Goal: Task Accomplishment & Management: Use online tool/utility

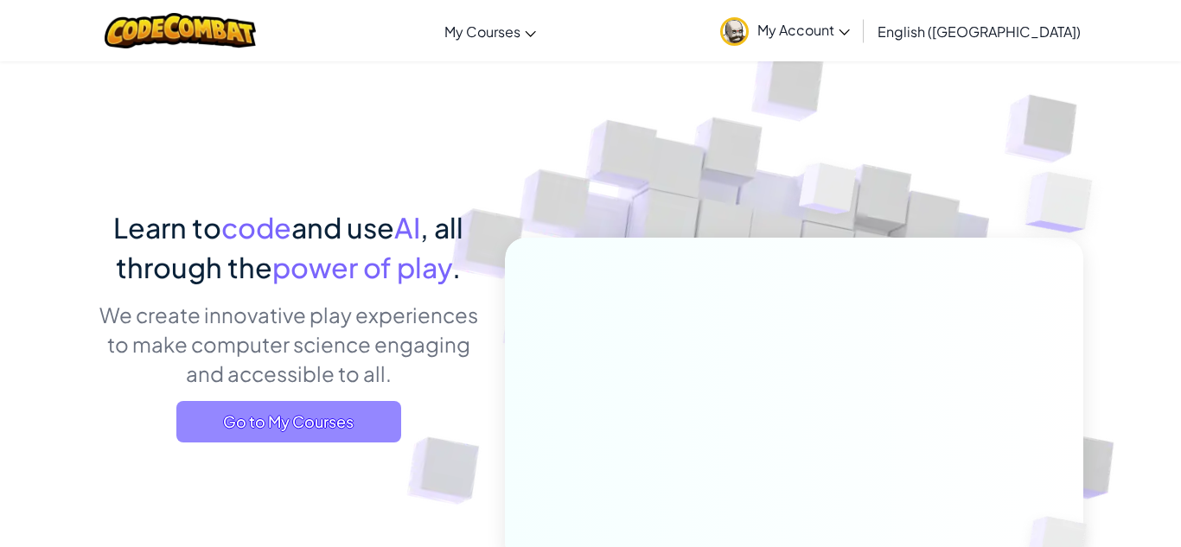
click at [363, 432] on span "Go to My Courses" at bounding box center [288, 422] width 225 height 42
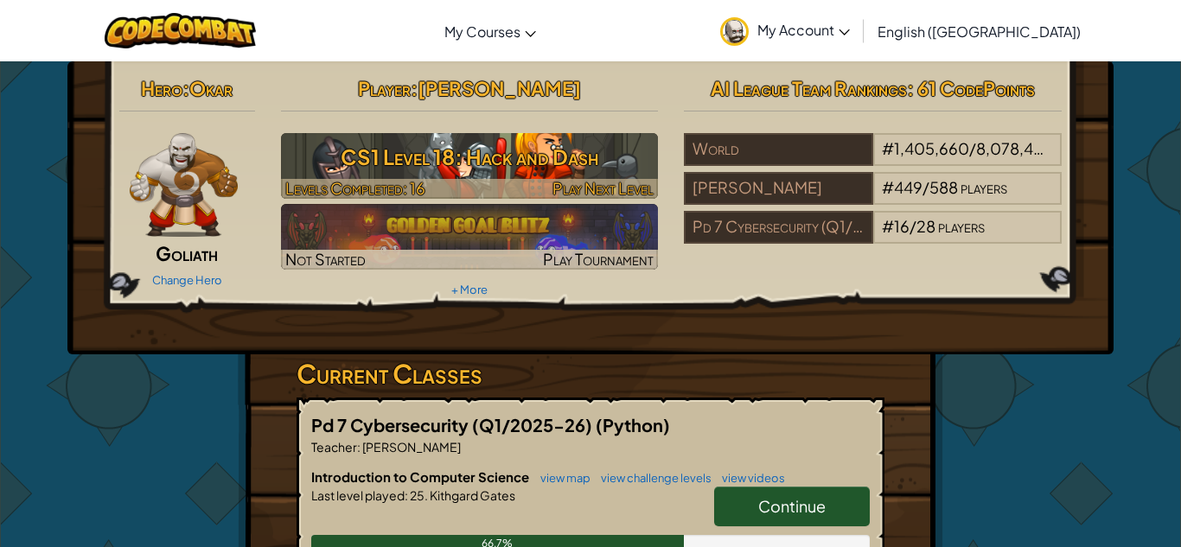
click at [496, 152] on h3 "CS1 Level 18: Hack and Dash" at bounding box center [470, 157] width 378 height 39
click at [604, 184] on span "Play Next Level" at bounding box center [603, 188] width 101 height 20
click at [611, 188] on span "Play Next Level" at bounding box center [603, 188] width 101 height 20
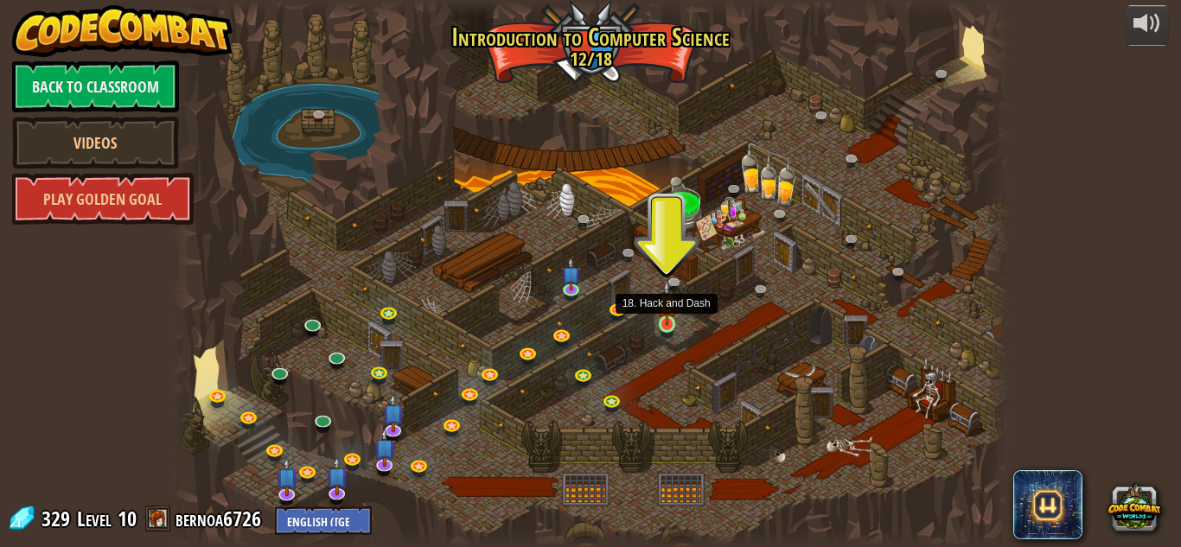
click at [669, 324] on img at bounding box center [667, 302] width 20 height 45
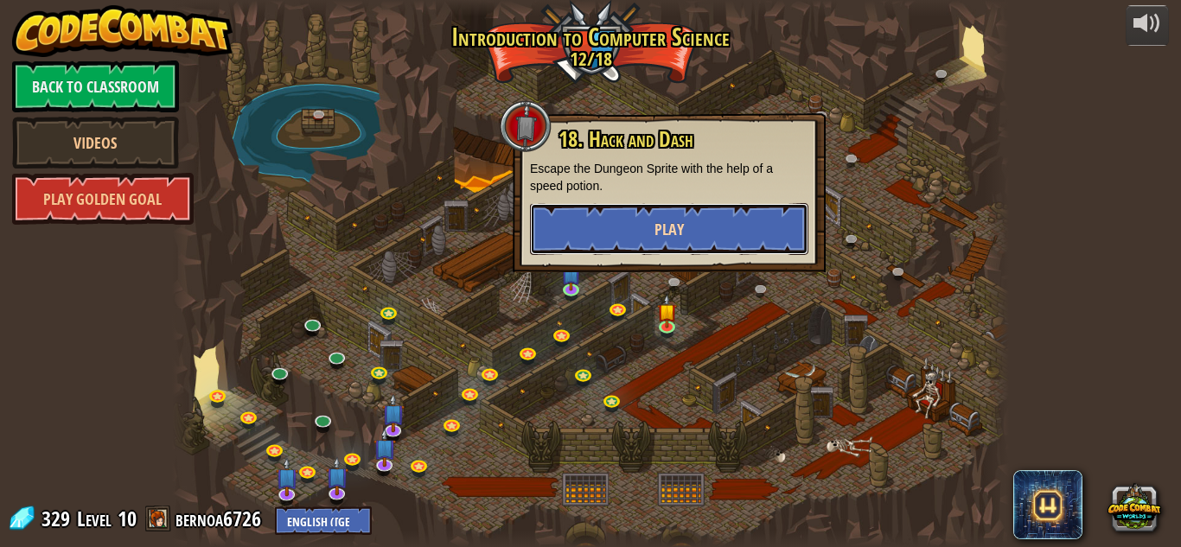
click at [646, 240] on button "Play" at bounding box center [669, 229] width 278 height 52
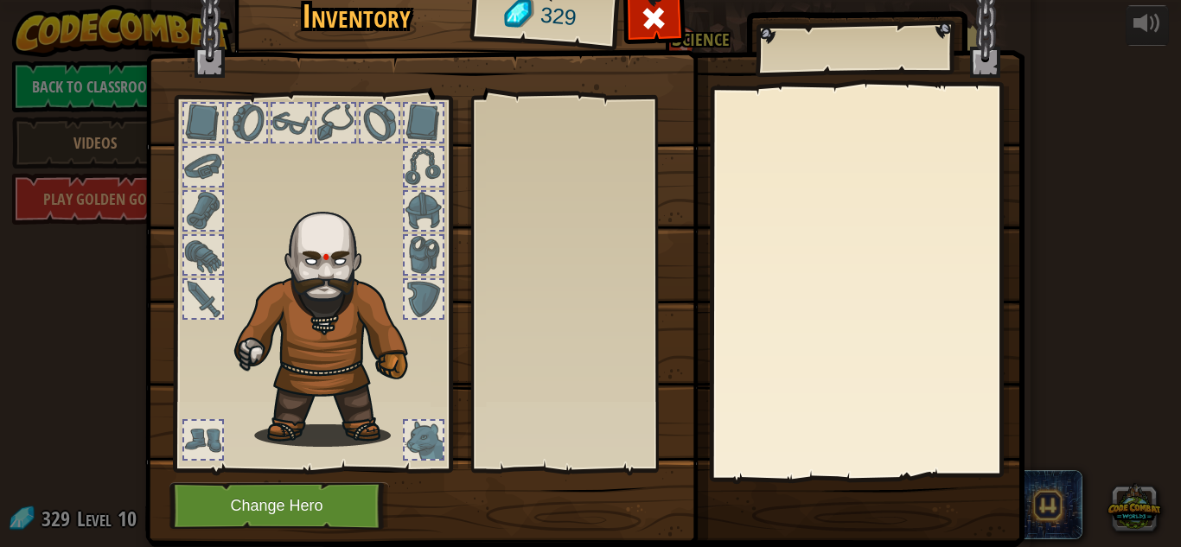
click at [429, 443] on div at bounding box center [424, 440] width 38 height 38
click at [576, 384] on div at bounding box center [582, 284] width 204 height 361
click at [1100, 88] on div "Inventory 329 Equip Unequip Subscribe to Unlock! (restricted in this level) Cha…" at bounding box center [590, 273] width 1181 height 547
click at [668, 12] on div at bounding box center [654, 23] width 54 height 54
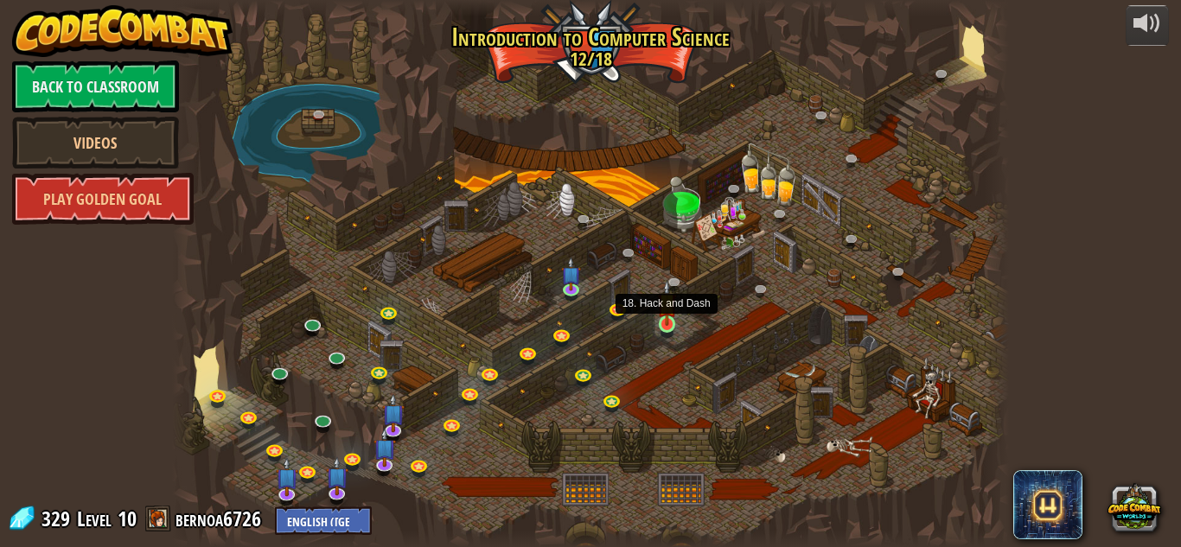
click at [668, 320] on img at bounding box center [667, 302] width 20 height 45
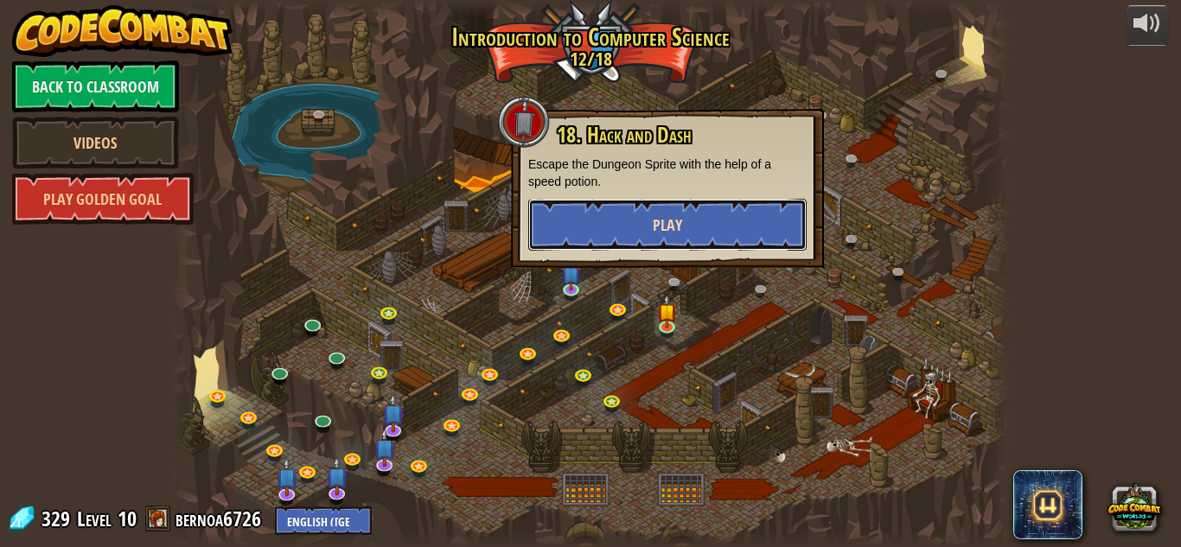
click at [644, 199] on button "Play" at bounding box center [667, 225] width 278 height 52
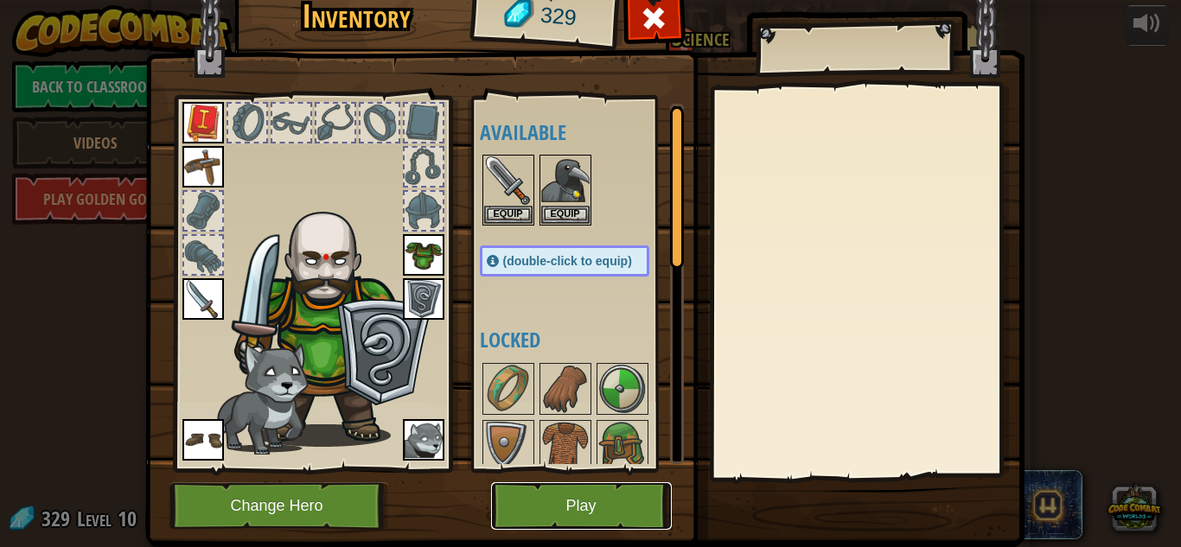
click at [631, 512] on button "Play" at bounding box center [581, 507] width 181 height 48
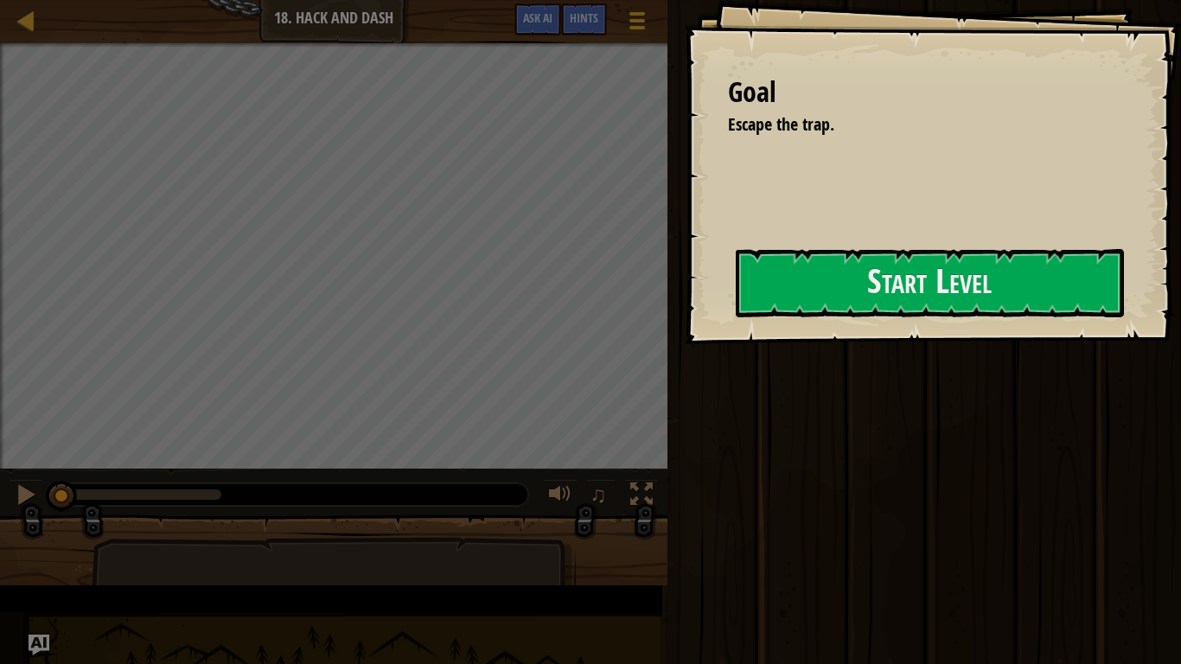
click at [732, 268] on div "Goal Escape the trap. Start Level Error loading from server. Try refreshing the…" at bounding box center [933, 172] width 496 height 344
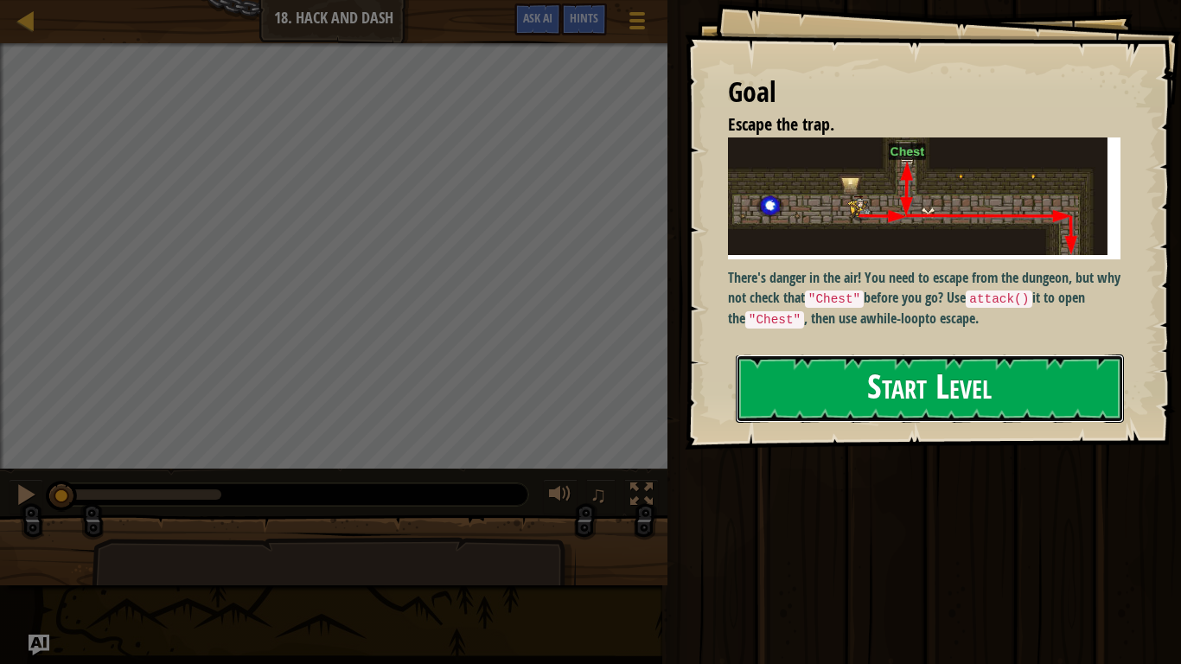
click at [772, 393] on button "Start Level" at bounding box center [930, 389] width 388 height 68
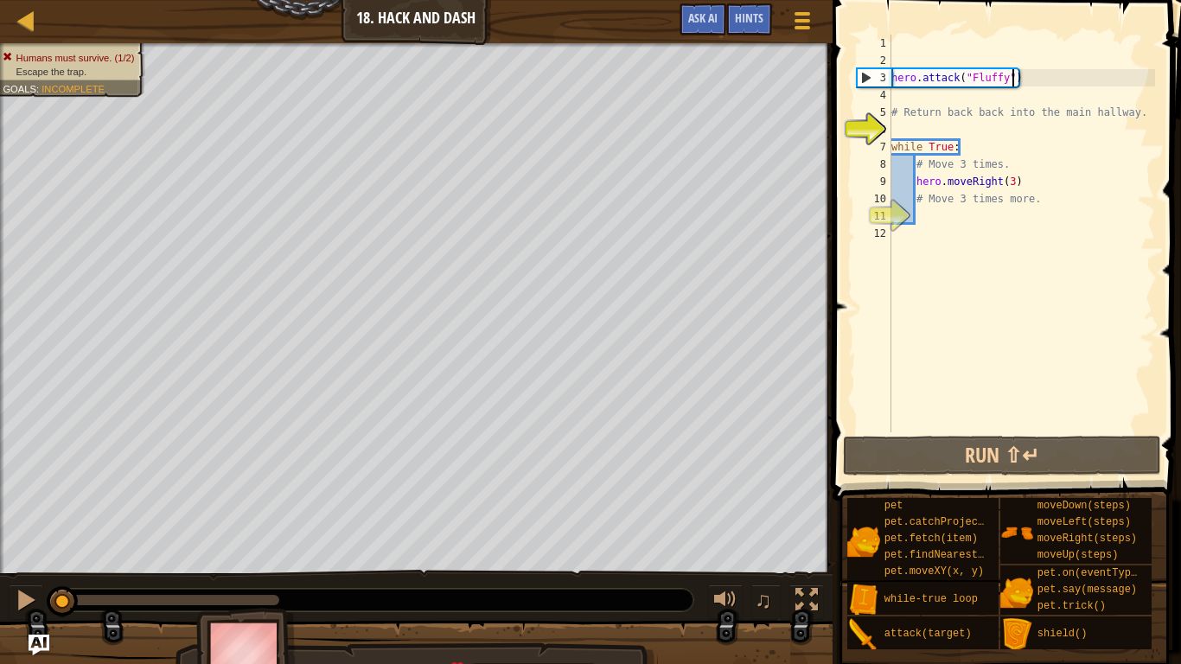
click at [1014, 78] on div "hero . attack ( "Fluffy" ) # Return back back into the main hallway. while True…" at bounding box center [1021, 251] width 267 height 432
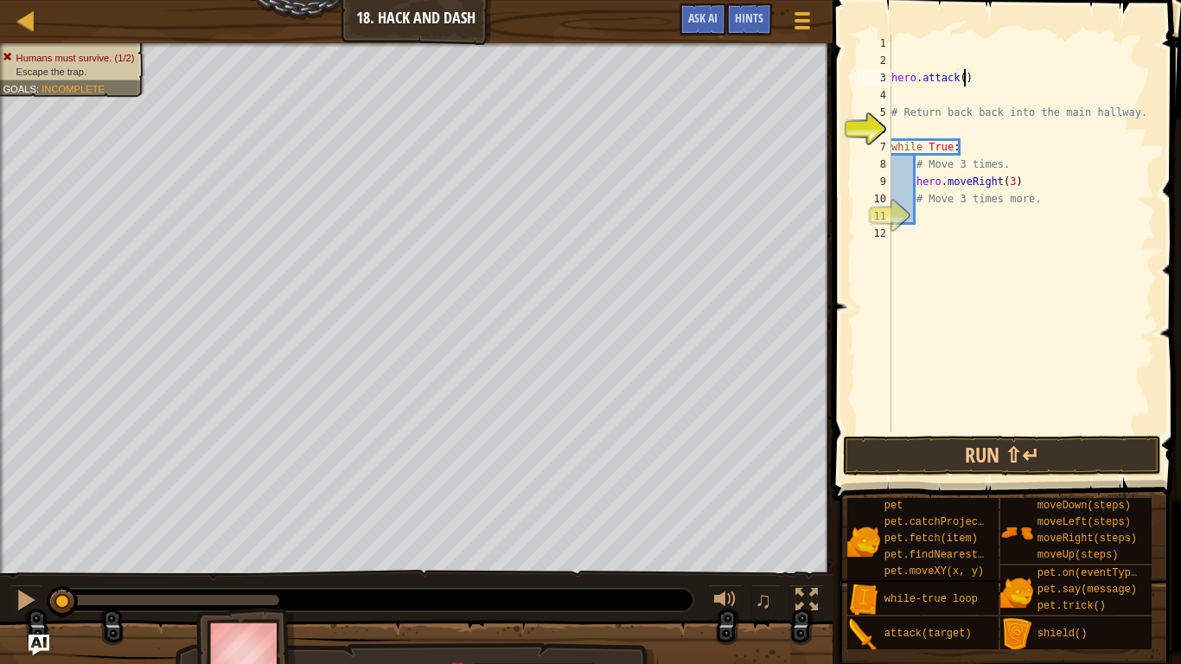
click at [1008, 81] on div "hero . attack ( ) # Return back back into the main hallway. while True : # Move…" at bounding box center [1021, 251] width 267 height 432
type textarea "h"
click at [902, 45] on div "# Return back back into the main hallway. while True : # Move 3 times. hero . m…" at bounding box center [1021, 251] width 267 height 432
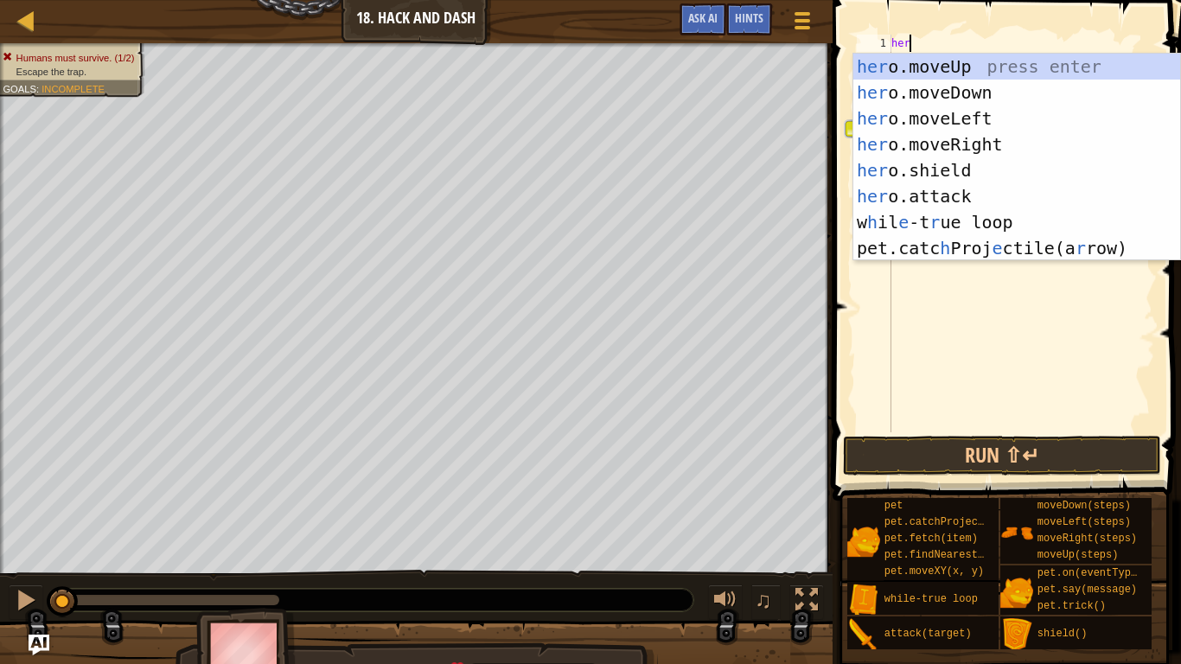
type textarea "hero"
click at [935, 137] on div "hero .moveUp press enter hero .moveDown press enter hero .moveLeft press enter …" at bounding box center [1017, 183] width 327 height 259
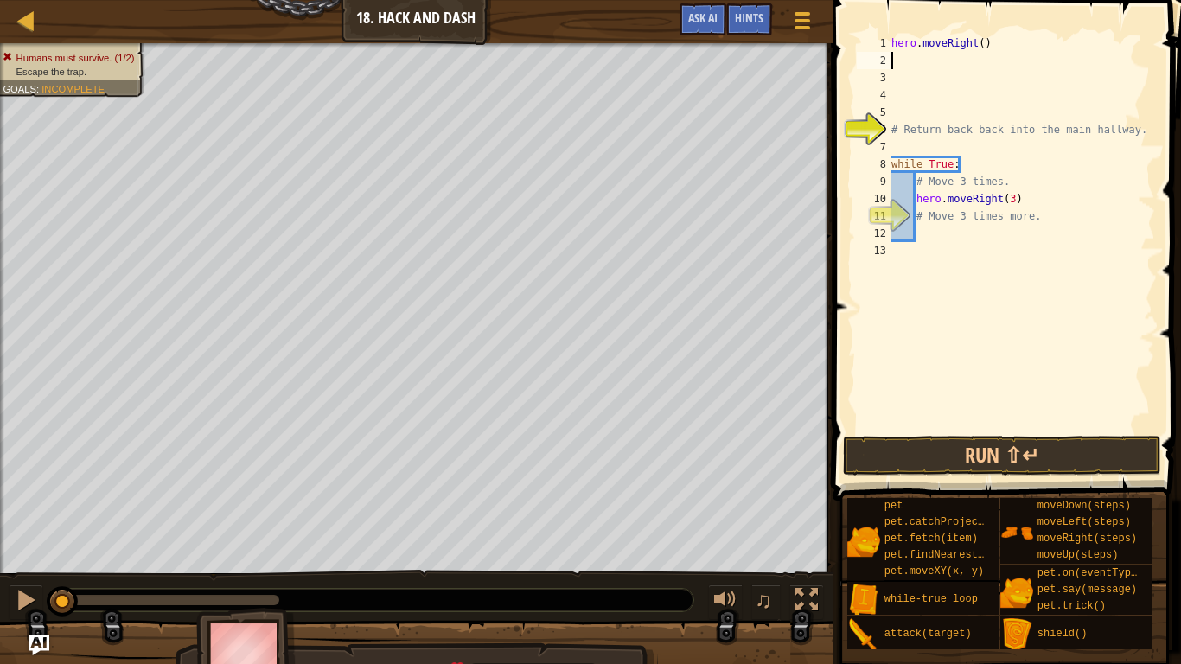
scroll to position [8, 0]
type textarea "he"
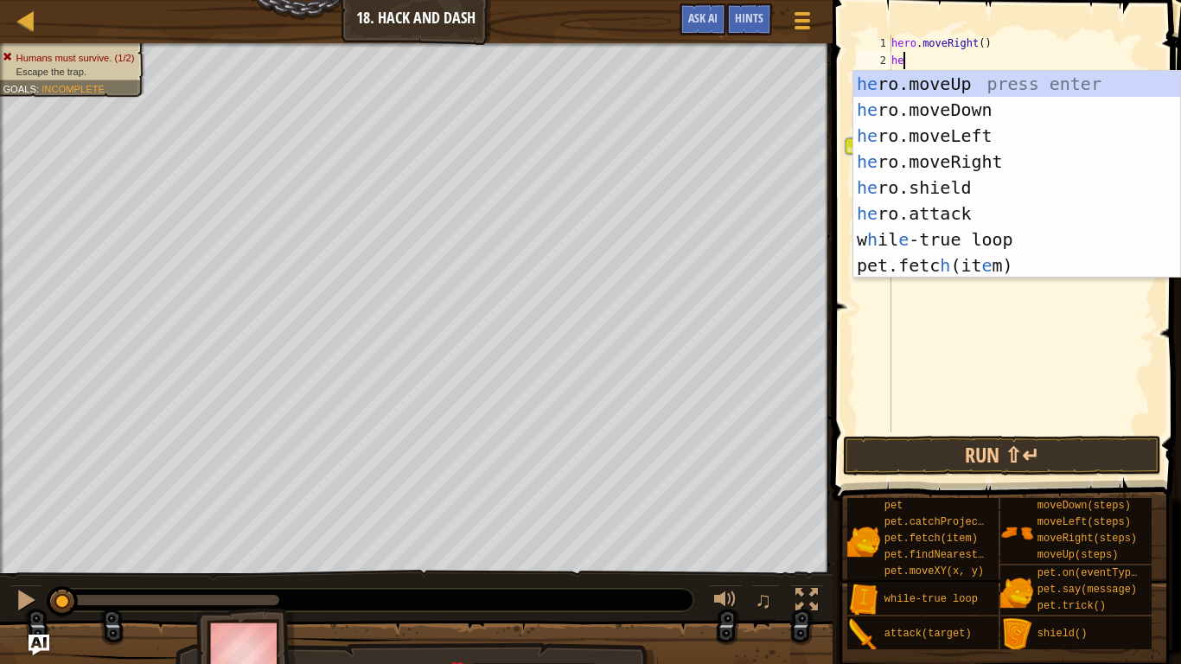
scroll to position [8, 1]
click at [958, 81] on div "he ro.moveUp press enter he ro.moveDown press enter he ro.moveLeft press enter …" at bounding box center [1017, 200] width 327 height 259
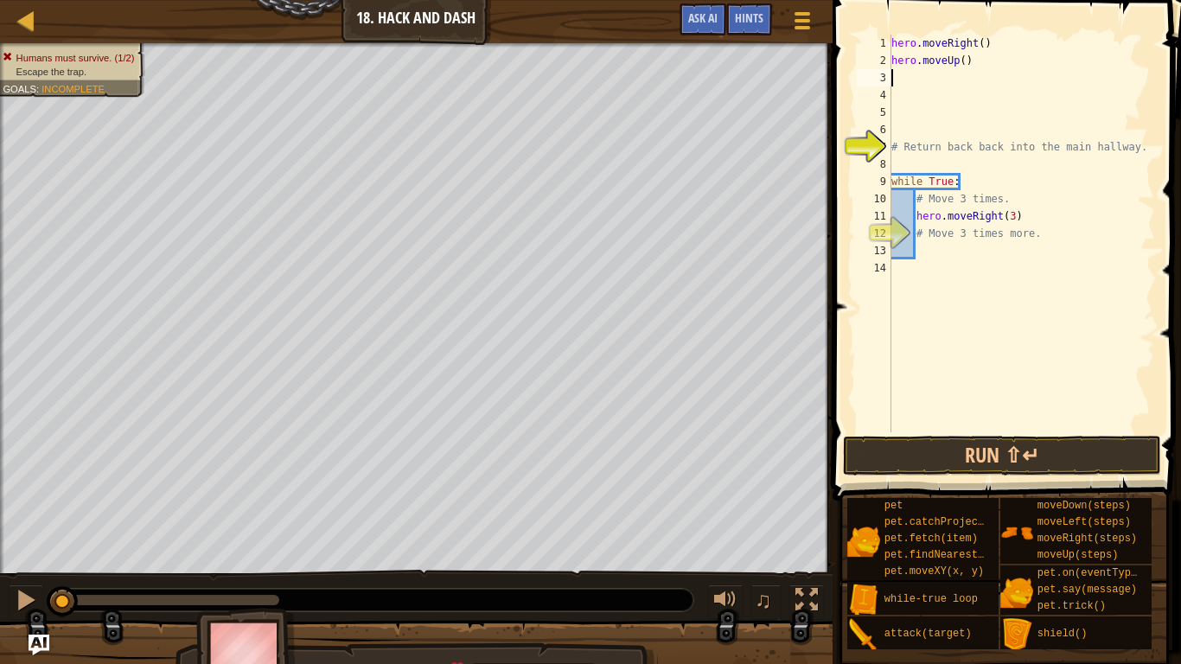
scroll to position [8, 0]
click at [1002, 259] on div "hero . moveRight ( ) hero . moveUp ( ) # Return back back into the main hallway…" at bounding box center [1021, 251] width 267 height 432
type textarea "#"
click at [1029, 212] on div "hero . moveRight ( ) hero . moveUp ( ) # Return back back into the main hallway…" at bounding box center [1021, 251] width 267 height 432
type textarea "h"
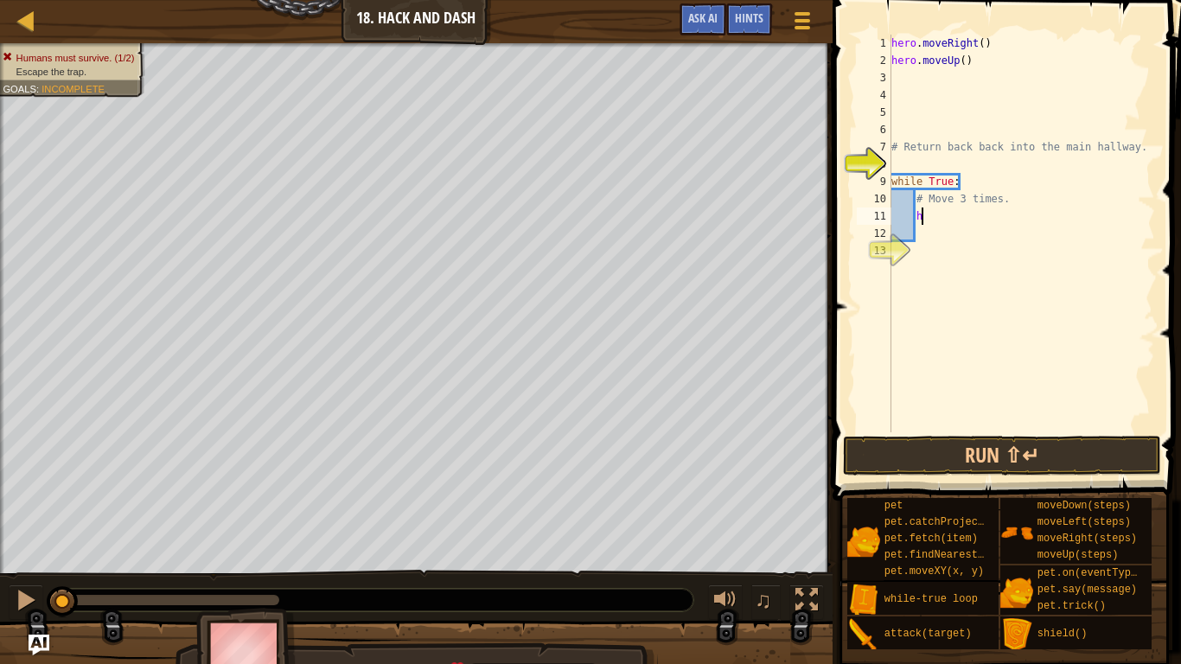
click at [1032, 199] on div "hero . moveRight ( ) hero . moveUp ( ) # Return back back into the main hallway…" at bounding box center [1021, 251] width 267 height 432
type textarea "#"
click at [1010, 182] on div "hero . moveRight ( ) hero . moveUp ( ) # Return back back into the main hallway…" at bounding box center [1021, 251] width 267 height 432
type textarea "w"
click at [1138, 148] on div "hero . moveRight ( ) hero . moveUp ( ) # Return back back into the main hallway." at bounding box center [1021, 251] width 267 height 432
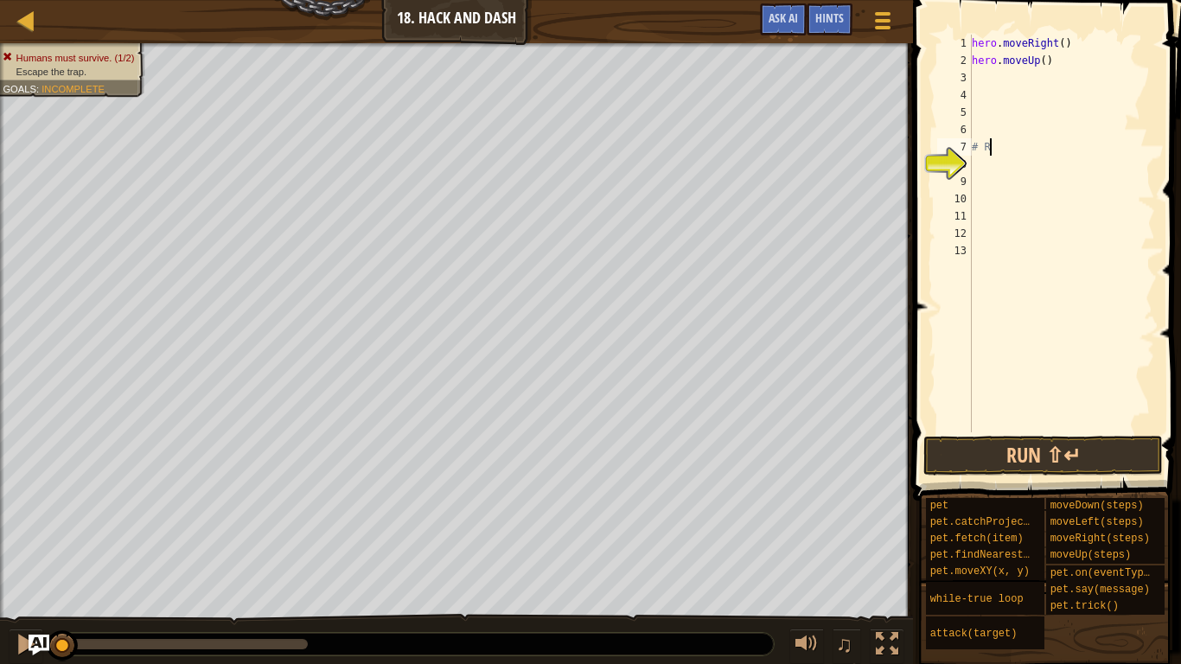
type textarea "#"
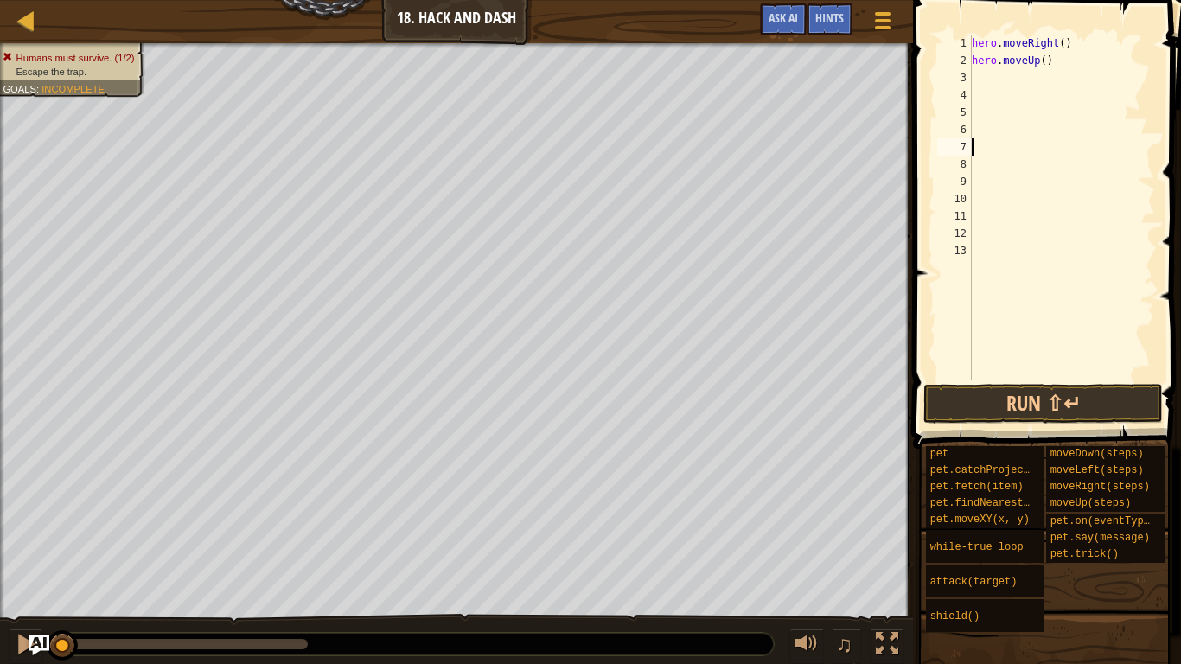
click at [1032, 77] on div "hero . moveRight ( ) hero . moveUp ( )" at bounding box center [1062, 225] width 187 height 381
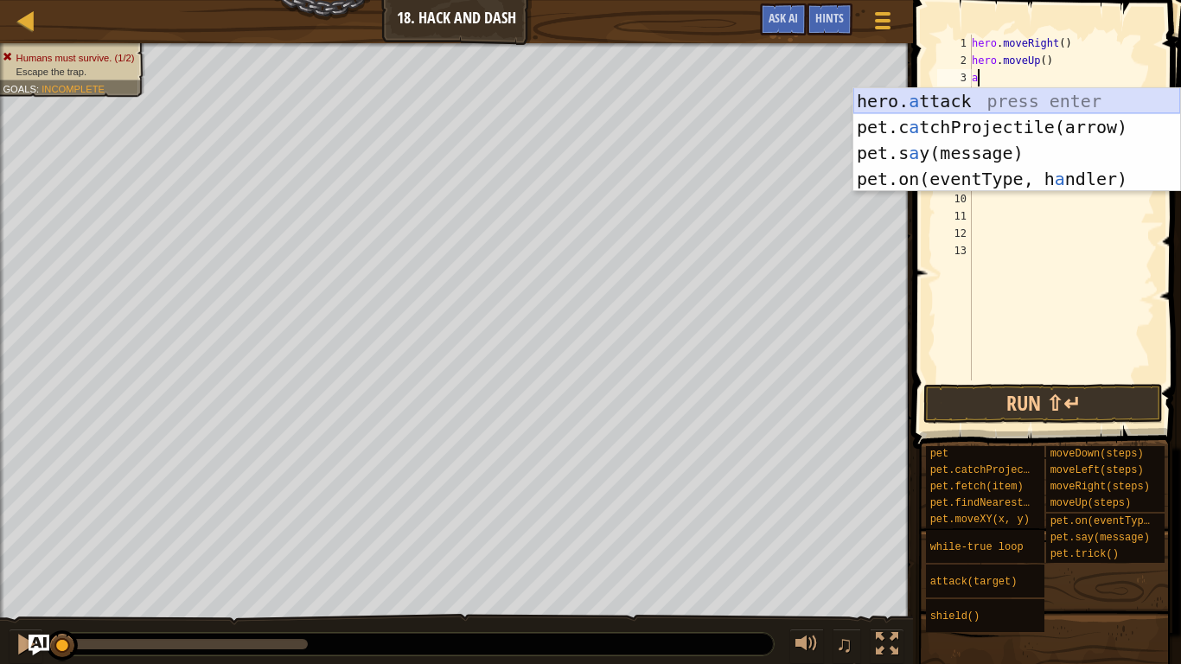
click at [1021, 102] on div "hero. a ttack press enter pet.c a tchProjectile(arrow) press enter pet.s a y(me…" at bounding box center [1017, 166] width 327 height 156
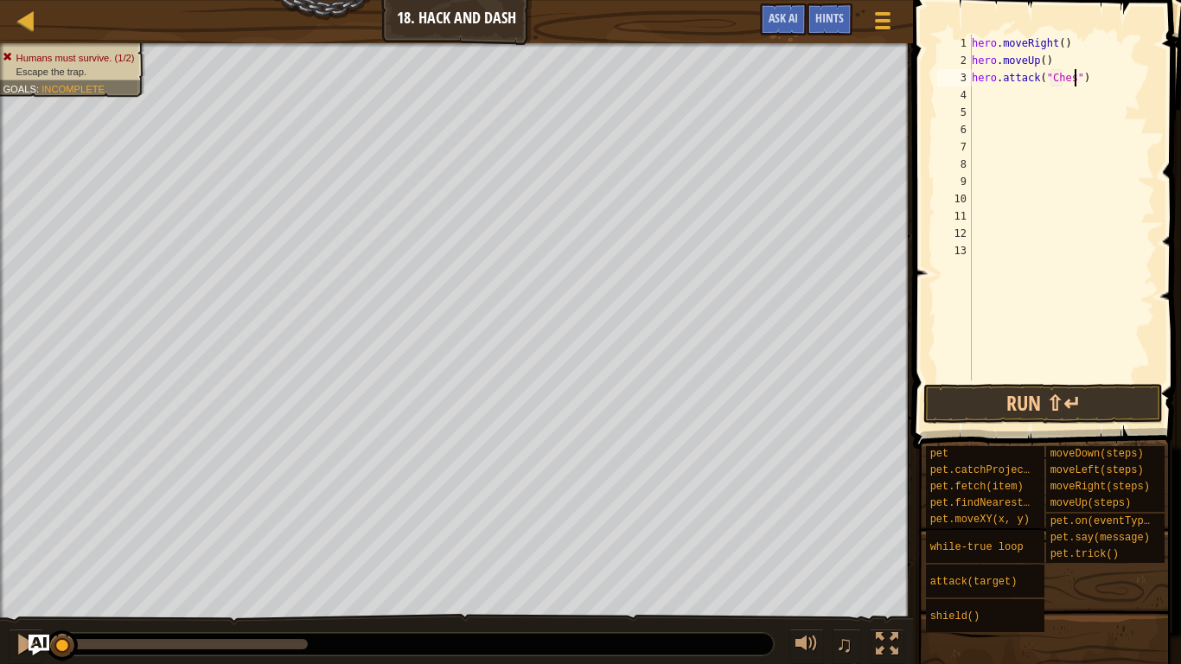
type textarea "hero.attack("Chest")"
click at [1086, 93] on div "hero . moveRight ( ) hero . moveUp ( ) hero . attack ( "Chest" )" at bounding box center [1062, 225] width 187 height 381
type textarea "h"
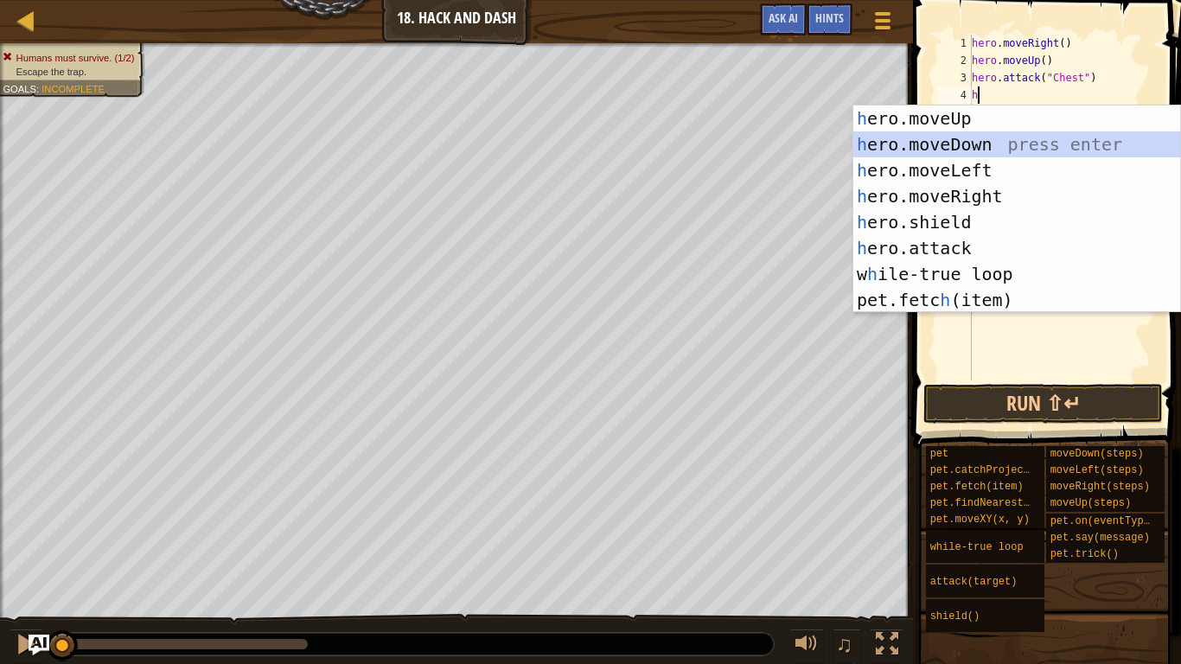
click at [974, 144] on div "h ero.moveUp press enter h ero.moveDown press enter h ero.moveLeft press enter …" at bounding box center [1017, 235] width 327 height 259
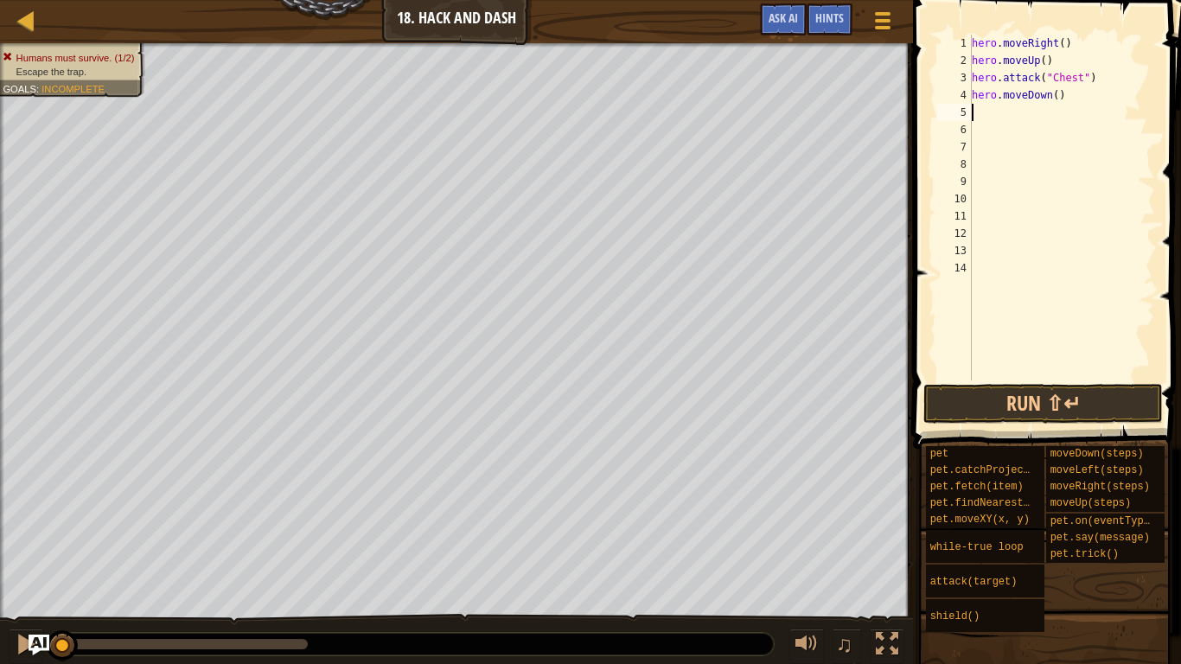
type textarea "h"
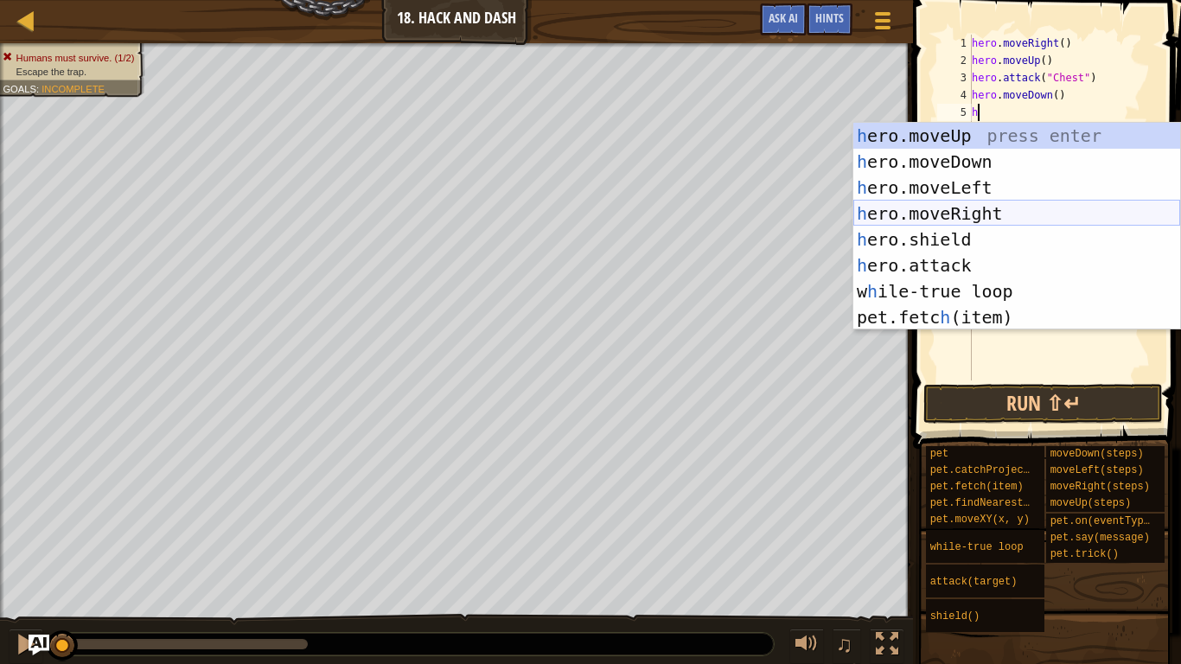
click at [976, 211] on div "h ero.moveUp press enter h ero.moveDown press enter h ero.moveLeft press enter …" at bounding box center [1017, 252] width 327 height 259
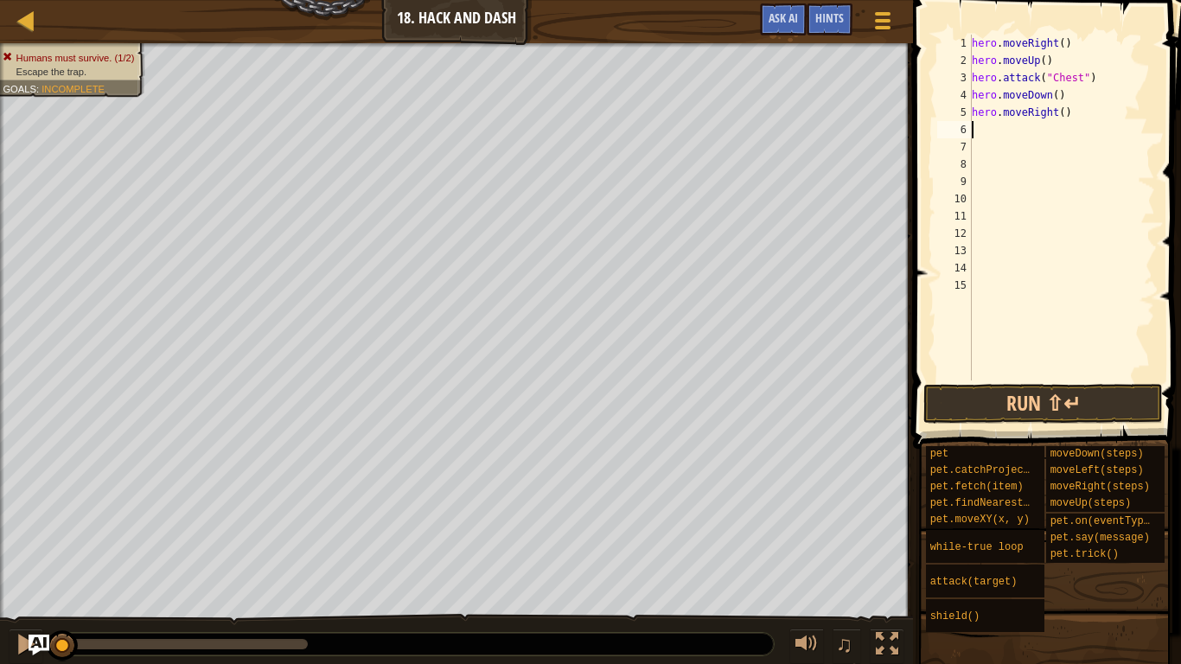
click at [1062, 115] on div "hero . moveRight ( ) hero . moveUp ( ) hero . attack ( "Chest" ) hero . moveDow…" at bounding box center [1062, 225] width 187 height 381
type textarea "hero.moveRight(3)"
click at [1034, 132] on div "hero . moveRight ( ) hero . moveUp ( ) hero . attack ( "Chest" ) hero . moveDow…" at bounding box center [1062, 225] width 187 height 381
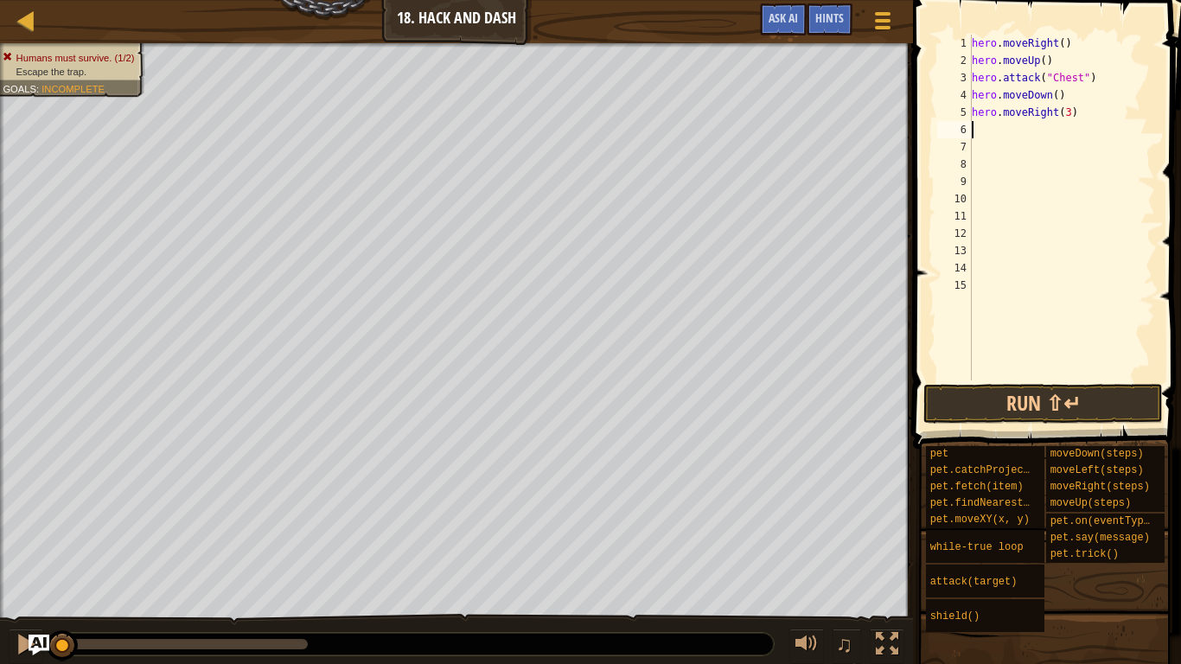
type textarea "h"
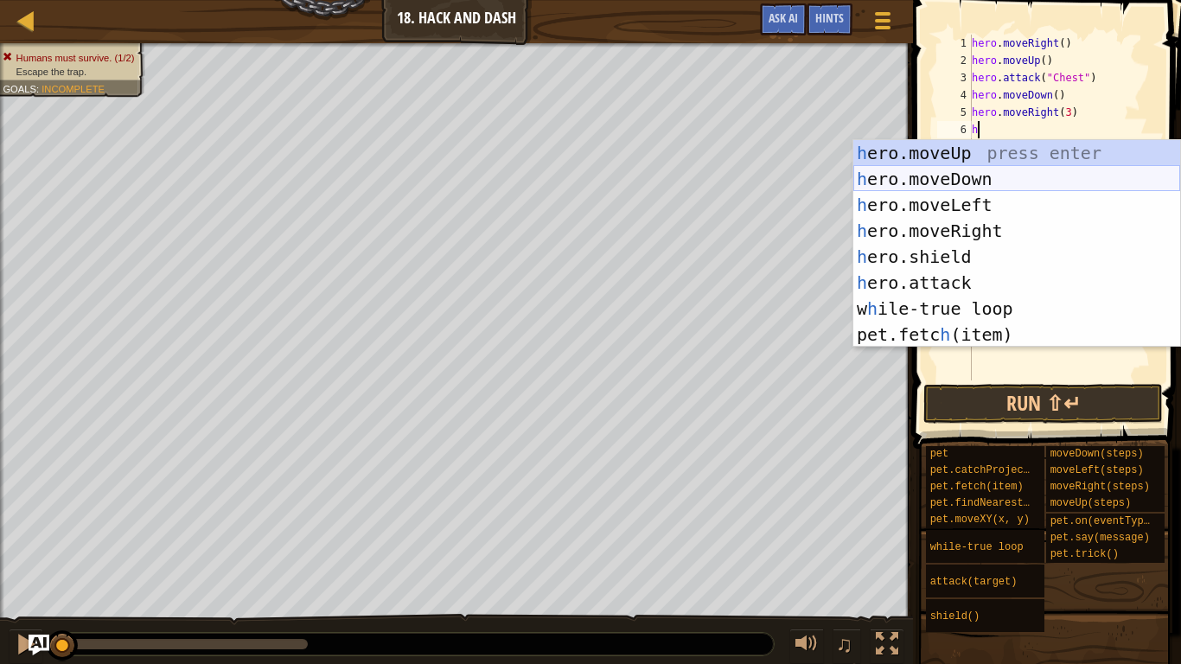
click at [1035, 181] on div "h ero.moveUp press enter h ero.moveDown press enter h ero.moveLeft press enter …" at bounding box center [1017, 269] width 327 height 259
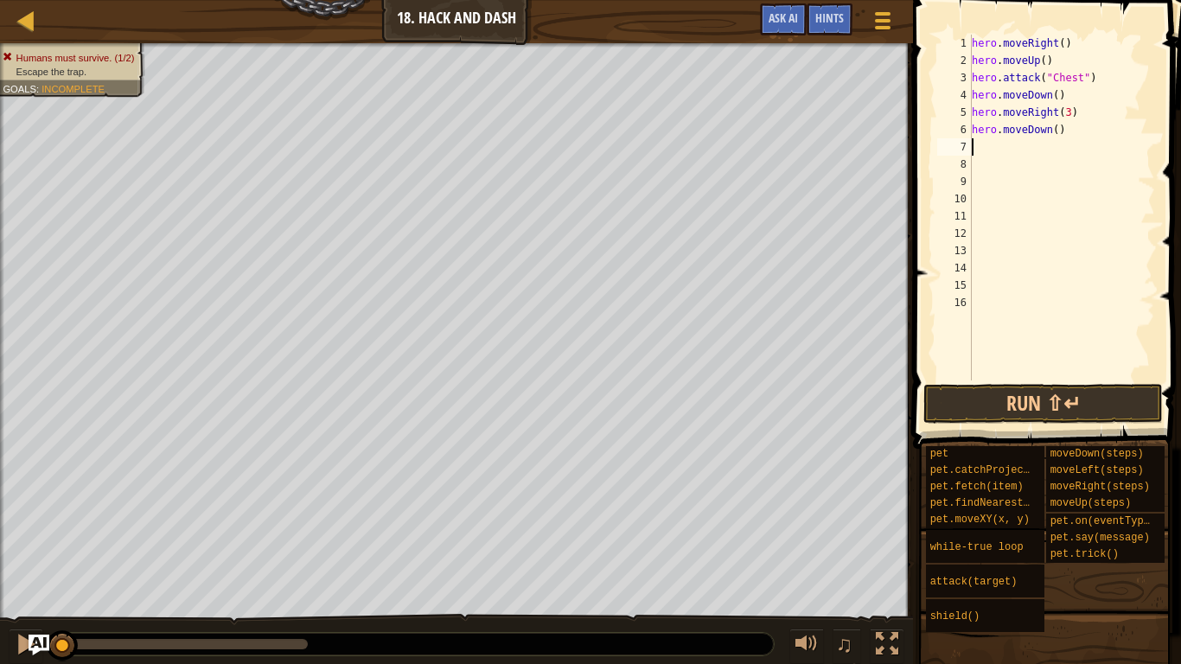
click at [1058, 131] on div "hero . moveRight ( ) hero . moveUp ( ) hero . attack ( "Chest" ) hero . moveDow…" at bounding box center [1062, 225] width 187 height 381
type textarea "hero.moveDown(3)"
click at [982, 151] on div "hero . moveRight ( ) hero . moveUp ( ) hero . attack ( "Chest" ) hero . moveDow…" at bounding box center [1062, 225] width 187 height 381
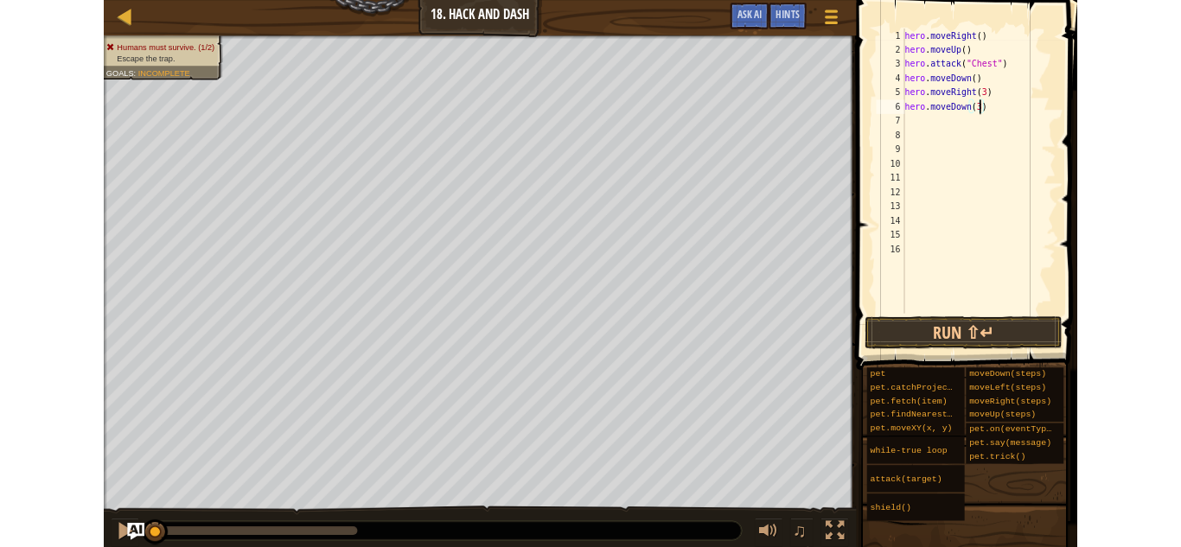
scroll to position [8, 0]
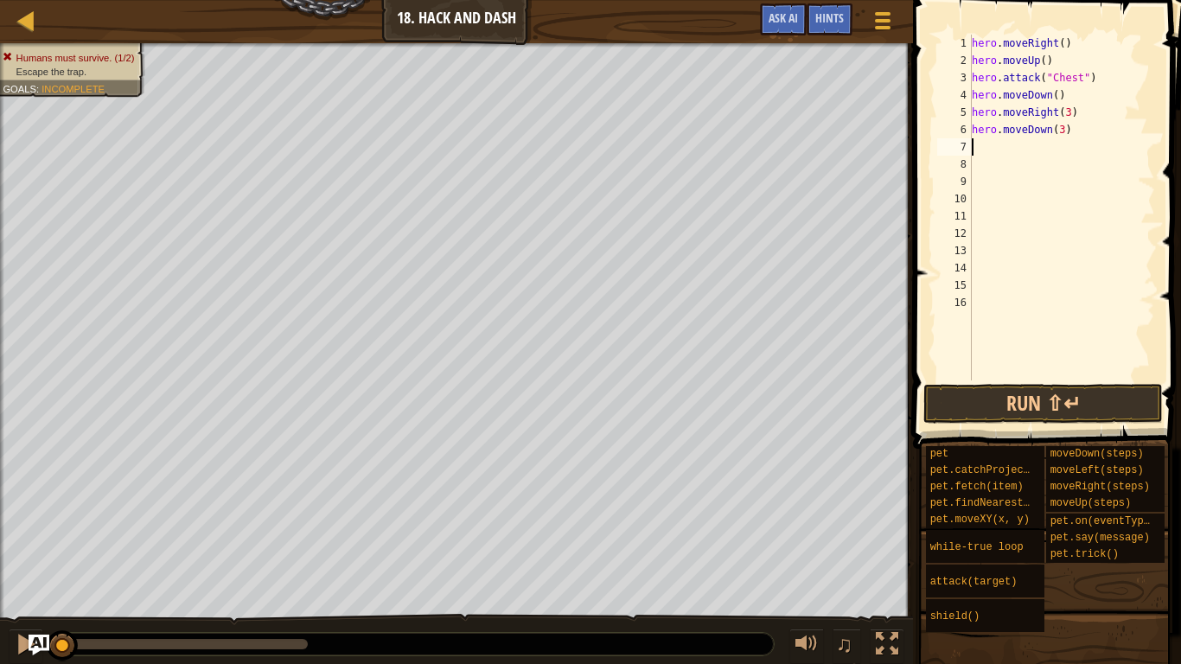
click at [974, 109] on div "hero . moveRight ( ) hero . moveUp ( ) hero . attack ( "Chest" ) hero . moveDow…" at bounding box center [1062, 225] width 187 height 381
type textarea "hero.moveRight(3)"
click at [978, 110] on div "hero . moveRight ( ) hero . moveUp ( ) hero . attack ( "Chest" ) hero . moveDow…" at bounding box center [1062, 225] width 187 height 381
type textarea "w"
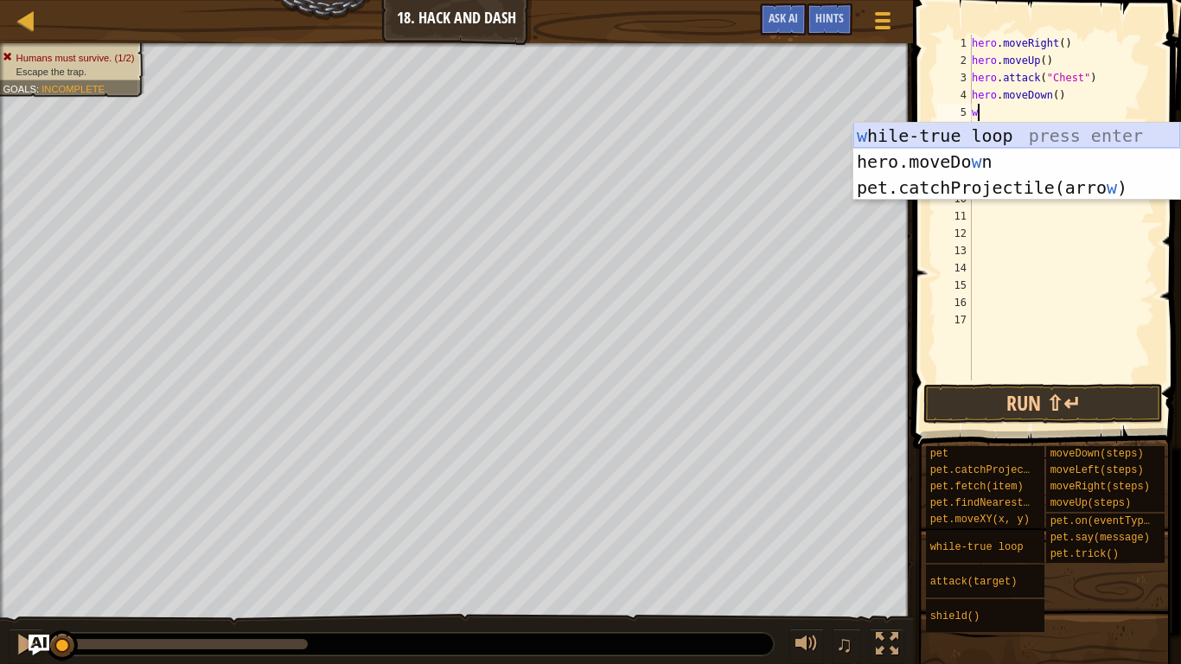
click at [982, 134] on div "w [PERSON_NAME]-true loop press enter hero.moveDo w n press enter pet.catchProj…" at bounding box center [1017, 188] width 327 height 130
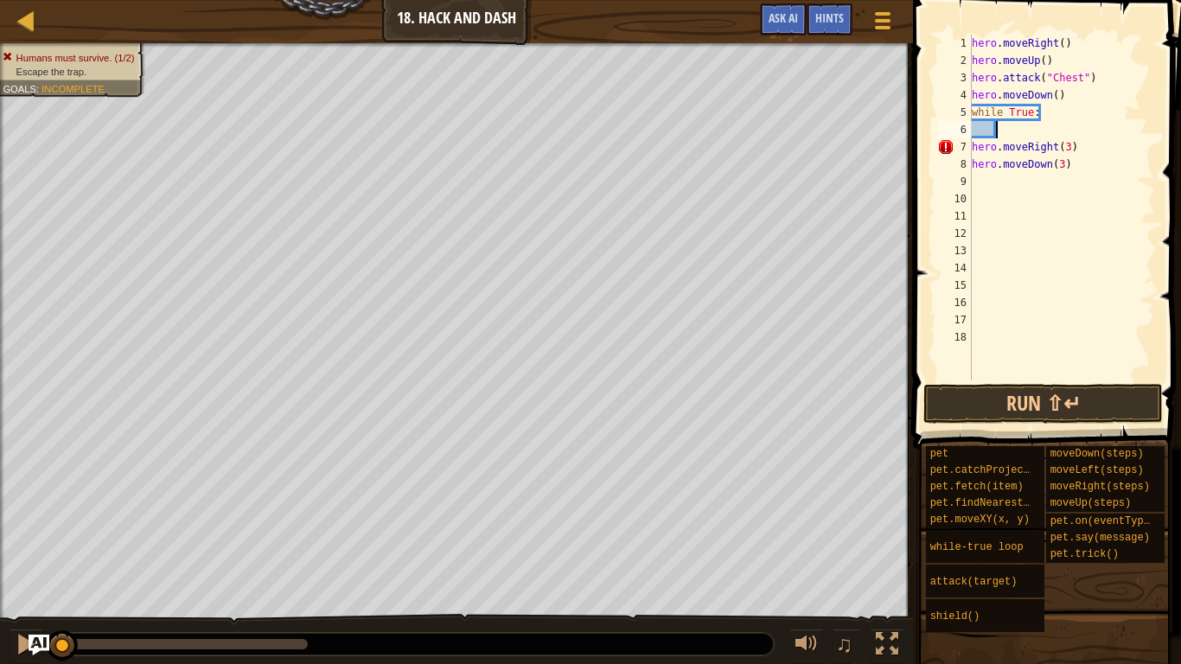
click at [973, 144] on div "hero . moveRight ( ) hero . moveUp ( ) hero . attack ( "Chest" ) hero . moveDow…" at bounding box center [1062, 225] width 187 height 381
click at [972, 163] on div "hero . moveRight ( ) hero . moveUp ( ) hero . attack ( "Chest" ) hero . moveDow…" at bounding box center [1062, 225] width 187 height 381
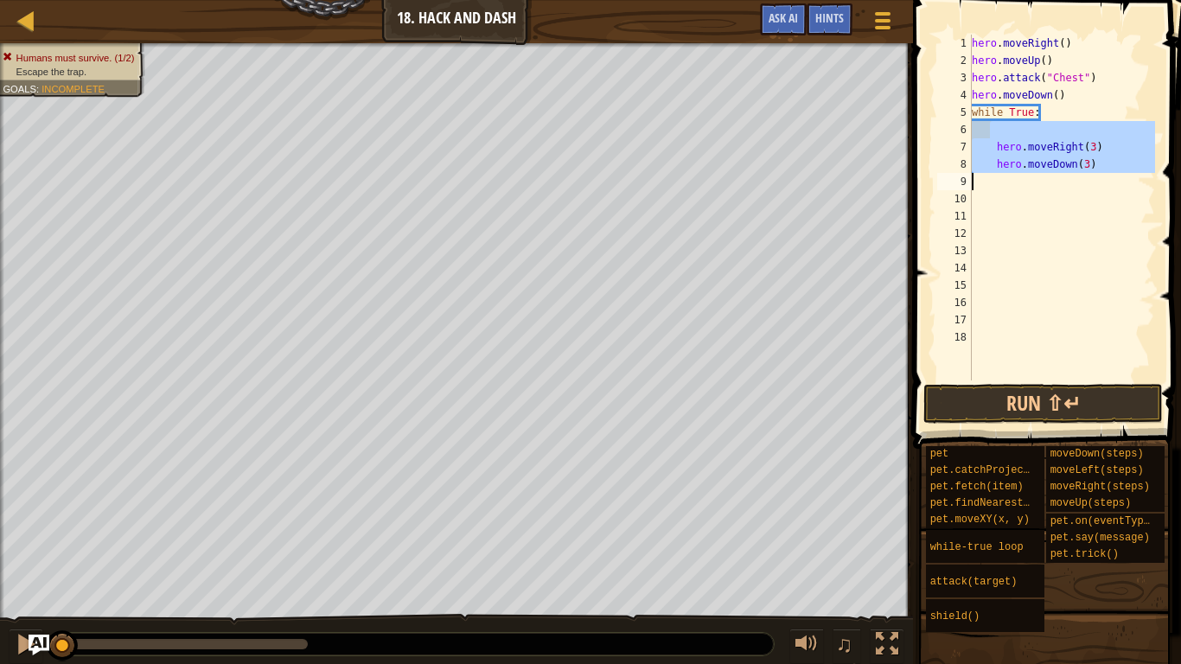
drag, startPoint x: 989, startPoint y: 131, endPoint x: 995, endPoint y: 173, distance: 42.7
click at [995, 173] on div "hero . moveRight ( ) hero . moveUp ( ) hero . attack ( "Chest" ) hero . moveDow…" at bounding box center [1062, 225] width 187 height 381
type textarea "hero.moveDown(3)"
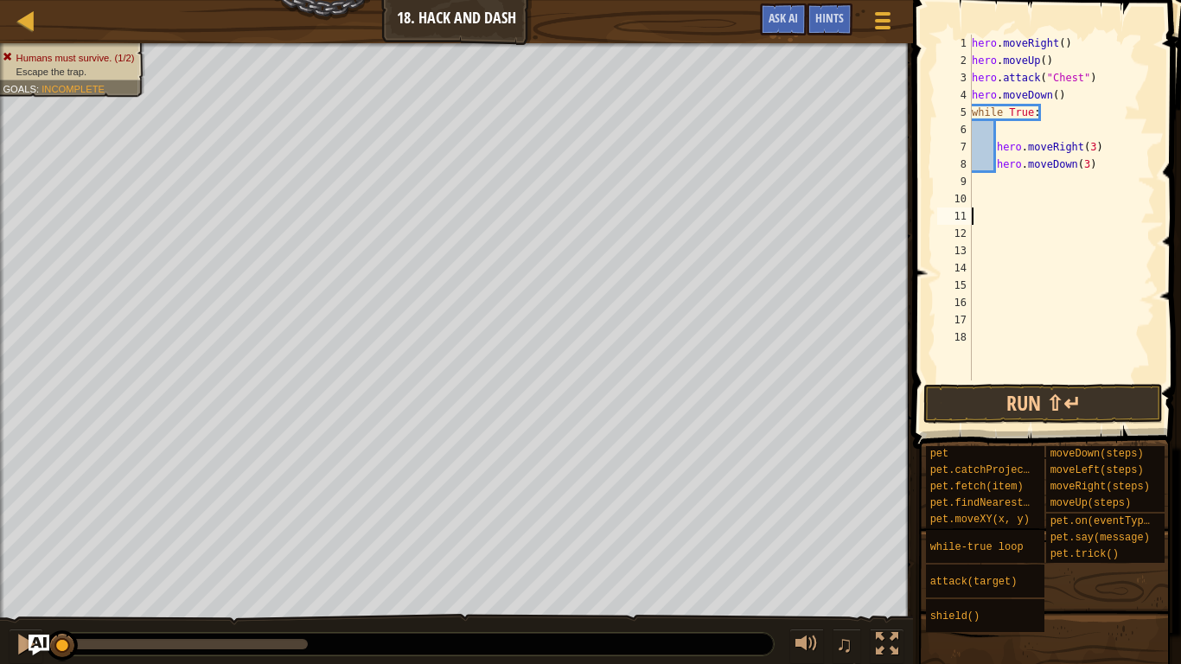
click at [1015, 216] on div "hero . moveRight ( ) hero . moveUp ( ) hero . attack ( "Chest" ) hero . moveDow…" at bounding box center [1062, 225] width 187 height 381
click at [1054, 401] on button "Run ⇧↵" at bounding box center [1044, 404] width 240 height 40
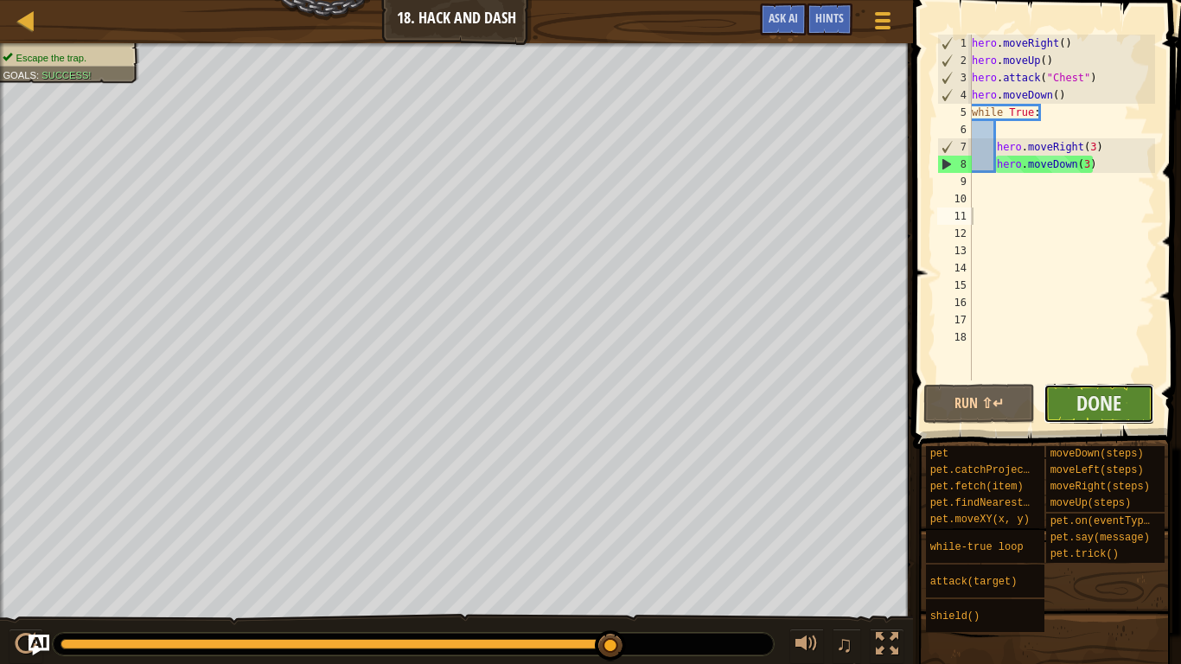
click at [1072, 401] on button "Done" at bounding box center [1100, 404] width 112 height 40
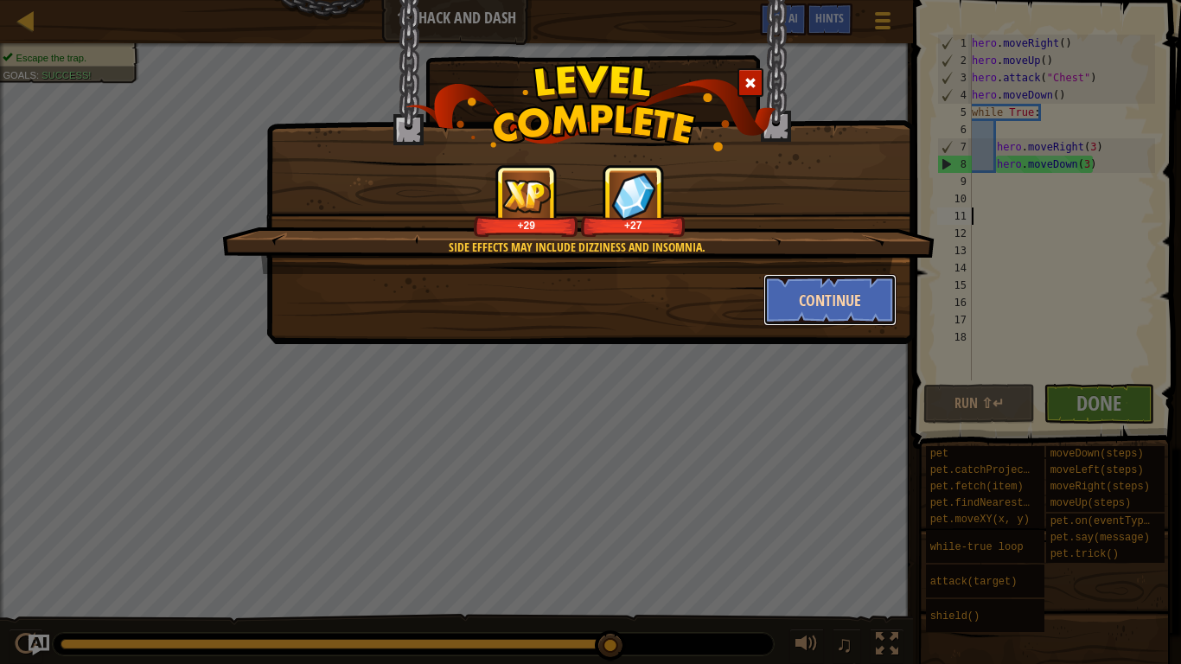
click at [809, 310] on button "Continue" at bounding box center [831, 300] width 134 height 52
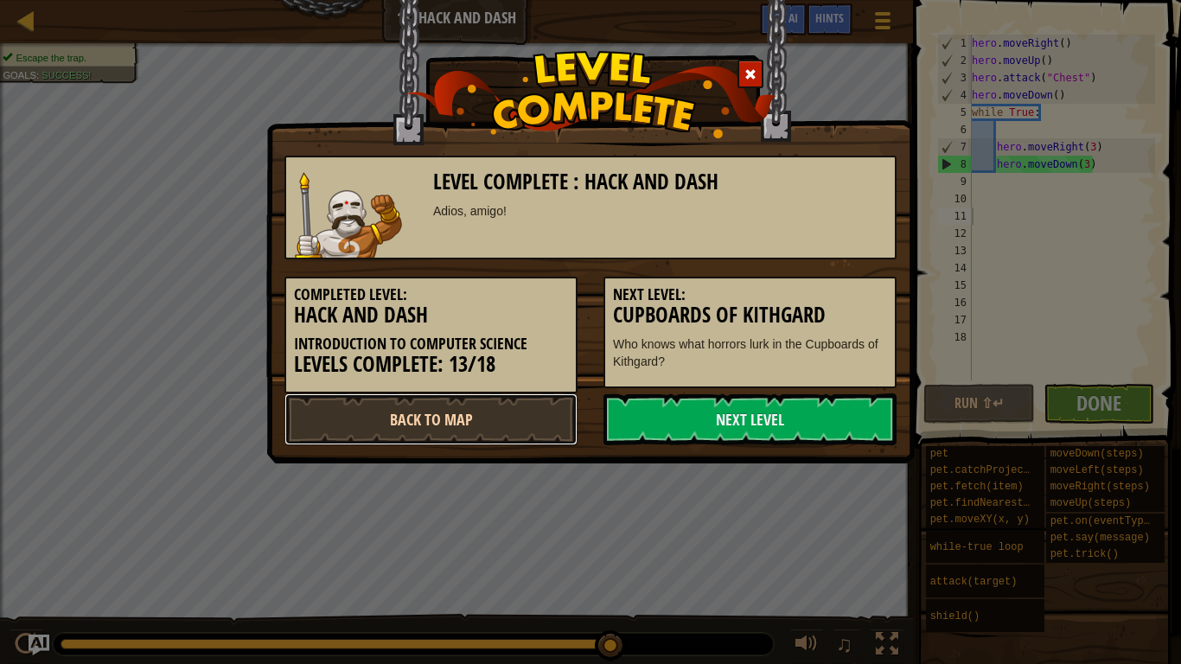
click at [549, 422] on link "Back to Map" at bounding box center [431, 420] width 293 height 52
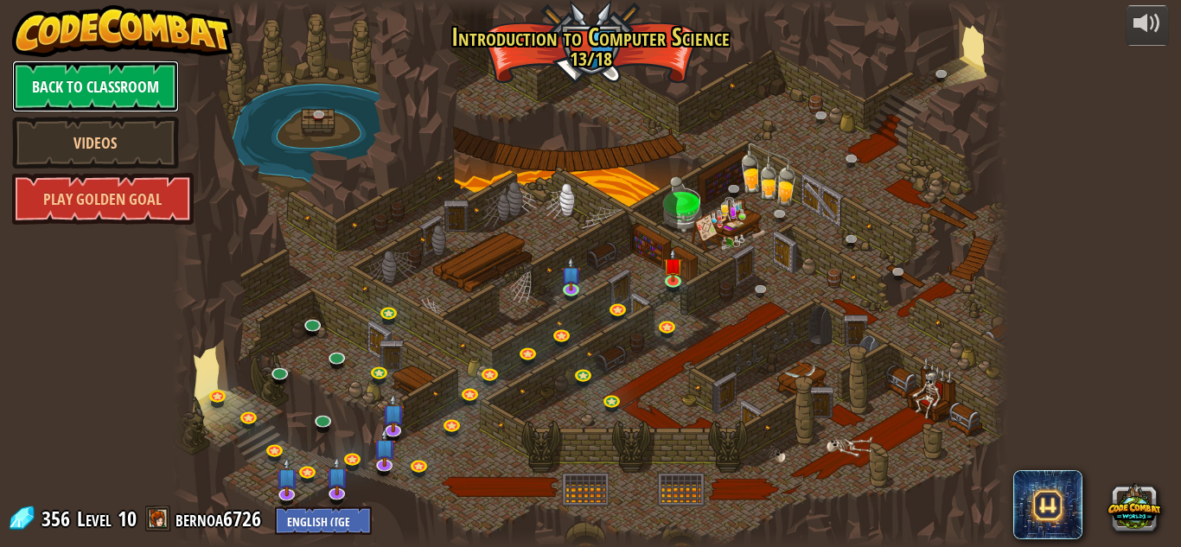
click at [109, 82] on link "Back to Classroom" at bounding box center [95, 87] width 167 height 52
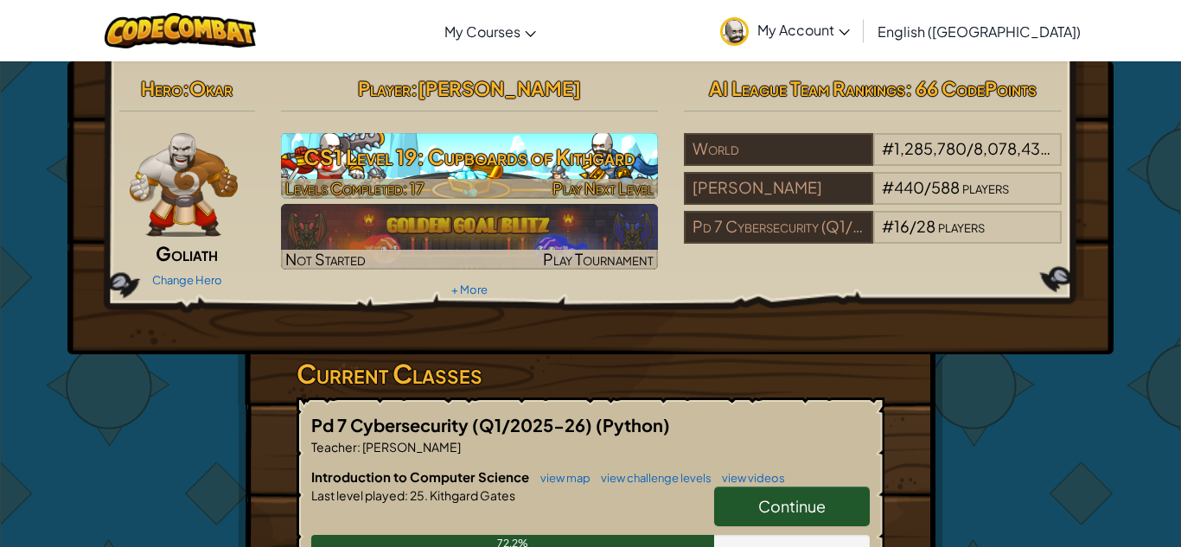
click at [419, 165] on h3 "CS1 Level 19: Cupboards of Kithgard" at bounding box center [470, 157] width 378 height 39
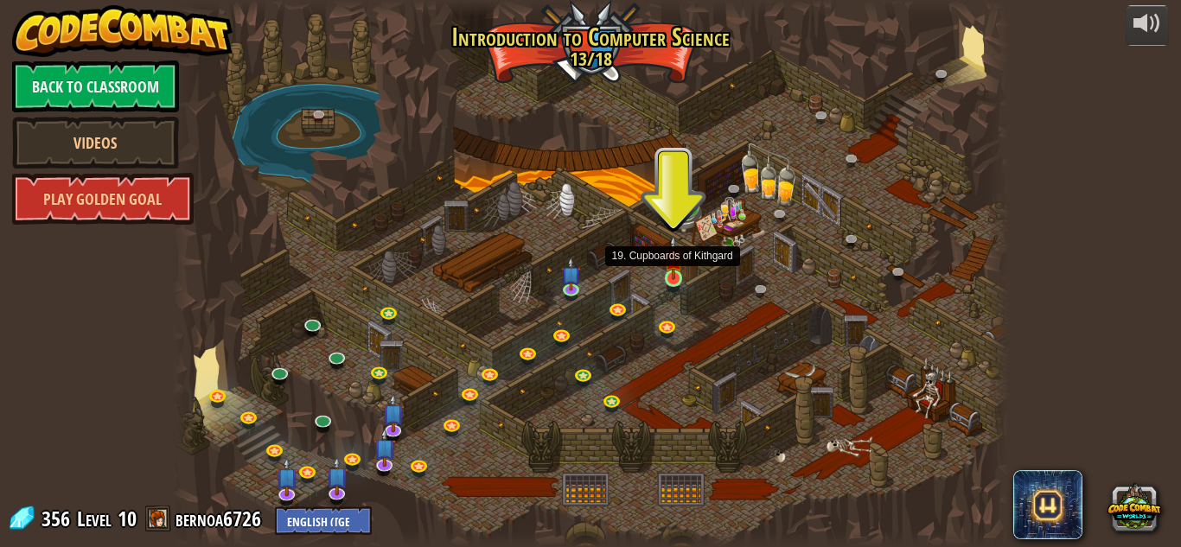
click at [669, 278] on img at bounding box center [674, 257] width 20 height 45
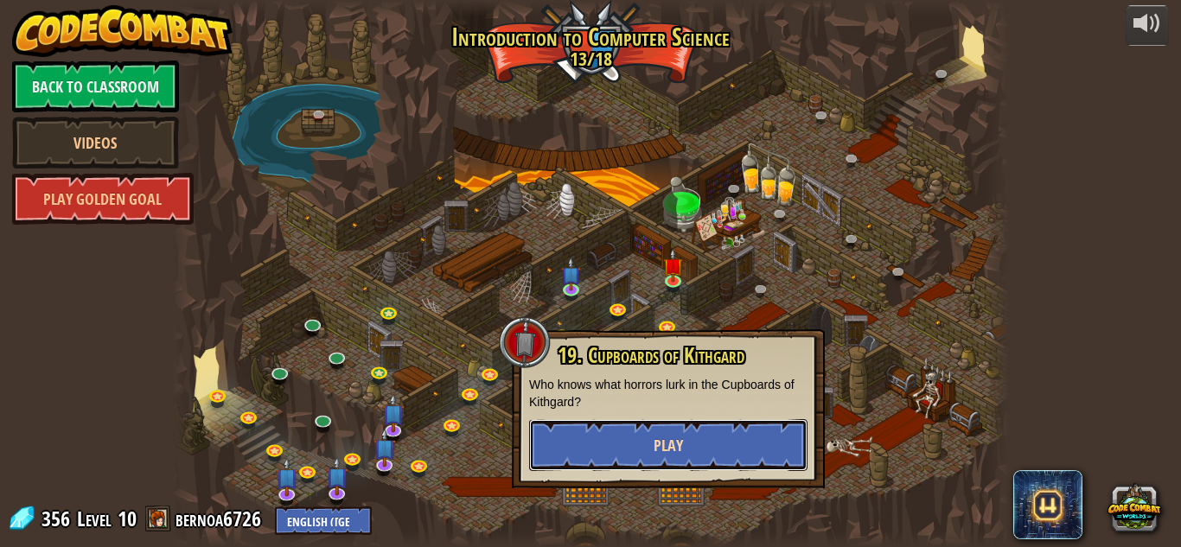
click at [699, 457] on button "Play" at bounding box center [668, 445] width 278 height 52
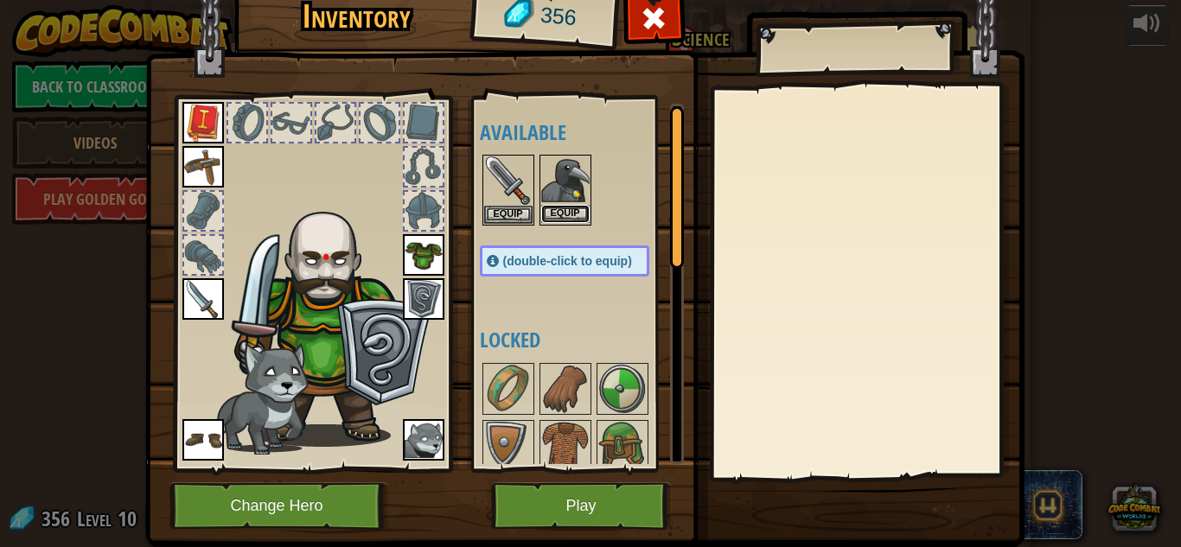
click at [578, 217] on button "Equip" at bounding box center [565, 214] width 48 height 18
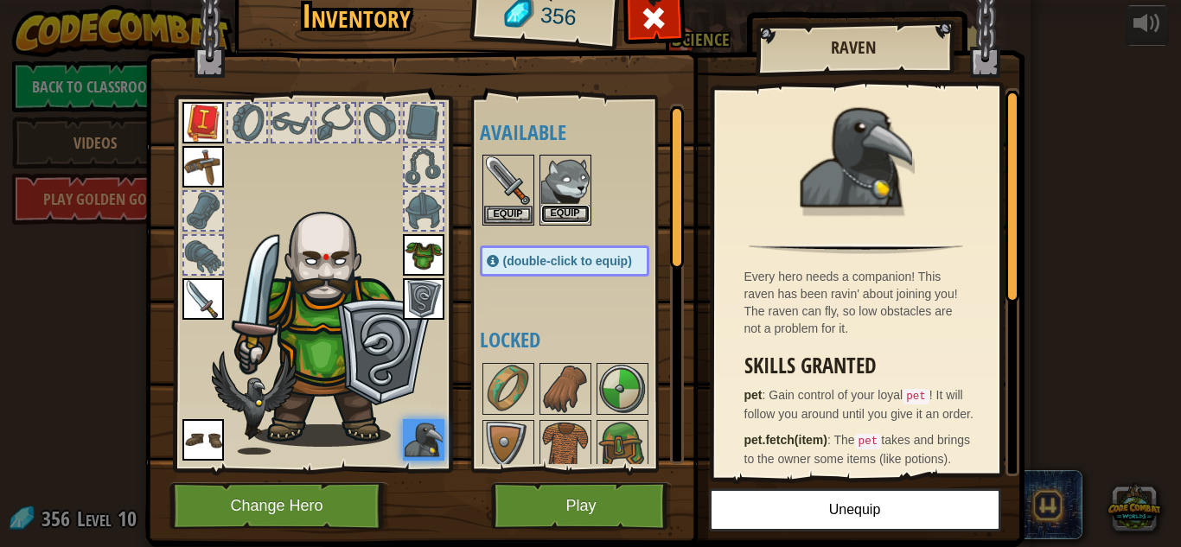
click at [551, 210] on button "Equip" at bounding box center [565, 214] width 48 height 18
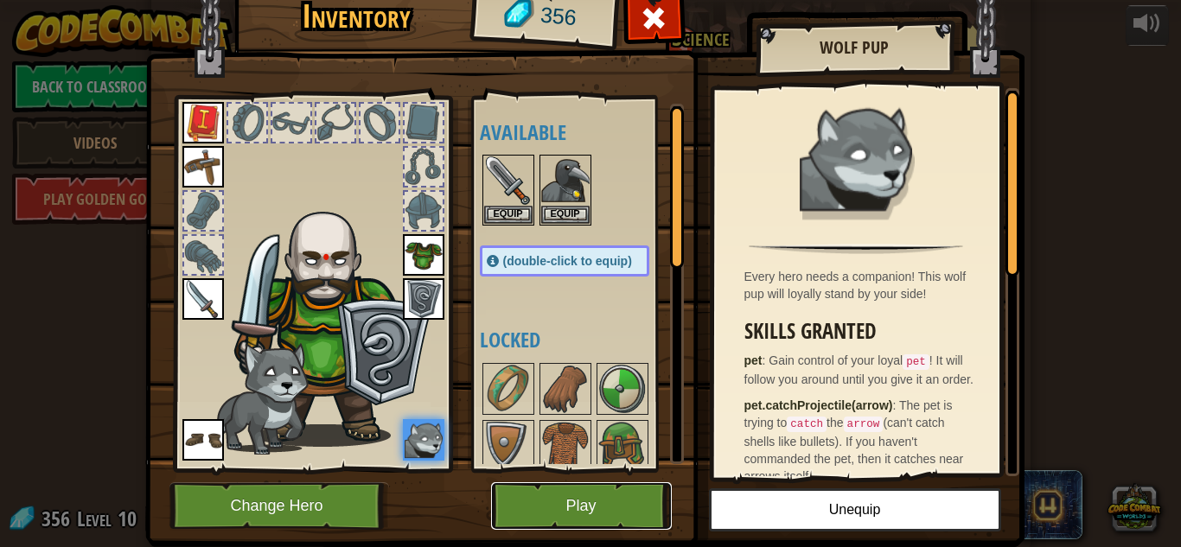
click at [605, 509] on button "Play" at bounding box center [581, 507] width 181 height 48
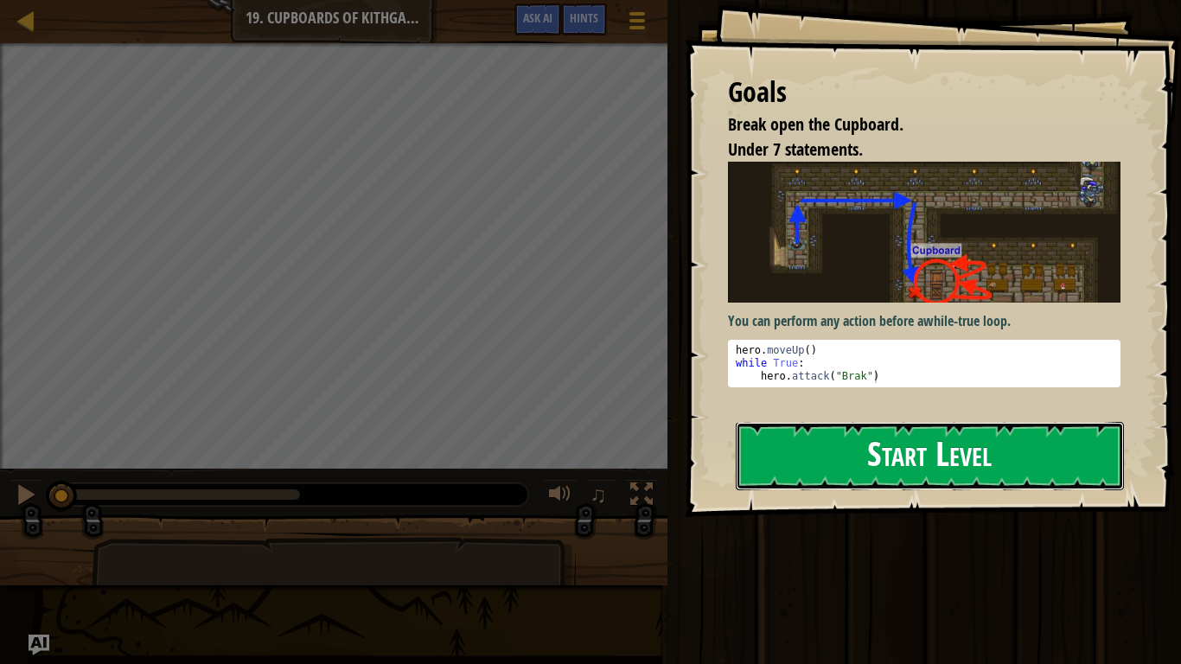
click at [900, 462] on button "Start Level" at bounding box center [930, 456] width 388 height 68
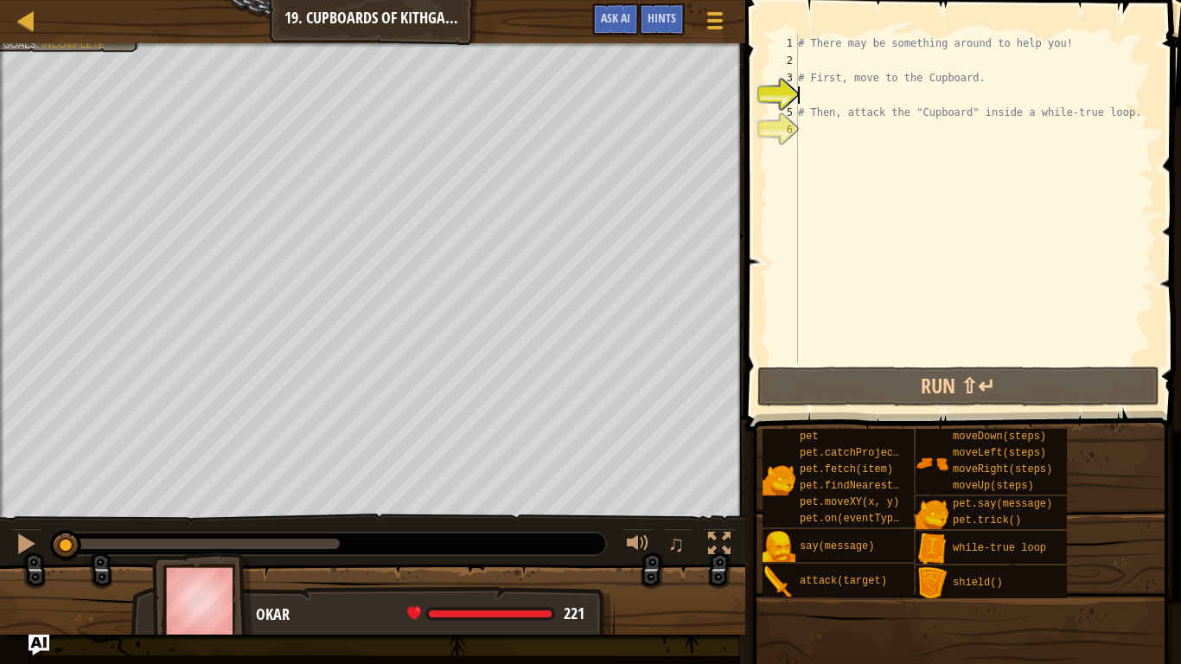
drag, startPoint x: 266, startPoint y: 545, endPoint x: 68, endPoint y: 542, distance: 197.2
click at [68, 542] on div at bounding box center [65, 545] width 31 height 31
click at [66, 542] on div at bounding box center [67, 545] width 31 height 31
click at [1137, 115] on div "# There may be something around to help you! # First, move to the Cupboard. # T…" at bounding box center [975, 216] width 361 height 363
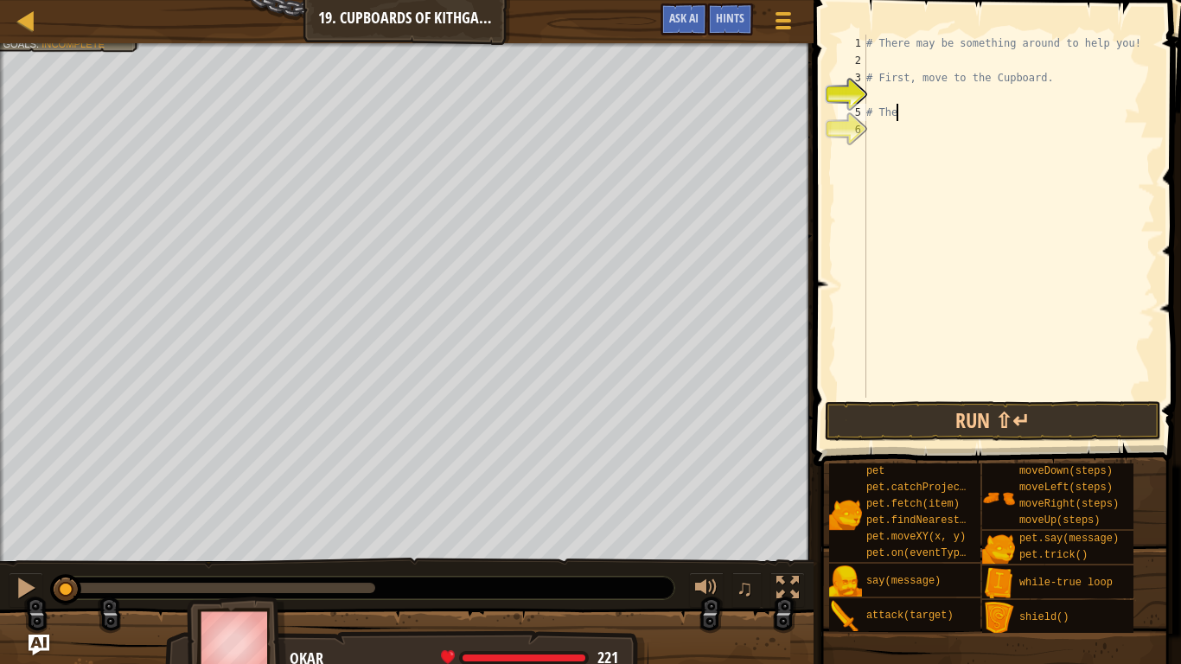
type textarea "#"
click at [1063, 70] on div "# There may be something around to help you! # First, move to the Cupboard." at bounding box center [1009, 234] width 292 height 398
type textarea "#"
click at [1132, 44] on div "# There may be something around to help you!" at bounding box center [1009, 234] width 292 height 398
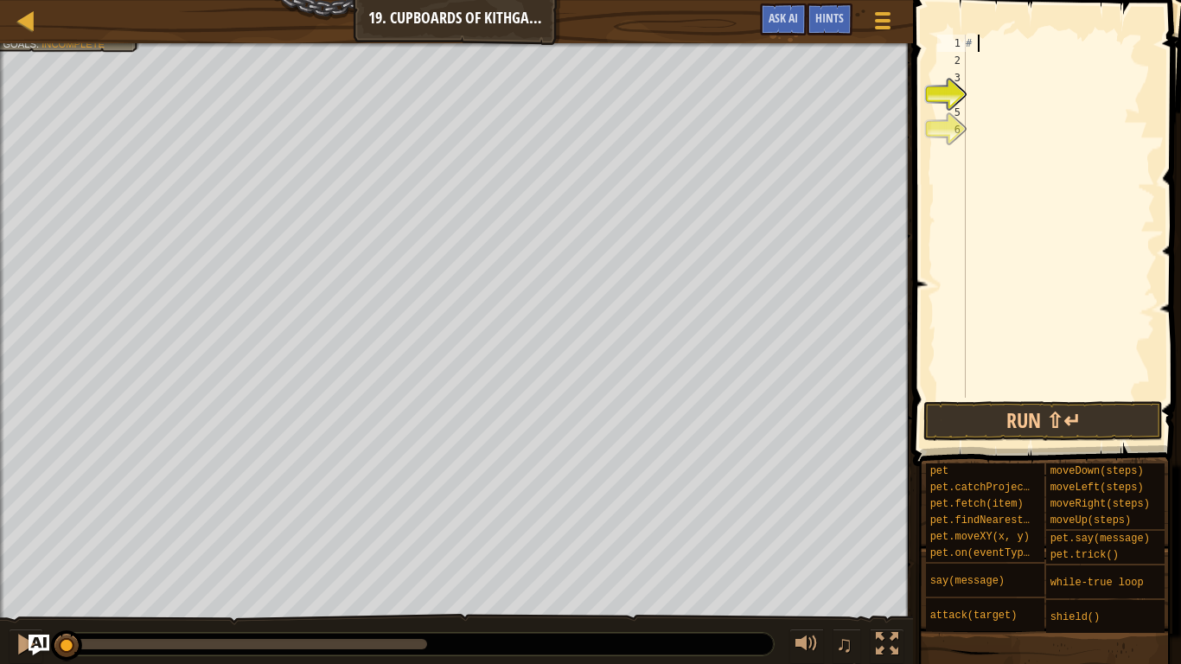
type textarea "#"
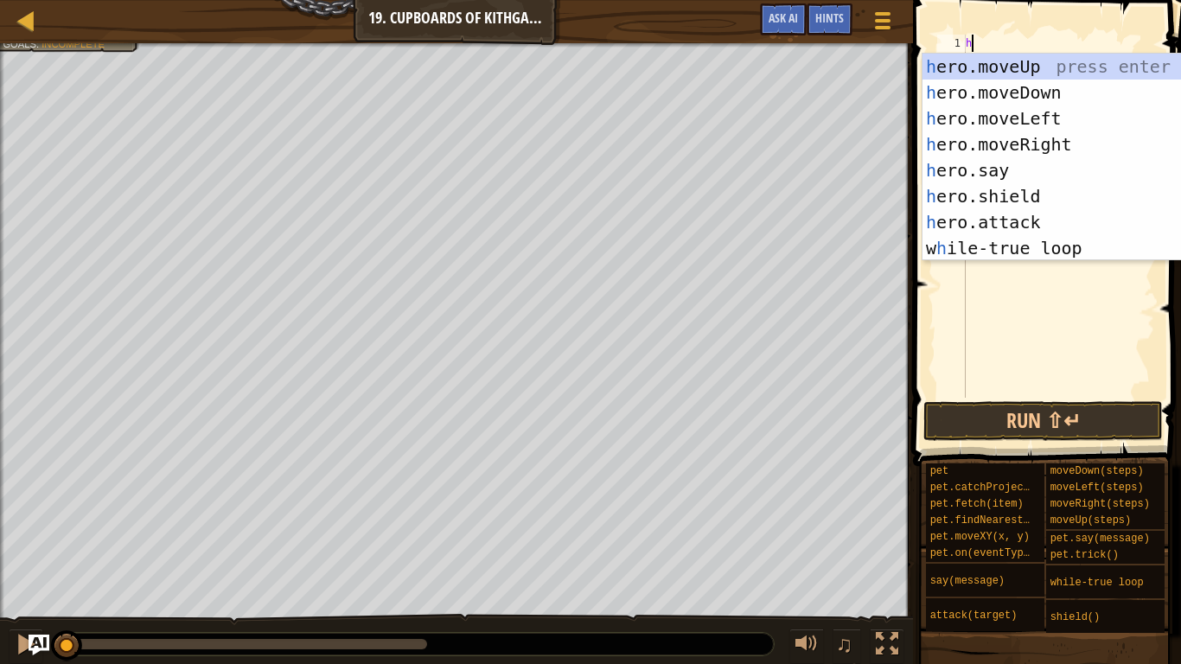
type textarea "her"
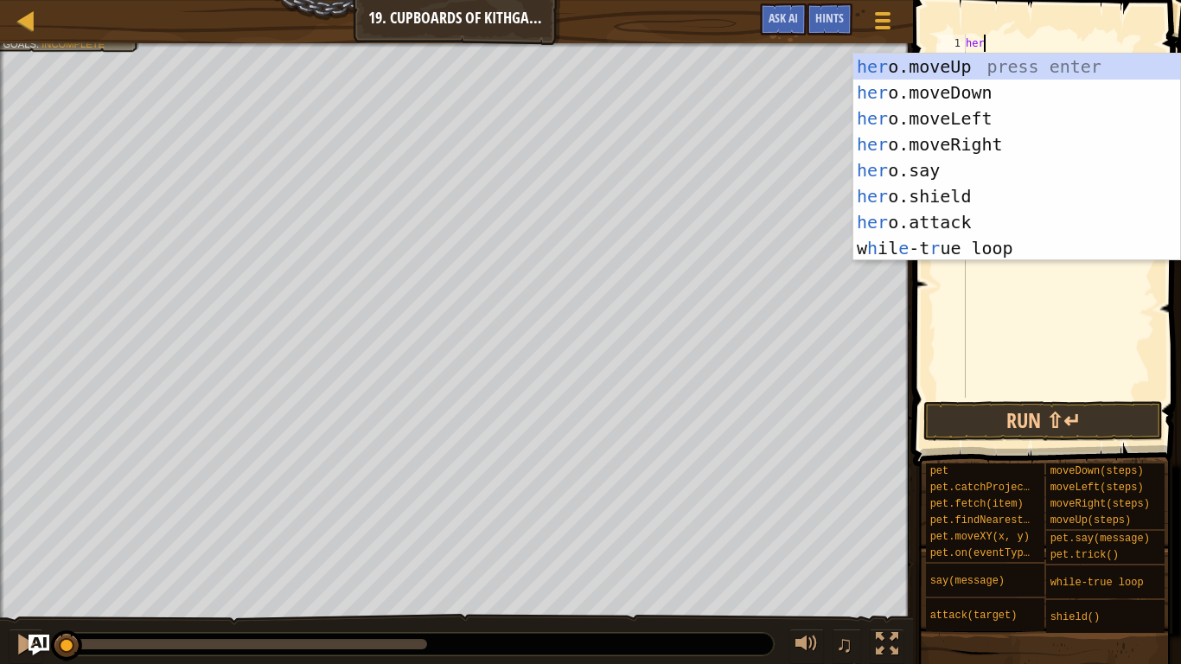
scroll to position [8, 2]
click at [983, 69] on div "her o.moveUp press enter her o.moveDown press enter her o.moveLeft press enter …" at bounding box center [1017, 183] width 327 height 259
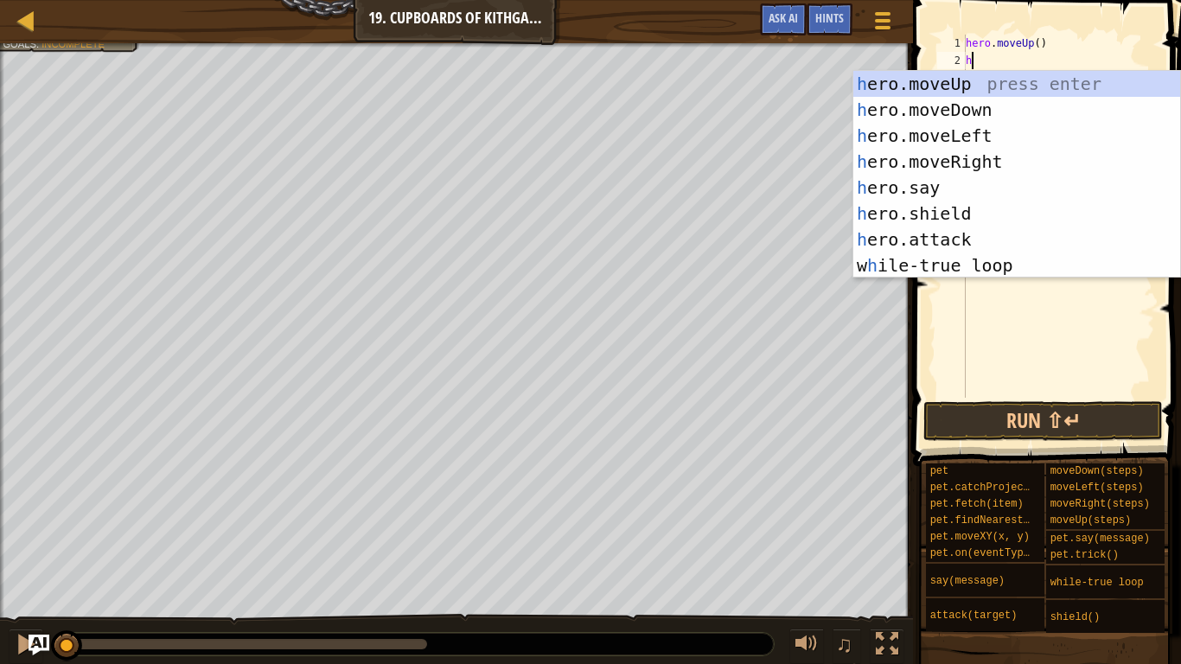
type textarea "he"
click at [1021, 156] on div "he ro.moveUp press enter he ro.moveDown press enter he ro.moveLeft press enter …" at bounding box center [1017, 200] width 327 height 259
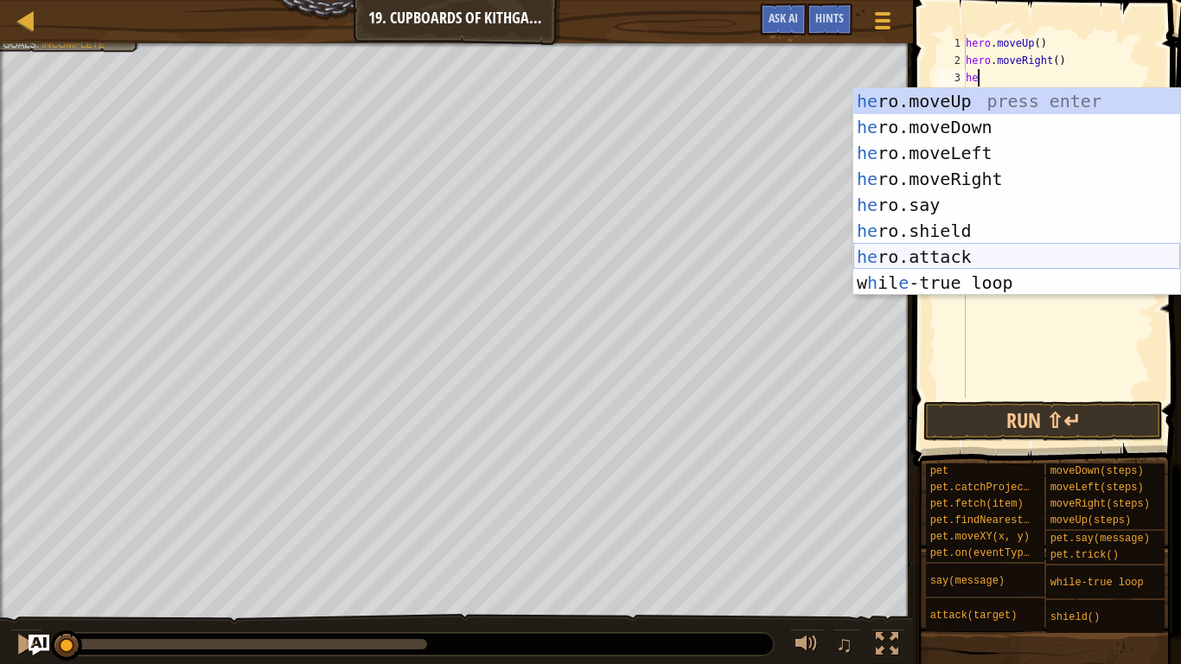
click at [989, 257] on div "he ro.moveUp press enter he ro.moveDown press enter he ro.moveLeft press enter …" at bounding box center [1017, 217] width 327 height 259
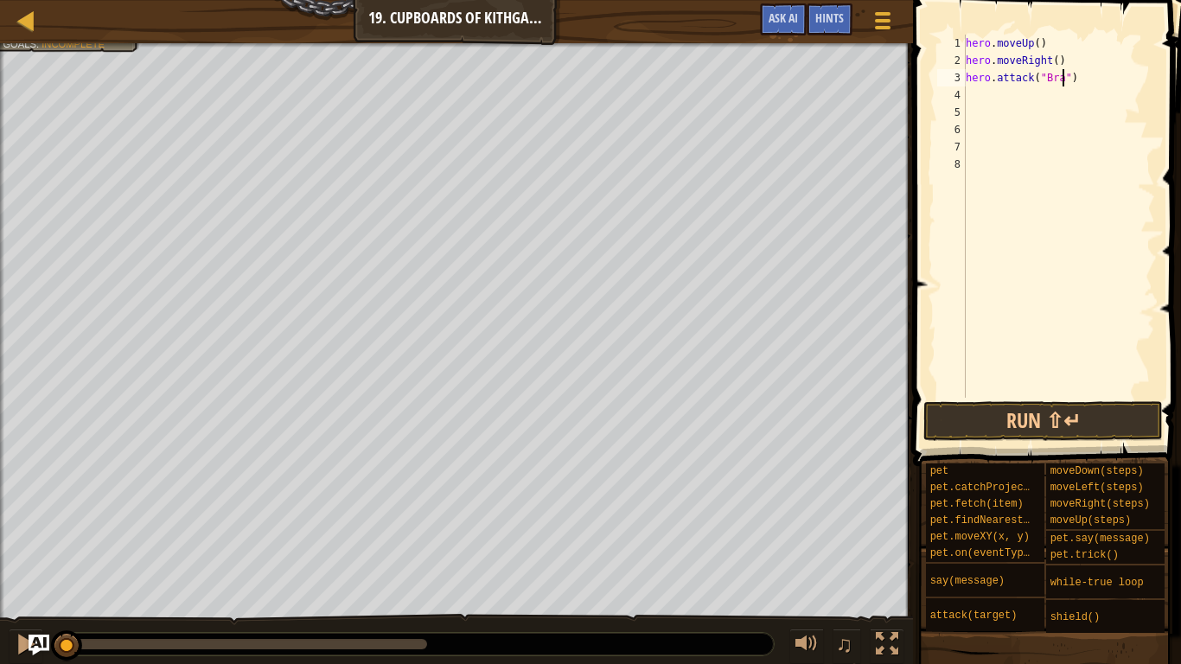
type textarea "hero.attack("Brak")"
click at [1053, 103] on div "hero . moveUp ( ) hero . moveRight ( ) hero . attack ( "Brak" )" at bounding box center [1059, 234] width 193 height 398
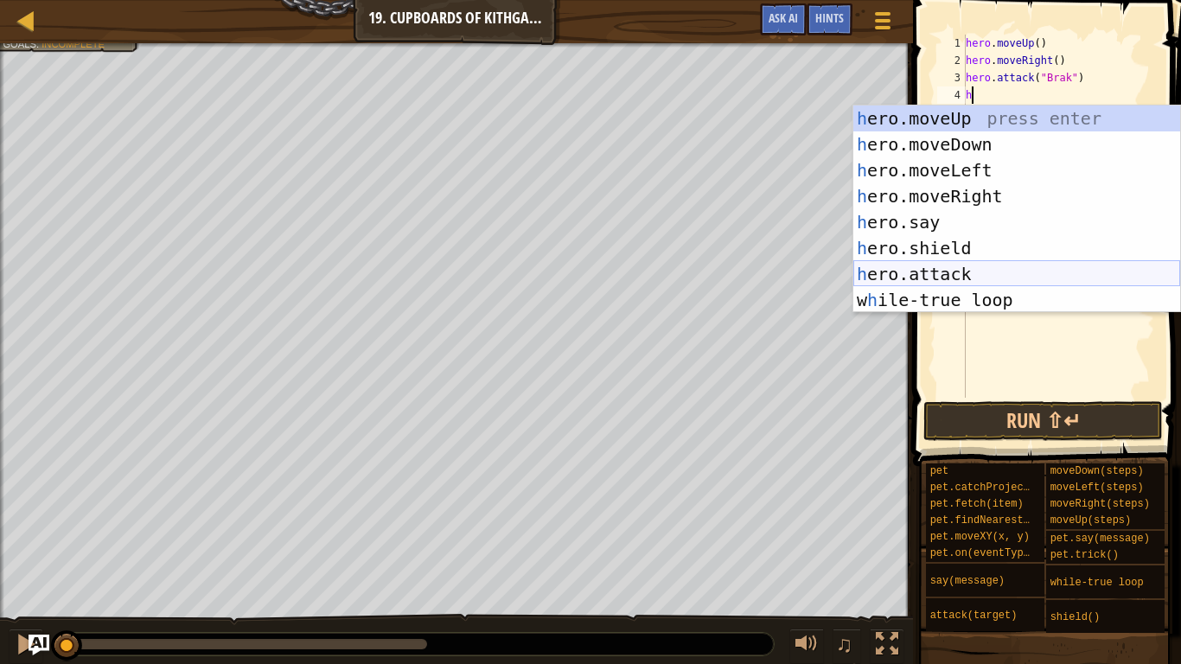
click at [1057, 276] on div "h ero.moveUp press enter h ero.moveDown press enter h ero.moveLeft press enter …" at bounding box center [1017, 235] width 327 height 259
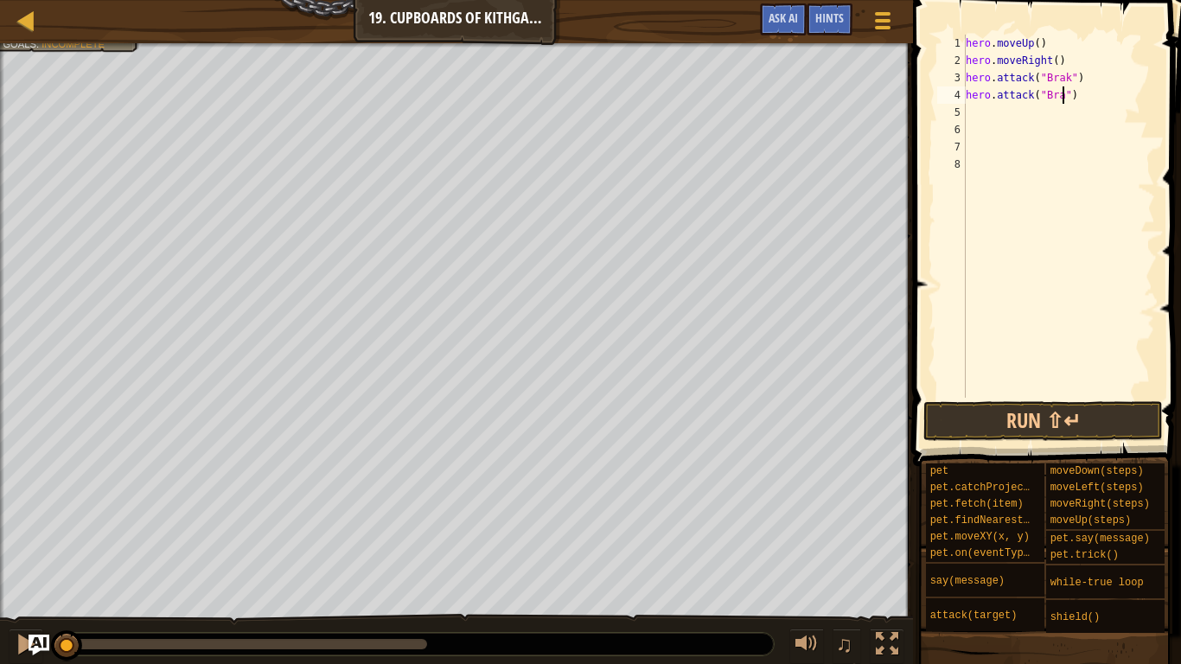
type textarea "hero.attack("Brak")"
click at [1083, 118] on div "hero . moveUp ( ) hero . moveRight ( ) hero . attack ( "Brak" ) hero . attack (…" at bounding box center [1059, 234] width 193 height 398
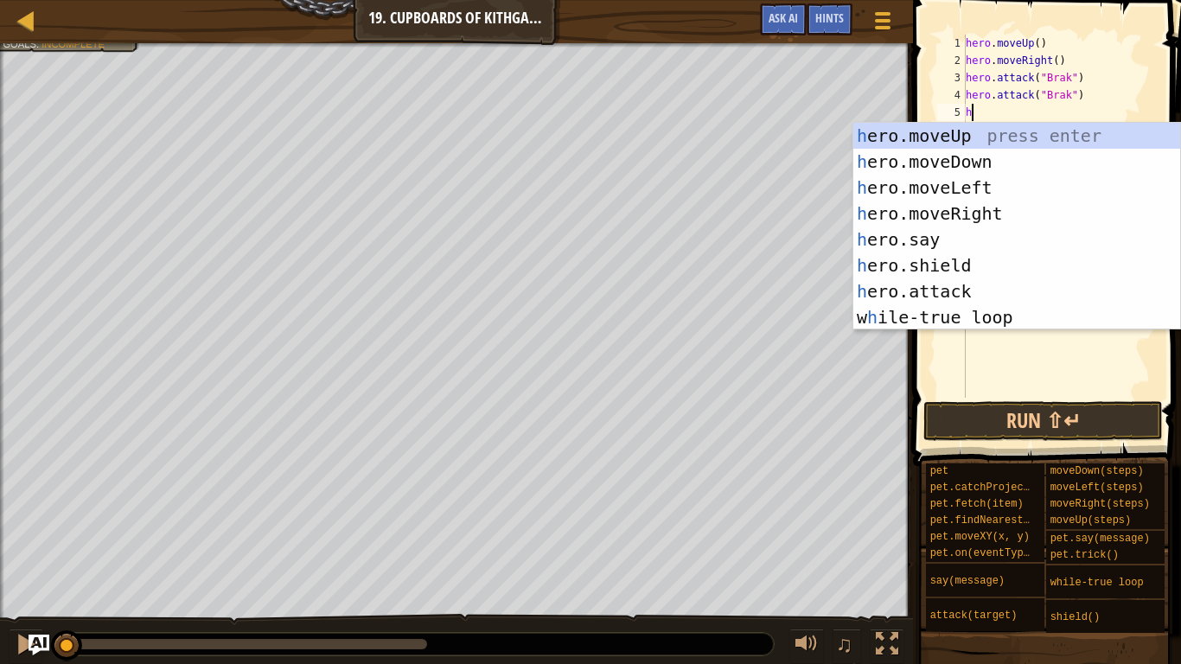
scroll to position [8, 1]
click at [1044, 289] on div "he ro.moveUp press enter he ro.moveDown press enter he ro.moveLeft press enter …" at bounding box center [1017, 252] width 327 height 259
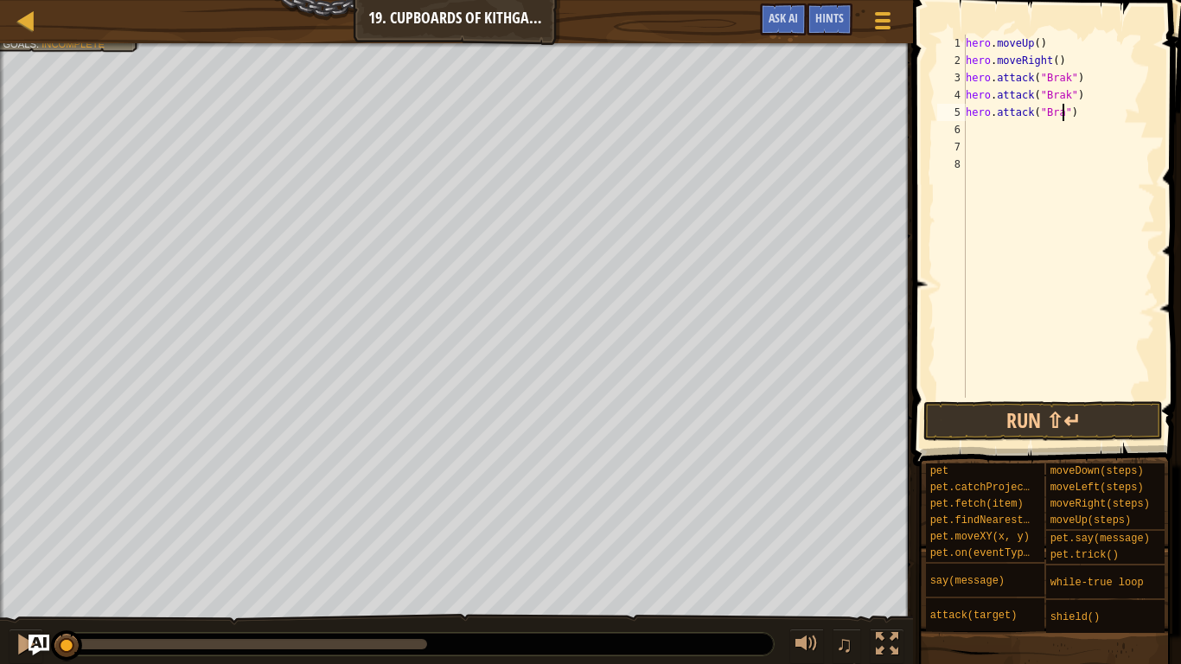
type textarea "hero.attack("Brak")"
click at [994, 135] on div "hero . moveUp ( ) hero . moveRight ( ) hero . attack ( "Brak" ) hero . attack (…" at bounding box center [1059, 234] width 193 height 398
type textarea "h"
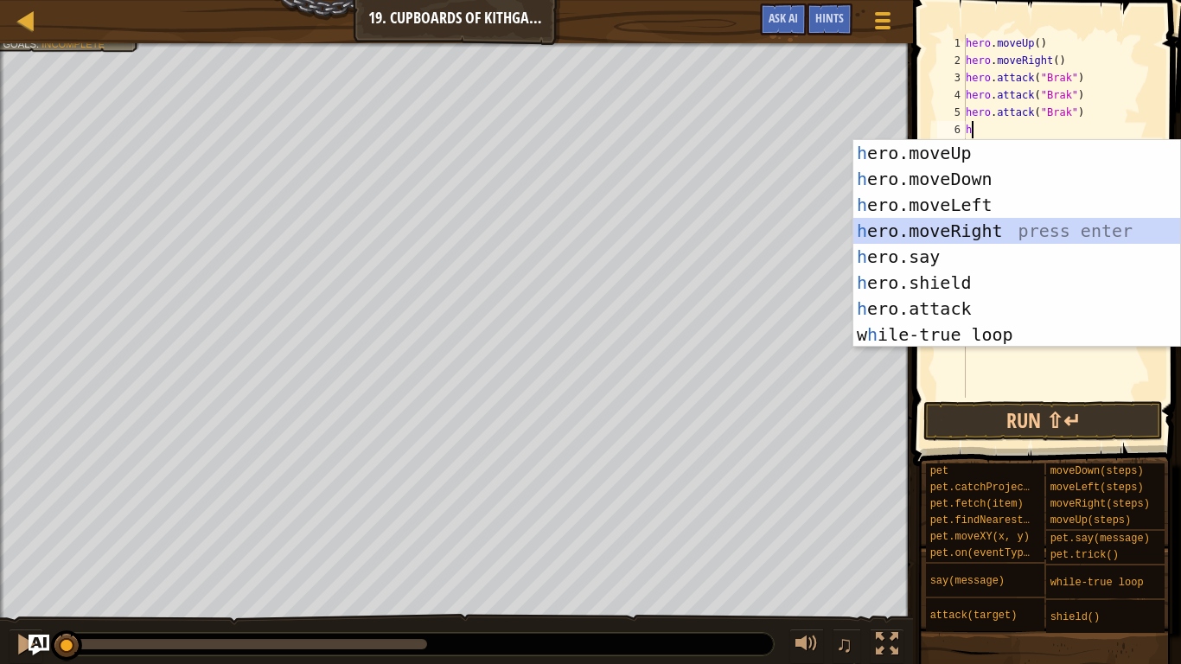
click at [999, 227] on div "h ero.moveUp press enter h ero.moveDown press enter h ero.moveLeft press enter …" at bounding box center [1017, 269] width 327 height 259
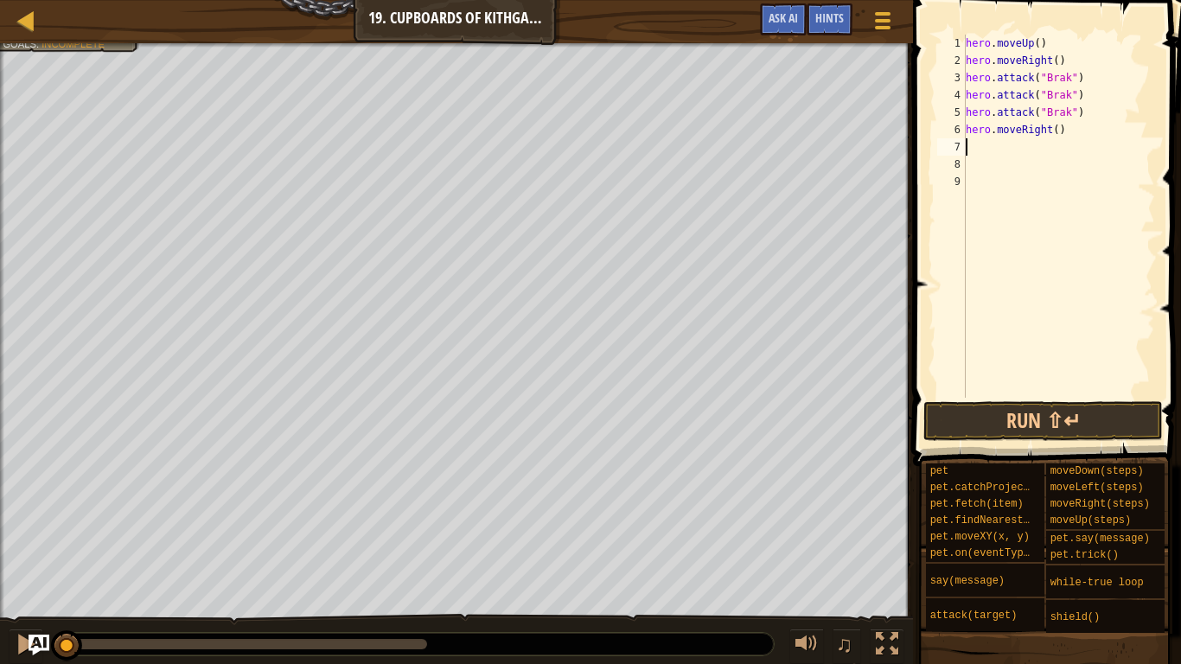
click at [1059, 134] on div "hero . moveUp ( ) hero . moveRight ( ) hero . attack ( "Brak" ) hero . attack (…" at bounding box center [1059, 234] width 193 height 398
type textarea "hero.moveRight(2)"
click at [1072, 151] on div "hero . moveUp ( ) hero . moveRight ( ) hero . attack ( "Brak" ) hero . attack (…" at bounding box center [1059, 234] width 193 height 398
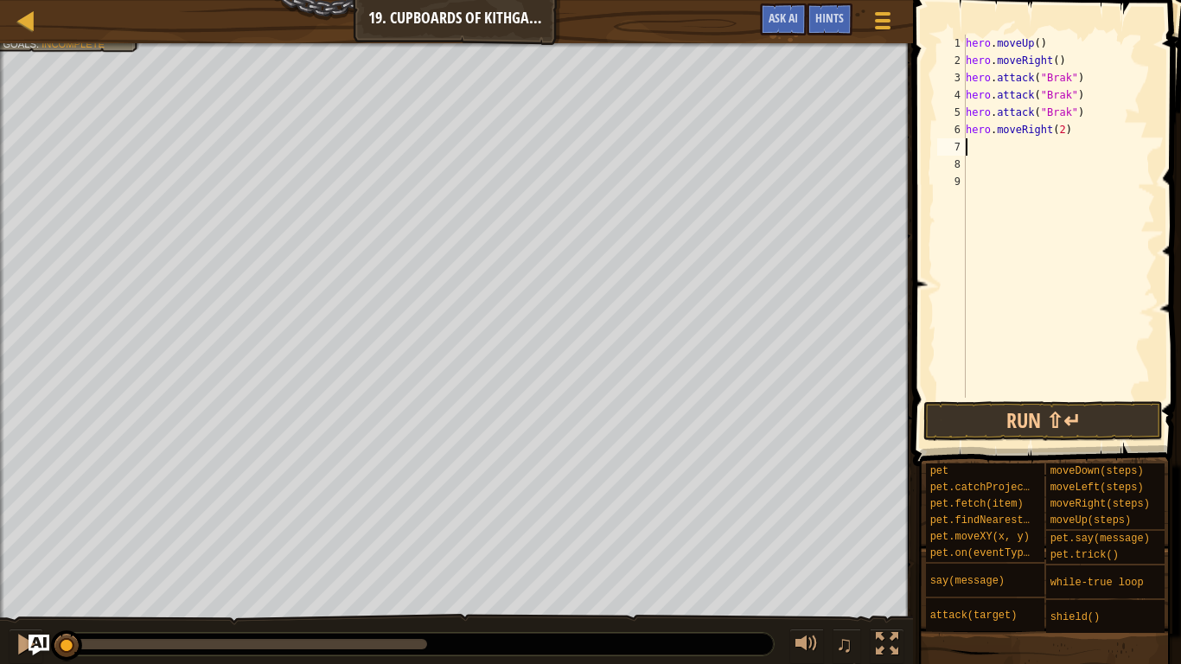
type textarea "he"
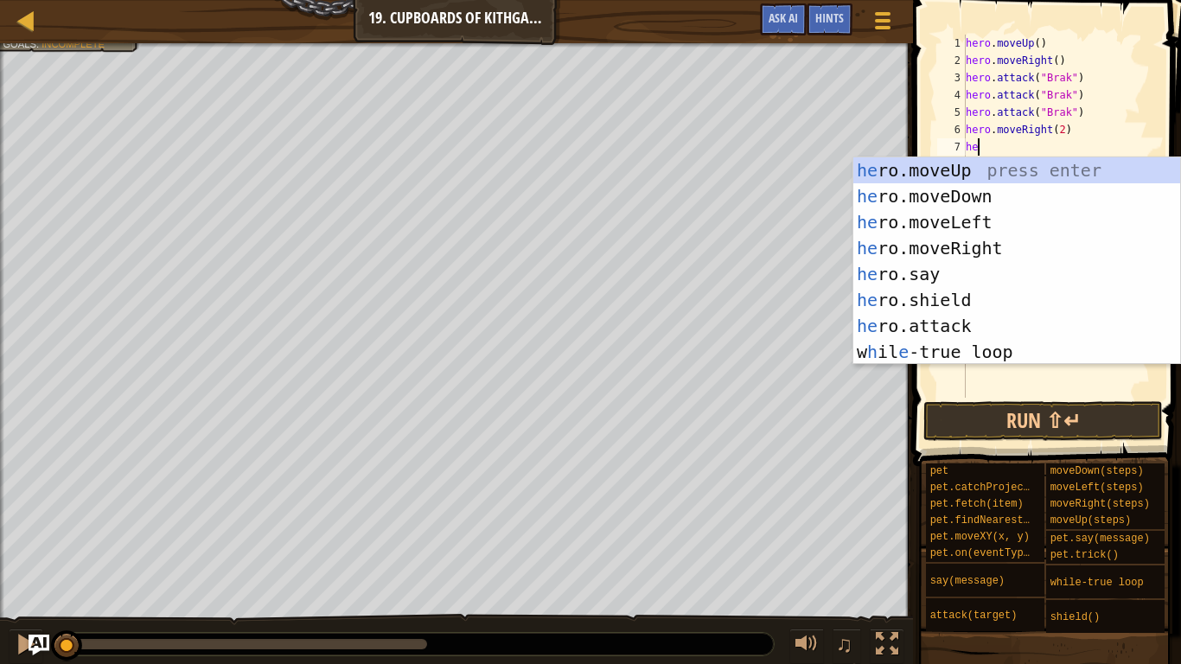
scroll to position [8, 1]
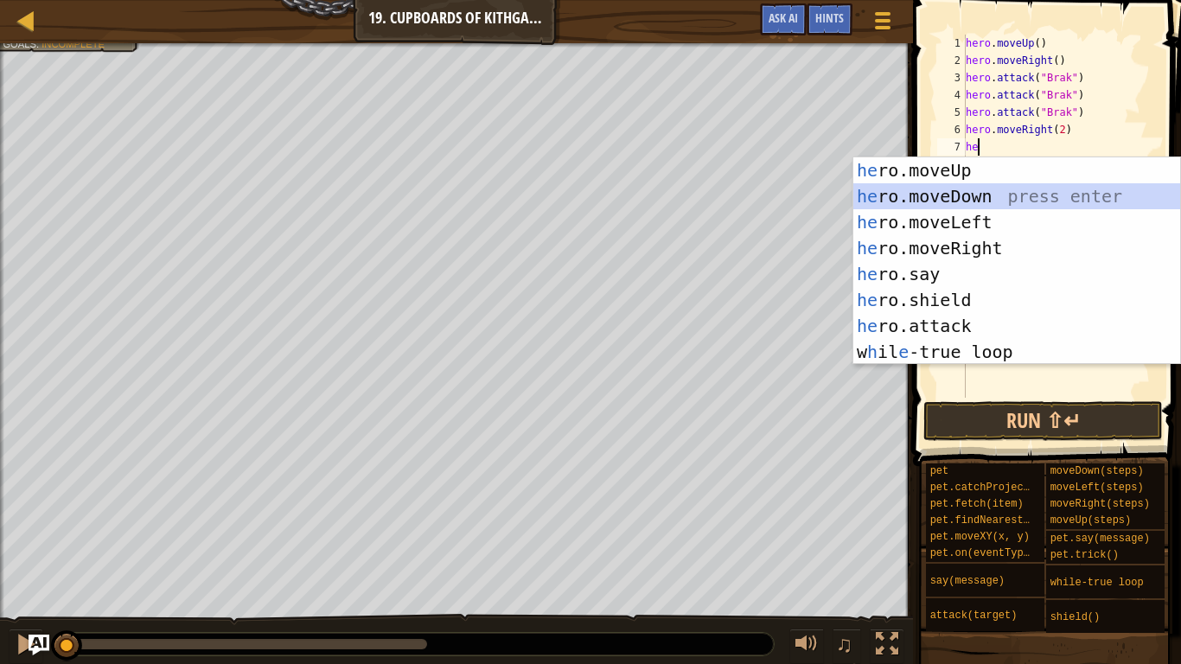
click at [1034, 193] on div "he ro.moveUp press enter he ro.moveDown press enter he ro.moveLeft press enter …" at bounding box center [1017, 286] width 327 height 259
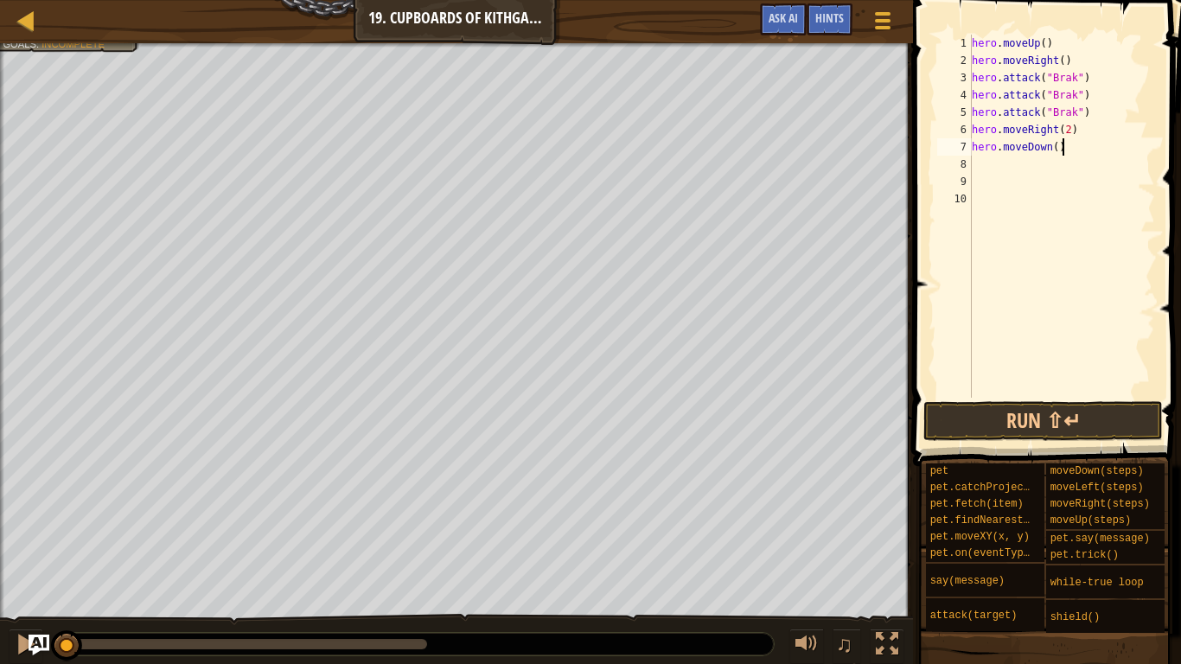
click at [1060, 153] on div "hero . moveUp ( ) hero . moveRight ( ) hero . attack ( "Brak" ) hero . attack (…" at bounding box center [1062, 234] width 187 height 398
click at [1058, 149] on div "hero . moveUp ( ) hero . moveRight ( ) hero . attack ( "Brak" ) hero . attack (…" at bounding box center [1062, 234] width 187 height 398
type textarea "hero.moveDown(2)"
click at [985, 167] on div "hero . moveUp ( ) hero . moveRight ( ) hero . attack ( "Brak" ) hero . attack (…" at bounding box center [1062, 234] width 187 height 398
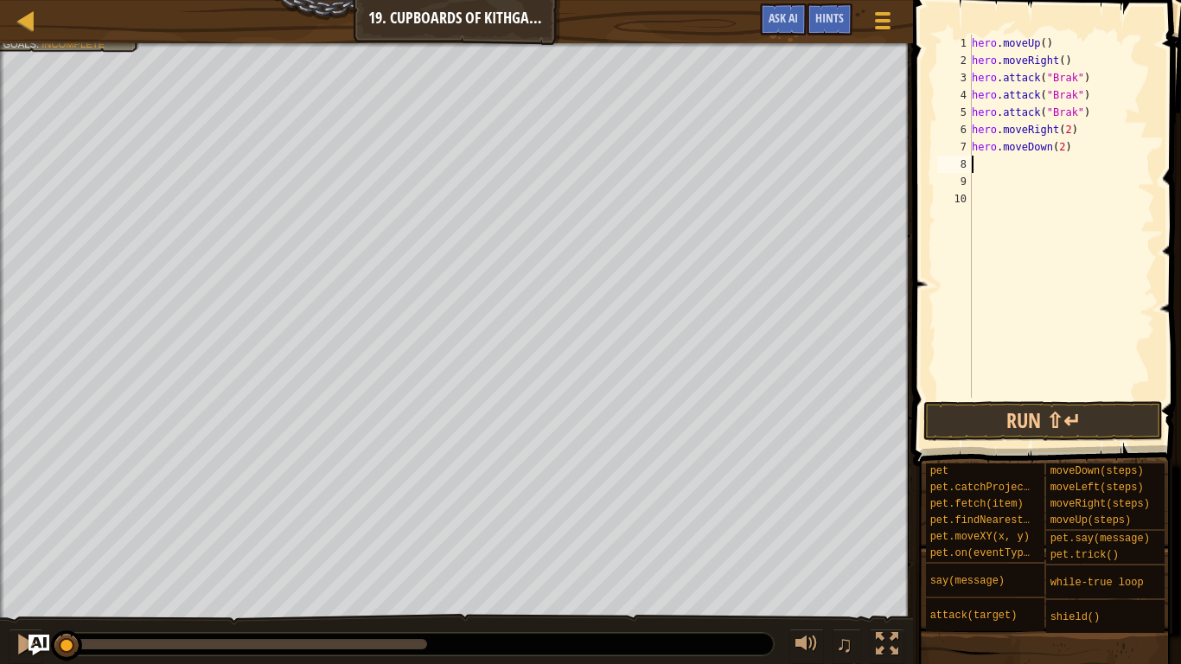
scroll to position [8, 1]
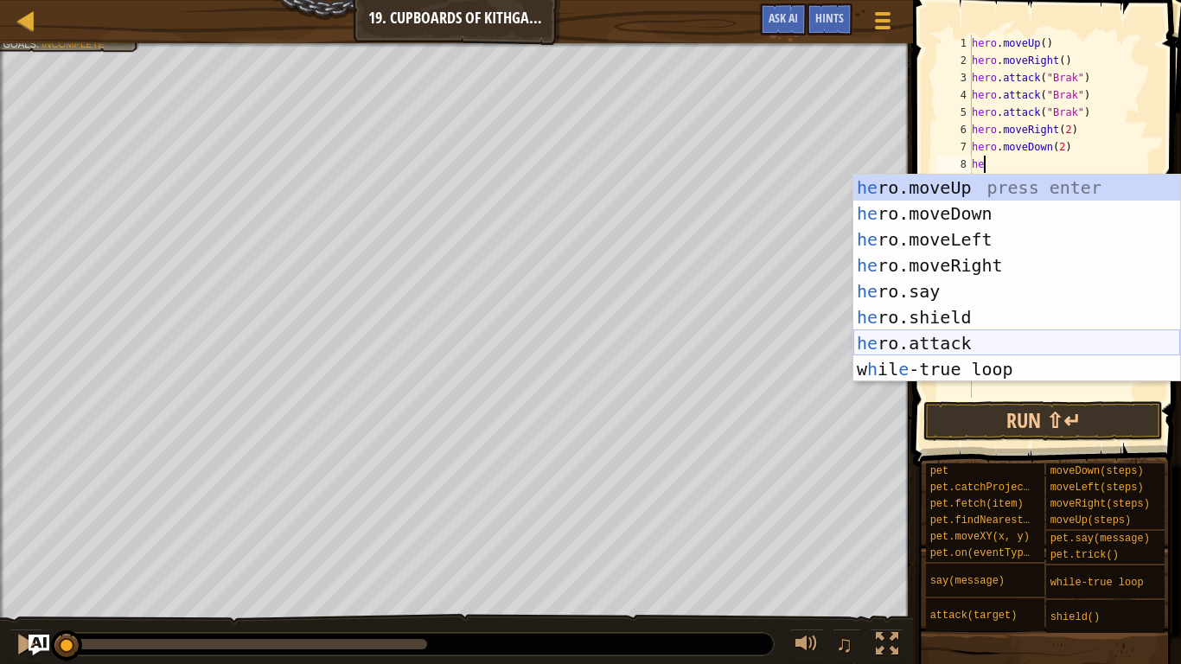
click at [1002, 342] on div "he ro.moveUp press enter he ro.moveDown press enter he ro.moveLeft press enter …" at bounding box center [1017, 304] width 327 height 259
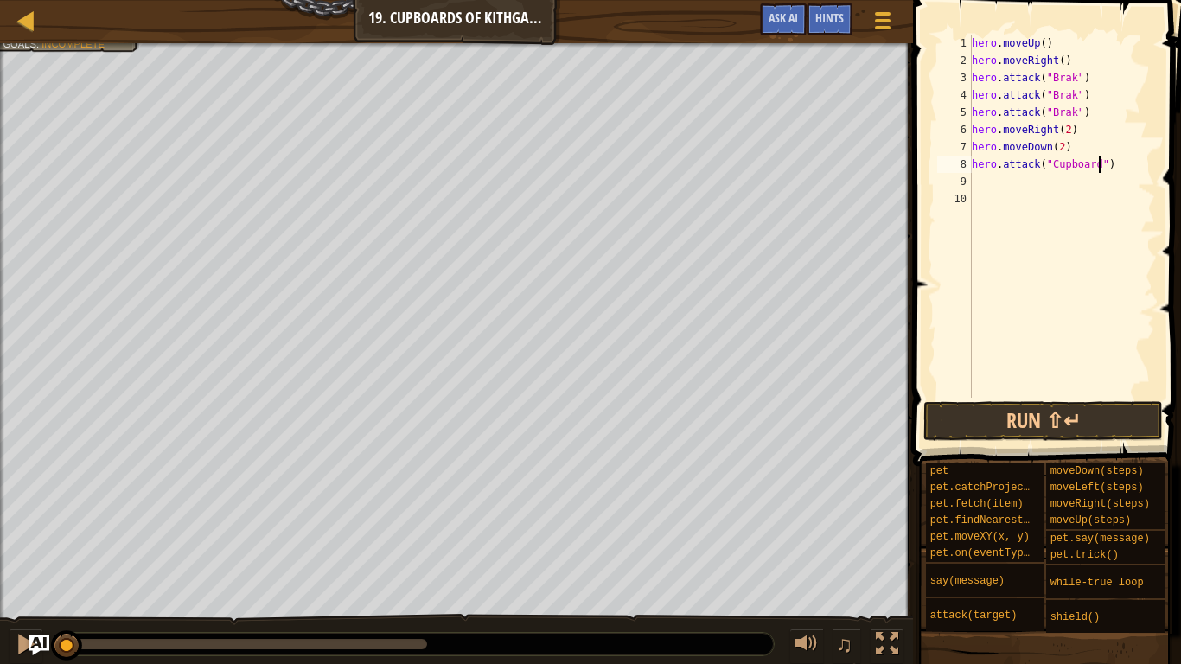
scroll to position [8, 19]
click at [1080, 401] on button "Run ⇧↵" at bounding box center [1044, 421] width 240 height 40
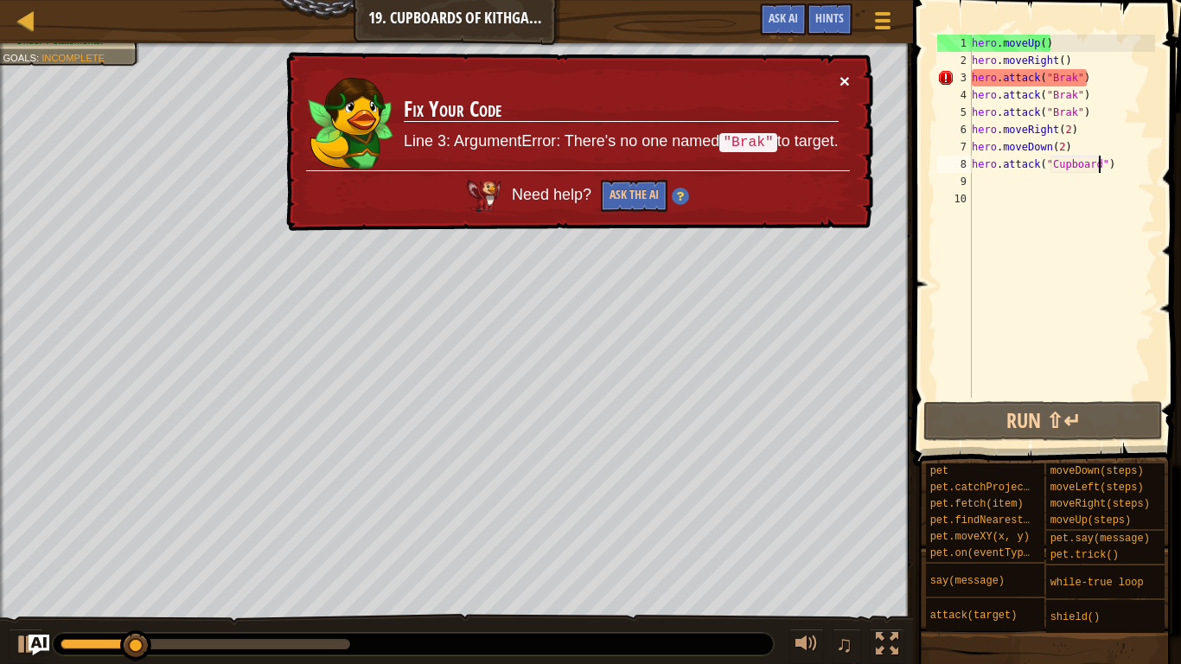
click at [847, 78] on button "×" at bounding box center [845, 81] width 10 height 18
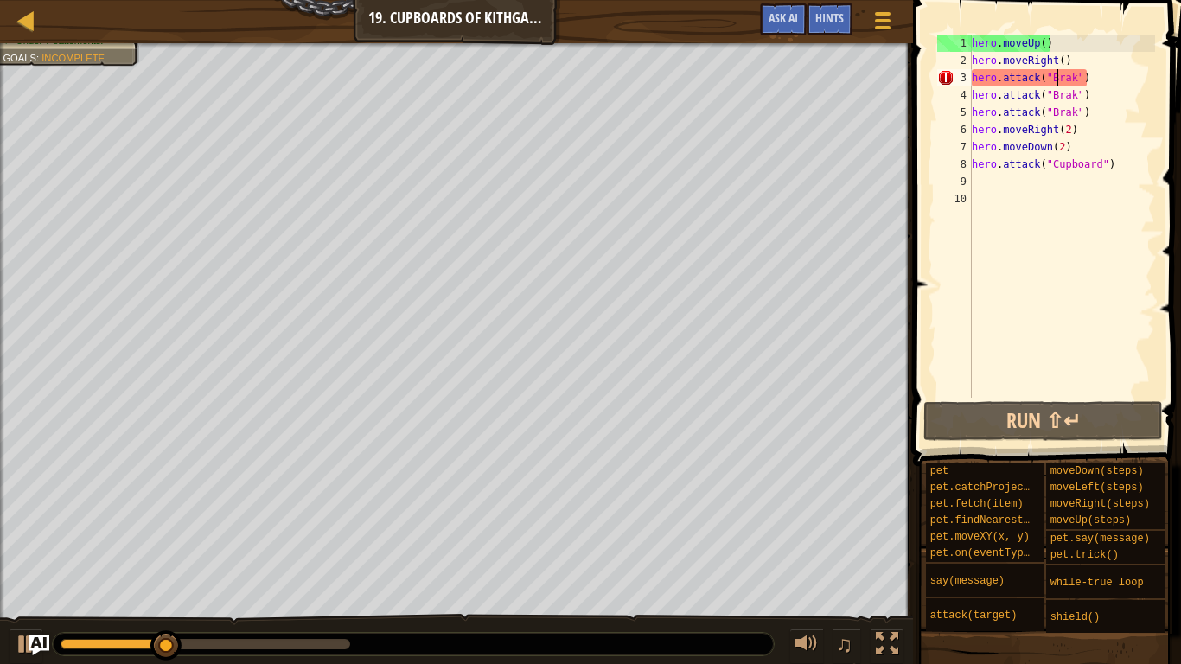
click at [1059, 80] on div "hero . moveUp ( ) hero . moveRight ( ) hero . attack ( "Brak" ) hero . attack (…" at bounding box center [1062, 234] width 187 height 398
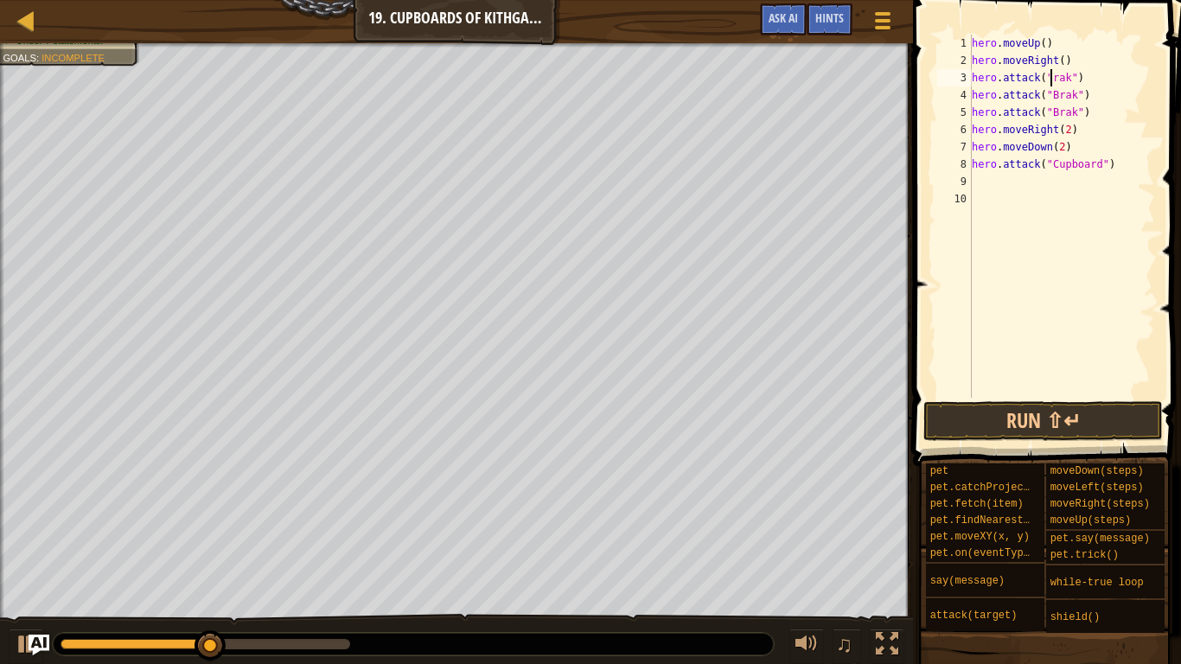
scroll to position [8, 13]
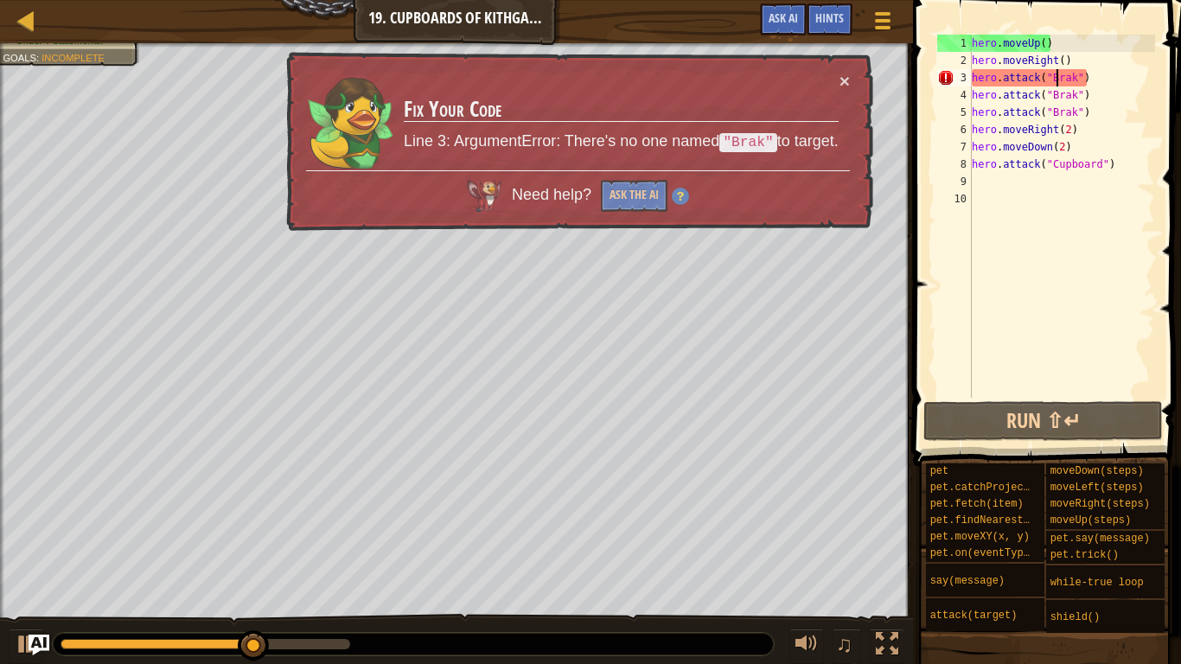
click at [1060, 80] on div "hero . moveUp ( ) hero . moveRight ( ) hero . attack ( "Brak" ) hero . attack (…" at bounding box center [1062, 234] width 187 height 398
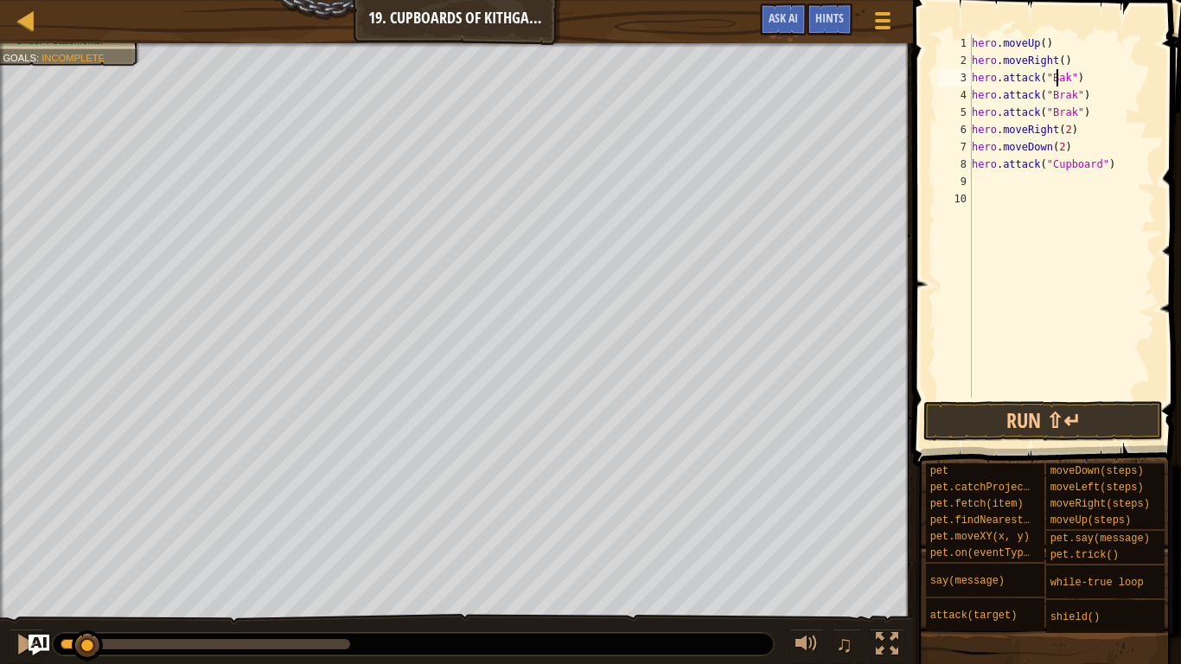
drag, startPoint x: 321, startPoint y: 644, endPoint x: 88, endPoint y: 642, distance: 232.7
click at [88, 547] on div at bounding box center [87, 645] width 31 height 31
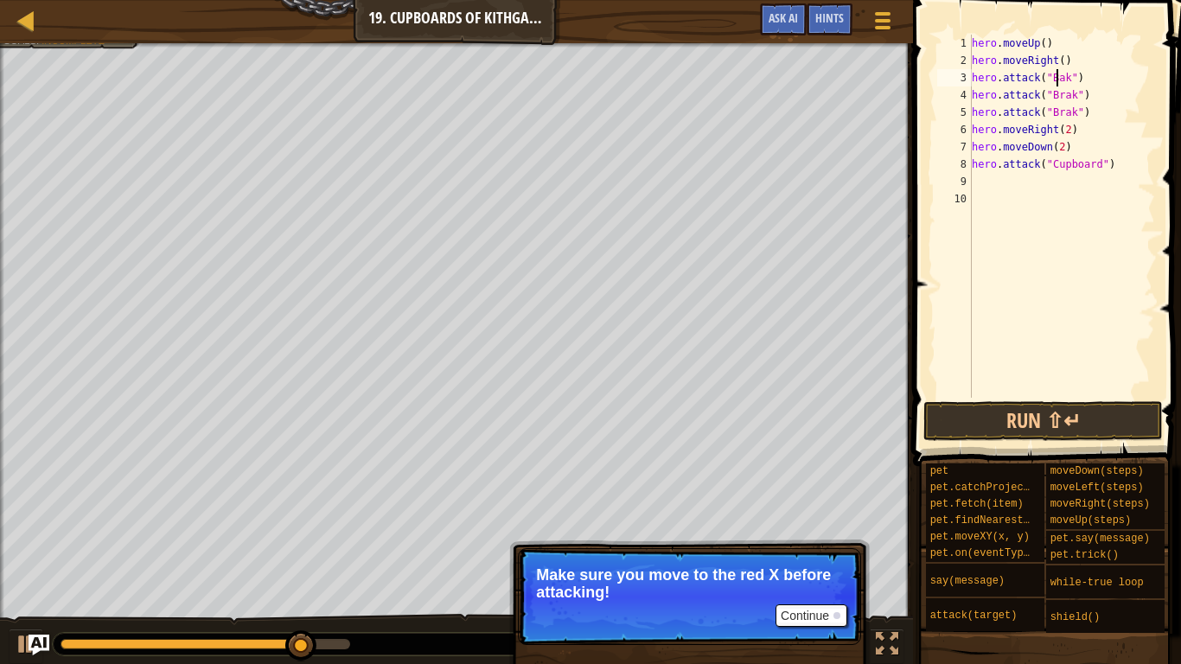
type textarea "hero.attack("Bak")"
click at [823, 547] on button "Continue" at bounding box center [812, 616] width 72 height 22
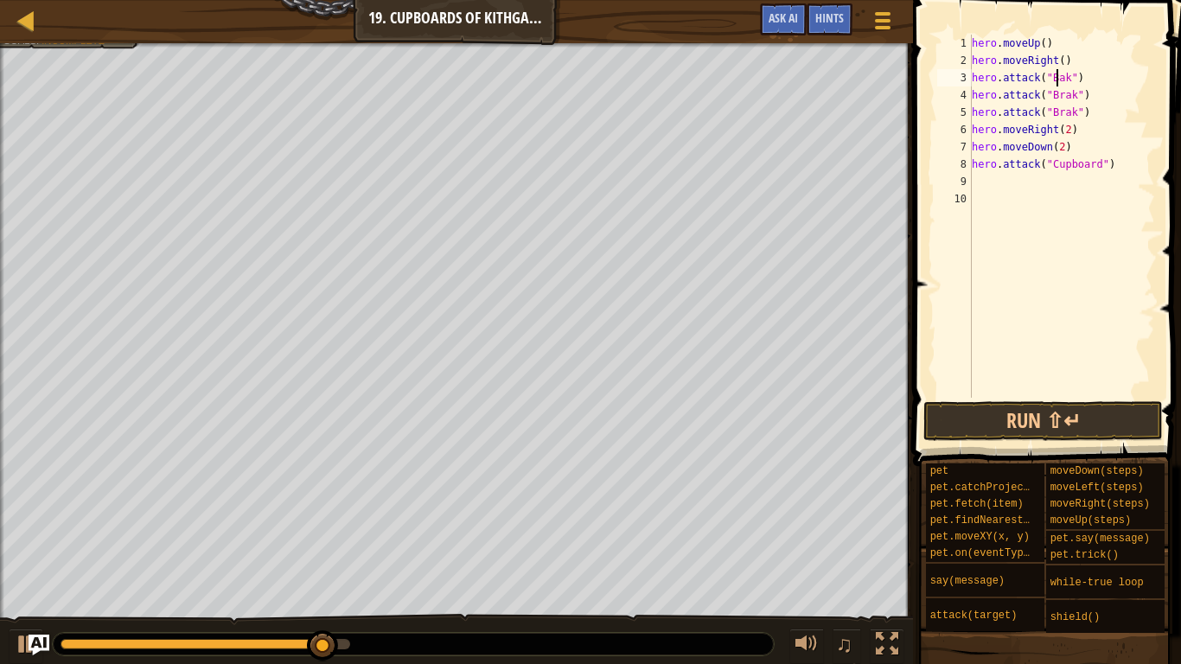
click at [1130, 176] on div "hero . moveUp ( ) hero . moveRight ( ) hero . attack ( "Bak" ) hero . attack ( …" at bounding box center [1062, 234] width 187 height 398
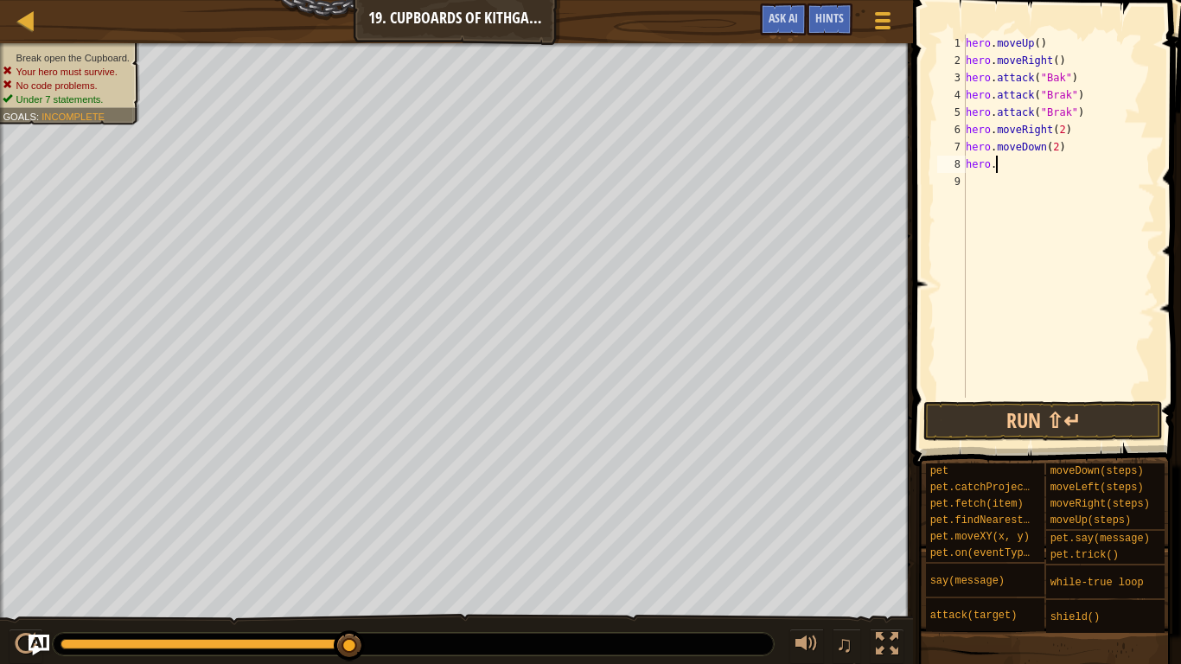
type textarea "h"
click at [1125, 150] on div "hero . moveUp ( ) hero . moveRight ( ) hero . attack ( "Bak" ) hero . attack ( …" at bounding box center [1059, 234] width 193 height 398
type textarea "h"
click at [1130, 129] on div "hero . moveUp ( ) hero . moveRight ( ) hero . attack ( "Bak" ) hero . attack ( …" at bounding box center [1059, 234] width 193 height 398
type textarea "h"
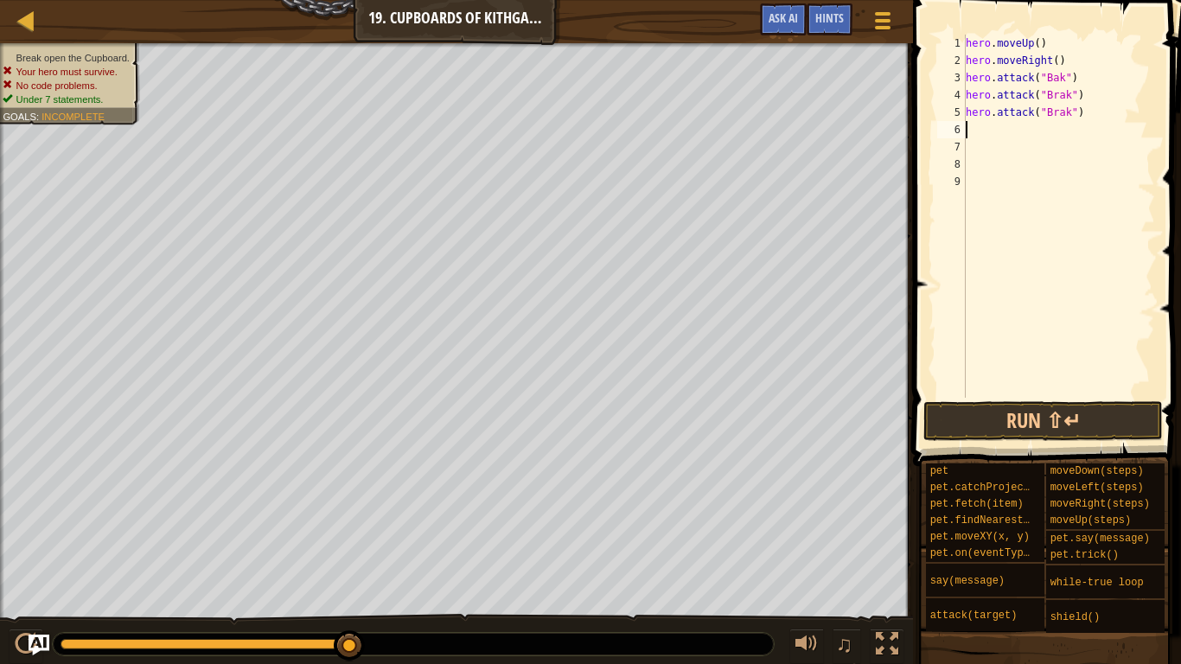
click at [1135, 106] on div "hero . moveUp ( ) hero . moveRight ( ) hero . attack ( "Bak" ) hero . attack ( …" at bounding box center [1059, 234] width 193 height 398
click at [1146, 80] on div "hero . moveUp ( ) hero . moveRight ( ) hero . attack ( "Bak" ) hero . attack ( …" at bounding box center [1059, 234] width 193 height 398
click at [1135, 94] on div "hero . moveUp ( ) hero . moveRight ( ) hero . a hero . attack ( "Brak" ) her" at bounding box center [1059, 234] width 193 height 398
click at [1136, 63] on div "hero . moveUp ( ) hero . moveRight ( ) hero he her" at bounding box center [1059, 234] width 193 height 398
click at [1126, 81] on div "hero . moveUp ( ) her hero h her" at bounding box center [1059, 234] width 193 height 398
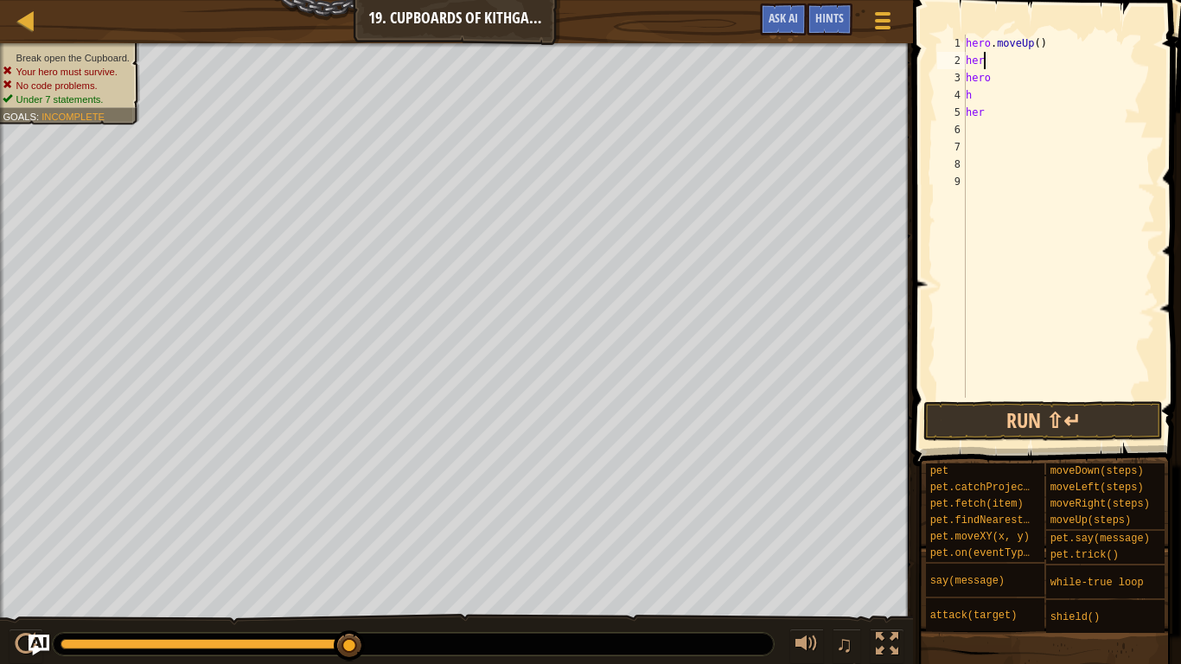
type textarea "h"
type textarea "he"
click at [1098, 110] on div "hero . moveUp ( ) he h her" at bounding box center [1059, 234] width 193 height 398
type textarea "h"
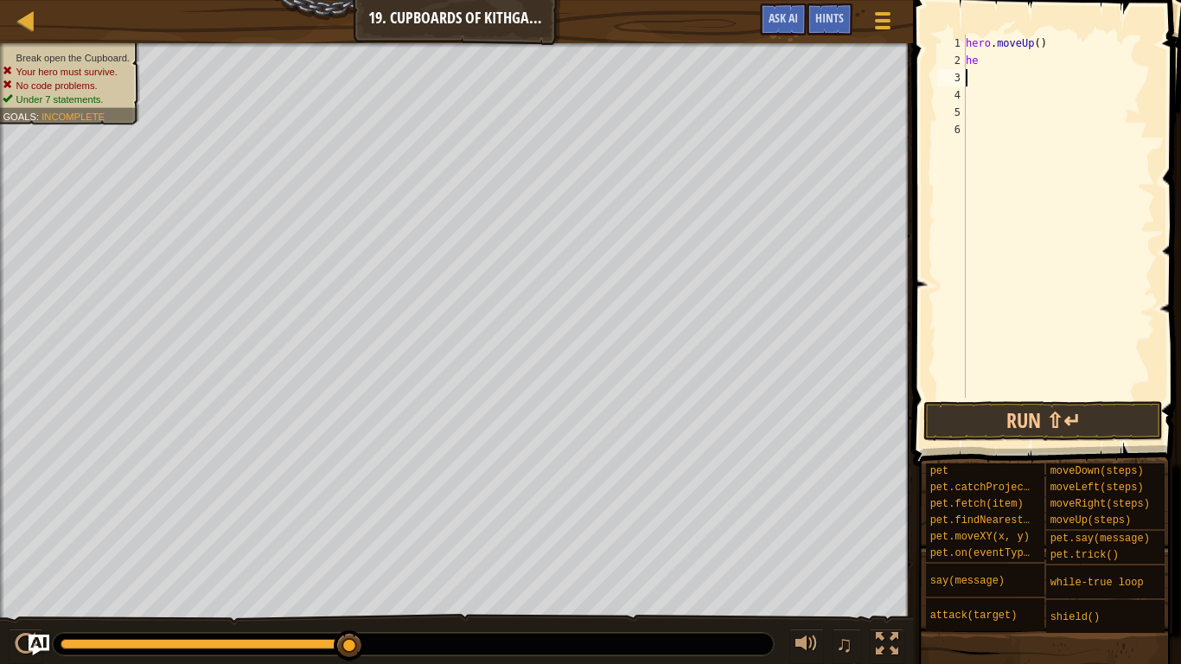
click at [1110, 76] on div "hero . moveUp ( ) he" at bounding box center [1059, 234] width 193 height 398
type textarea "h"
type textarea "he"
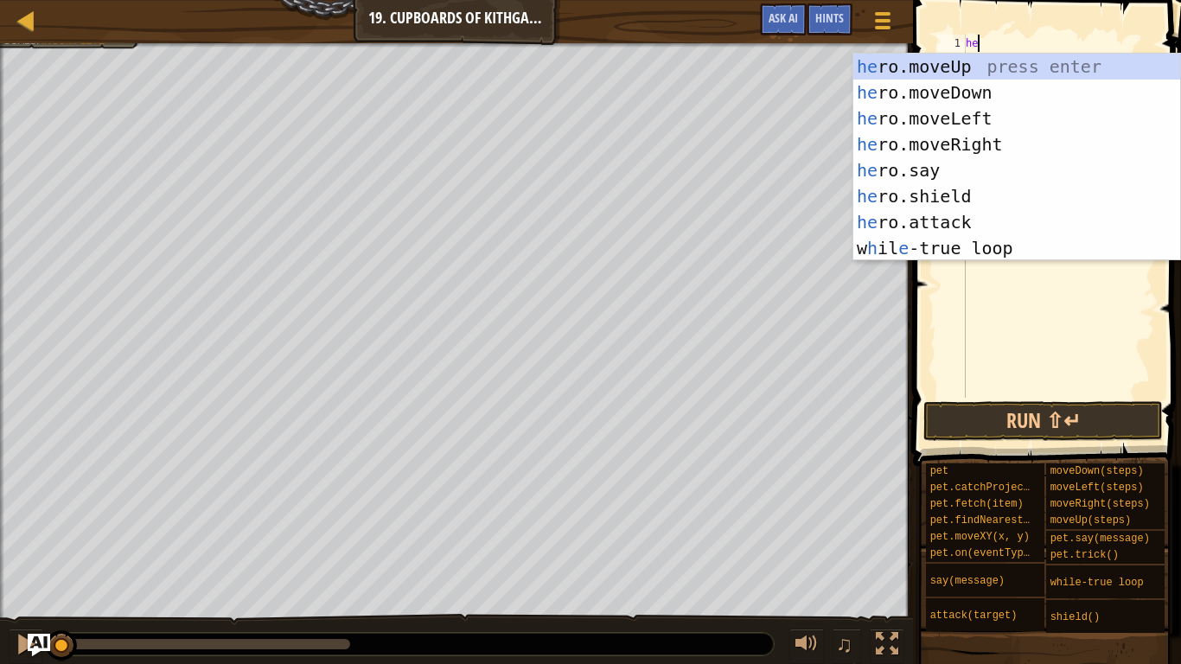
drag, startPoint x: 350, startPoint y: 646, endPoint x: 32, endPoint y: 652, distance: 318.3
click at [32, 547] on div "Map Introduction to Computer Science 19. Cupboards of Kithgard Game Menu Done H…" at bounding box center [590, 332] width 1181 height 664
click at [989, 60] on div "he ro.moveUp press enter he ro.moveDown press enter he ro.moveLeft press enter …" at bounding box center [1017, 183] width 327 height 259
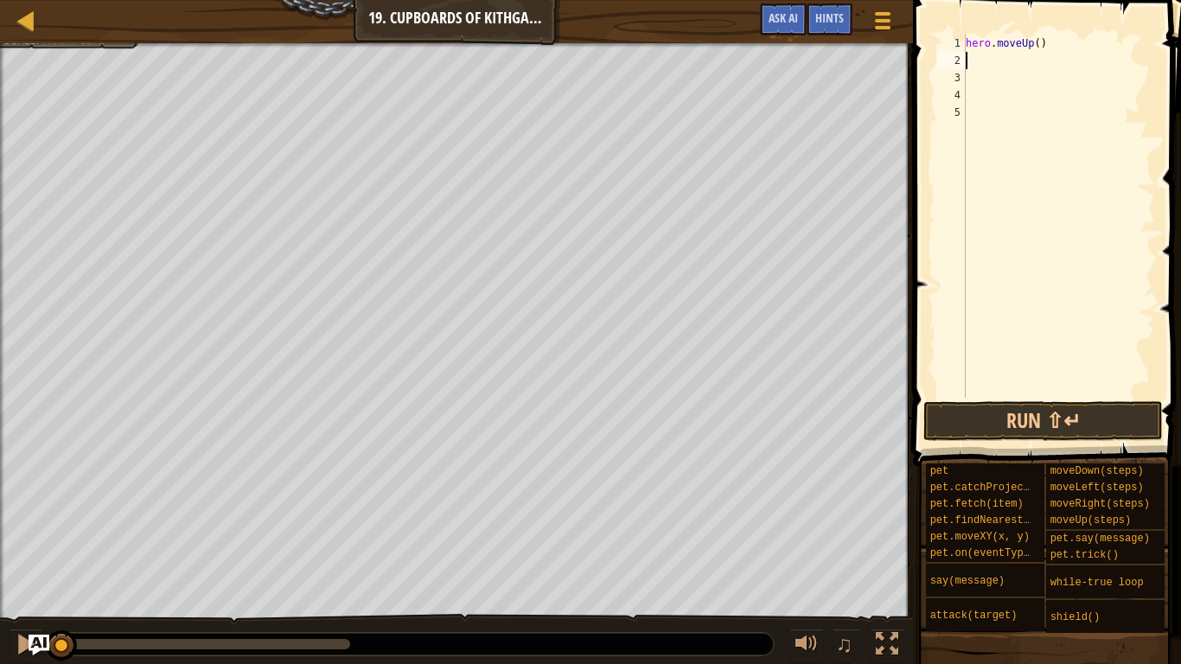
scroll to position [8, 0]
type textarea "h"
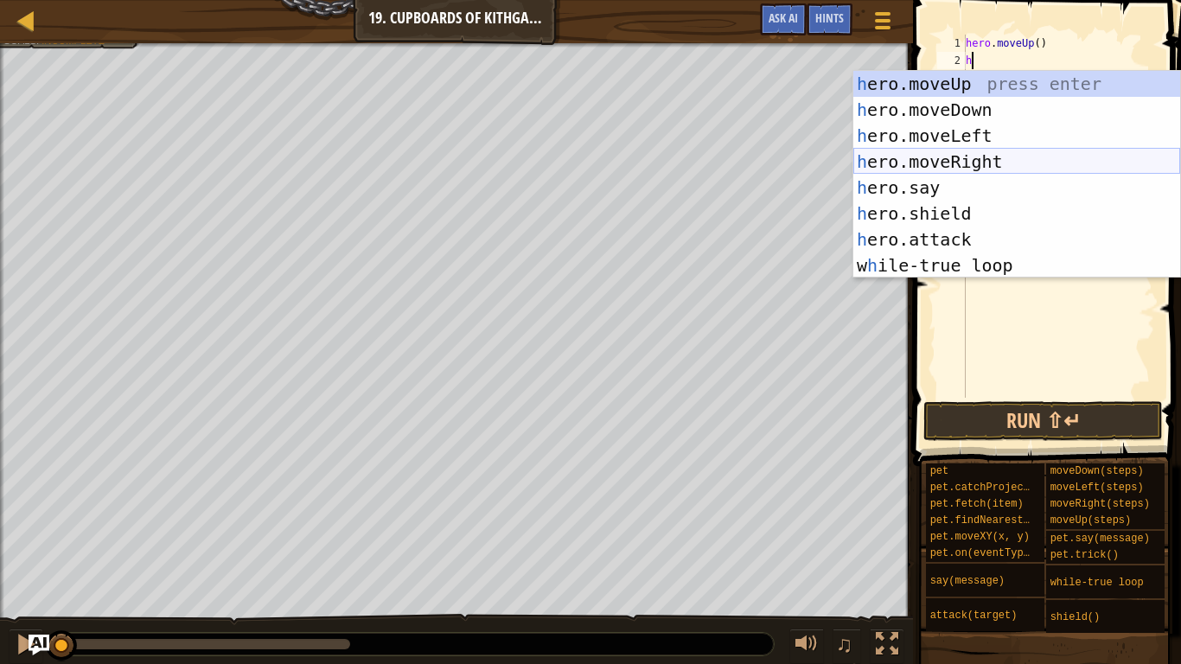
click at [1008, 152] on div "h ero.moveUp press enter h ero.moveDown press enter h ero.moveLeft press enter …" at bounding box center [1017, 200] width 327 height 259
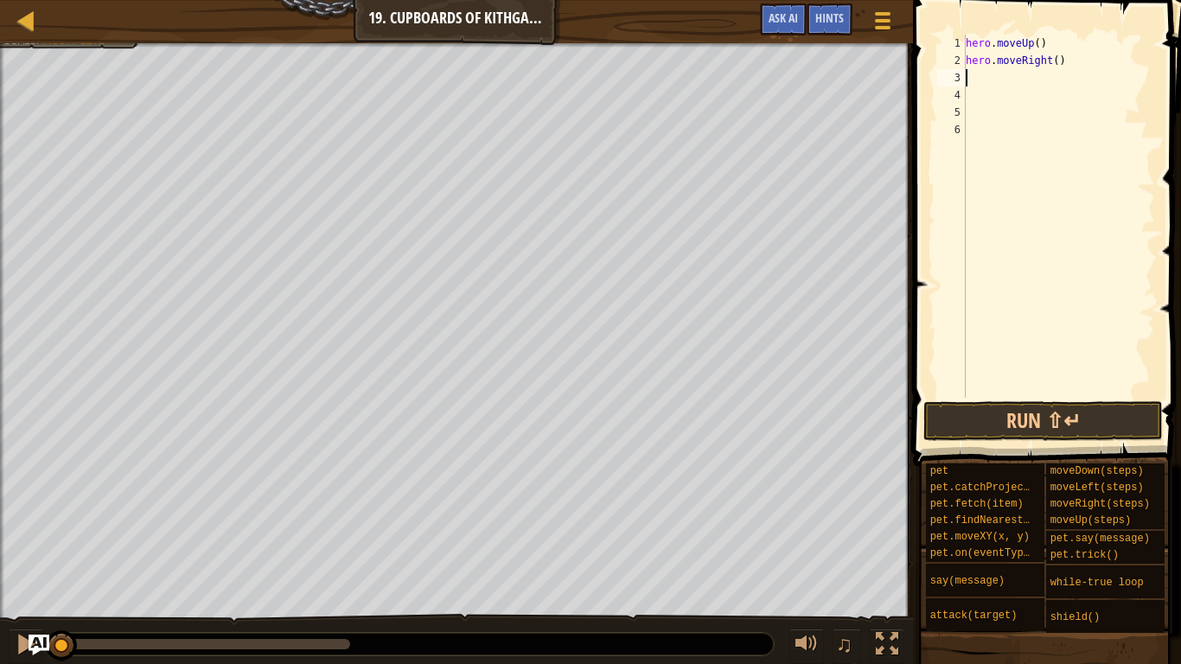
type textarea "h"
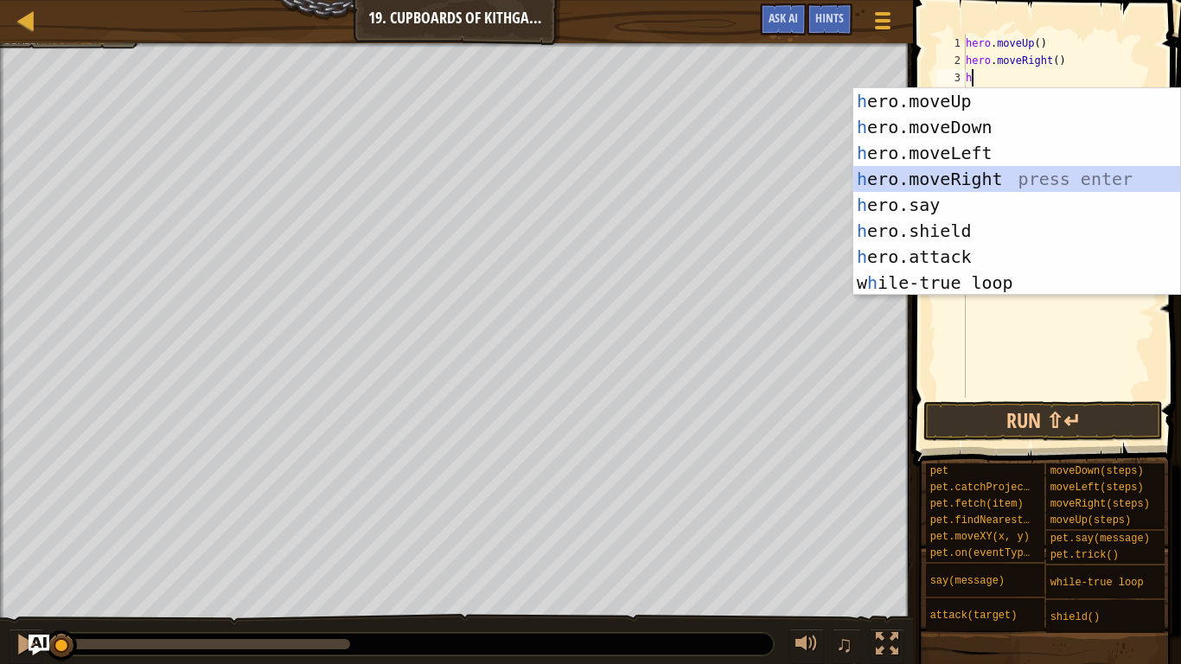
click at [1010, 182] on div "h ero.moveUp press enter h ero.moveDown press enter h ero.moveLeft press enter …" at bounding box center [1017, 217] width 327 height 259
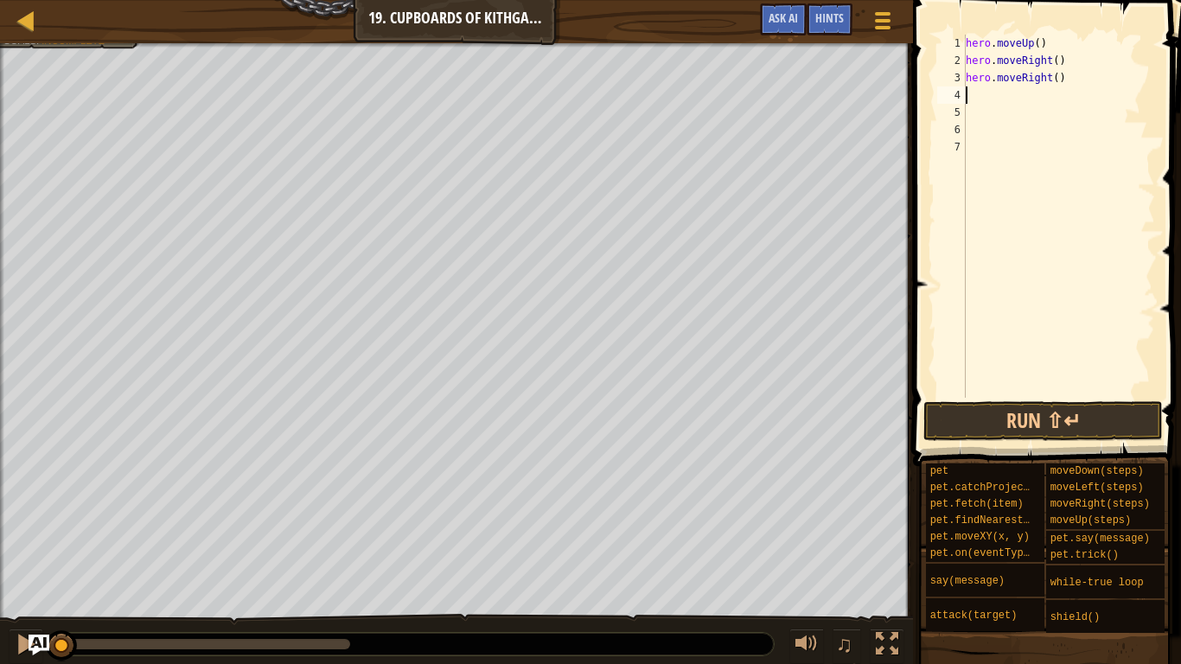
type textarea "h"
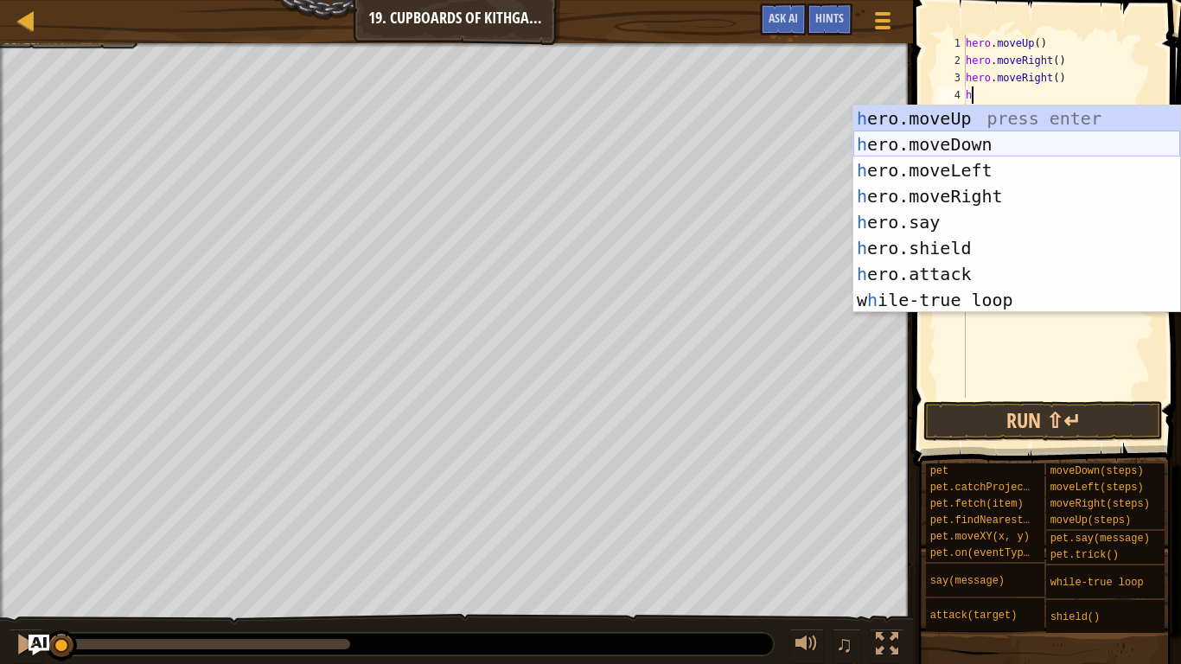
click at [996, 144] on div "h ero.moveUp press enter h ero.moveDown press enter h ero.moveLeft press enter …" at bounding box center [1017, 235] width 327 height 259
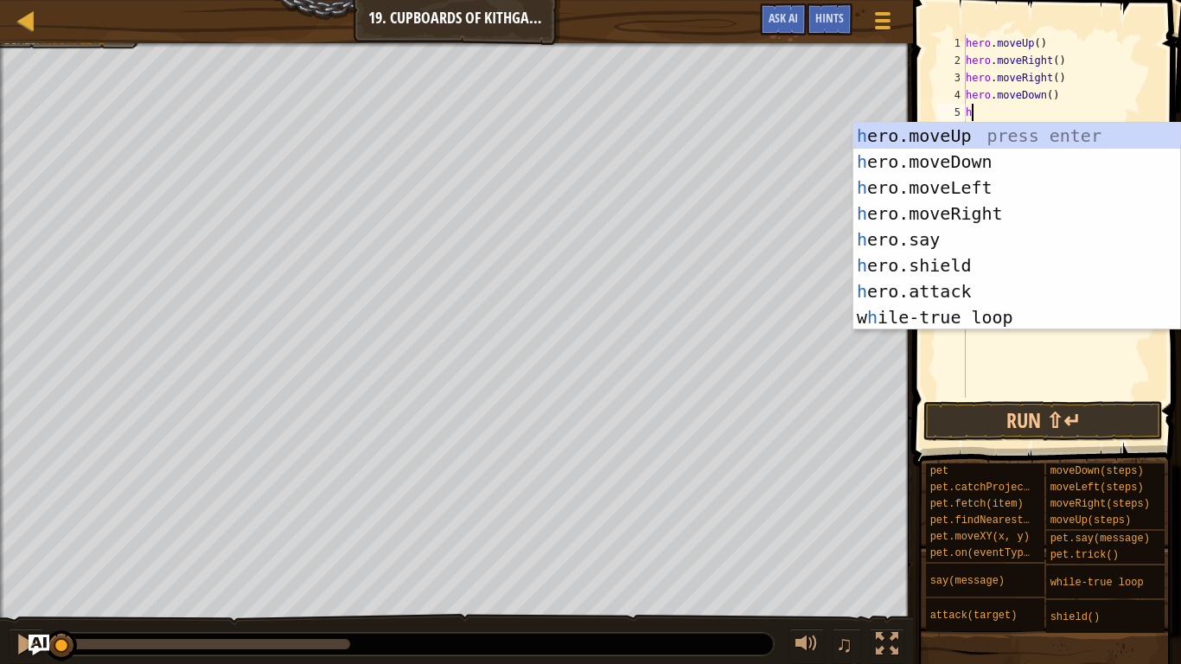
click at [1070, 98] on div "hero . moveUp ( ) hero . moveRight ( ) hero . moveRight ( ) hero . moveDown ( )…" at bounding box center [1059, 234] width 193 height 398
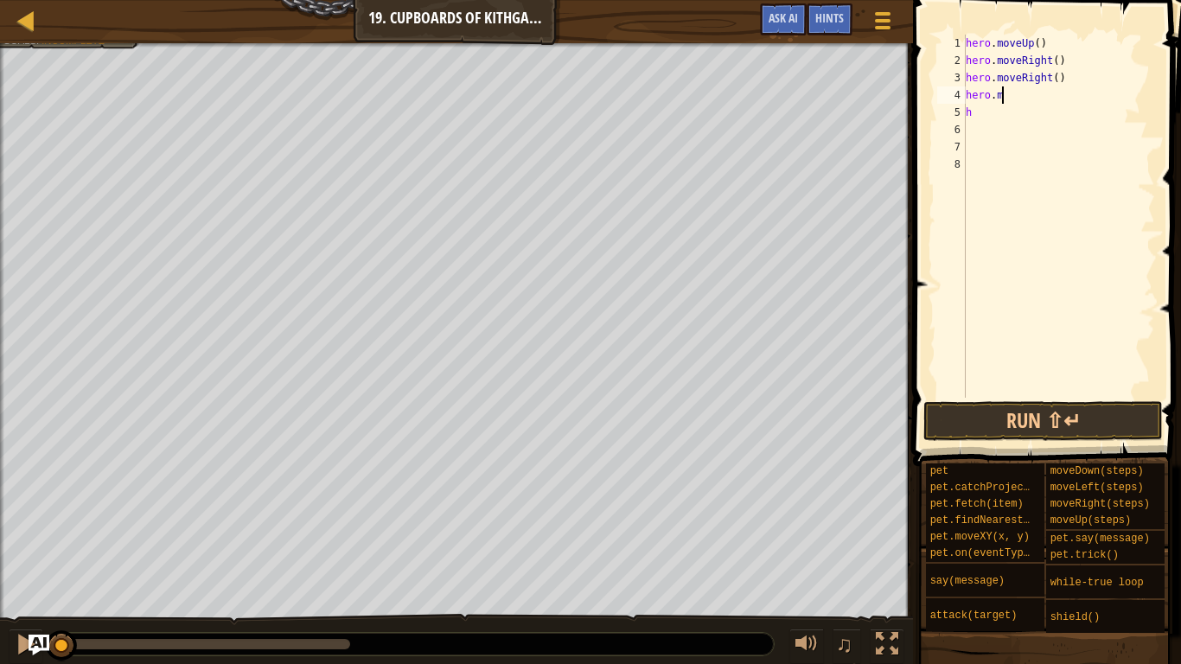
type textarea "h"
click at [1075, 77] on div "hero . moveUp ( ) hero . moveRight ( ) hero . moveRight ( ) h" at bounding box center [1059, 234] width 193 height 398
type textarea "h"
click at [1060, 103] on div "hero . moveUp ( ) hero . moveRight ( ) h" at bounding box center [1059, 234] width 193 height 398
type textarea "h"
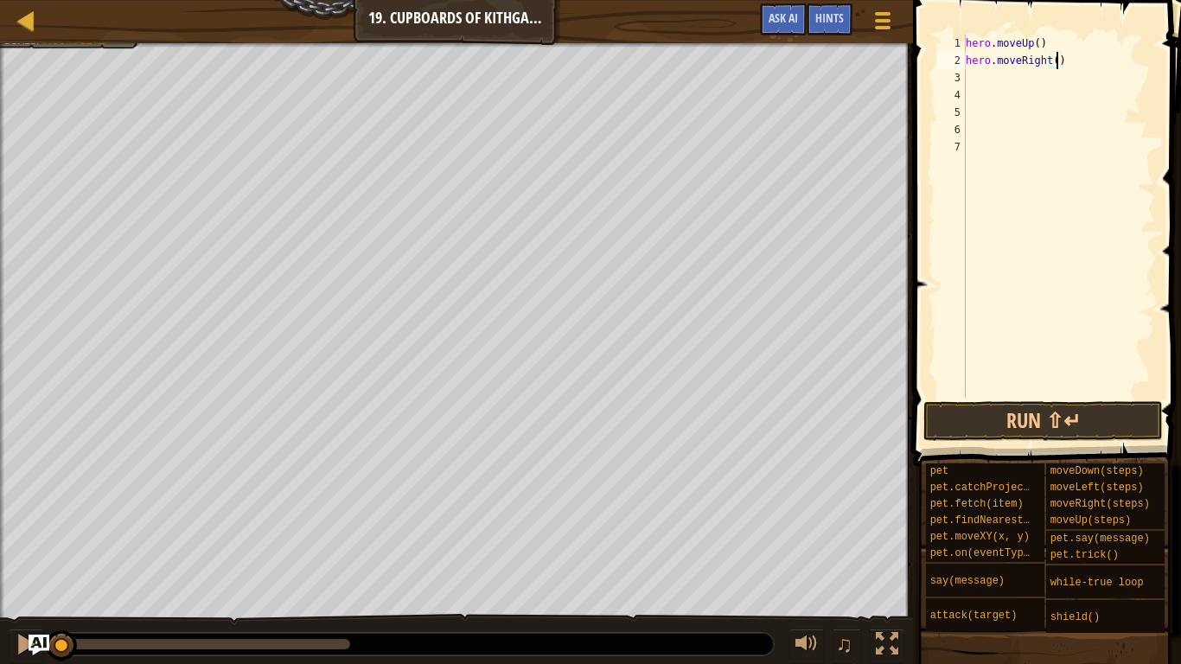
click at [1059, 59] on div "hero . moveUp ( ) hero . moveRight ( )" at bounding box center [1059, 234] width 193 height 398
type textarea "hero.moveRight(2)"
click at [976, 77] on div "hero . moveUp ( ) hero . moveRight ( 2 )" at bounding box center [1059, 234] width 193 height 398
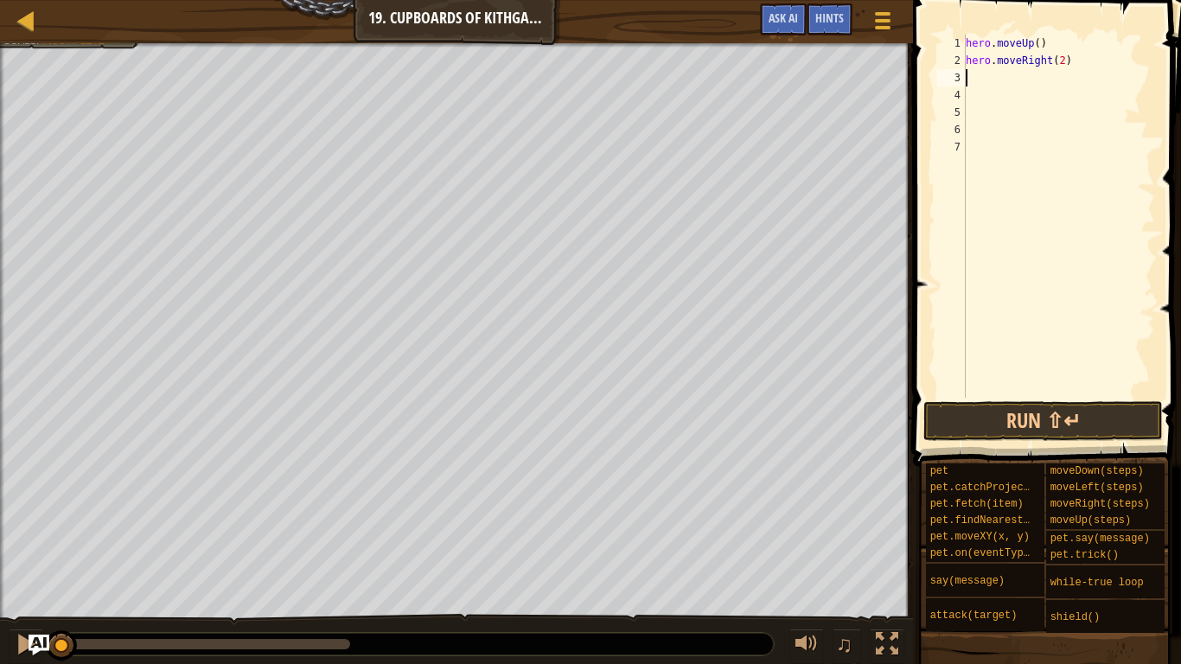
type textarea "he"
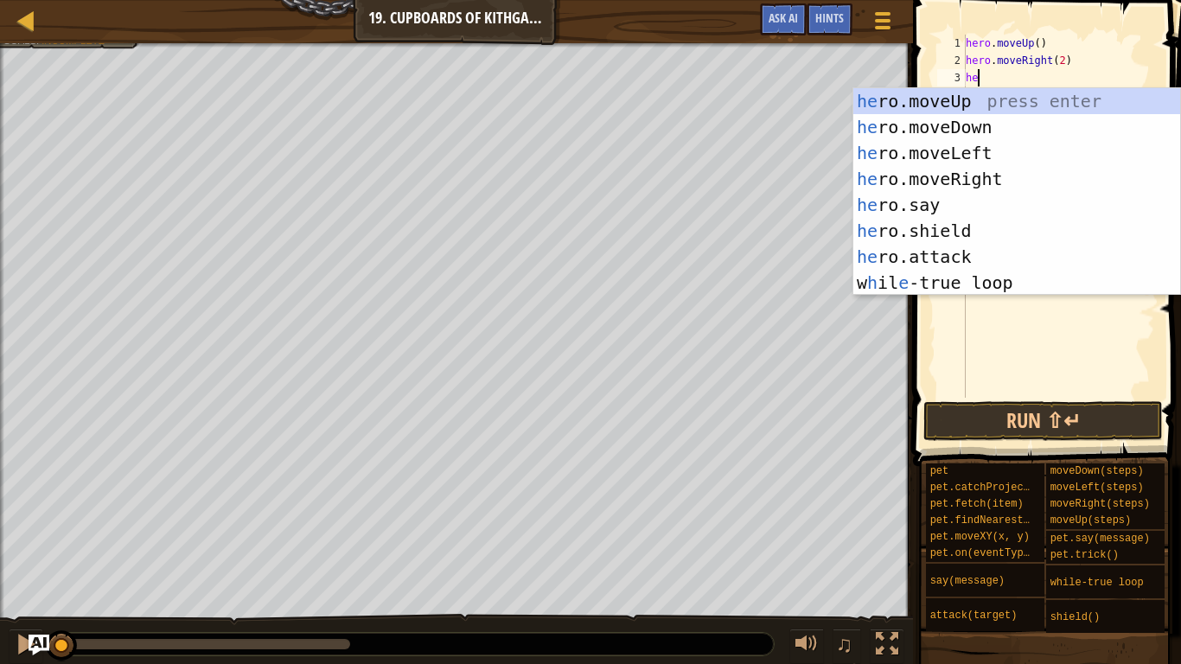
scroll to position [8, 1]
click at [985, 122] on div "he ro.moveUp press enter he ro.moveDown press enter he ro.moveLeft press enter …" at bounding box center [1017, 217] width 327 height 259
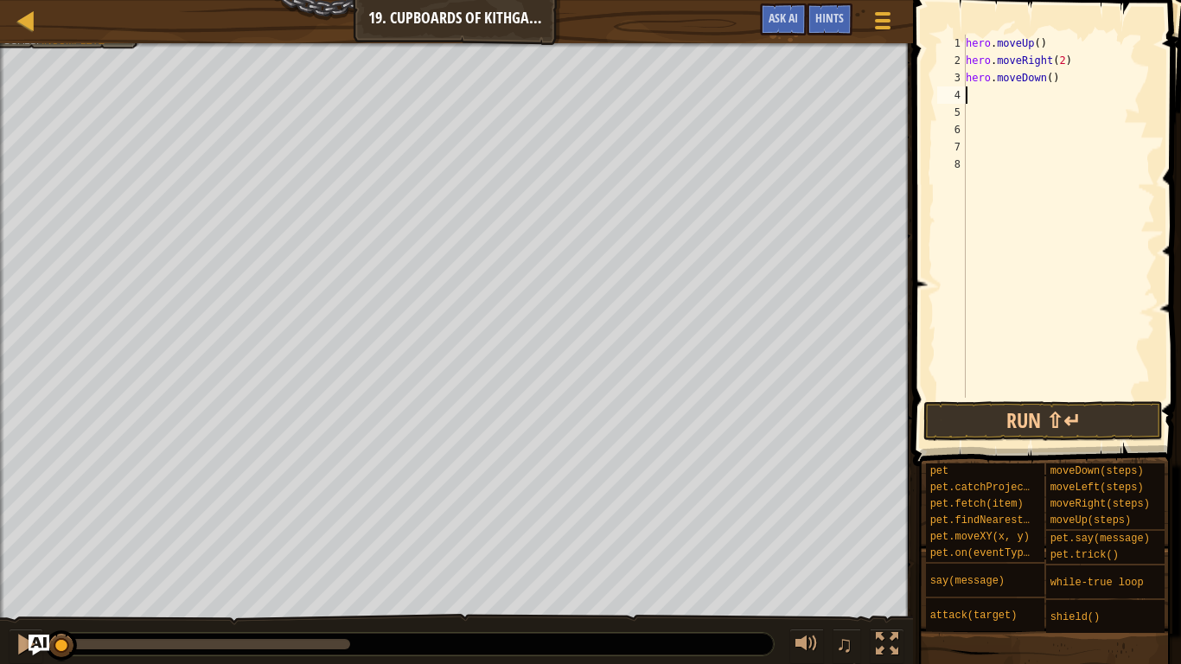
click at [1050, 86] on div "hero . moveUp ( ) hero . moveRight ( 2 ) hero . moveDown ( )" at bounding box center [1059, 234] width 193 height 398
type textarea "hero.moveDown(2)"
click at [1030, 108] on div "hero . moveUp ( ) hero . moveRight ( 2 ) hero . moveDown ( 2 )" at bounding box center [1059, 234] width 193 height 398
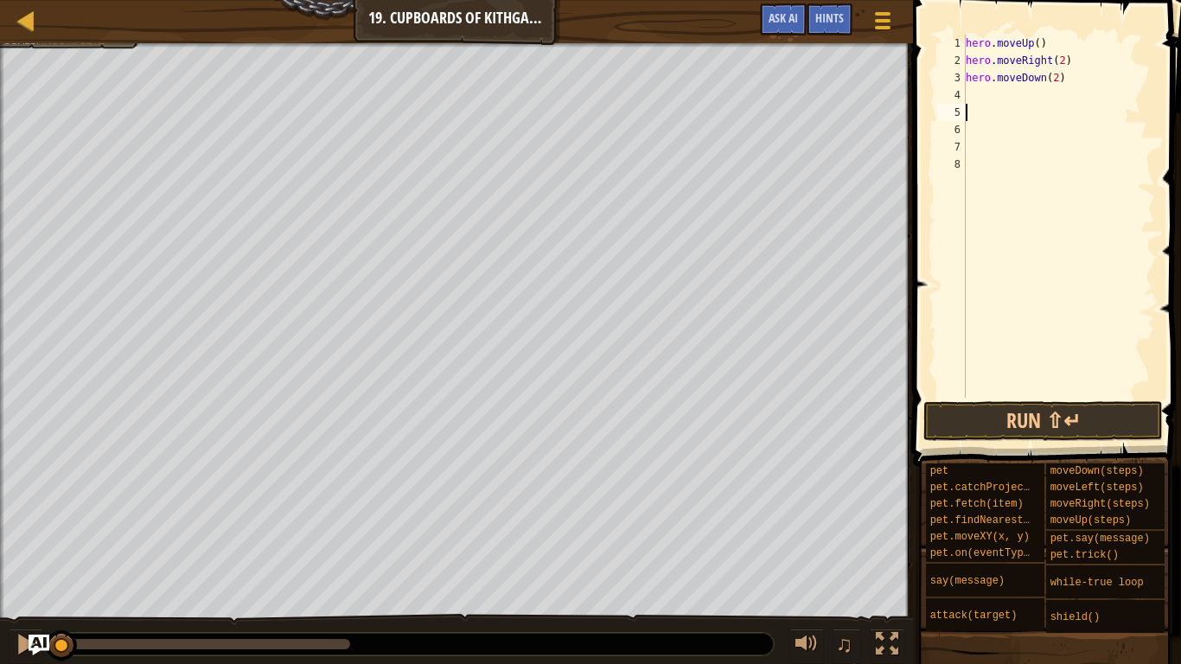
click at [1022, 93] on div "hero . moveUp ( ) hero . moveRight ( 2 ) hero . moveDown ( 2 )" at bounding box center [1059, 234] width 193 height 398
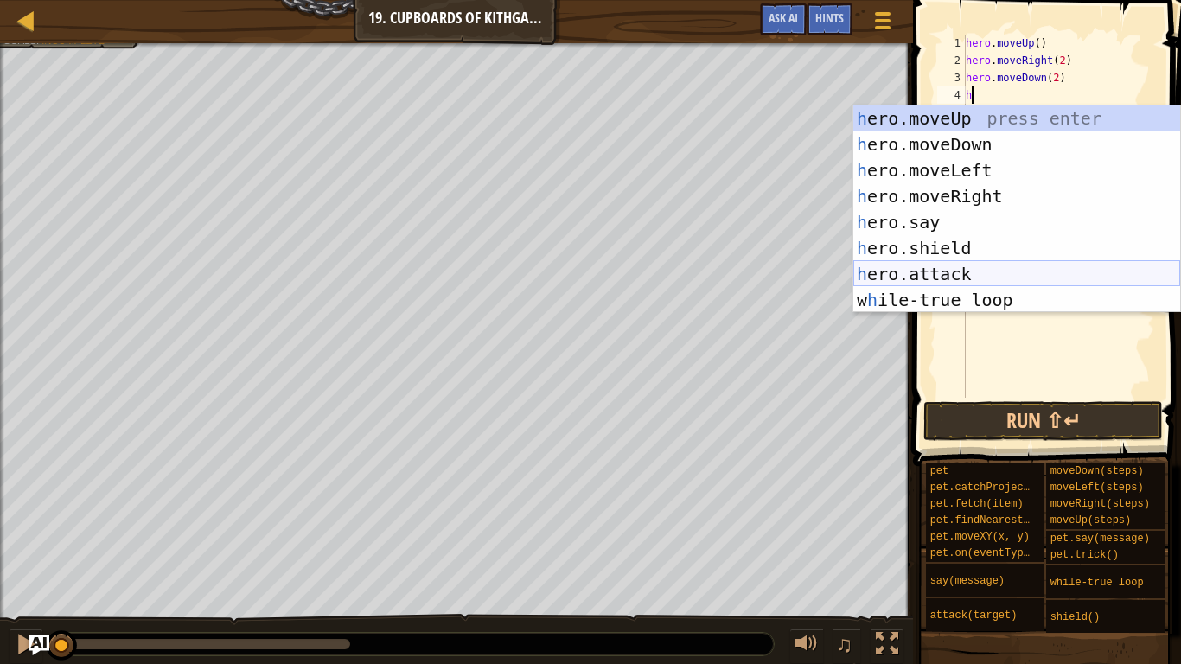
click at [1021, 266] on div "h ero.moveUp press enter h ero.moveDown press enter h ero.moveLeft press enter …" at bounding box center [1017, 235] width 327 height 259
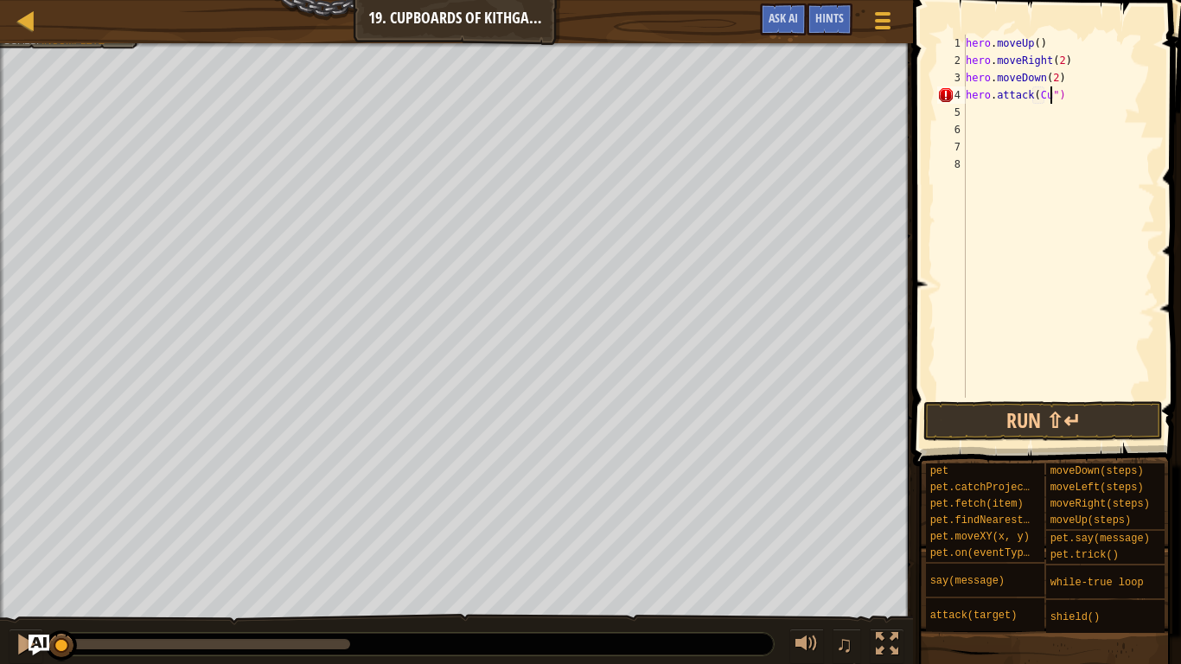
scroll to position [8, 14]
type textarea "hero.attack(Cupbaord")"
click at [1071, 93] on div "hero . moveUp ( ) hero . moveRight ( 2 ) hero . moveDown ( 2 ) hero . attack ( …" at bounding box center [1059, 234] width 193 height 398
click at [1074, 93] on div "hero . moveUp ( ) hero . moveRight ( 2 ) hero . moveDown ( 2 ) hero . attack ( …" at bounding box center [1059, 234] width 193 height 398
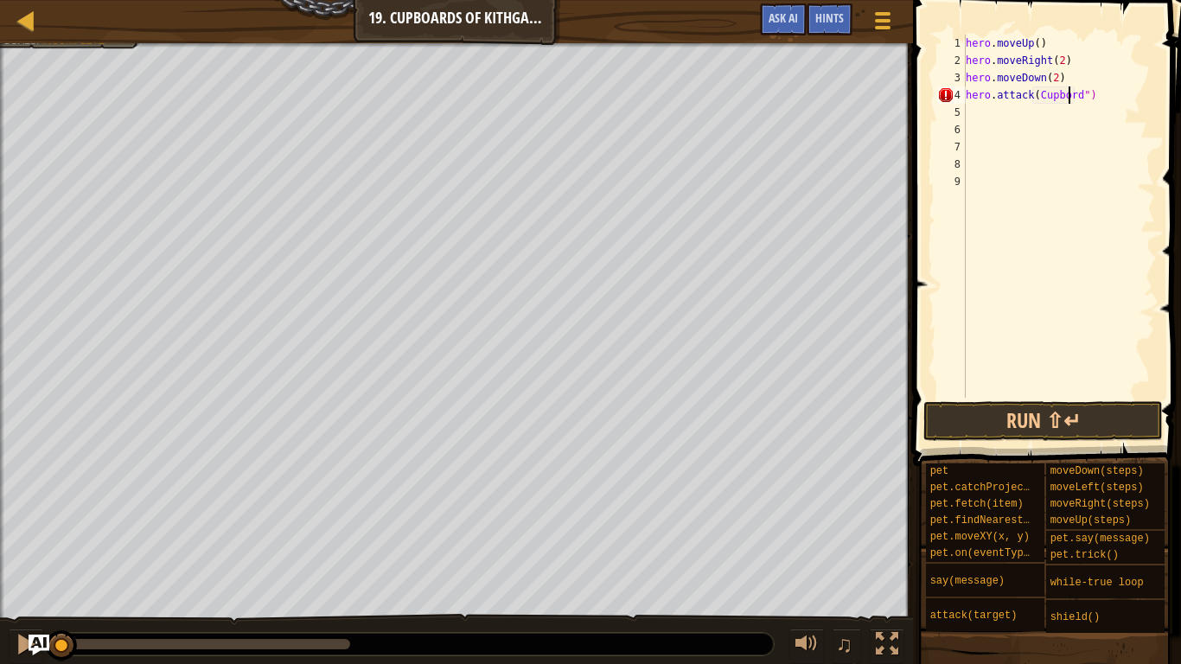
scroll to position [8, 16]
click at [1109, 406] on button "Run ⇧↵" at bounding box center [1044, 421] width 240 height 40
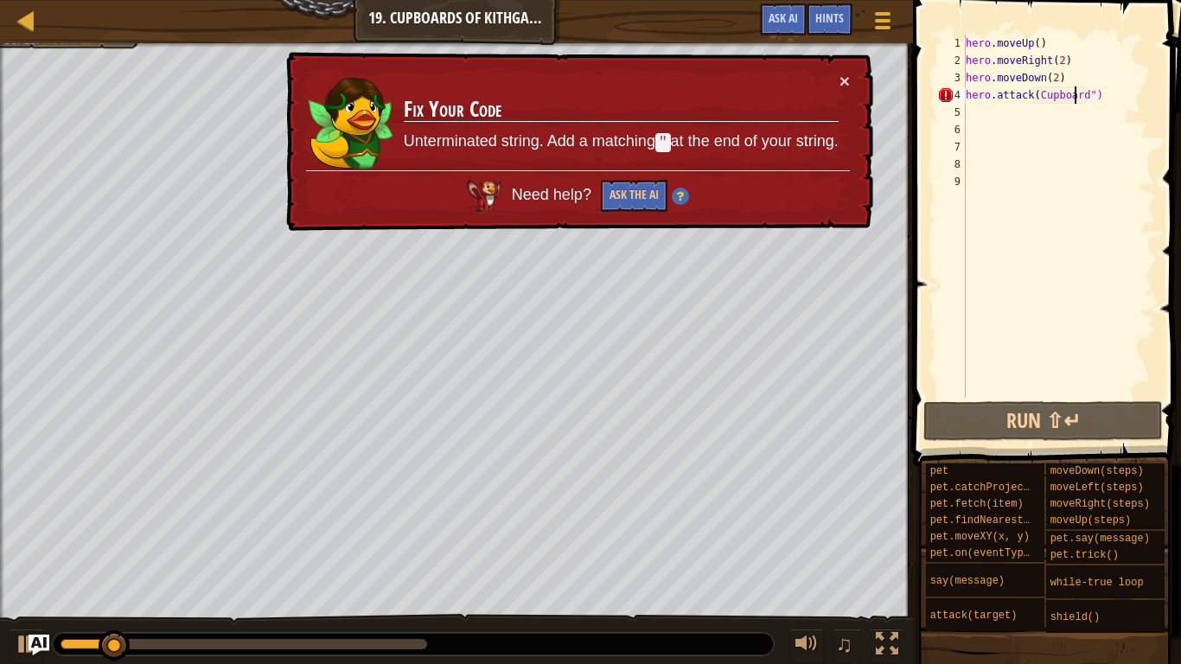
click at [852, 75] on div "× Fix Your Code Unterminated string. Add a matching " at the end of your string…" at bounding box center [578, 142] width 591 height 180
click at [1093, 91] on div "hero . moveUp ( ) hero . moveRight ( 2 ) hero . moveDown ( 2 ) hero . attack ( …" at bounding box center [1059, 234] width 193 height 398
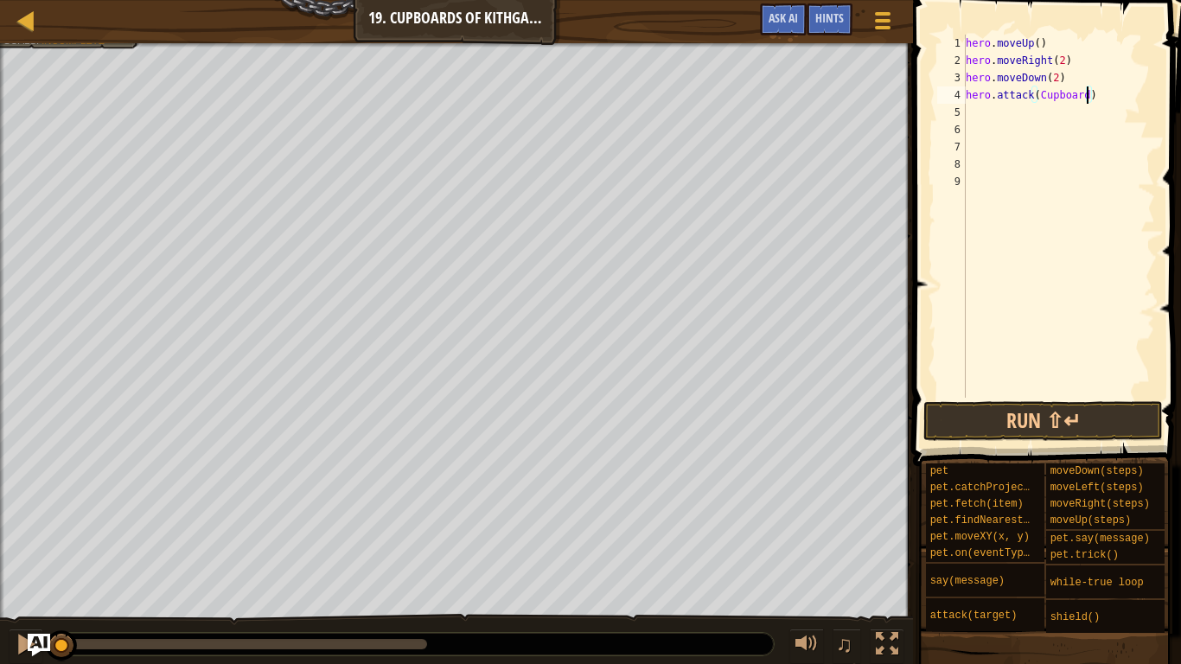
drag, startPoint x: 240, startPoint y: 654, endPoint x: 45, endPoint y: 636, distance: 196.3
click at [45, 547] on div "Map Introduction to Computer Science 19. Cupboards of Kithgard Game Menu Done H…" at bounding box center [590, 332] width 1181 height 664
click at [24, 547] on div at bounding box center [26, 644] width 22 height 22
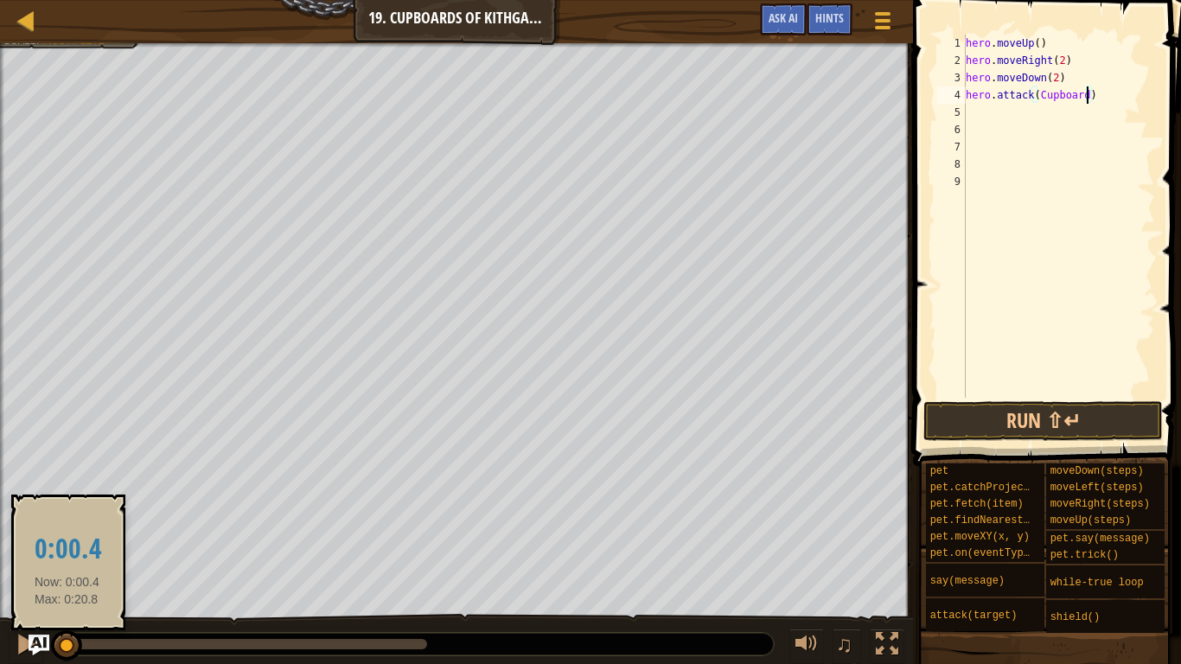
drag, startPoint x: 71, startPoint y: 643, endPoint x: 57, endPoint y: 640, distance: 14.3
click at [57, 547] on div at bounding box center [66, 645] width 31 height 31
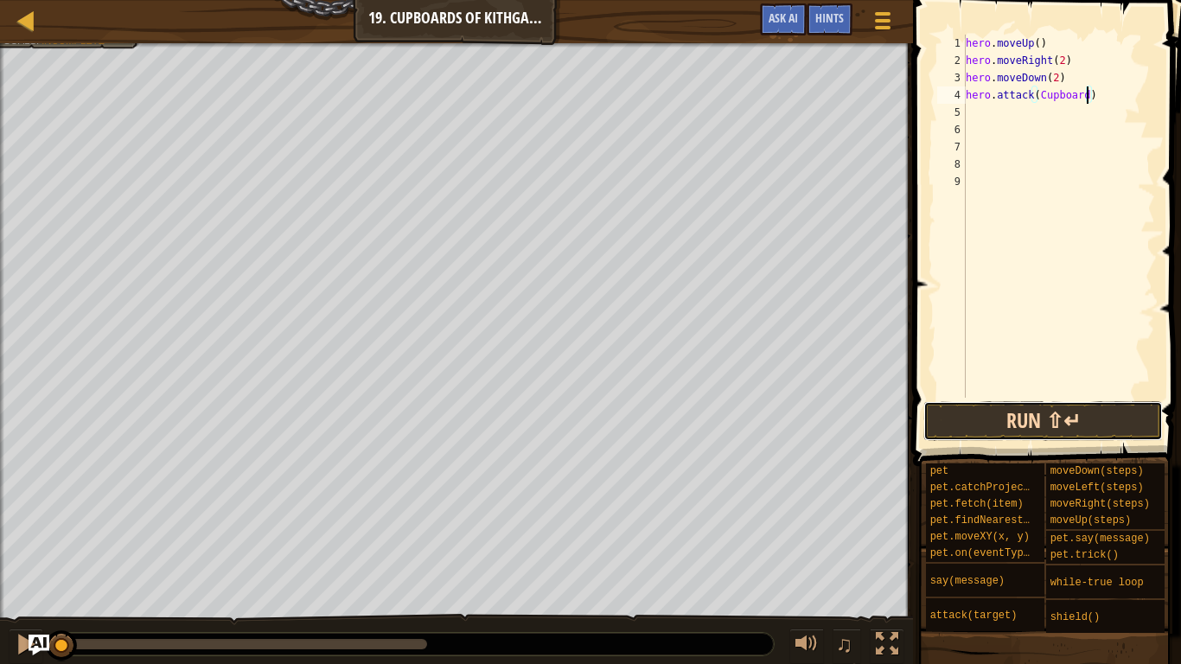
click at [1138, 424] on button "Run ⇧↵" at bounding box center [1044, 421] width 240 height 40
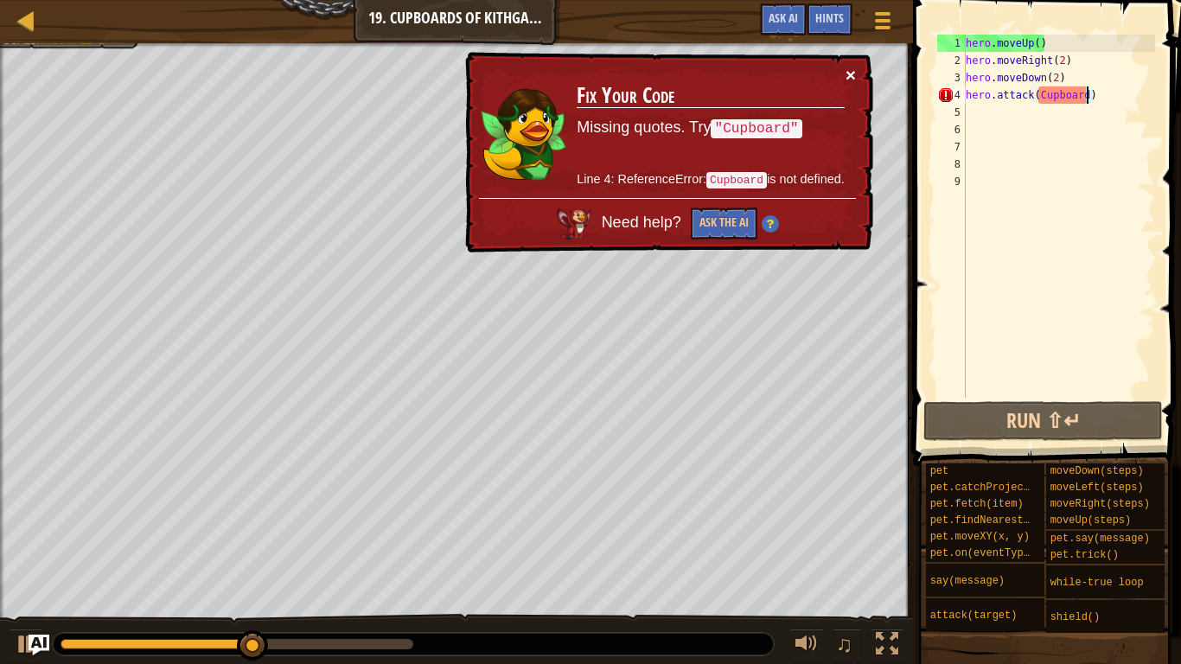
click at [849, 74] on button "×" at bounding box center [851, 75] width 10 height 18
click at [1099, 99] on div "hero . moveUp ( ) hero . moveRight ( 2 ) hero . moveDown ( 2 ) hero . attack ( …" at bounding box center [1059, 234] width 193 height 398
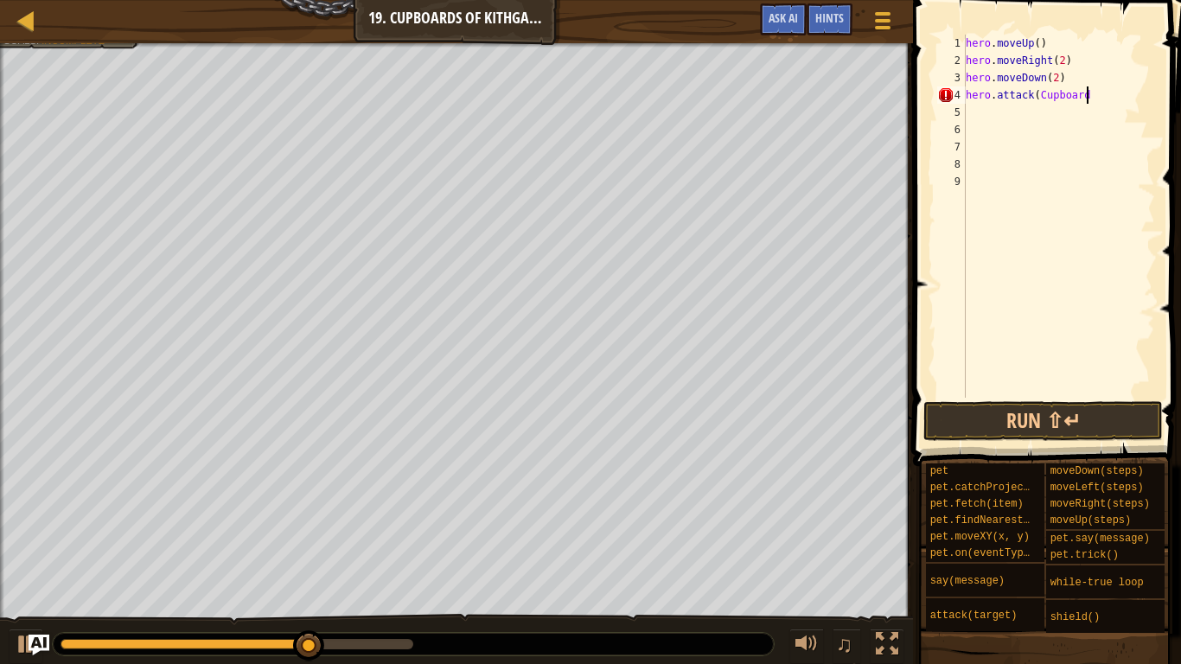
click at [1035, 95] on div "hero . moveUp ( ) hero . moveRight ( 2 ) hero . moveDown ( 2 ) hero . attack ( …" at bounding box center [1059, 234] width 193 height 398
click at [1040, 94] on div "hero . moveUp ( ) hero . moveRight ( 2 ) hero . moveDown ( 2 ) hero . attack ( …" at bounding box center [1059, 234] width 193 height 398
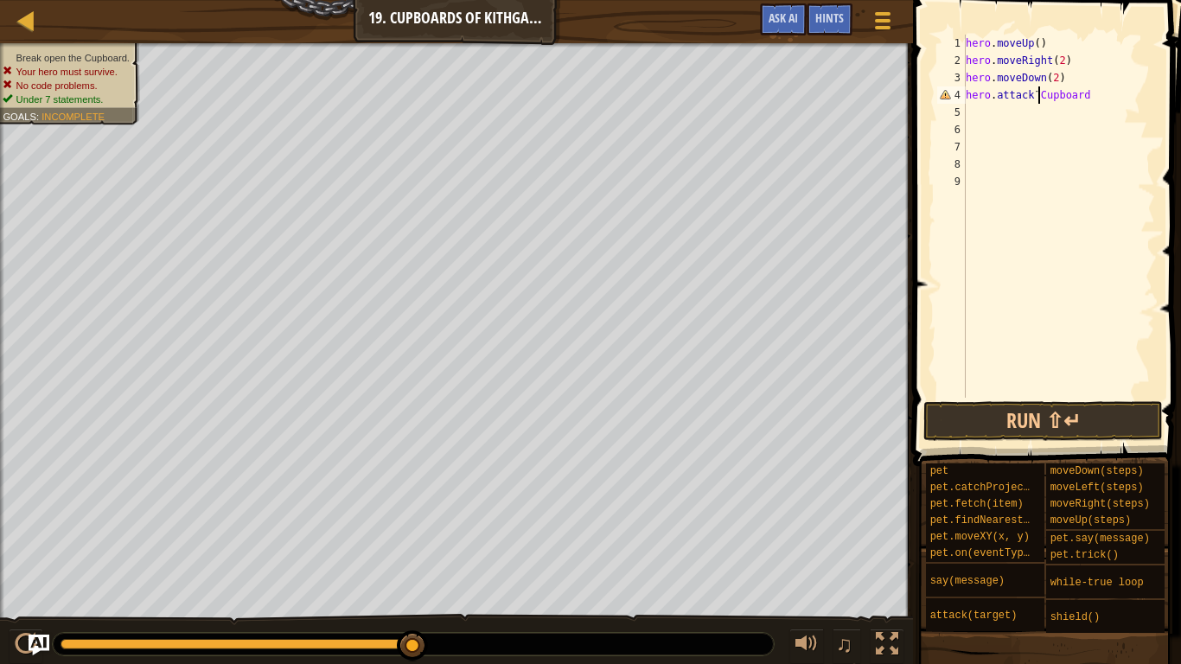
scroll to position [8, 11]
click at [1102, 98] on div "hero . moveUp ( ) hero . moveRight ( 2 ) hero . moveDown ( 2 ) hero . attack ¨ …" at bounding box center [1059, 234] width 193 height 398
click at [1028, 427] on button "Run ⇧↵" at bounding box center [1044, 421] width 240 height 40
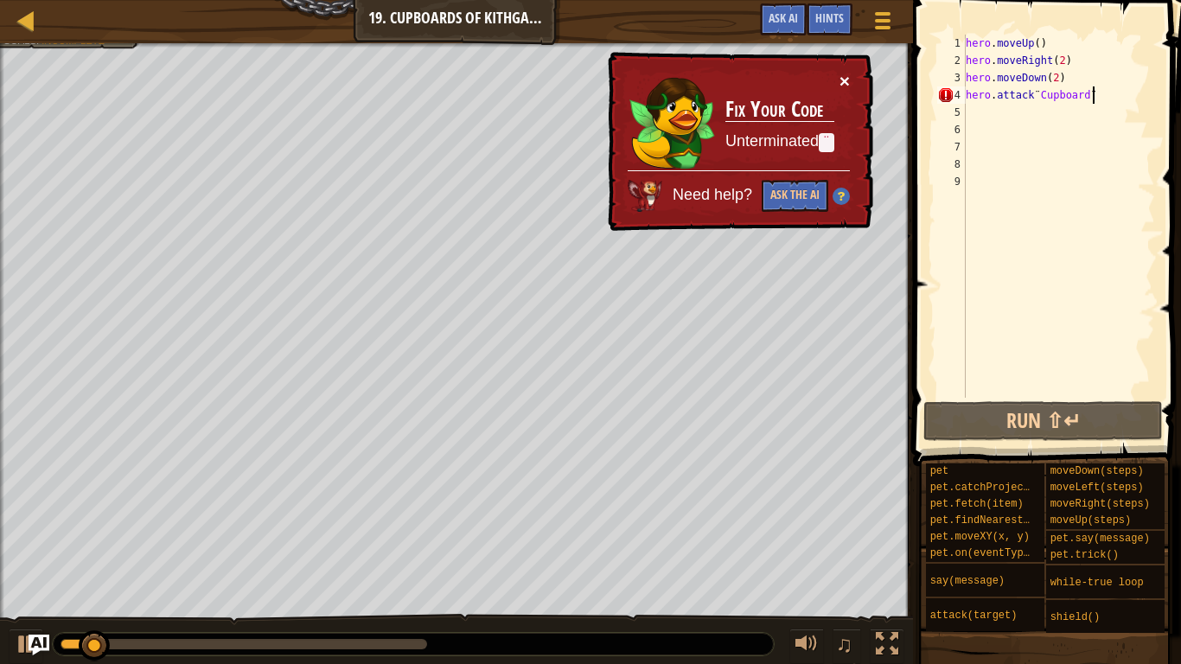
click at [844, 73] on button "×" at bounding box center [845, 81] width 10 height 18
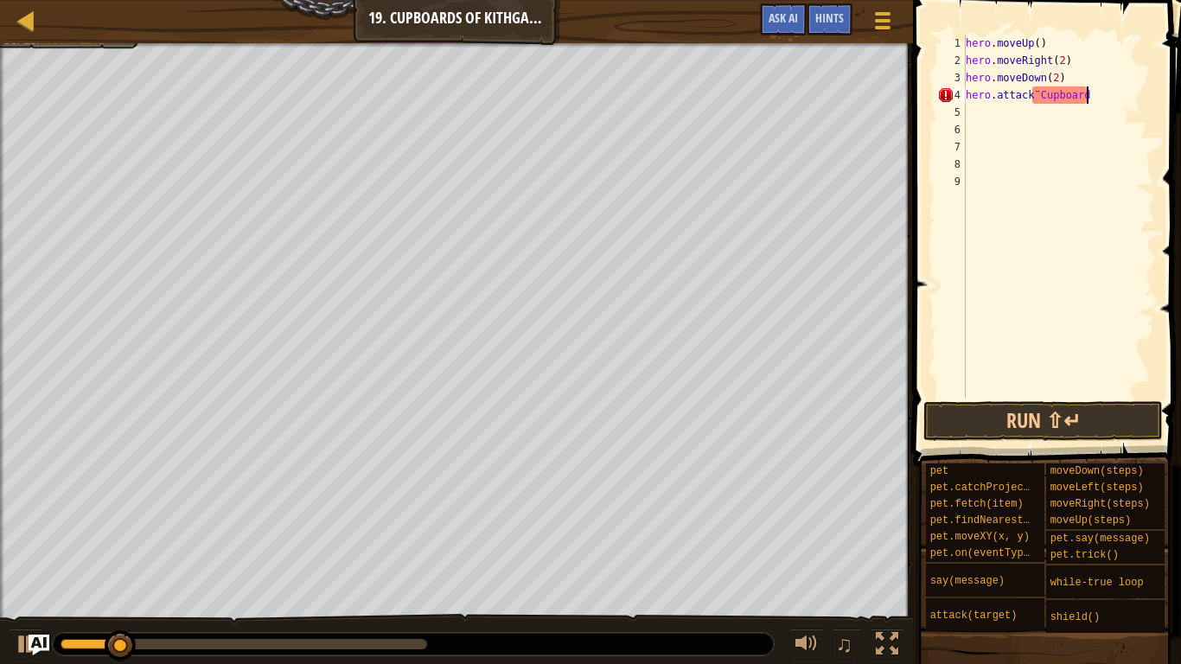
scroll to position [8, 16]
click at [1036, 91] on div "hero . moveUp ( ) hero . moveRight ( 2 ) hero . moveDown ( 2 ) hero . attack ¨ …" at bounding box center [1059, 234] width 193 height 398
click at [1097, 100] on div "hero . moveUp ( ) hero . moveRight ( 2 ) hero . moveDown ( 2 ) hero . attack ( …" at bounding box center [1059, 234] width 193 height 398
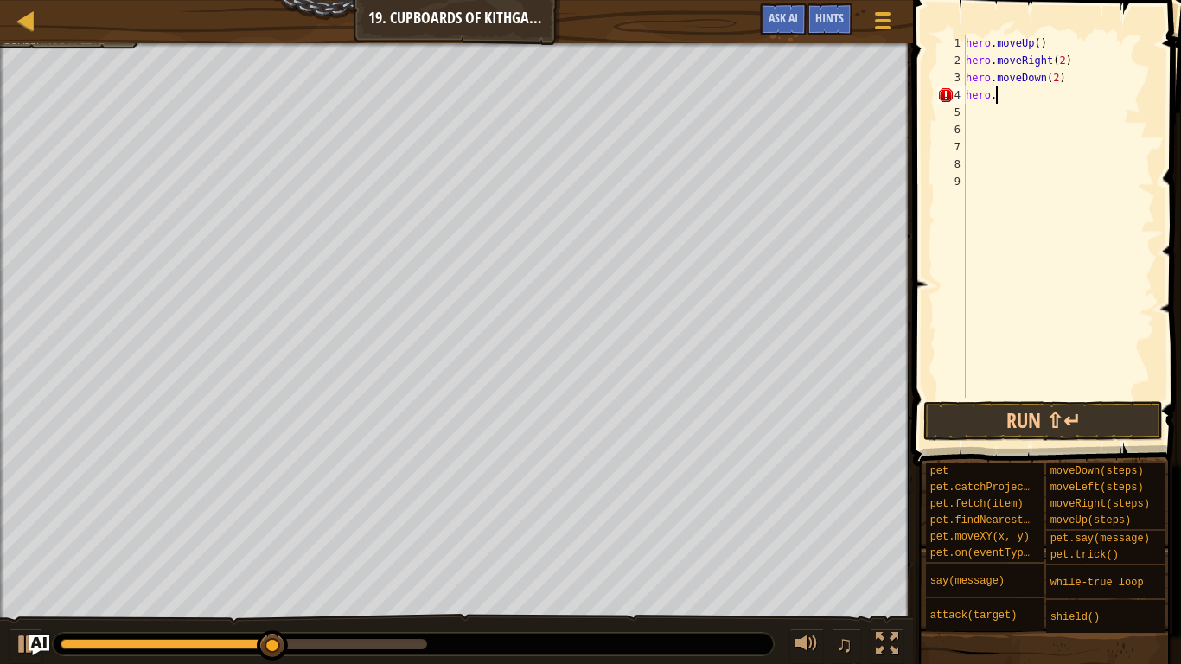
type textarea "h"
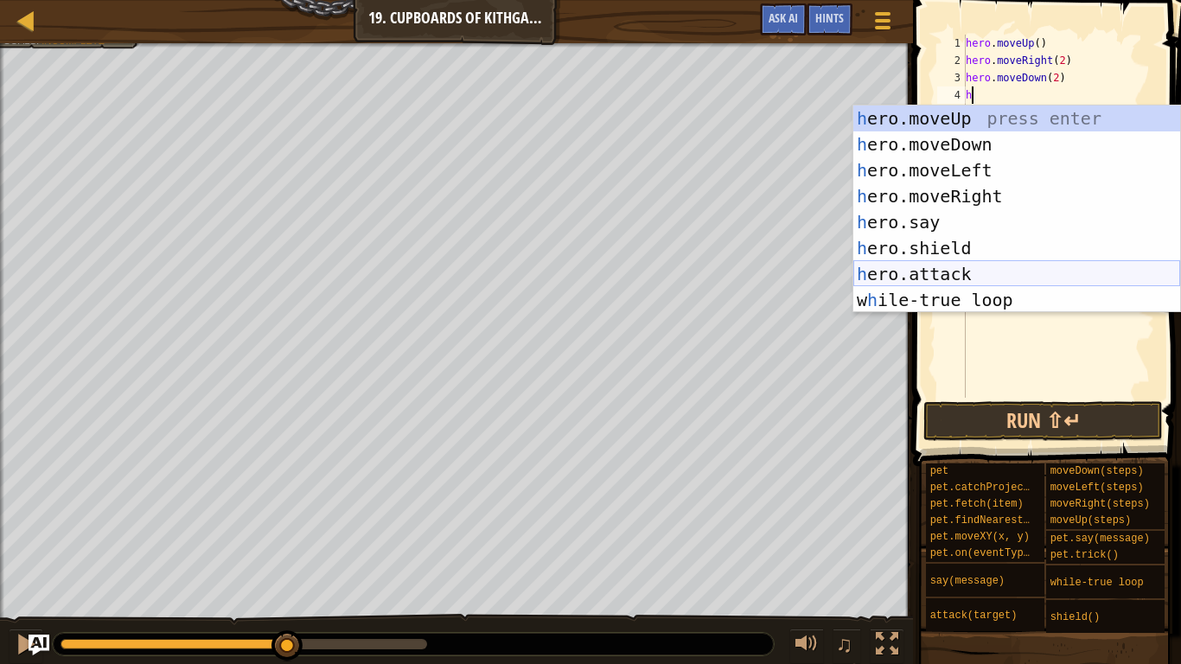
click at [1010, 271] on div "h ero.moveUp press enter h ero.moveDown press enter h ero.moveLeft press enter …" at bounding box center [1017, 235] width 327 height 259
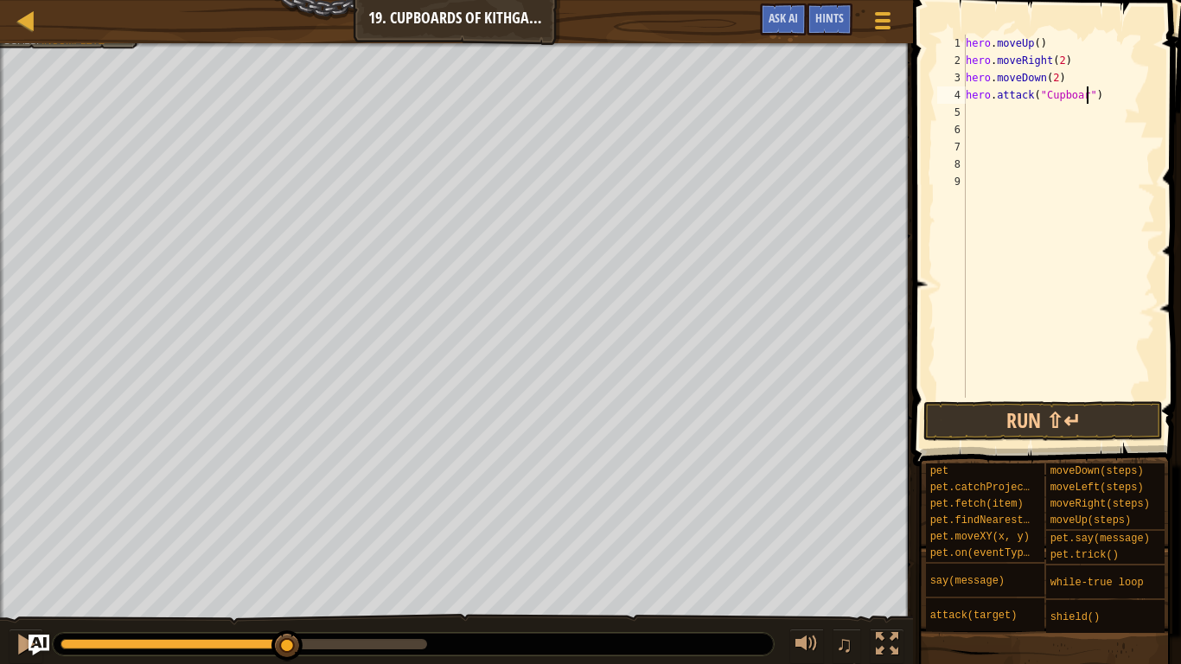
scroll to position [8, 19]
type textarea "hero.attack("Cupboard")"
click at [1084, 415] on button "Run ⇧↵" at bounding box center [1044, 421] width 240 height 40
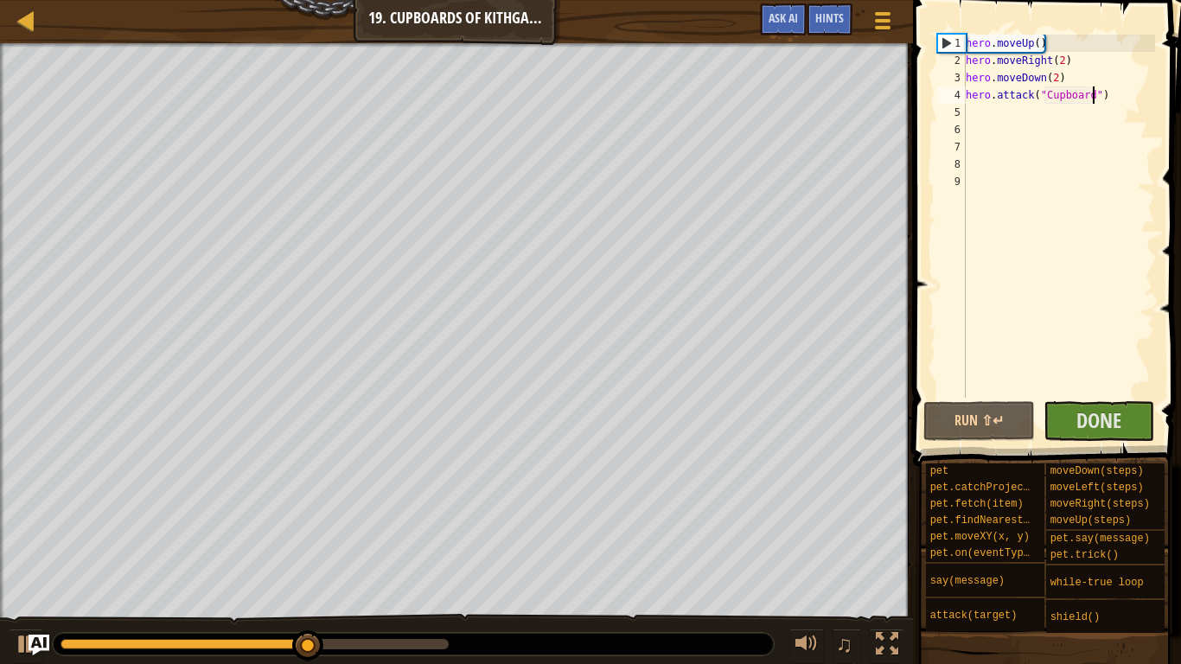
click at [967, 94] on div "hero . moveUp ( ) hero . moveRight ( 2 ) hero . moveDown ( 2 ) hero . attack ( …" at bounding box center [1059, 234] width 193 height 398
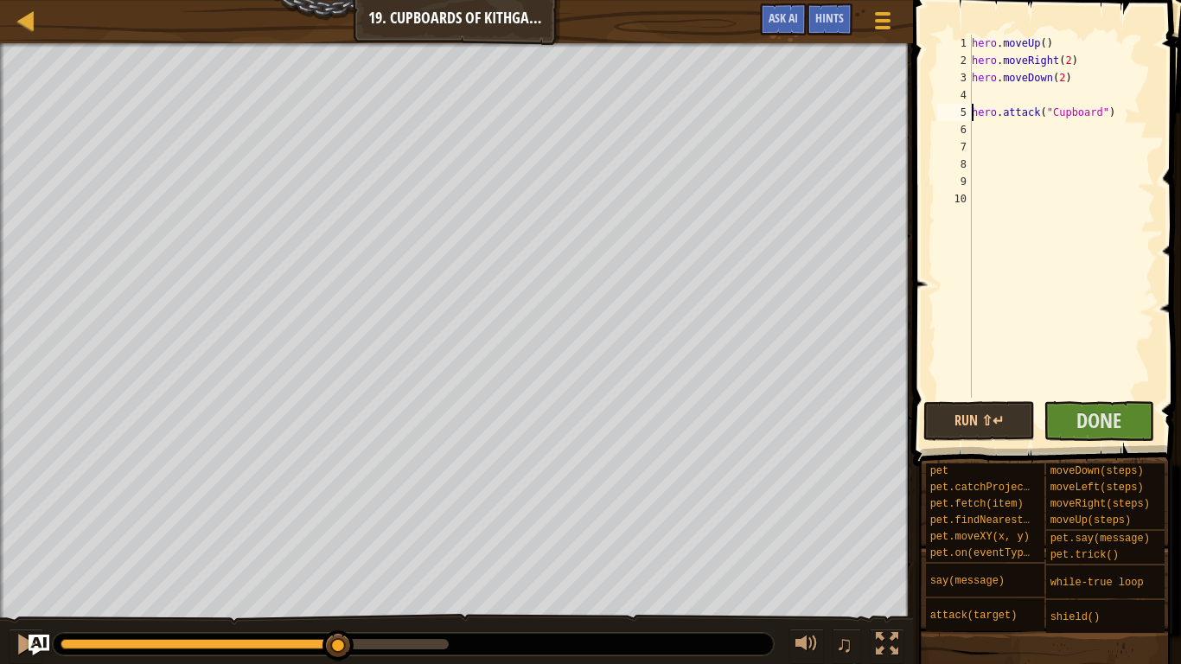
click at [976, 95] on div "hero . moveUp ( ) hero . moveRight ( 2 ) hero . moveDown ( 2 ) hero . attack ( …" at bounding box center [1062, 234] width 187 height 398
type textarea "w"
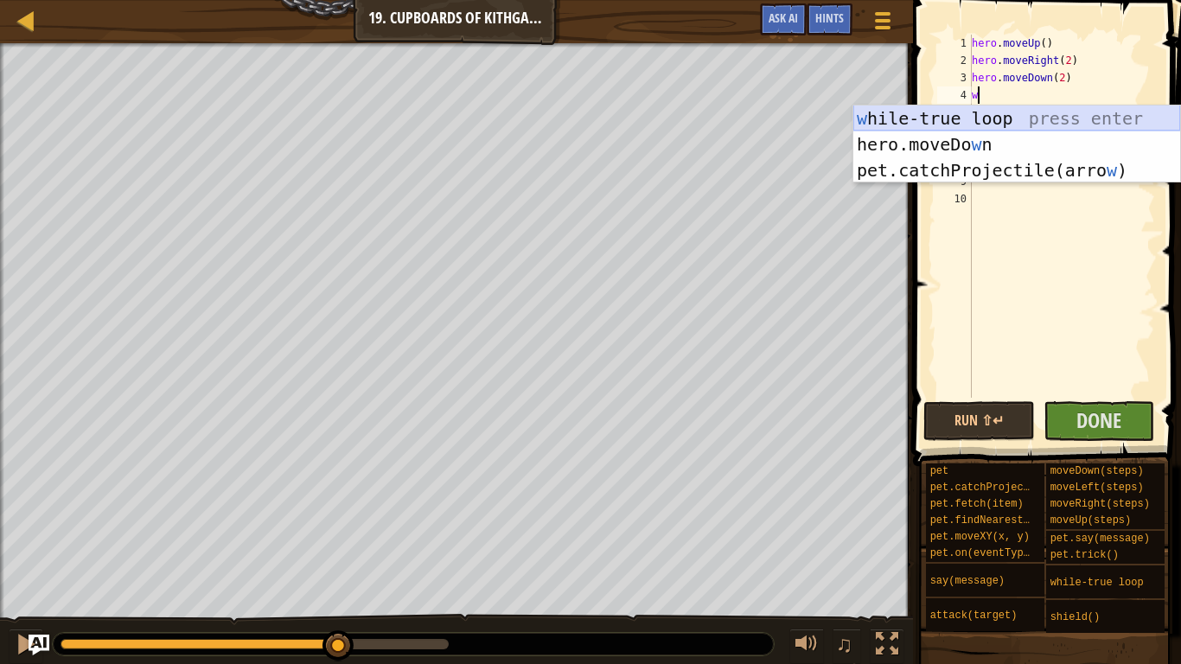
click at [978, 114] on div "w [PERSON_NAME]-true loop press enter hero.moveDo w n press enter pet.catchProj…" at bounding box center [1017, 171] width 327 height 130
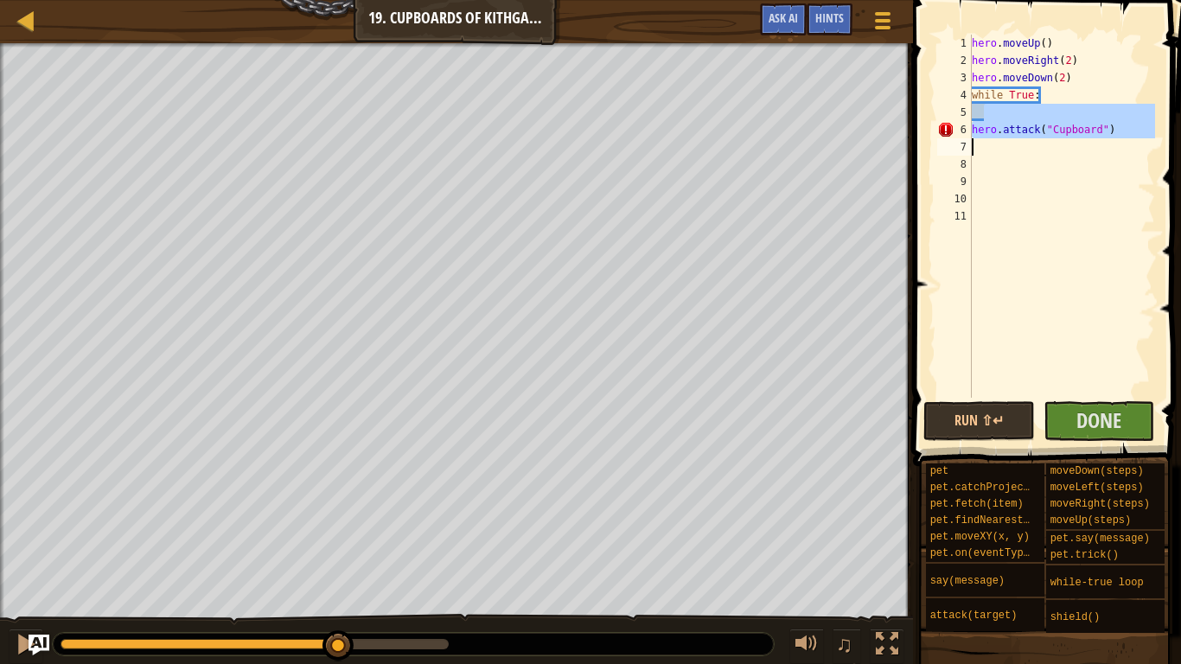
drag, startPoint x: 984, startPoint y: 118, endPoint x: 986, endPoint y: 138, distance: 20.8
click at [986, 138] on div "hero . moveUp ( ) hero . moveRight ( 2 ) hero . moveDown ( 2 ) while True : her…" at bounding box center [1062, 234] width 187 height 398
type textarea "hero.attack("Cupboard")"
click at [1007, 177] on div "hero . moveUp ( ) hero . moveRight ( 2 ) hero . moveDown ( 2 ) while True : her…" at bounding box center [1062, 234] width 187 height 398
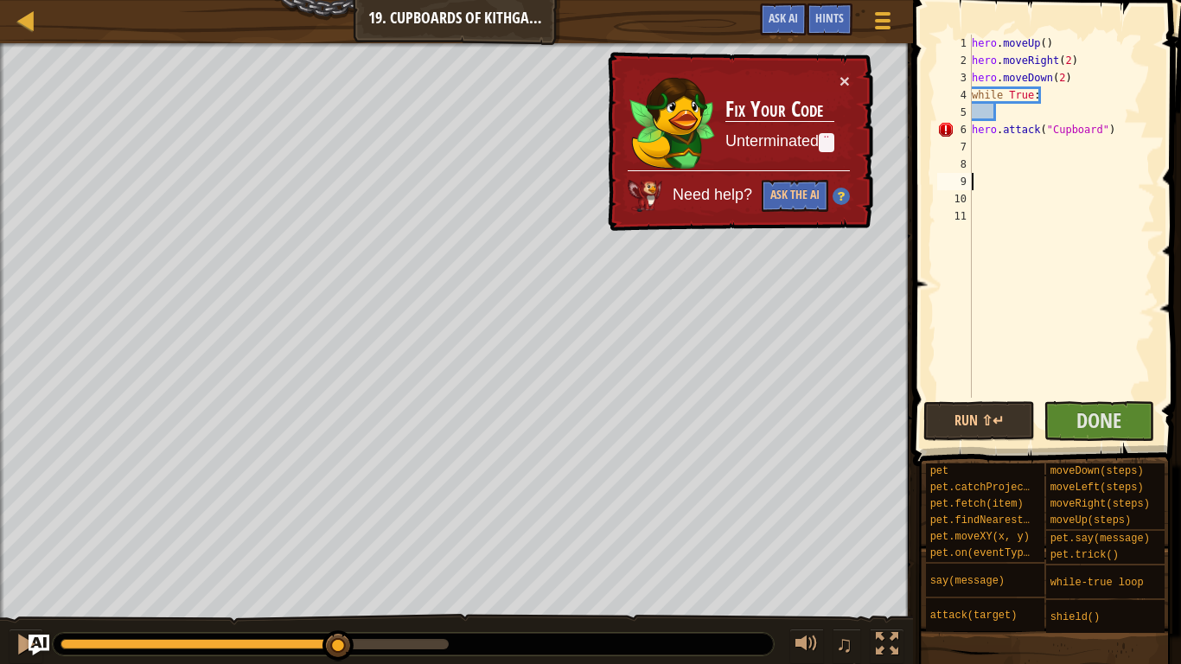
click at [971, 131] on div "6" at bounding box center [955, 129] width 35 height 17
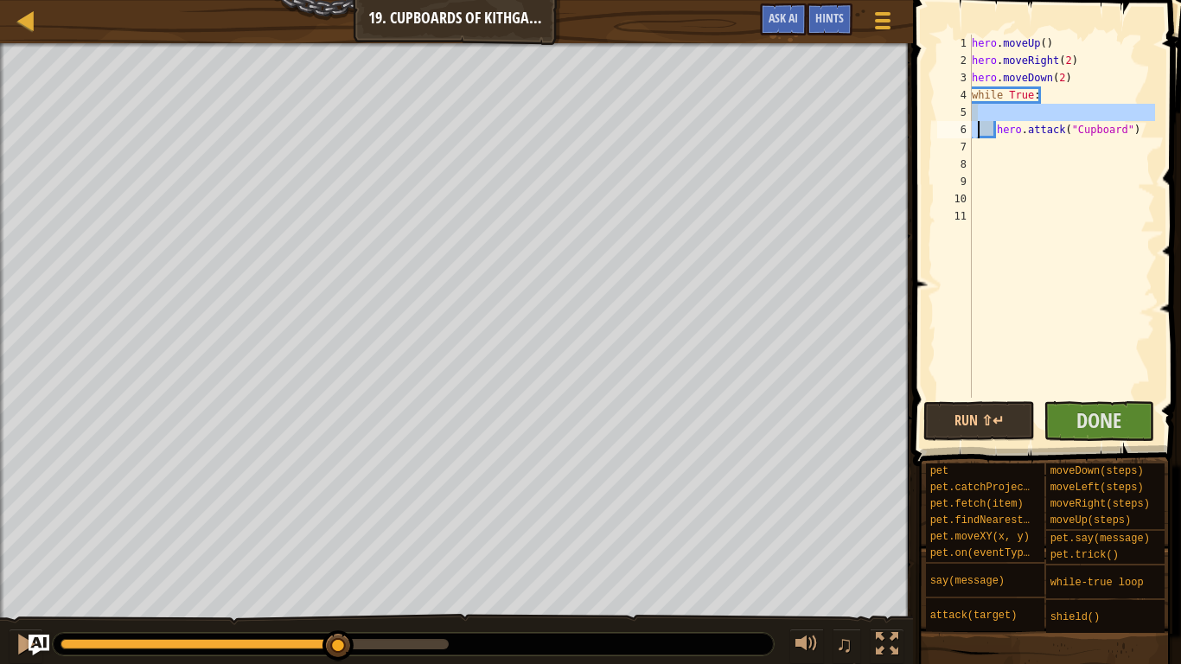
drag, startPoint x: 979, startPoint y: 115, endPoint x: 982, endPoint y: 138, distance: 23.5
click at [982, 138] on div "hero . moveUp ( ) hero . moveRight ( 2 ) hero . moveDown ( 2 ) while True : her…" at bounding box center [1062, 234] width 187 height 398
type textarea "hero.attack("Cupboard")"
click at [1054, 295] on div "hero . moveUp ( ) hero . moveRight ( 2 ) hero . moveDown ( 2 ) while True : her…" at bounding box center [1062, 234] width 187 height 398
click at [1080, 430] on span "Done" at bounding box center [1099, 420] width 45 height 28
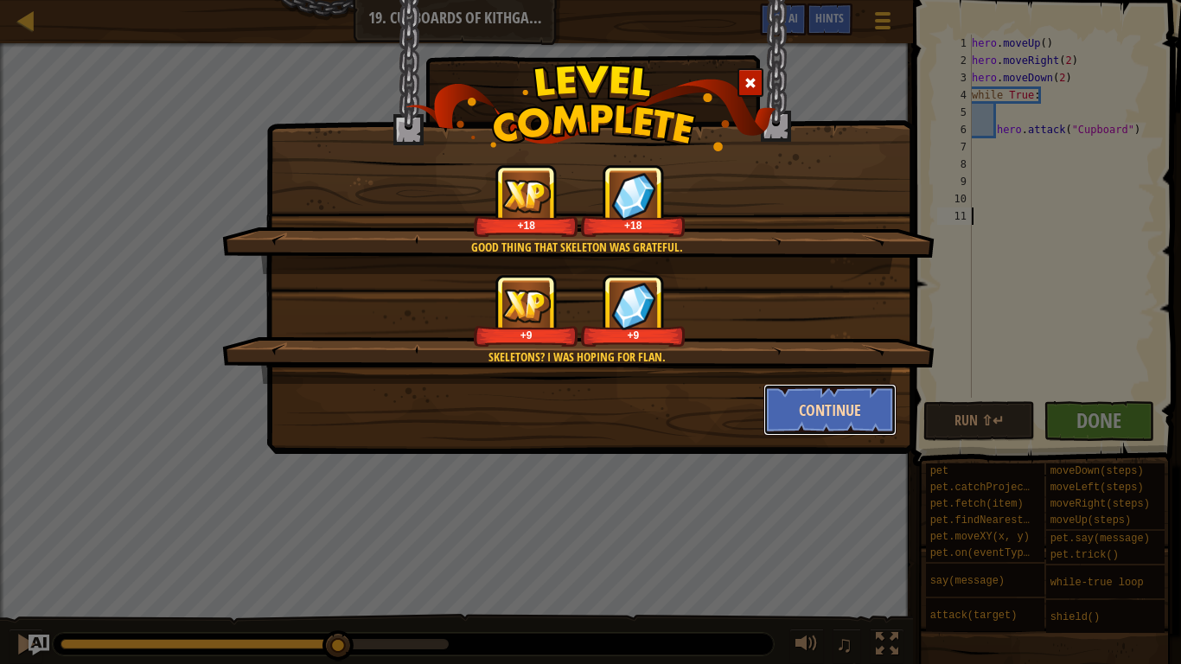
click at [831, 414] on button "Continue" at bounding box center [831, 410] width 134 height 52
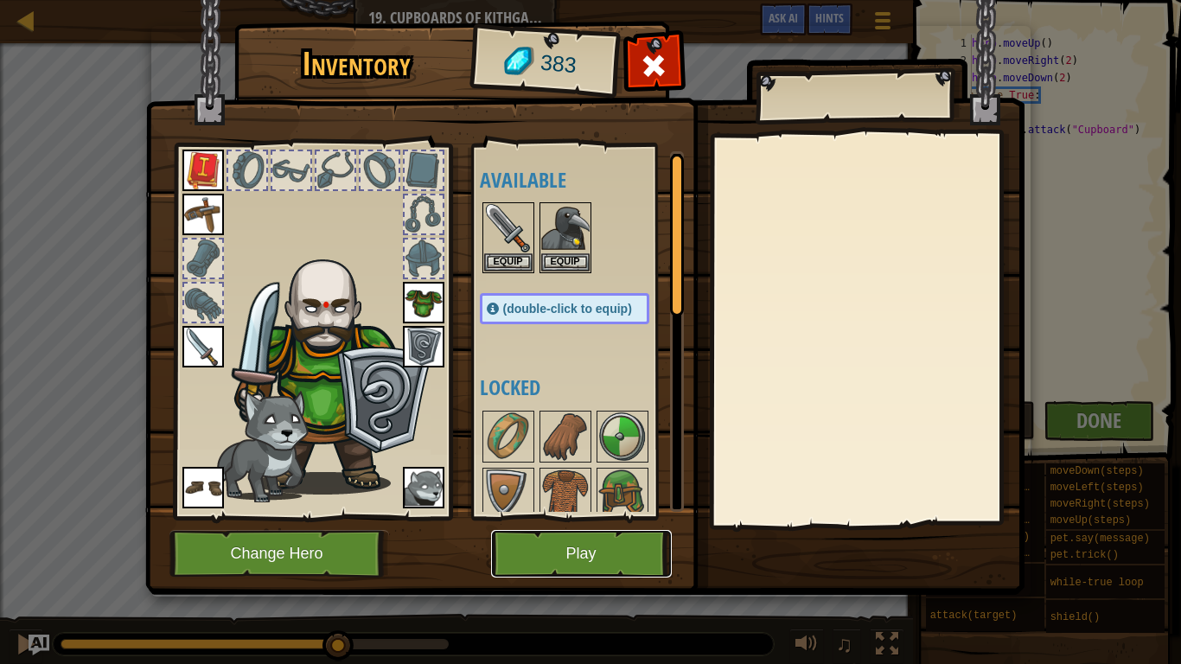
click at [654, 547] on button "Play" at bounding box center [581, 554] width 181 height 48
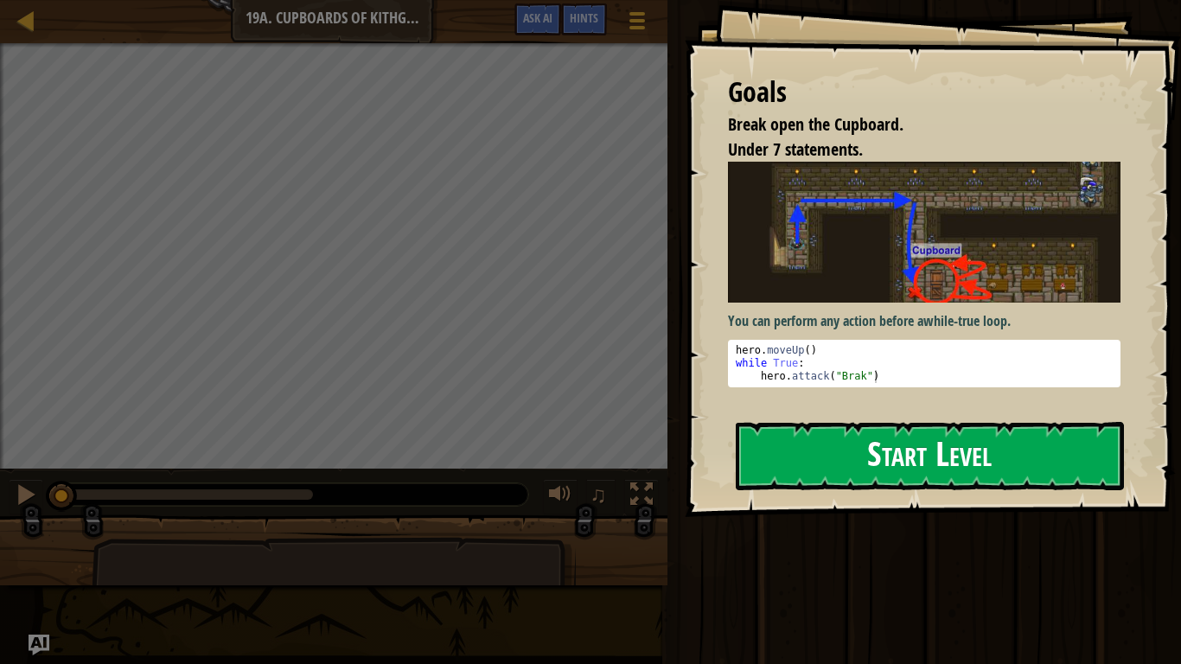
click at [871, 464] on button "Start Level" at bounding box center [930, 456] width 388 height 68
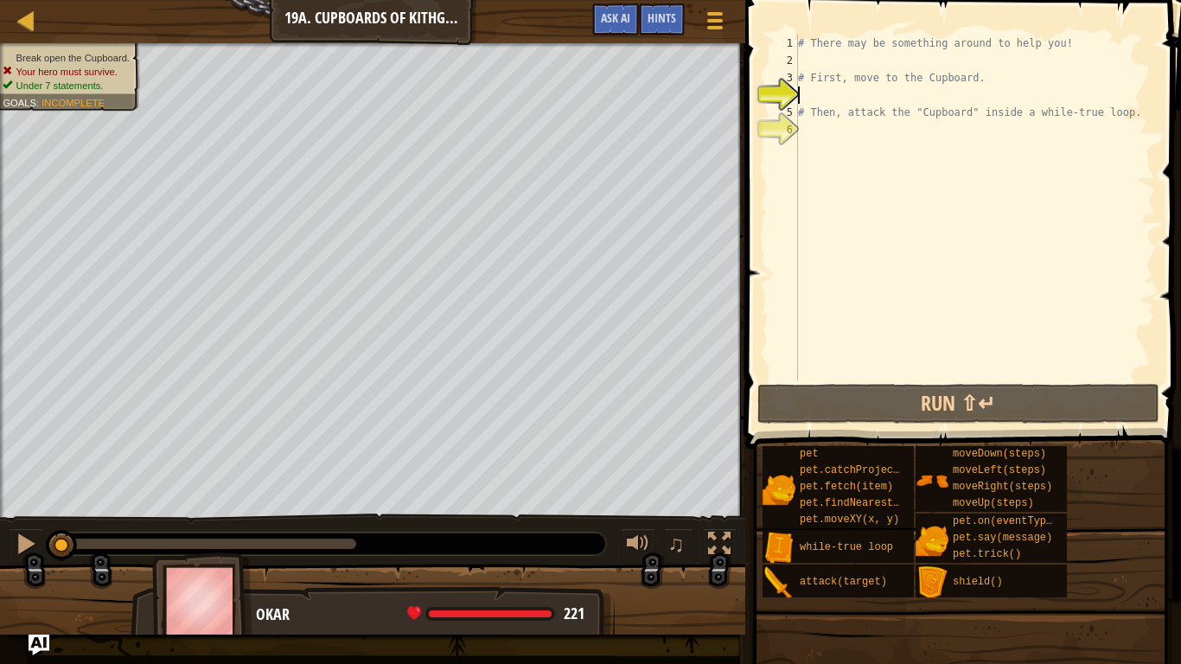
click at [1151, 109] on div "# There may be something around to help you! # First, move to the Cupboard. # T…" at bounding box center [975, 225] width 361 height 381
type textarea "# Then, attack the "Cupboard" inside a while-true loop."
click at [808, 55] on div "# There may be something around to help you! # First, move to the Cupboard. # T…" at bounding box center [975, 225] width 361 height 381
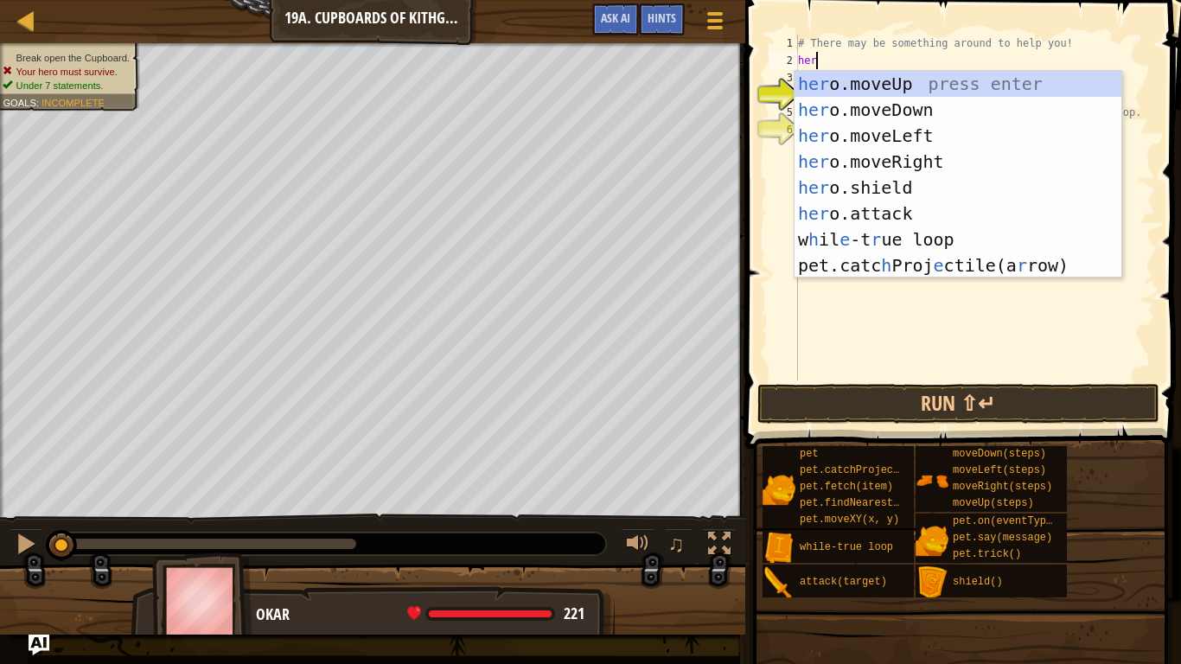
scroll to position [8, 2]
type textarea "hero"
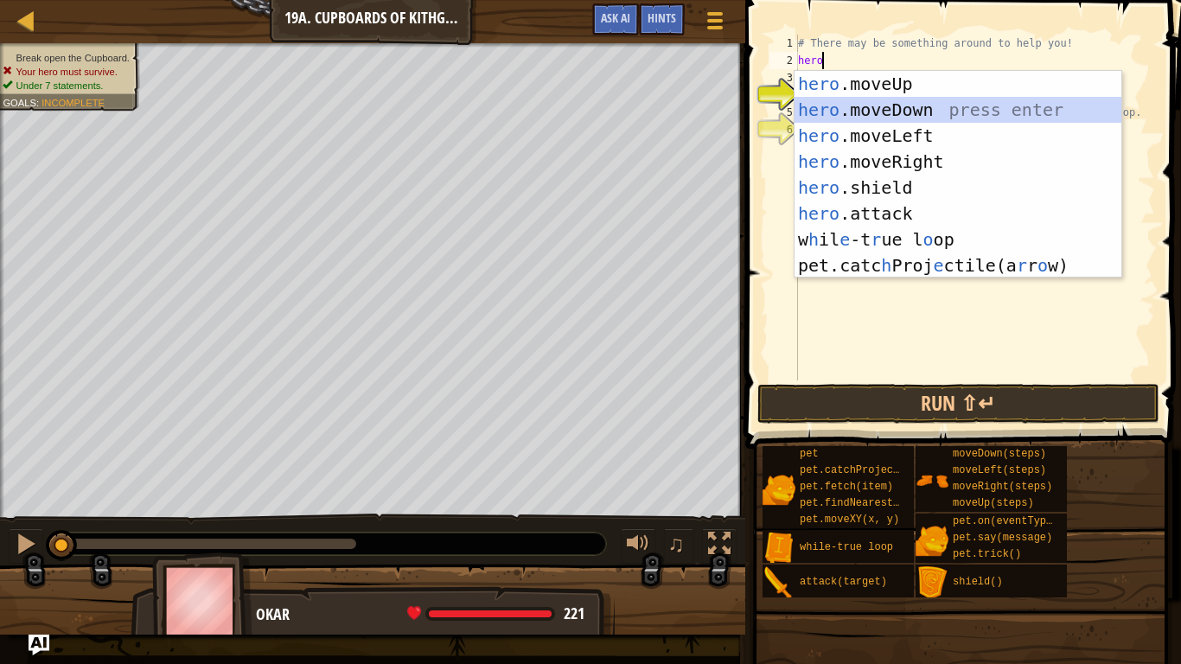
click at [929, 113] on div "hero .moveUp press enter hero .moveDown press enter hero .moveLeft press enter …" at bounding box center [958, 200] width 327 height 259
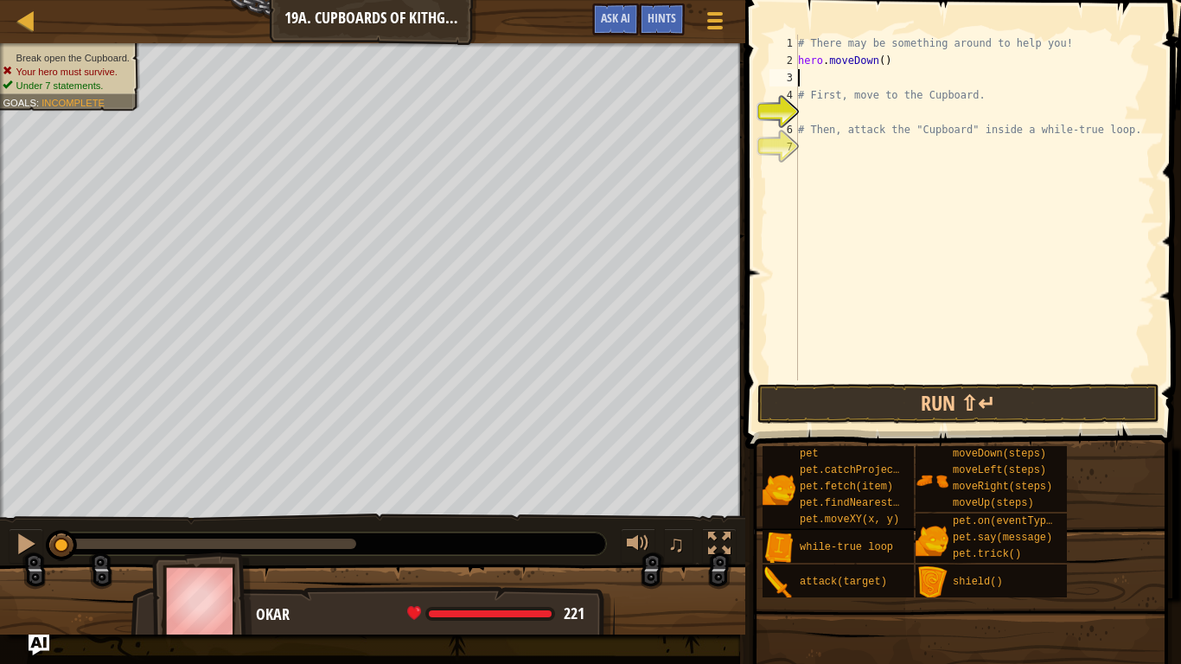
type textarea "he"
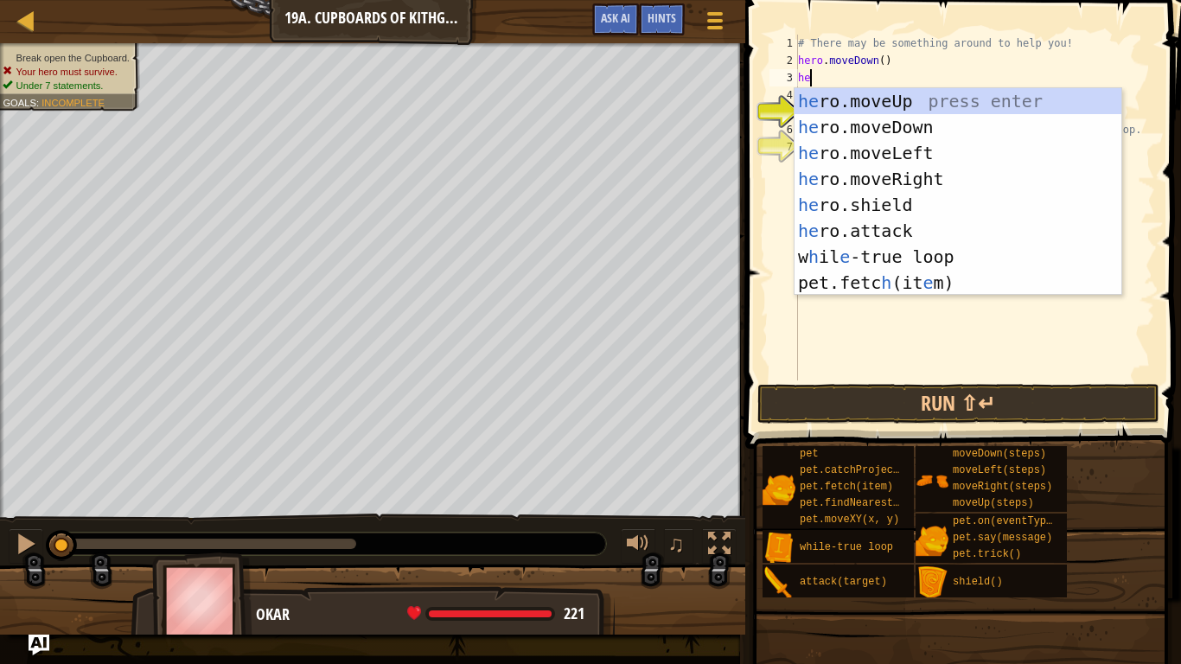
scroll to position [8, 1]
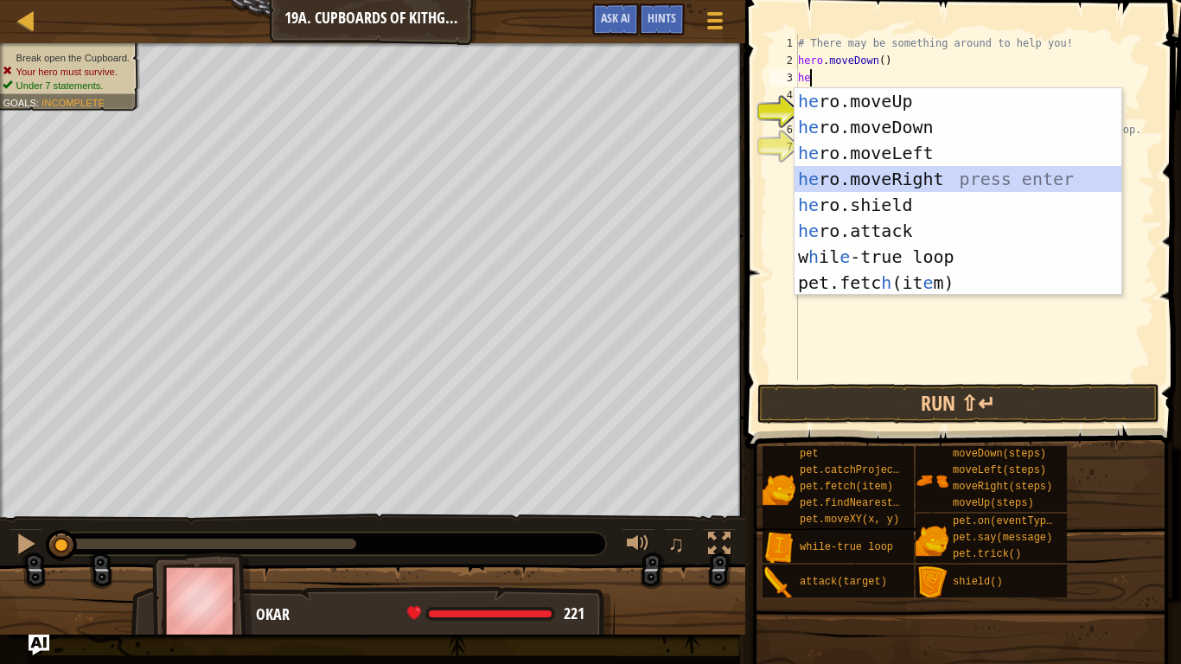
click at [917, 177] on div "he ro.moveUp press enter he ro.moveDown press enter he ro.moveLeft press enter …" at bounding box center [958, 217] width 327 height 259
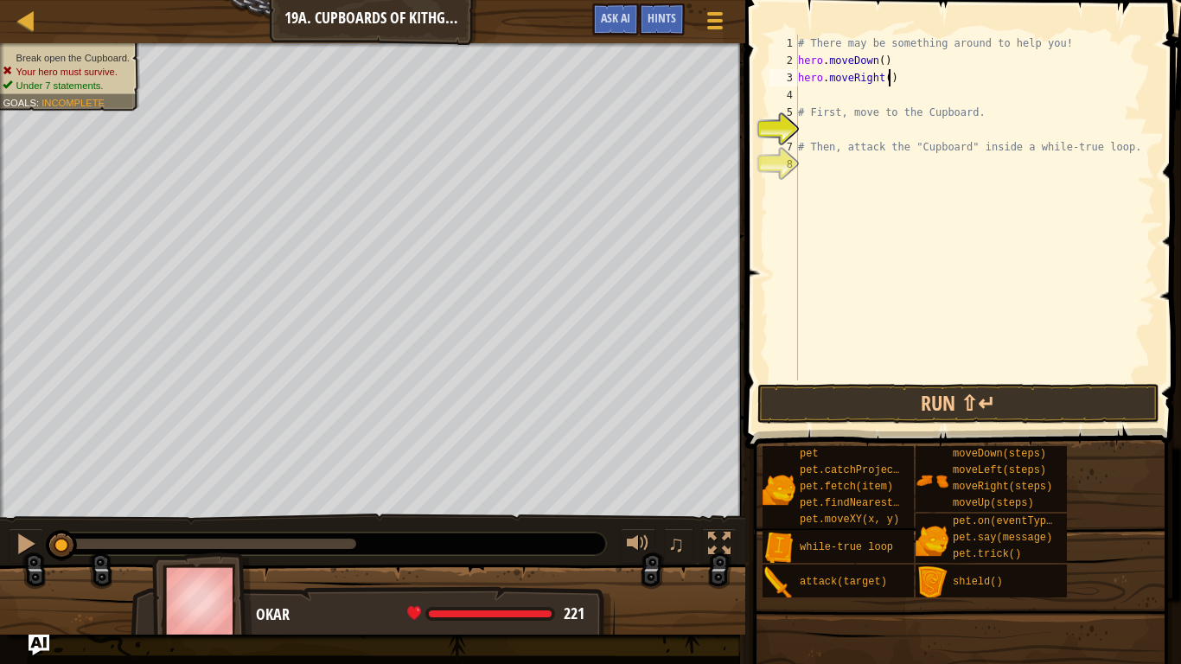
click at [889, 78] on div "# There may be something around to help you! hero . moveDown ( ) hero . moveRig…" at bounding box center [975, 225] width 361 height 381
type textarea "hero.moveRight(2)"
click at [886, 94] on div "# There may be something around to help you! hero . moveDown ( ) hero . moveRig…" at bounding box center [975, 225] width 361 height 381
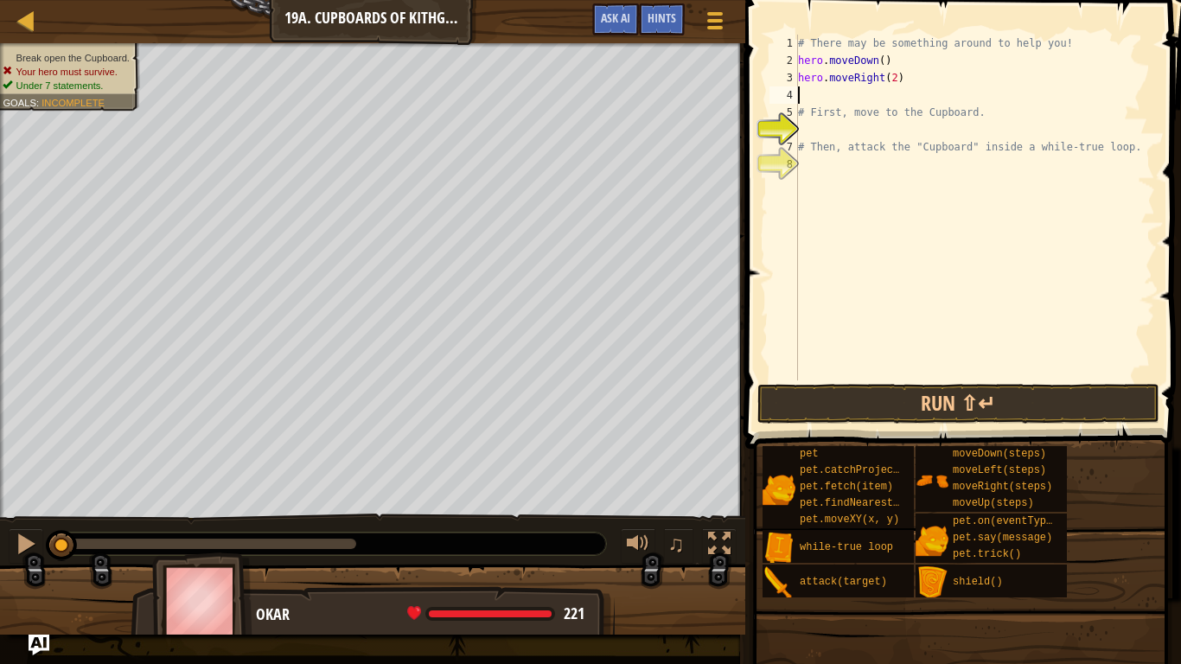
type textarea "he"
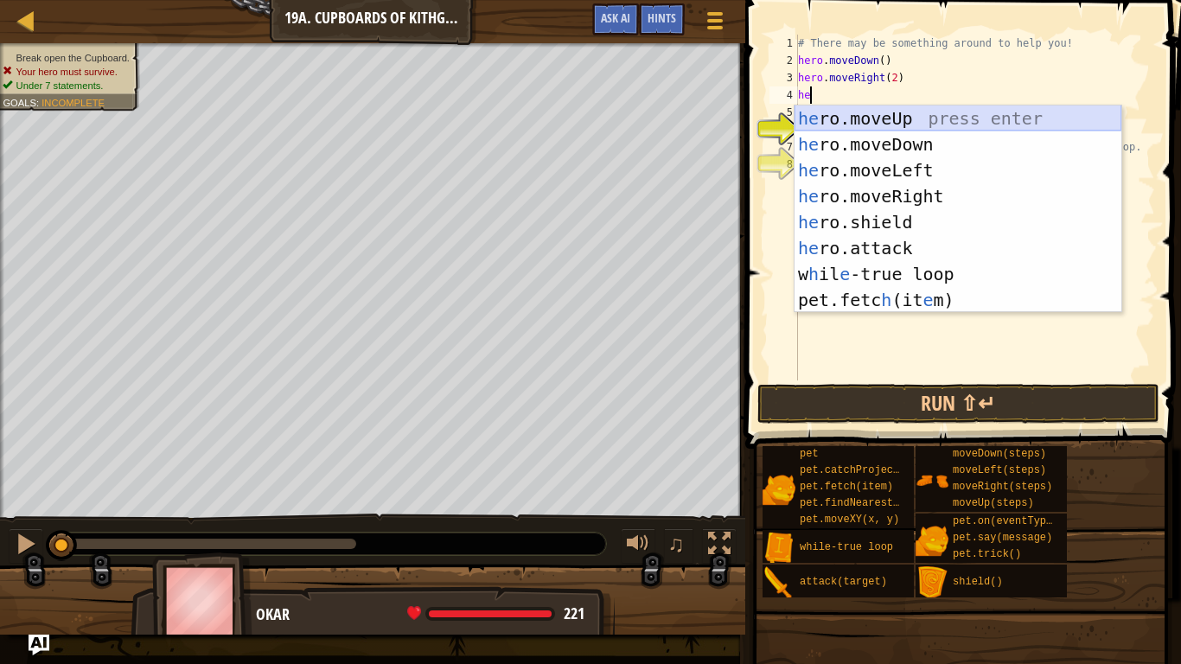
click at [899, 118] on div "he ro.moveUp press enter he ro.moveDown press enter he ro.moveLeft press enter …" at bounding box center [958, 235] width 327 height 259
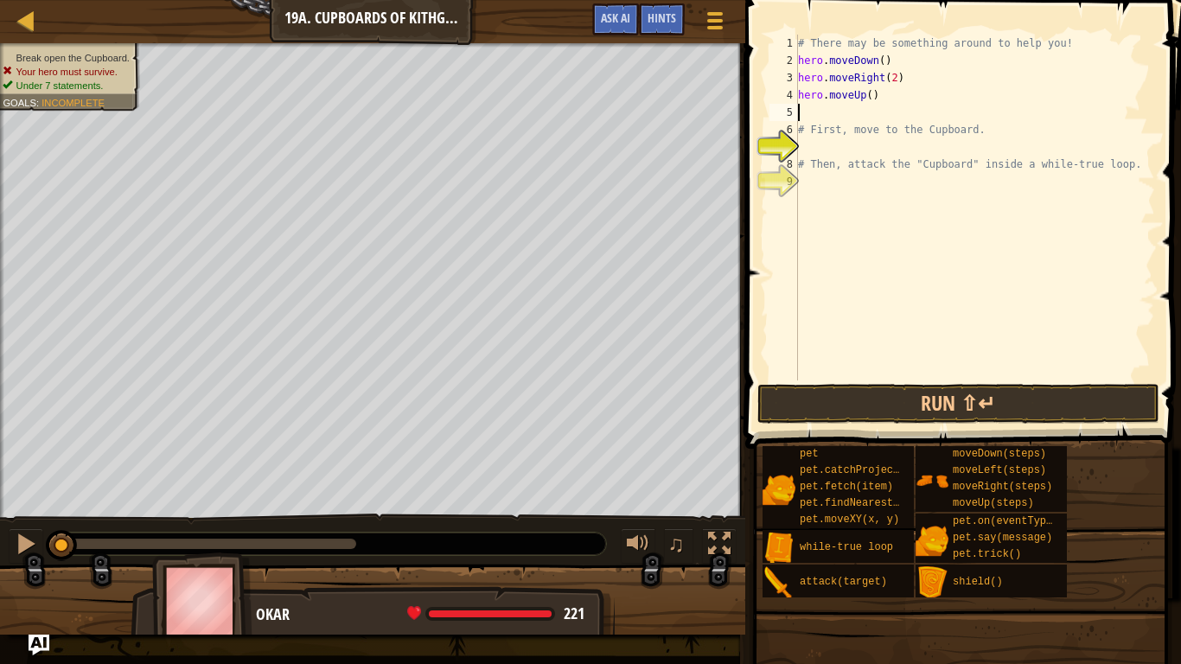
click at [873, 96] on div "# There may be something around to help you! hero . moveDown ( ) hero . moveRig…" at bounding box center [975, 225] width 361 height 381
type textarea "hero.moveUp(2)"
click at [867, 113] on div "# There may be something around to help you! hero . moveDown ( ) hero . moveRig…" at bounding box center [975, 225] width 361 height 381
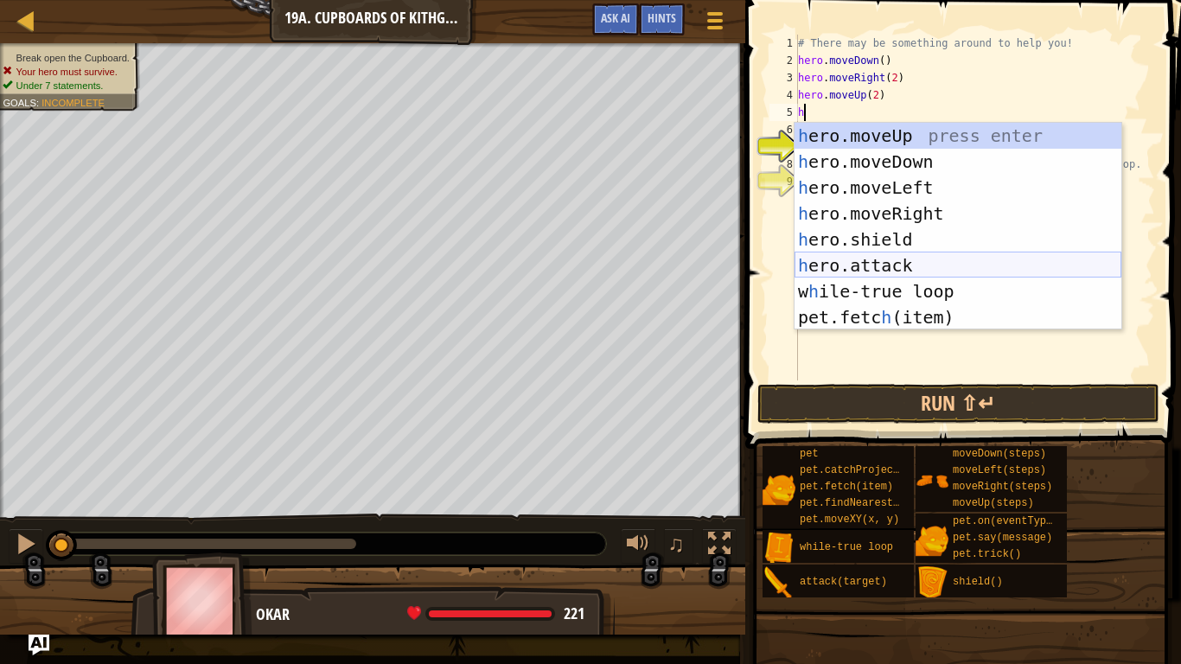
click at [890, 261] on div "h ero.moveUp press enter h ero.moveDown press enter h ero.moveLeft press enter …" at bounding box center [958, 252] width 327 height 259
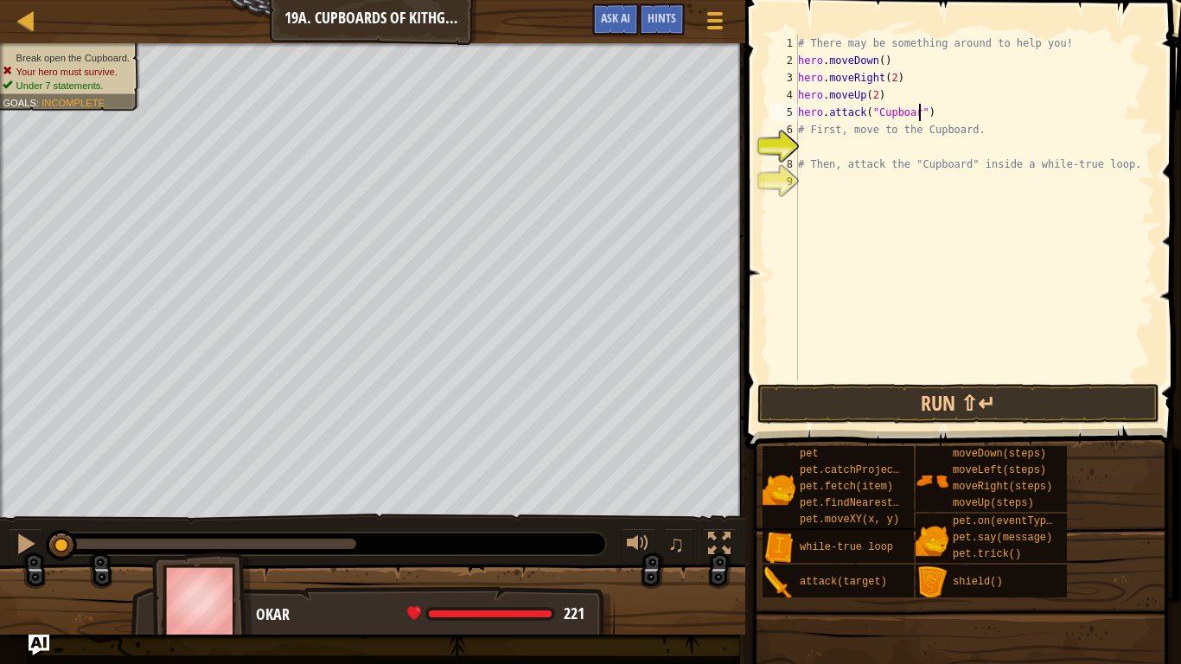
type textarea "hero.attack("Cupboard")"
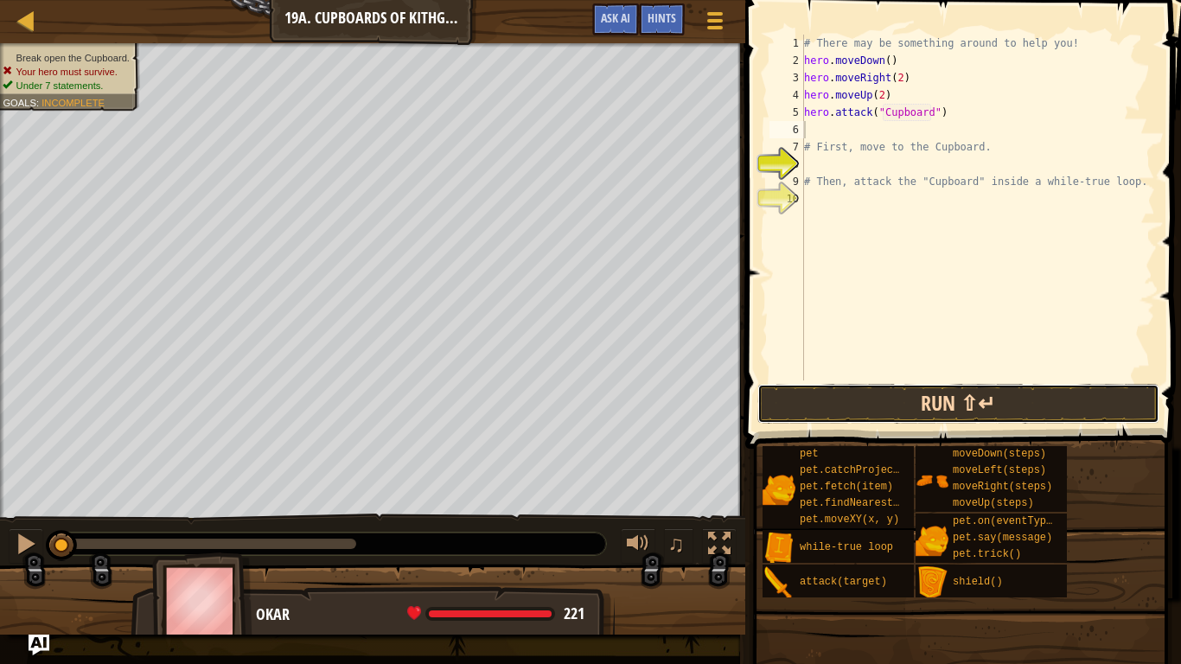
click at [1021, 410] on button "Run ⇧↵" at bounding box center [959, 404] width 403 height 40
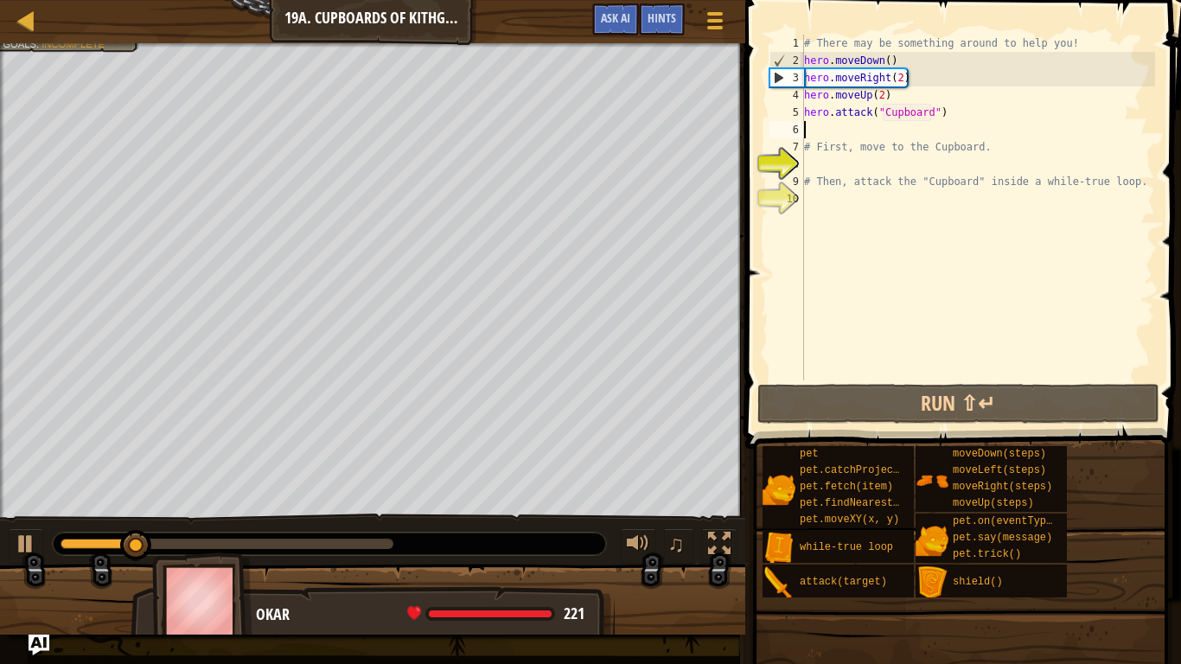
click at [887, 79] on div "# There may be something around to help you! hero . moveDown ( ) hero . moveRig…" at bounding box center [978, 225] width 355 height 381
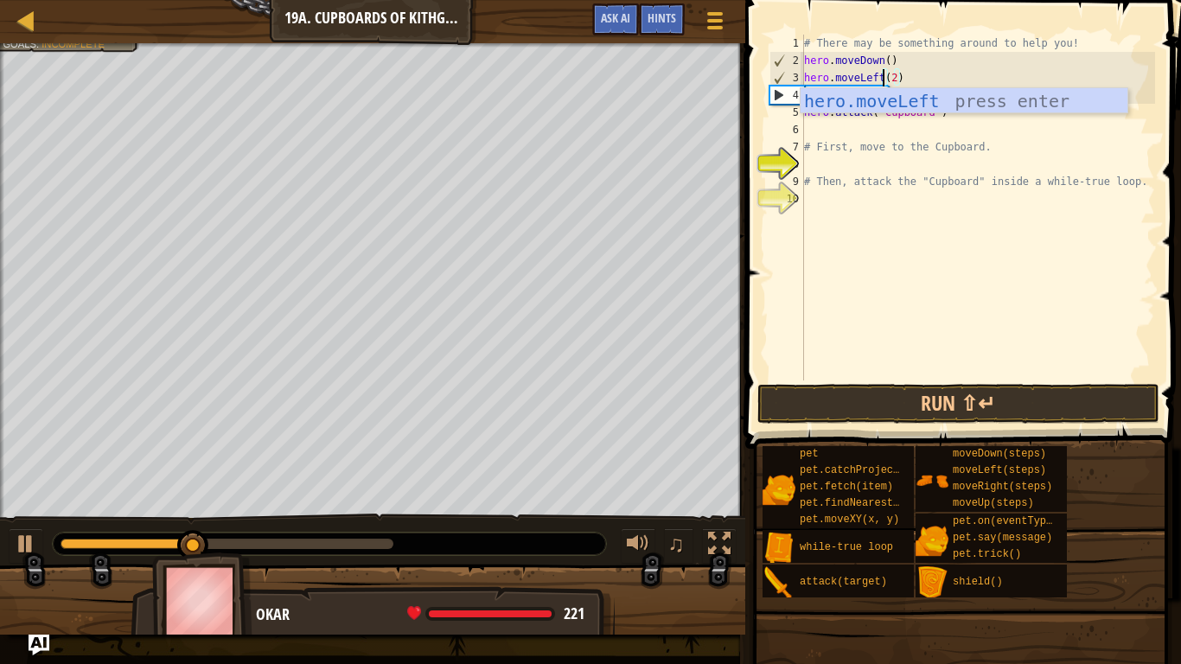
scroll to position [8, 11]
click at [1097, 151] on div "# There may be something around to help you! hero . moveDown ( ) hero . moveLef…" at bounding box center [978, 225] width 355 height 381
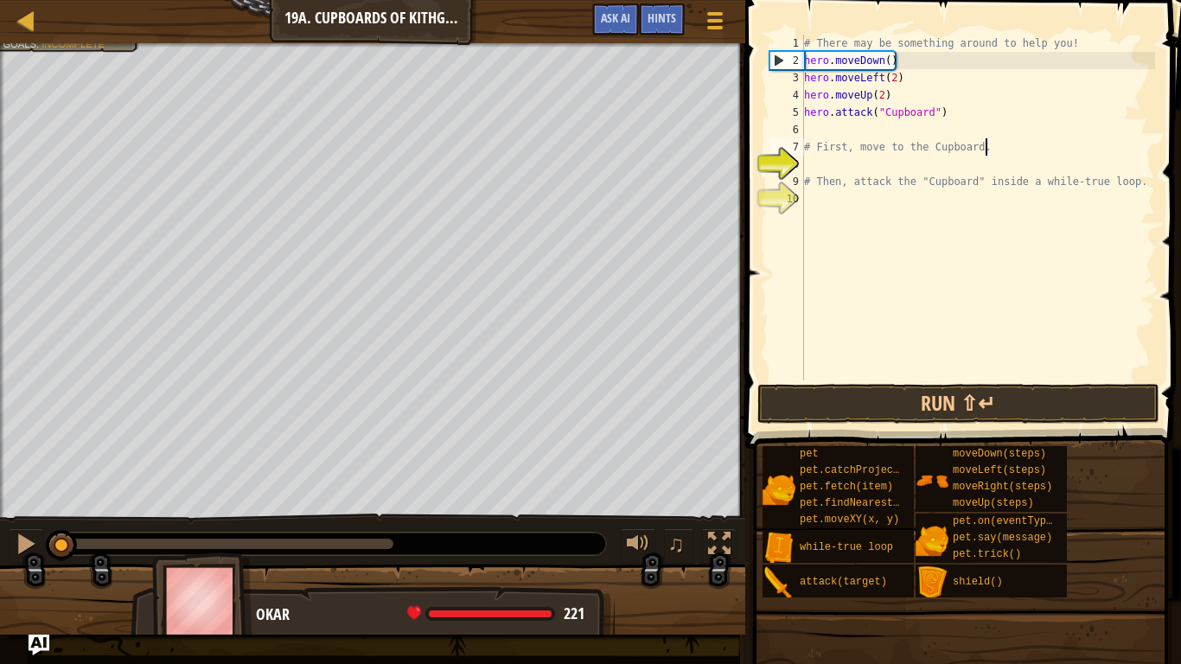
drag, startPoint x: 283, startPoint y: 545, endPoint x: 53, endPoint y: 528, distance: 230.7
click at [53, 528] on div "♫" at bounding box center [373, 540] width 746 height 52
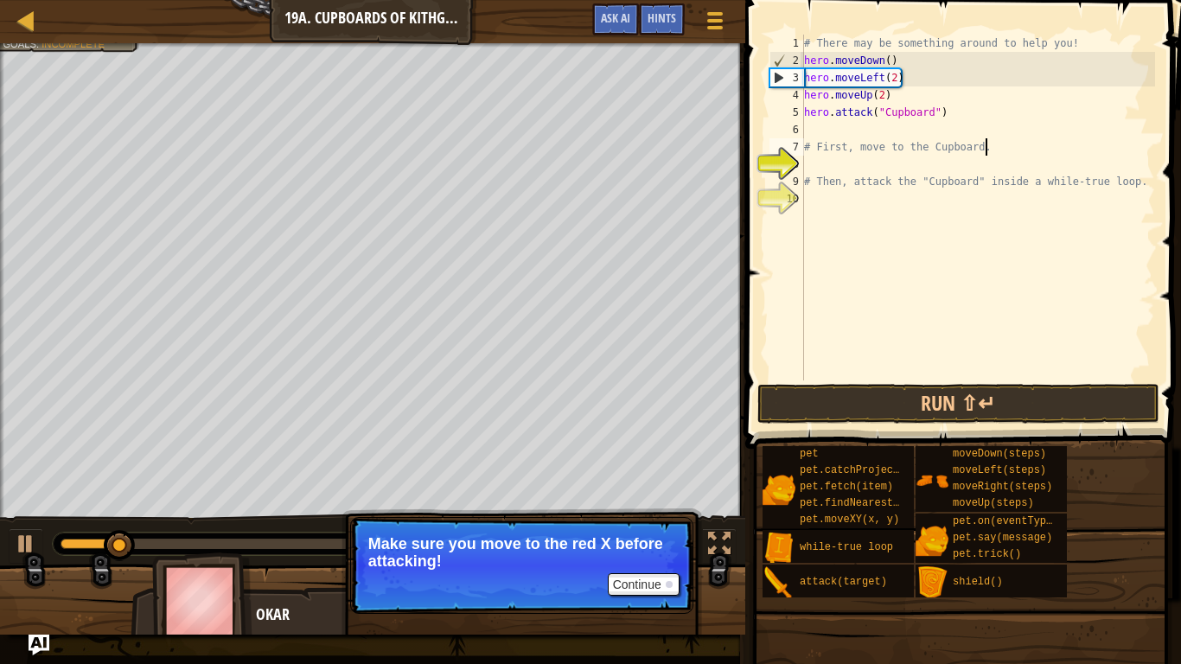
click at [917, 57] on div "# There may be something around to help you! hero . moveDown ( ) hero . moveLef…" at bounding box center [978, 225] width 355 height 381
click at [806, 57] on div "# There may be something around to help you! hero . moveDown ( ) hero . moveLef…" at bounding box center [978, 225] width 355 height 381
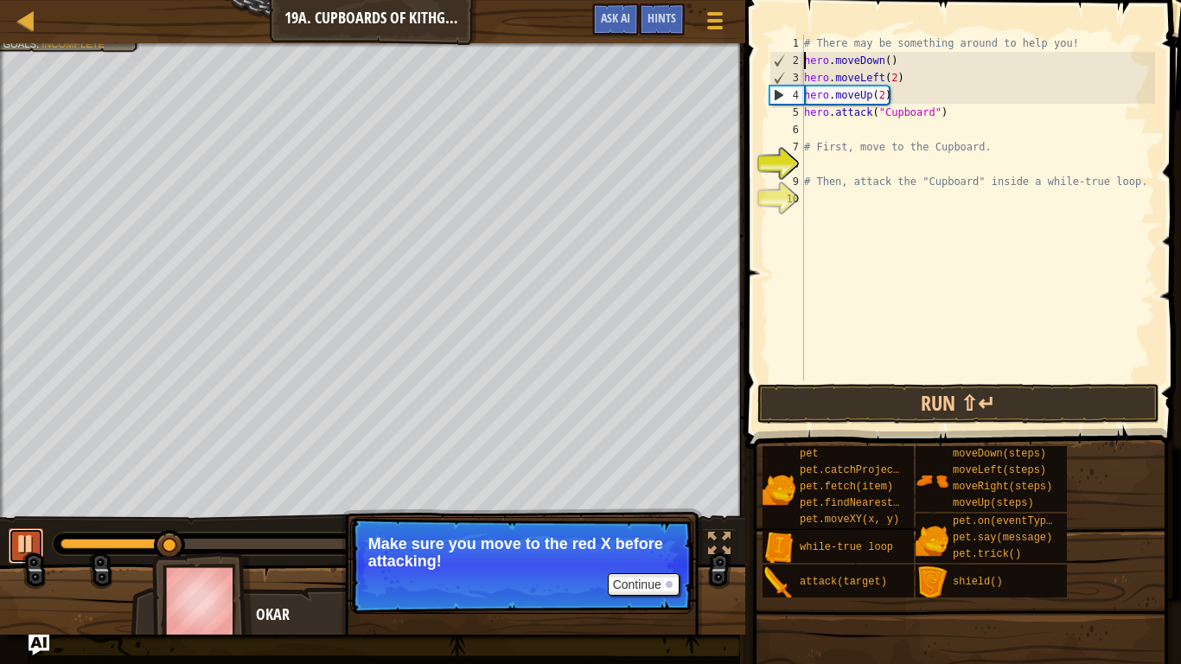
click at [20, 546] on div at bounding box center [26, 544] width 22 height 22
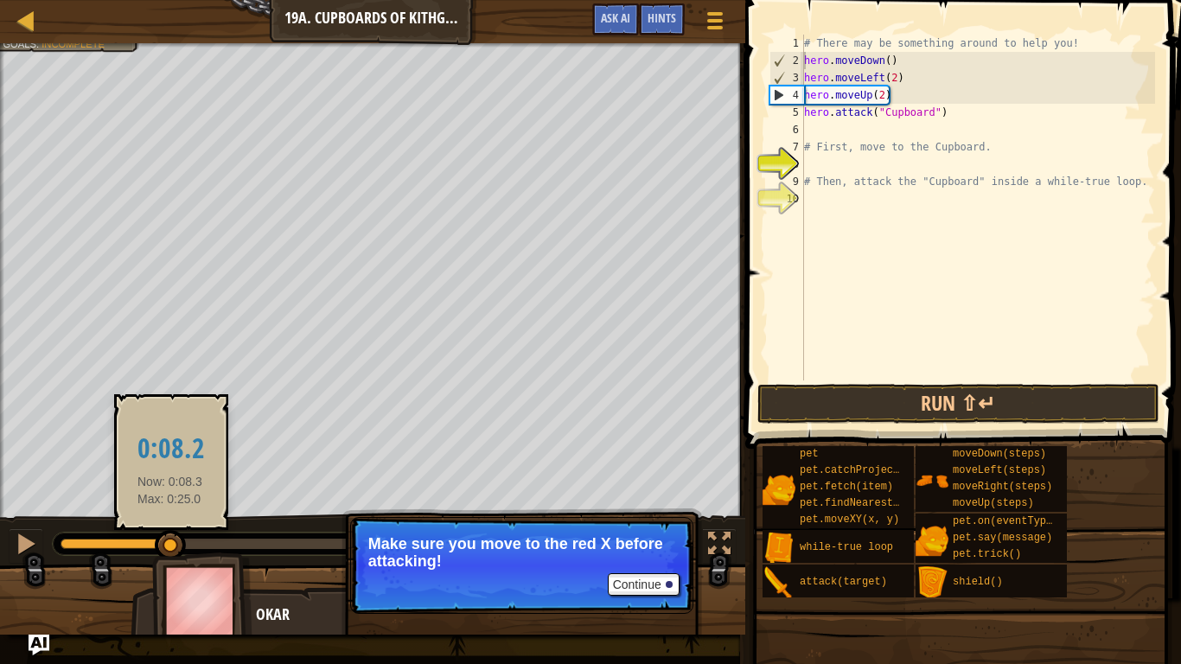
click at [170, 546] on div "Break open the Cupboard. Your hero must survive. Under 7 statements. Goals : In…" at bounding box center [590, 339] width 1181 height 592
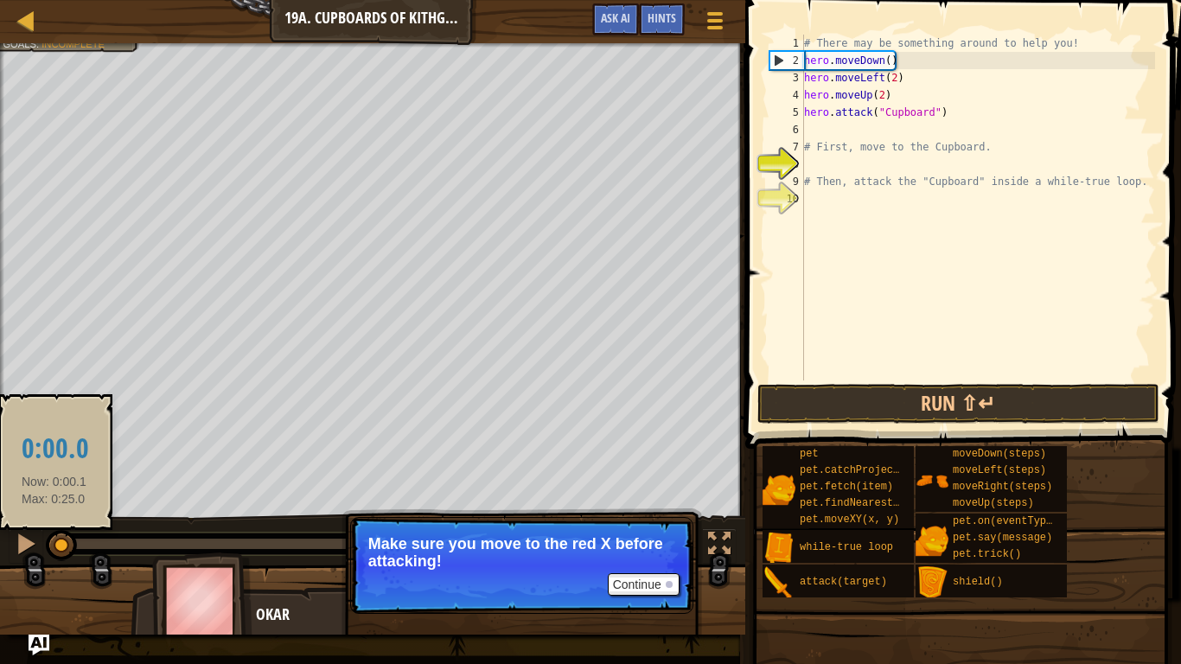
drag, startPoint x: 170, startPoint y: 546, endPoint x: 53, endPoint y: 540, distance: 117.8
click at [53, 540] on div at bounding box center [61, 545] width 31 height 31
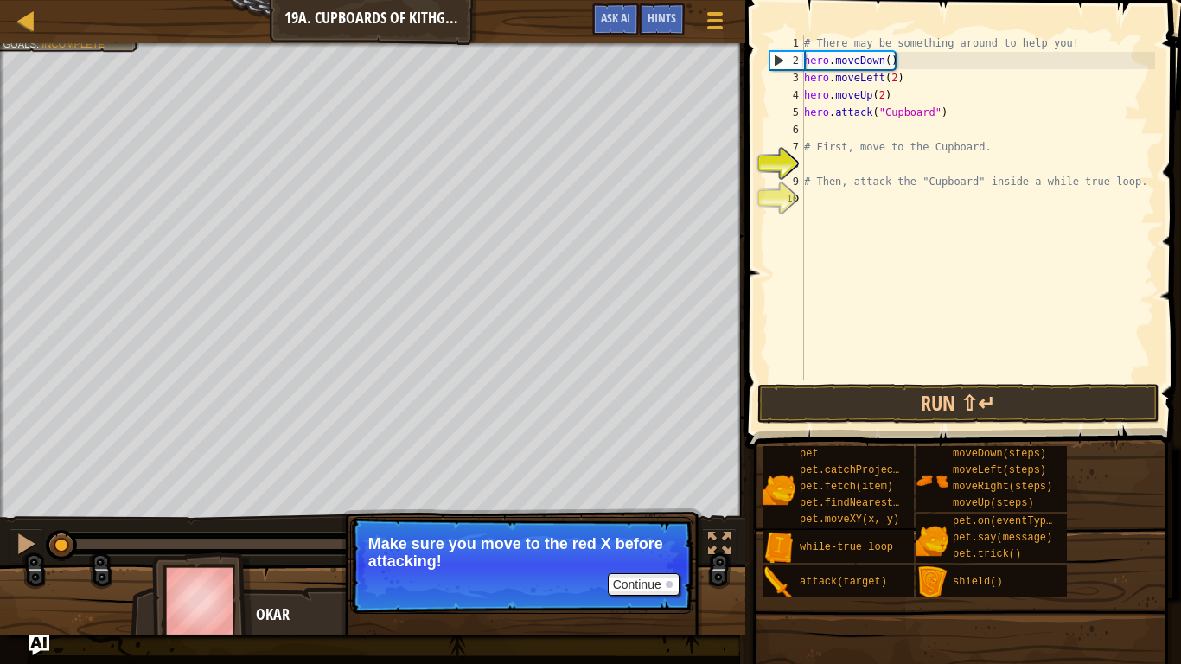
click at [805, 117] on div "# There may be something around to help you! hero . moveDown ( ) hero . moveLef…" at bounding box center [978, 225] width 355 height 381
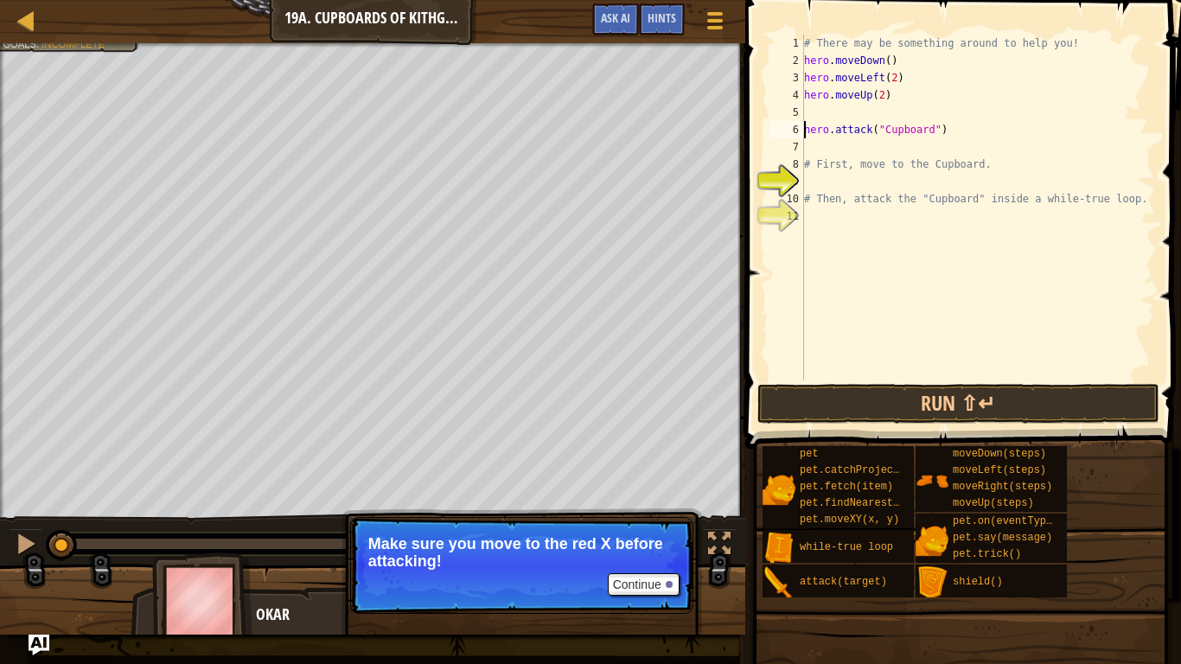
type textarea "hero.attack("Cupboard")"
click at [810, 110] on div "# There may be something around to help you! hero . moveDown ( ) hero . moveLef…" at bounding box center [978, 225] width 355 height 381
type textarea "w"
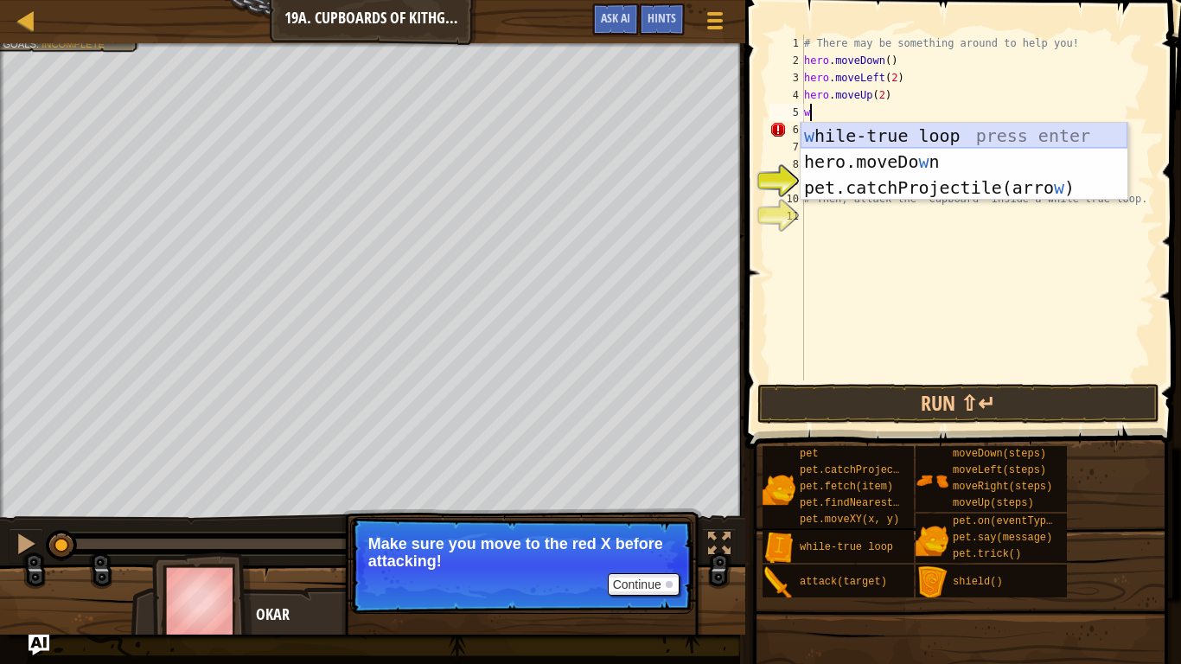
click at [829, 138] on div "w [PERSON_NAME]-true loop press enter hero.moveDo w n press enter pet.catchProj…" at bounding box center [964, 188] width 327 height 130
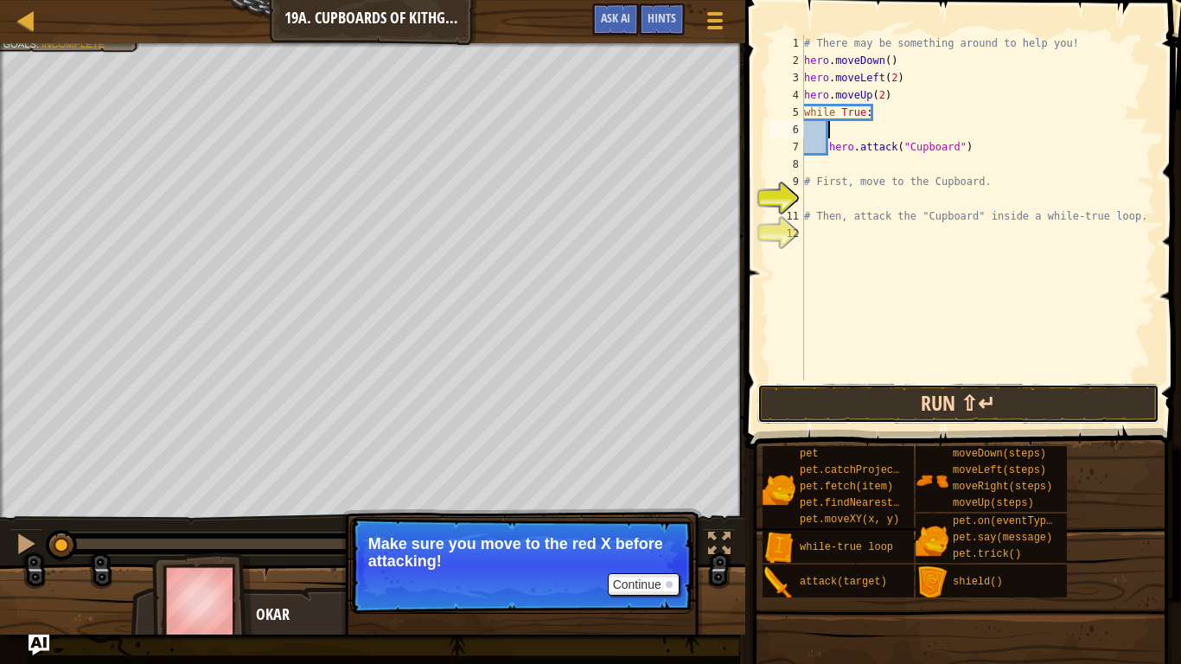
click at [1085, 395] on button "Run ⇧↵" at bounding box center [959, 404] width 403 height 40
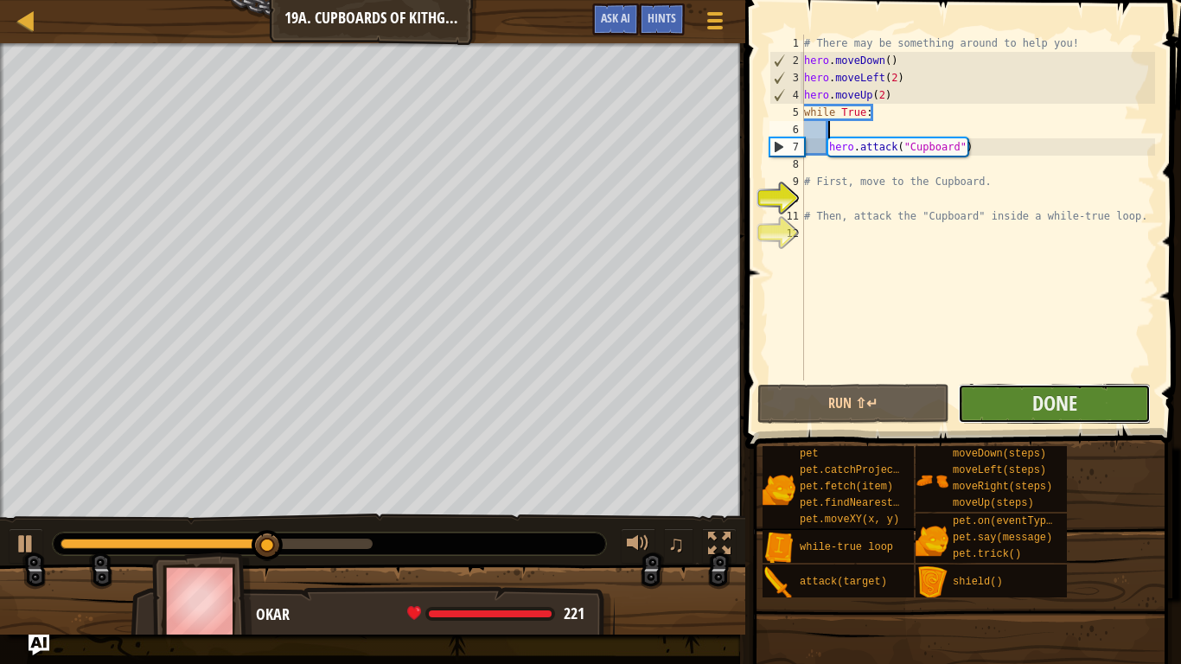
click at [1081, 414] on button "Done" at bounding box center [1054, 404] width 193 height 40
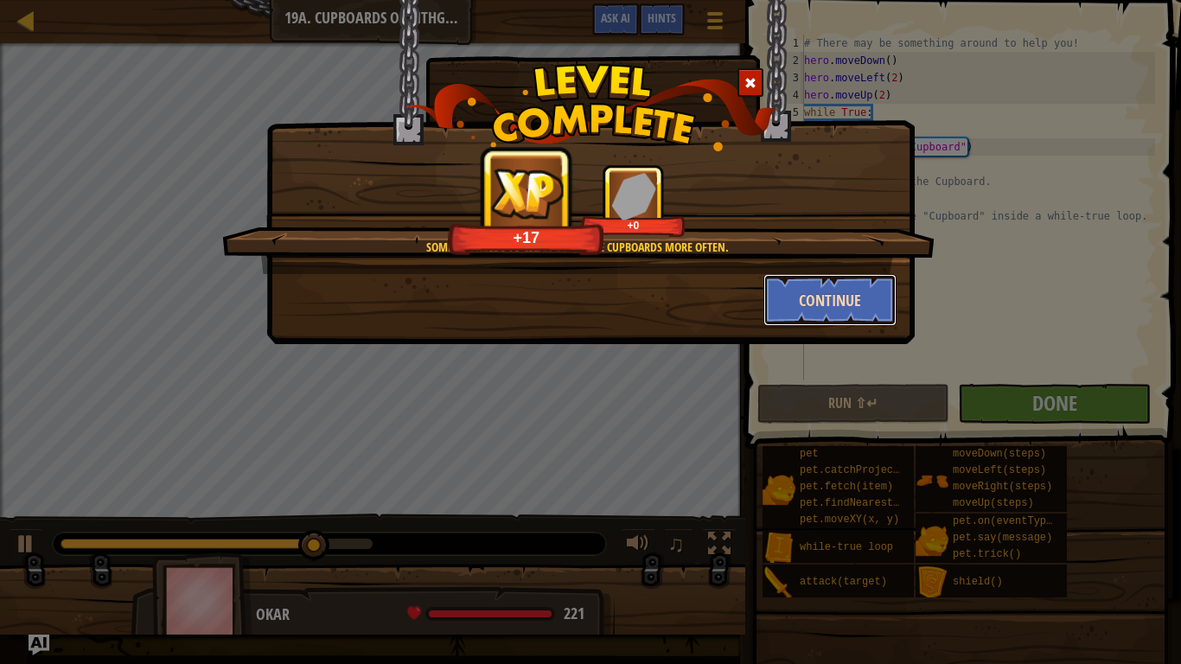
click at [823, 295] on button "Continue" at bounding box center [831, 300] width 134 height 52
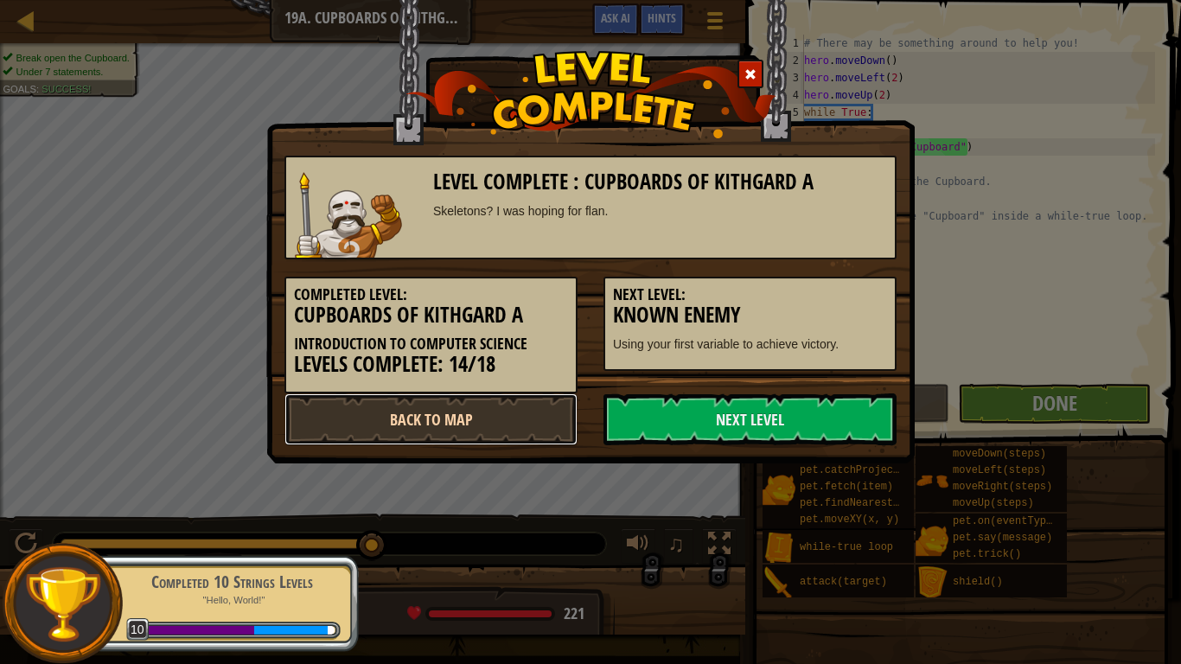
click at [456, 423] on link "Back to Map" at bounding box center [431, 420] width 293 height 52
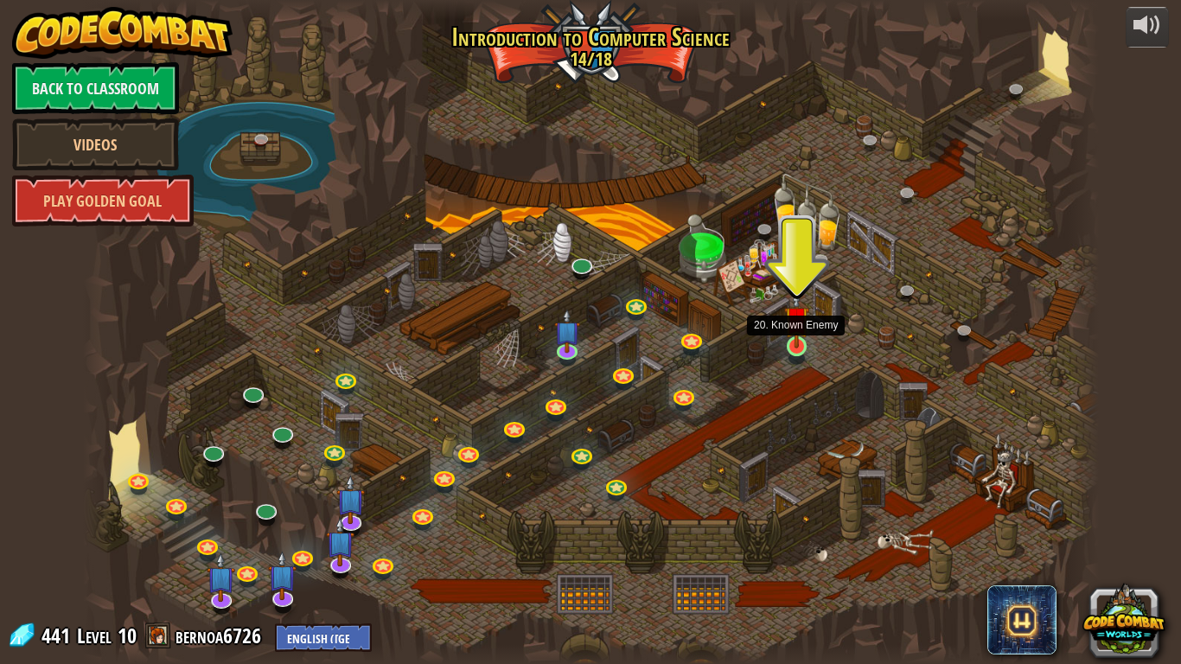
click at [803, 333] on img at bounding box center [797, 319] width 26 height 59
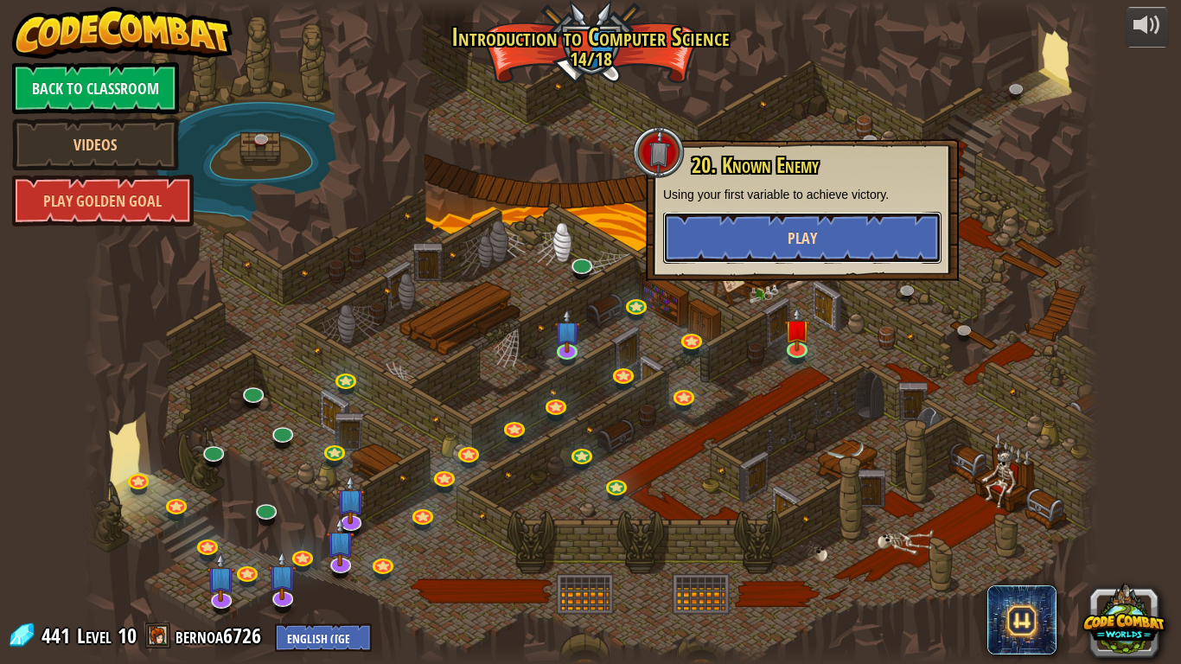
click at [739, 249] on button "Play" at bounding box center [802, 238] width 278 height 52
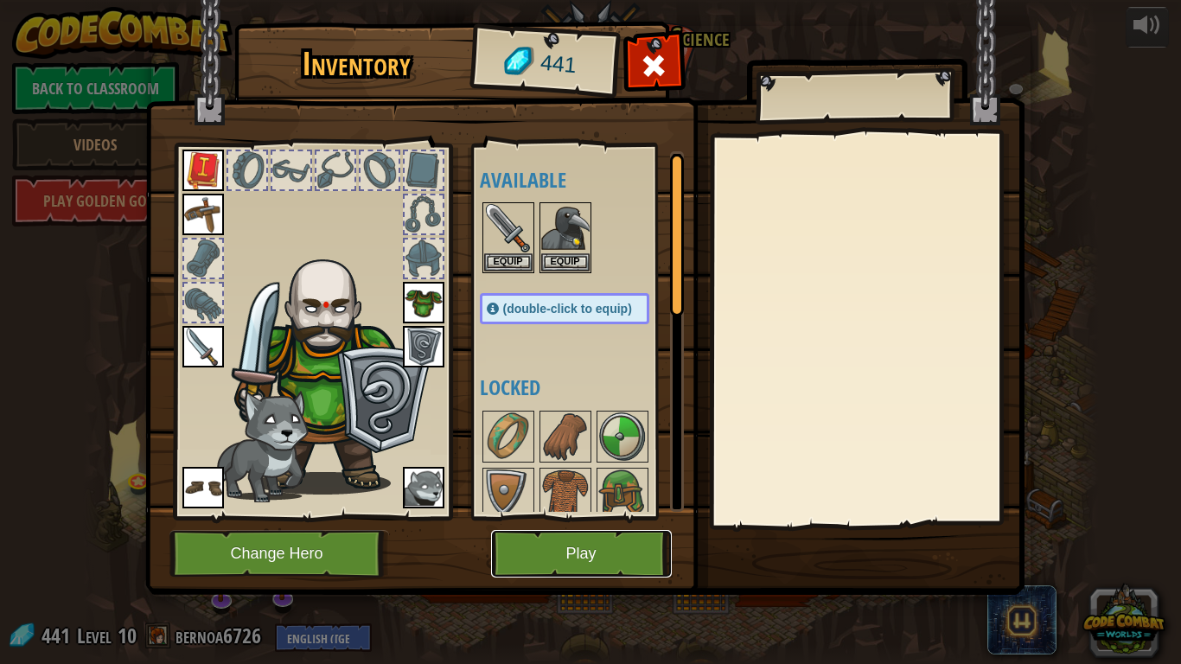
click at [566, 547] on button "Play" at bounding box center [581, 554] width 181 height 48
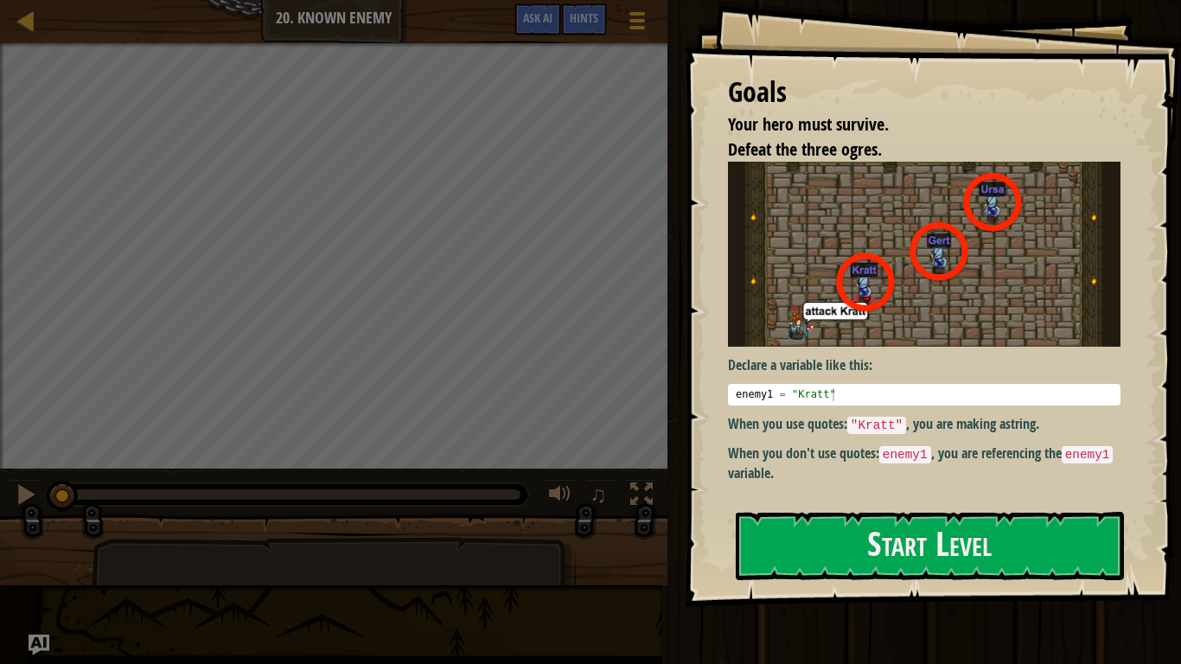
click at [1042, 312] on img at bounding box center [924, 254] width 393 height 185
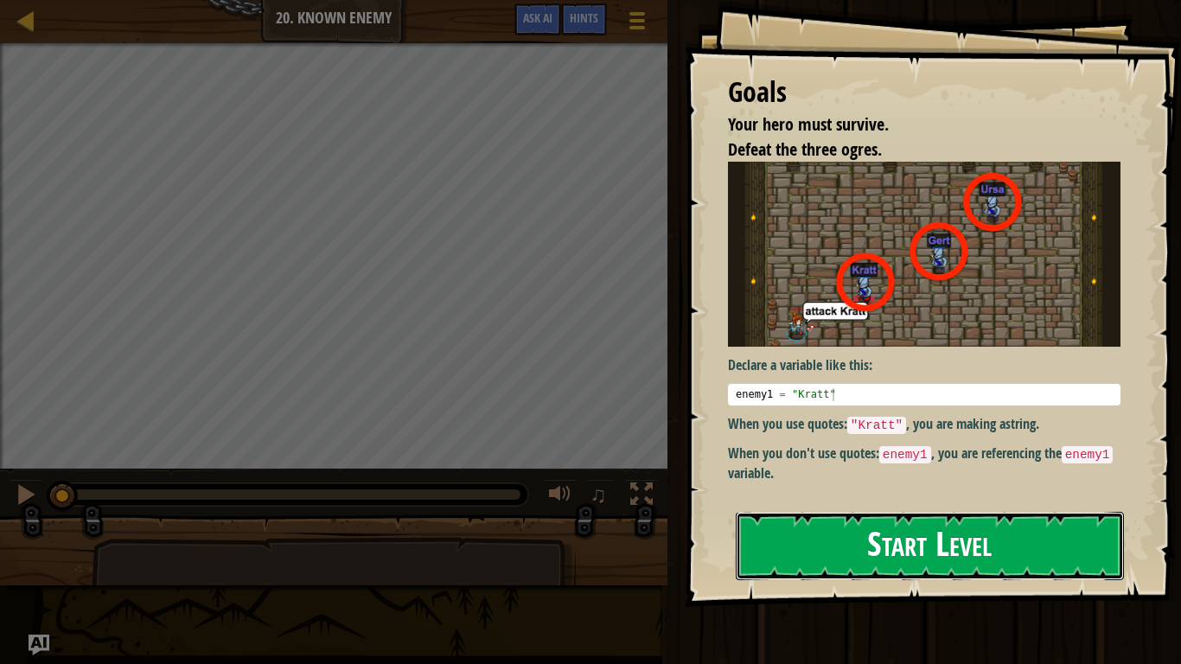
click at [1018, 544] on button "Start Level" at bounding box center [930, 546] width 388 height 68
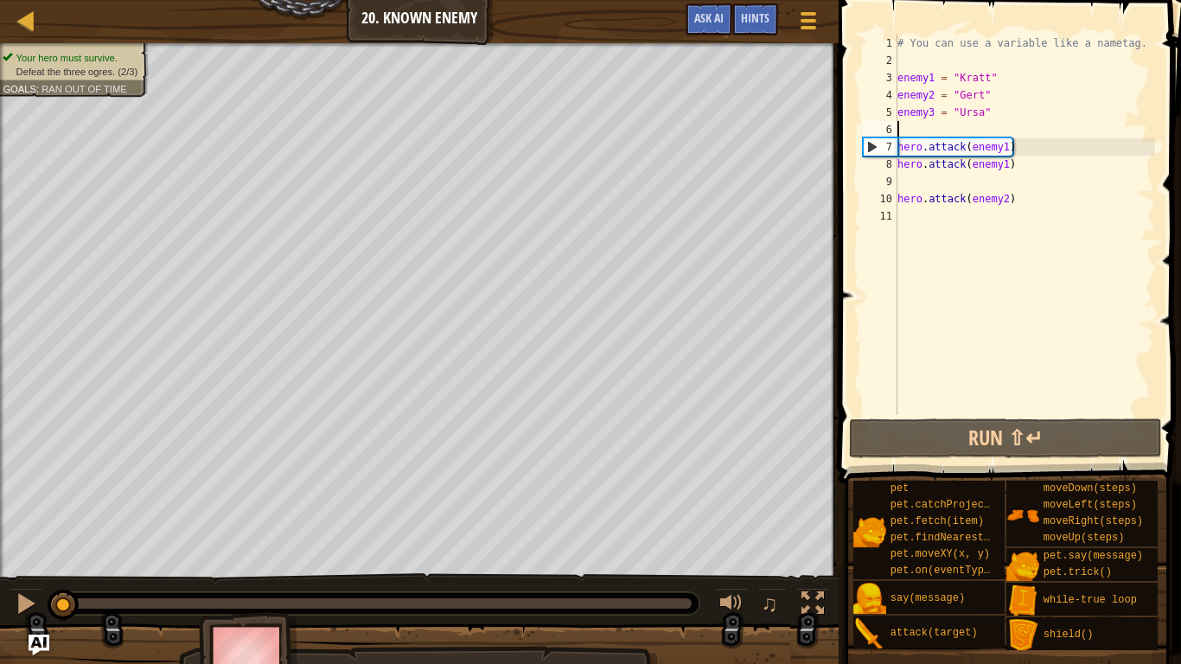
click at [957, 127] on div "# You can use a variable like a nametag. enemy1 = "Kratt" enemy2 = "Gert" enemy…" at bounding box center [1024, 242] width 261 height 415
click at [1009, 145] on div "# You can use a variable like a nametag. enemy1 = "Kratt" enemy2 = "Gert" enemy…" at bounding box center [1024, 242] width 261 height 415
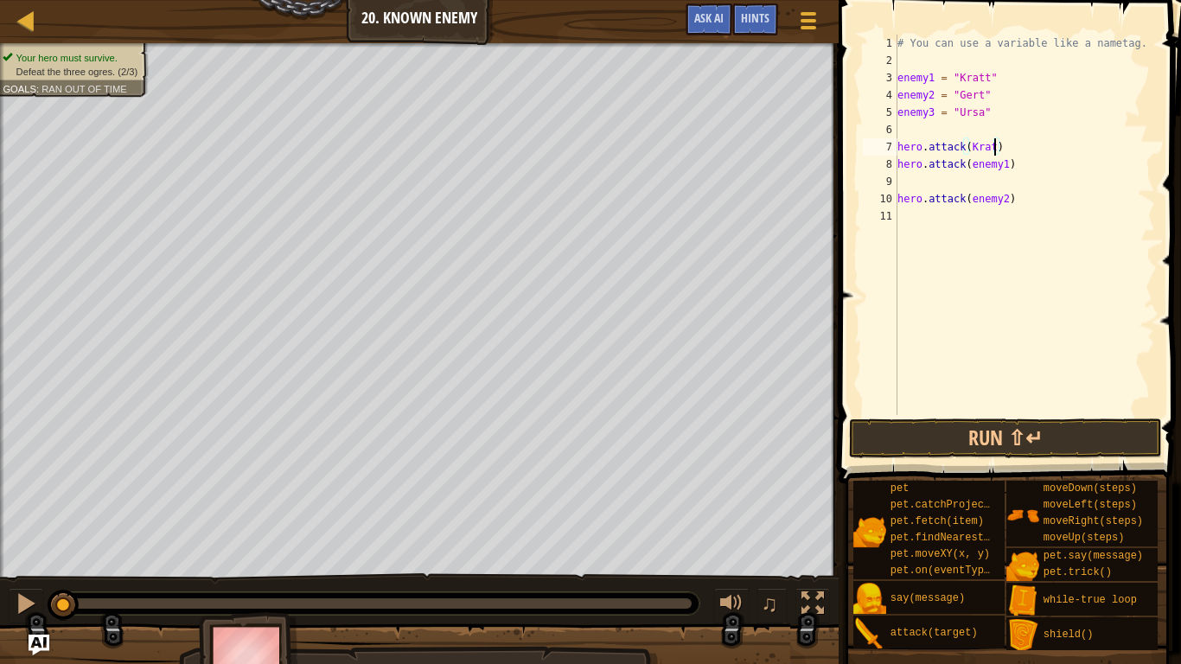
scroll to position [8, 14]
click at [1005, 164] on div "# You can use a variable like a nametag. enemy1 = "Kratt" enemy2 = "Gert" enemy…" at bounding box center [1024, 242] width 261 height 415
click at [1006, 199] on div "# You can use a variable like a nametag. enemy1 = "Kratt" enemy2 = "Gert" enemy…" at bounding box center [1024, 242] width 261 height 415
click at [901, 202] on div "# You can use a variable like a nametag. enemy1 = "Kratt" enemy2 = "Gert" enemy…" at bounding box center [1024, 242] width 261 height 415
click at [897, 200] on div "10" at bounding box center [880, 198] width 35 height 17
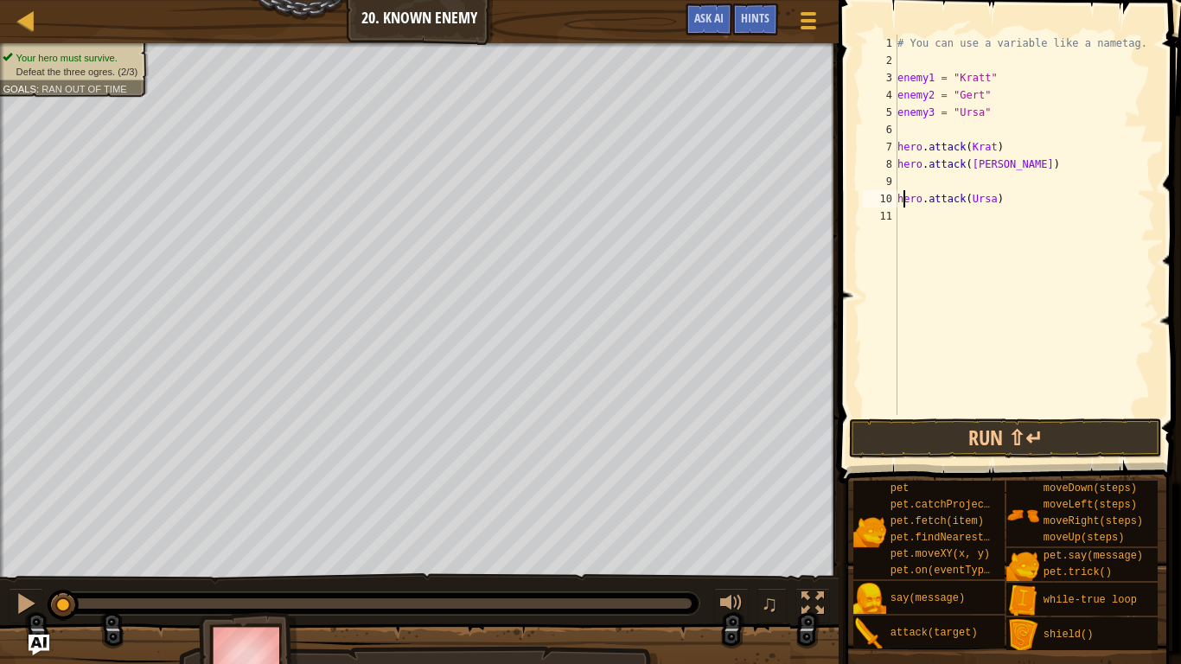
type textarea "hero.attack(Ursa)"
click at [906, 133] on div "# You can use a variable like a nametag. enemy1 = "Kratt" enemy2 = "Gert" enemy…" at bounding box center [1024, 242] width 261 height 415
type textarea "w"
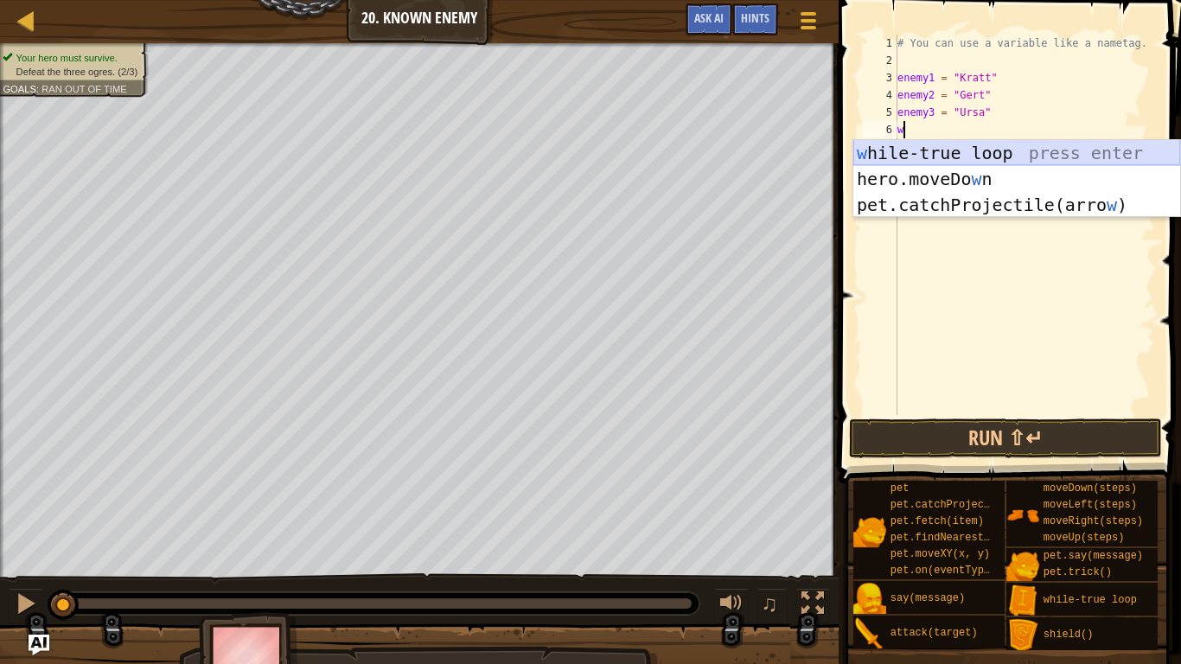
click at [987, 153] on div "w [PERSON_NAME]-true loop press enter hero.moveDo w n press enter pet.catchProj…" at bounding box center [1017, 205] width 327 height 130
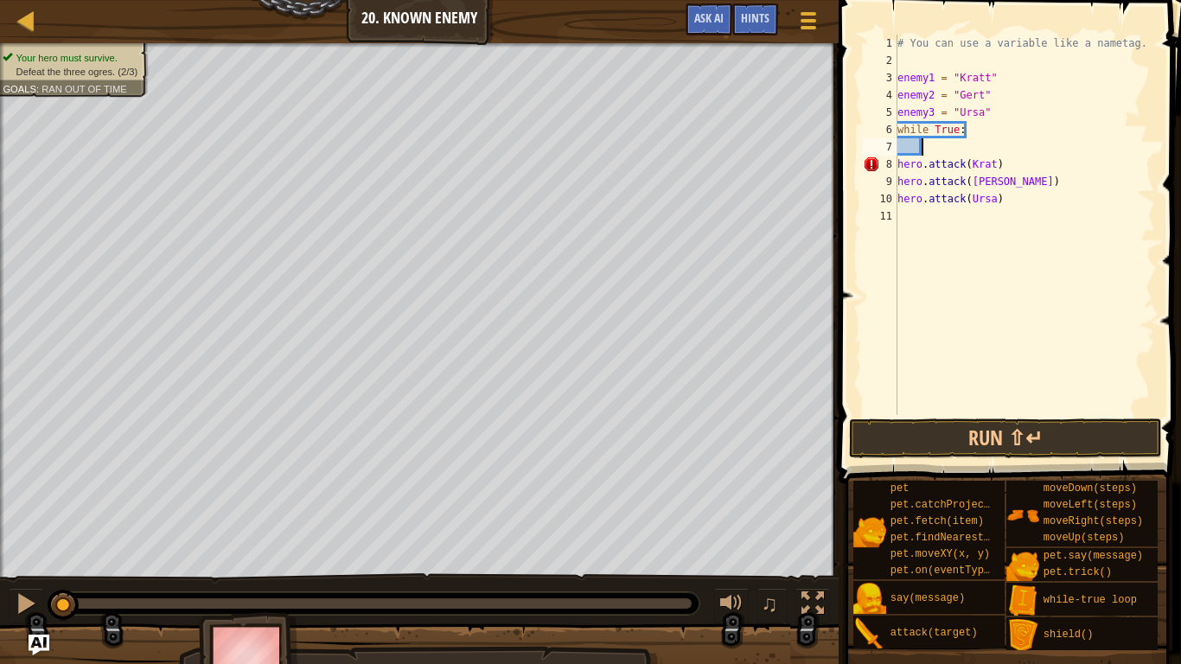
click at [899, 162] on div "# You can use a variable like a nametag. enemy1 = "Kratt" enemy2 = "Gert" enemy…" at bounding box center [1024, 242] width 261 height 415
click at [898, 179] on div "# You can use a variable like a nametag. enemy1 = "Kratt" enemy2 = "Gert" enemy…" at bounding box center [1024, 242] width 261 height 415
click at [899, 200] on div "# You can use a variable like a nametag. enemy1 = "Kratt" enemy2 = "Gert" enemy…" at bounding box center [1024, 242] width 261 height 415
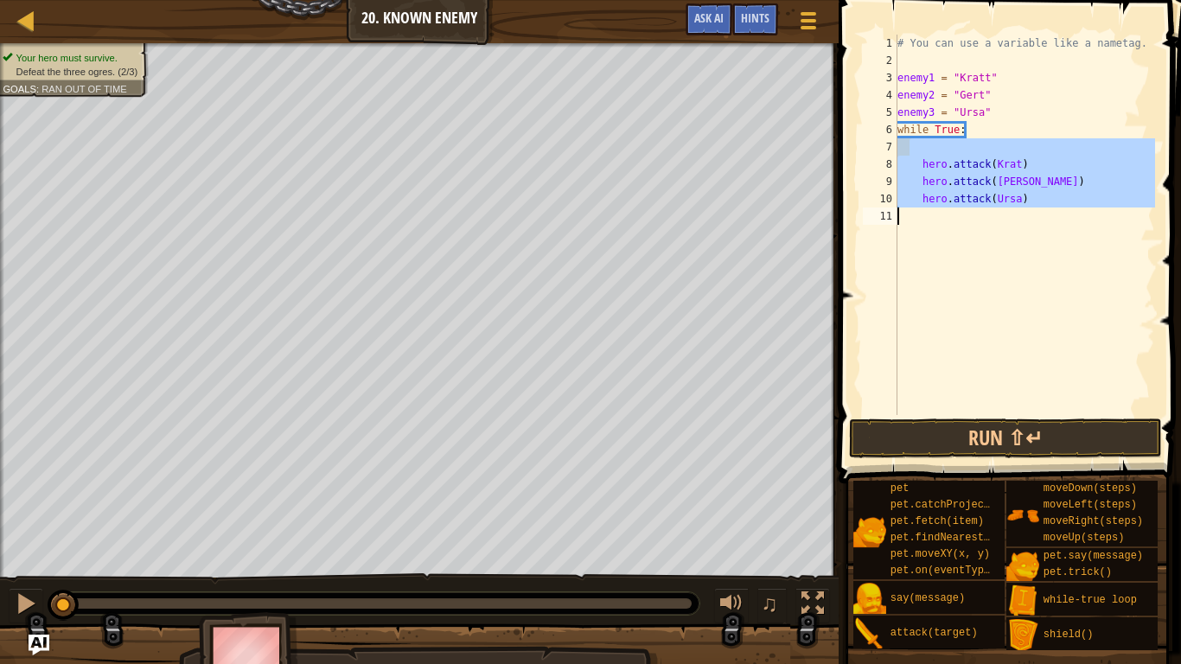
drag, startPoint x: 911, startPoint y: 155, endPoint x: 917, endPoint y: 224, distance: 69.5
click at [917, 224] on div "# You can use a variable like a nametag. enemy1 = "Kratt" enemy2 = "Gert" enemy…" at bounding box center [1024, 242] width 261 height 415
type textarea "hero.attack(Ursa)"
click at [957, 298] on div "# You can use a variable like a nametag. enemy1 = "Kratt" enemy2 = "Gert" enemy…" at bounding box center [1024, 225] width 261 height 381
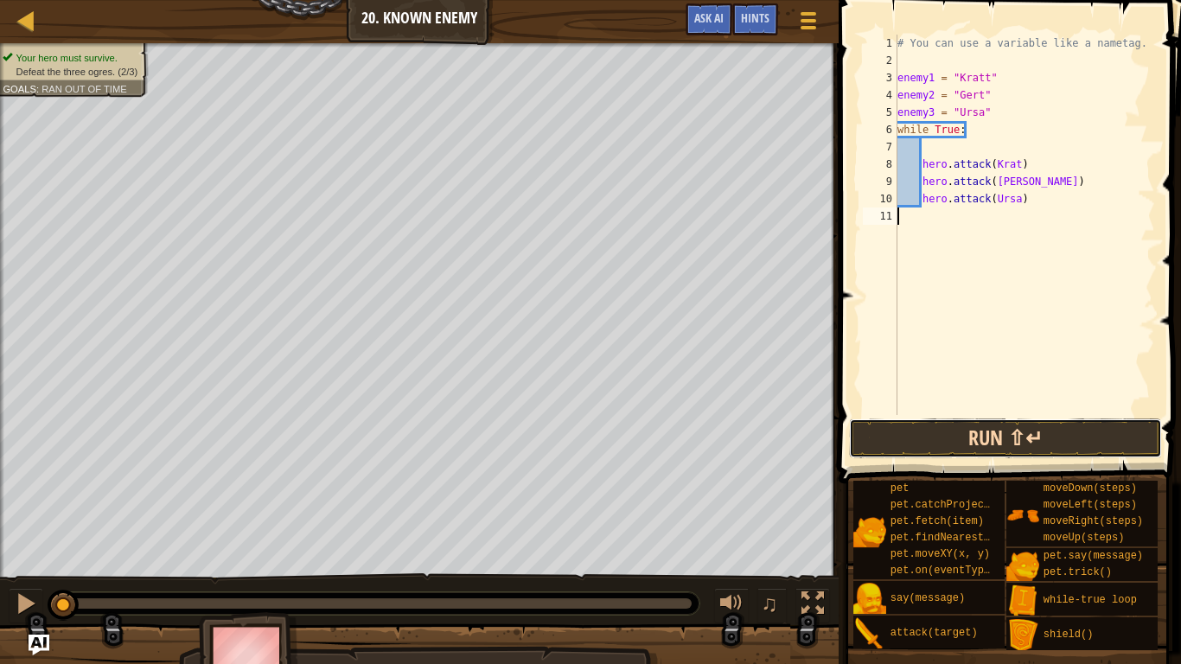
click at [984, 443] on button "Run ⇧↵" at bounding box center [1005, 439] width 312 height 40
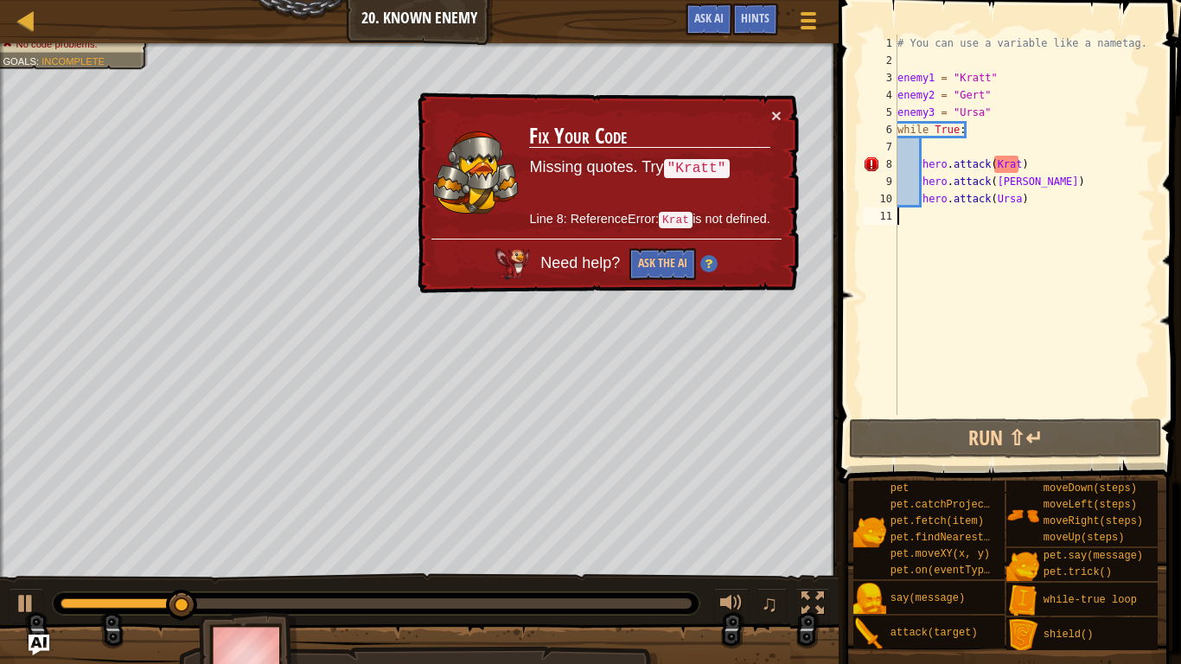
click at [770, 118] on td "Fix Your Code Missing quotes. Try "Kratt" Line 8: ReferenceError: Krat is not d…" at bounding box center [649, 172] width 242 height 132
click at [782, 110] on div "× Fix Your Code Missing quotes. Try "Kratt" Line 8: ReferenceError: Krat is not…" at bounding box center [606, 194] width 385 height 202
click at [778, 114] on button "×" at bounding box center [776, 115] width 10 height 18
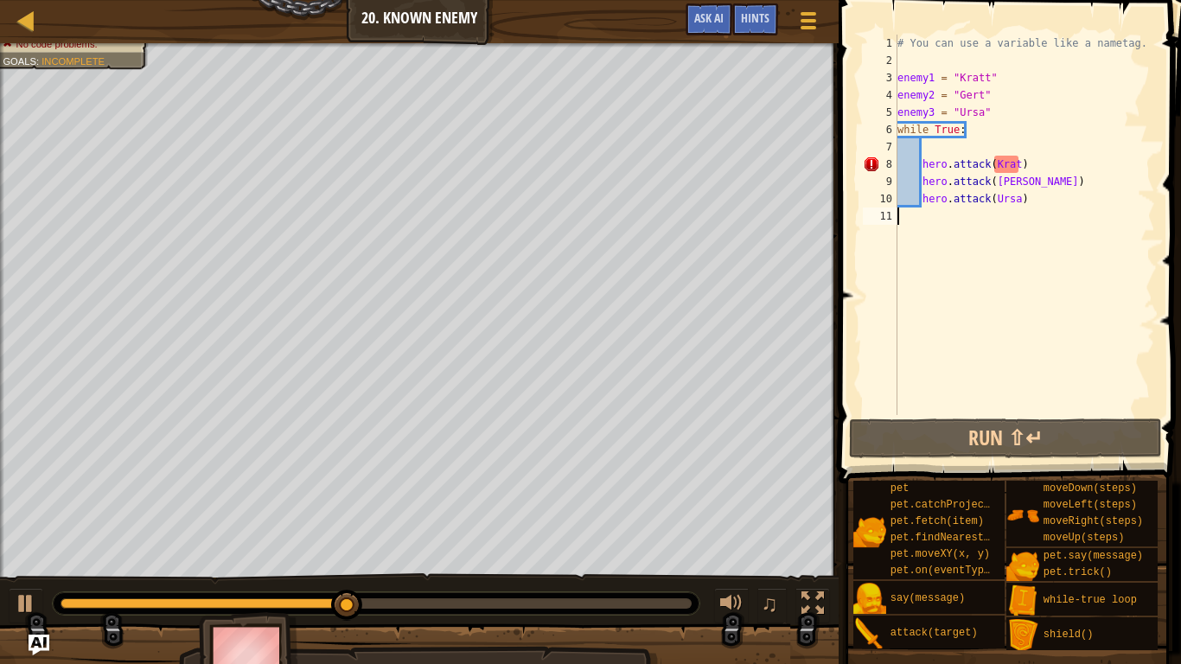
click at [988, 74] on div "# You can use a variable like a nametag. enemy1 = "Kratt" enemy2 = "Gert" enemy…" at bounding box center [1024, 242] width 261 height 415
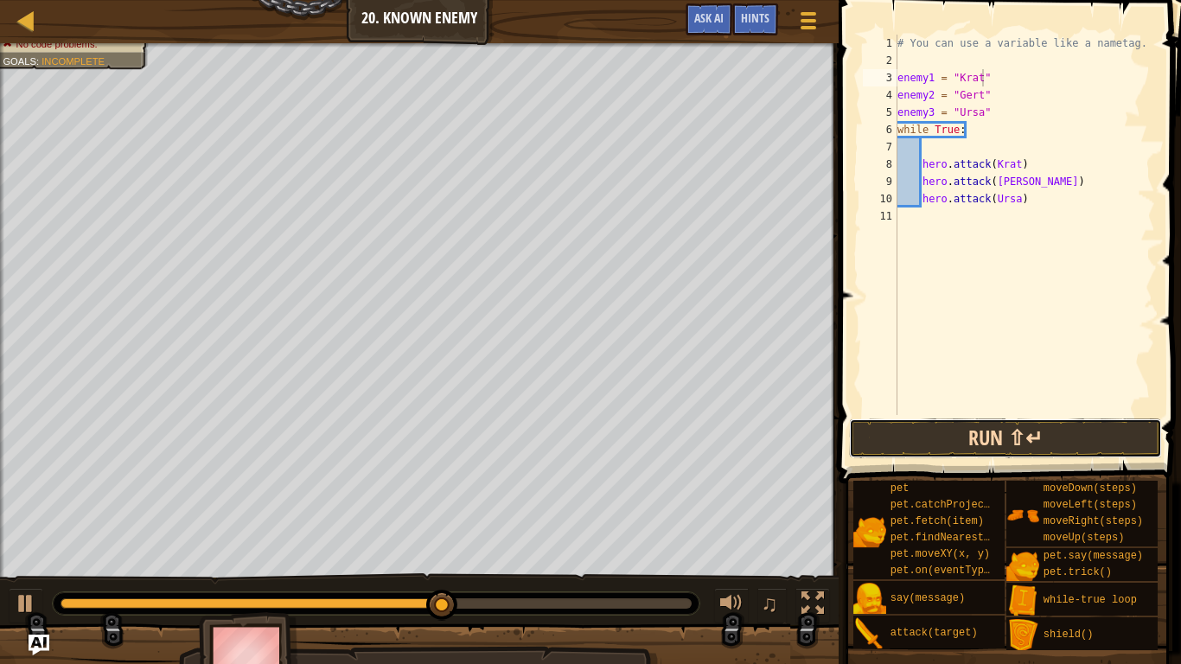
click at [1014, 441] on button "Run ⇧↵" at bounding box center [1005, 439] width 312 height 40
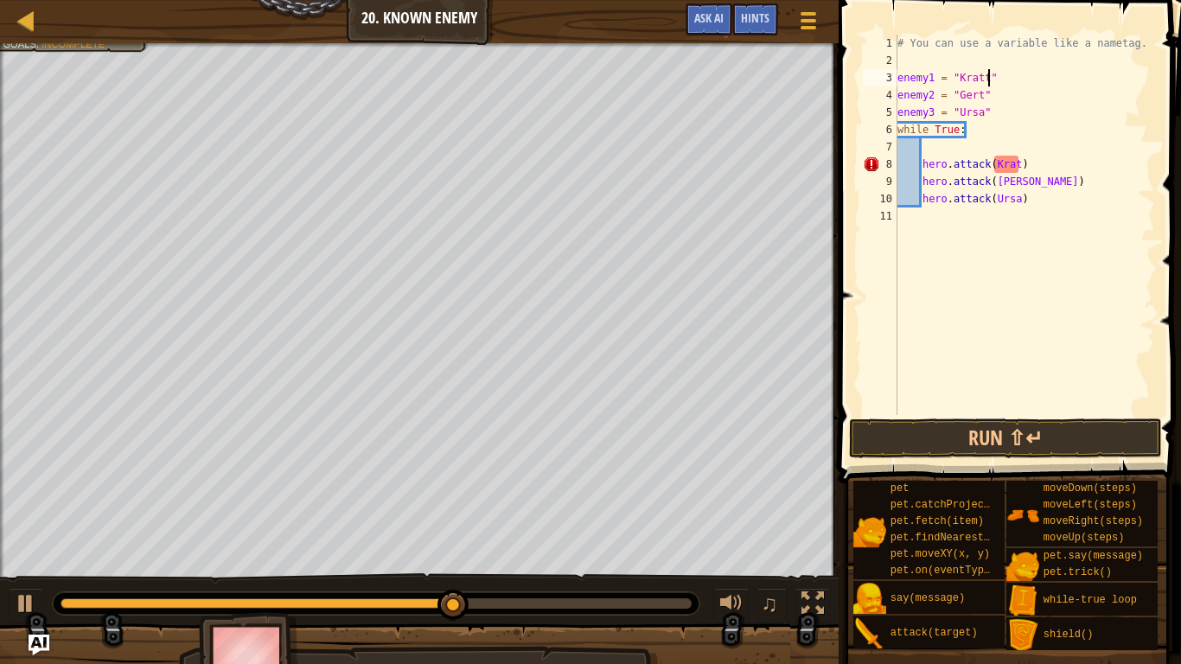
scroll to position [8, 13]
click at [1018, 168] on div "# You can use a variable like a nametag. enemy1 = "Kratt" enemy2 = "Gert" enemy…" at bounding box center [1024, 242] width 261 height 415
type textarea "hero.attack(Kratt)"
click at [1026, 438] on button "Run ⇧↵" at bounding box center [1005, 439] width 312 height 40
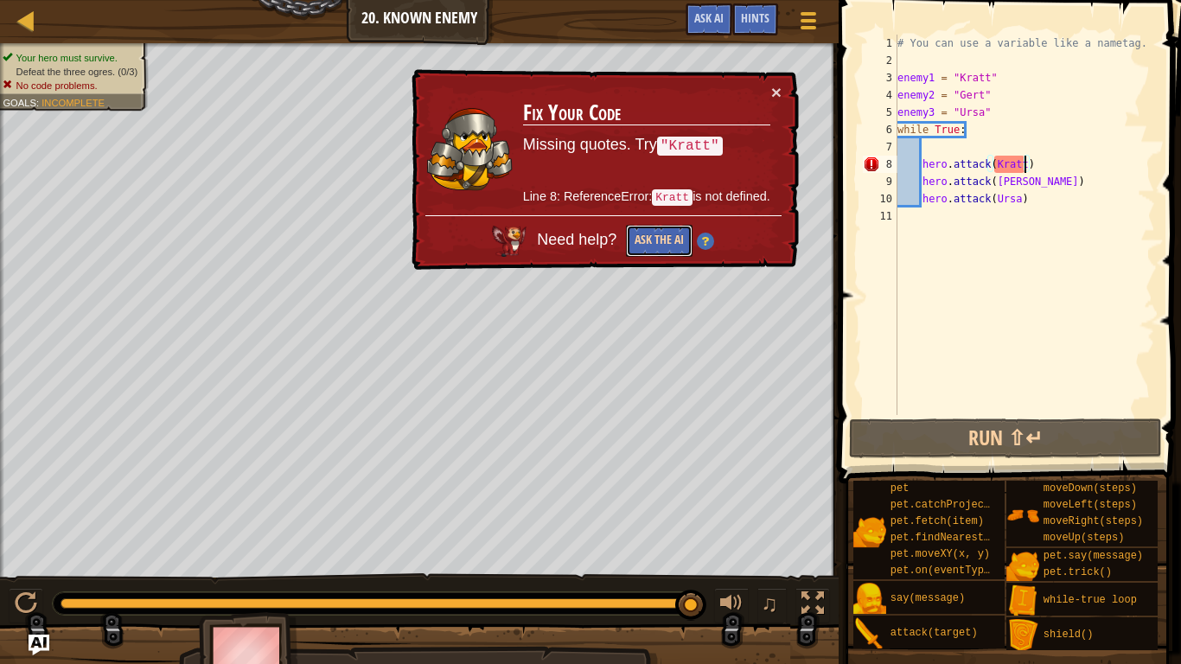
click at [675, 239] on button "Ask the AI" at bounding box center [659, 241] width 67 height 32
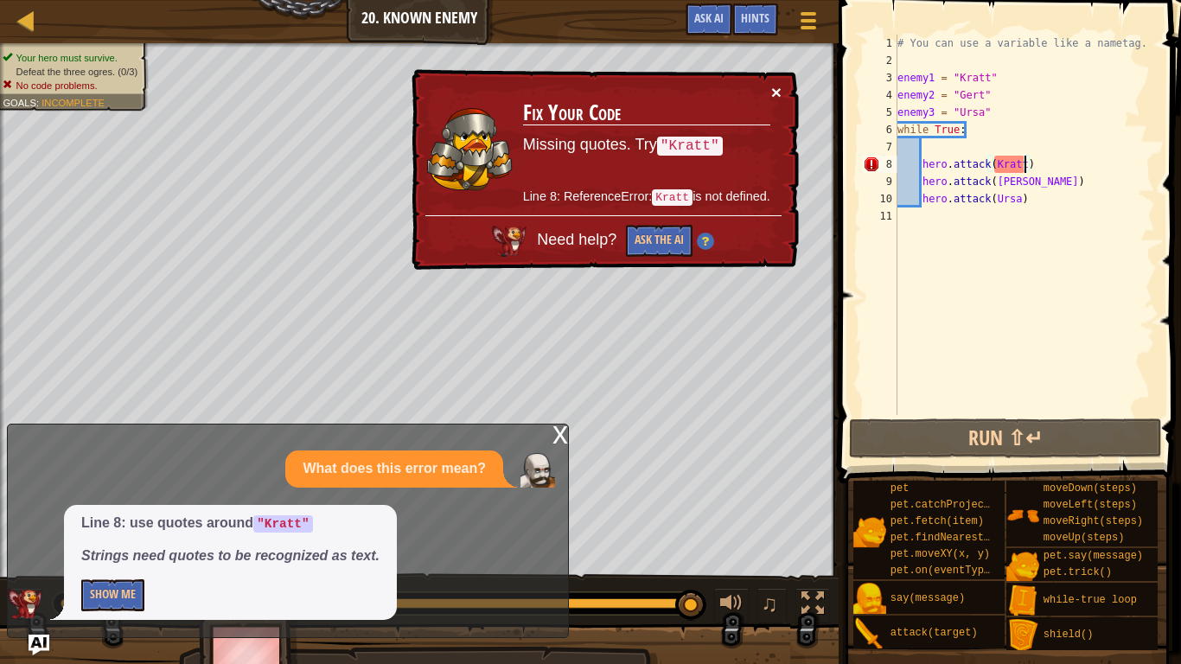
click at [780, 87] on button "×" at bounding box center [776, 92] width 10 height 18
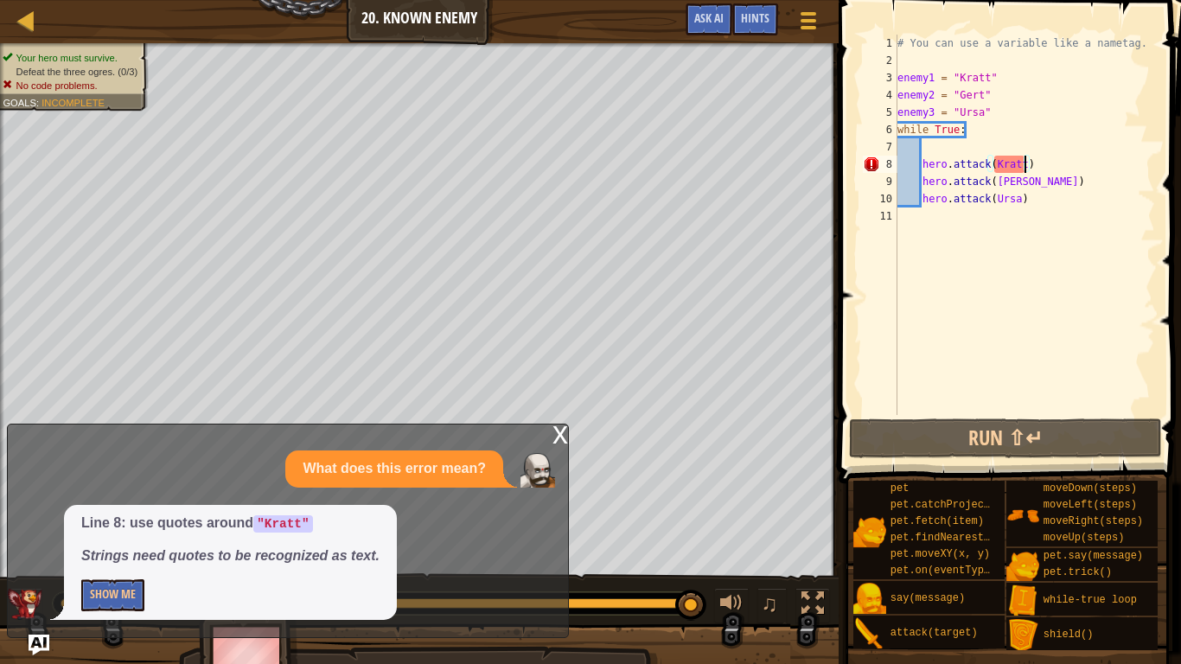
click at [554, 431] on div "x" at bounding box center [561, 433] width 16 height 17
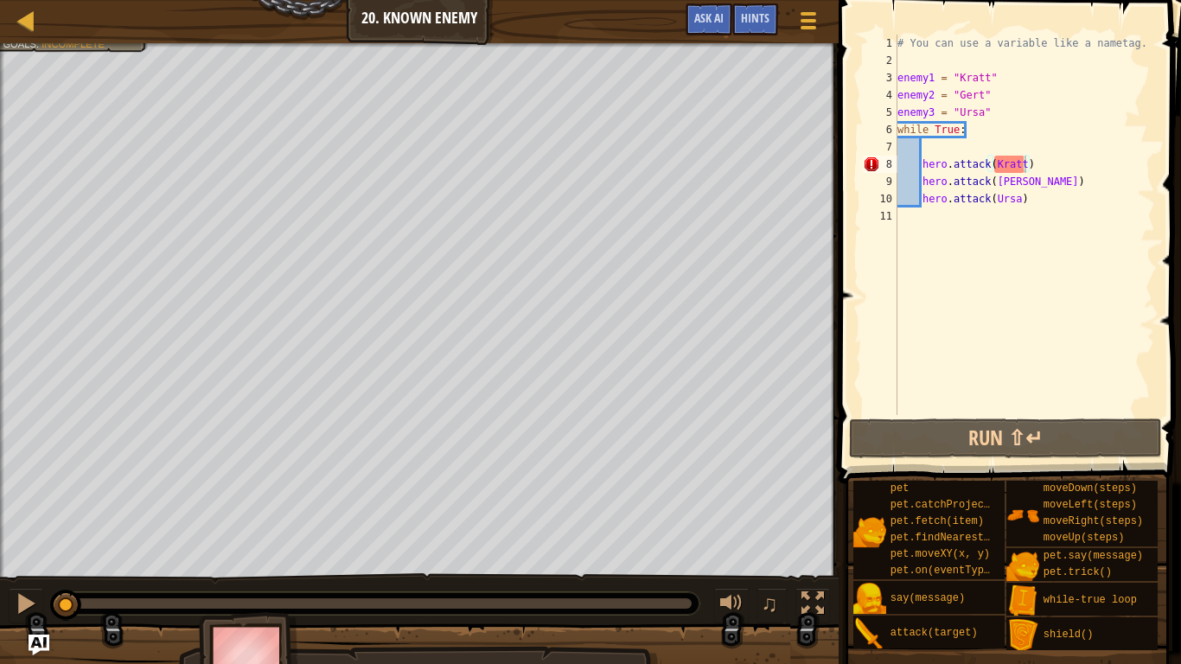
drag, startPoint x: 685, startPoint y: 611, endPoint x: 67, endPoint y: 585, distance: 618.1
click at [67, 547] on div "♫" at bounding box center [419, 599] width 839 height 52
click at [1086, 257] on div "# You can use a variable like a nametag. enemy1 = "Kratt" enemy2 = "Gert" enemy…" at bounding box center [1024, 242] width 261 height 415
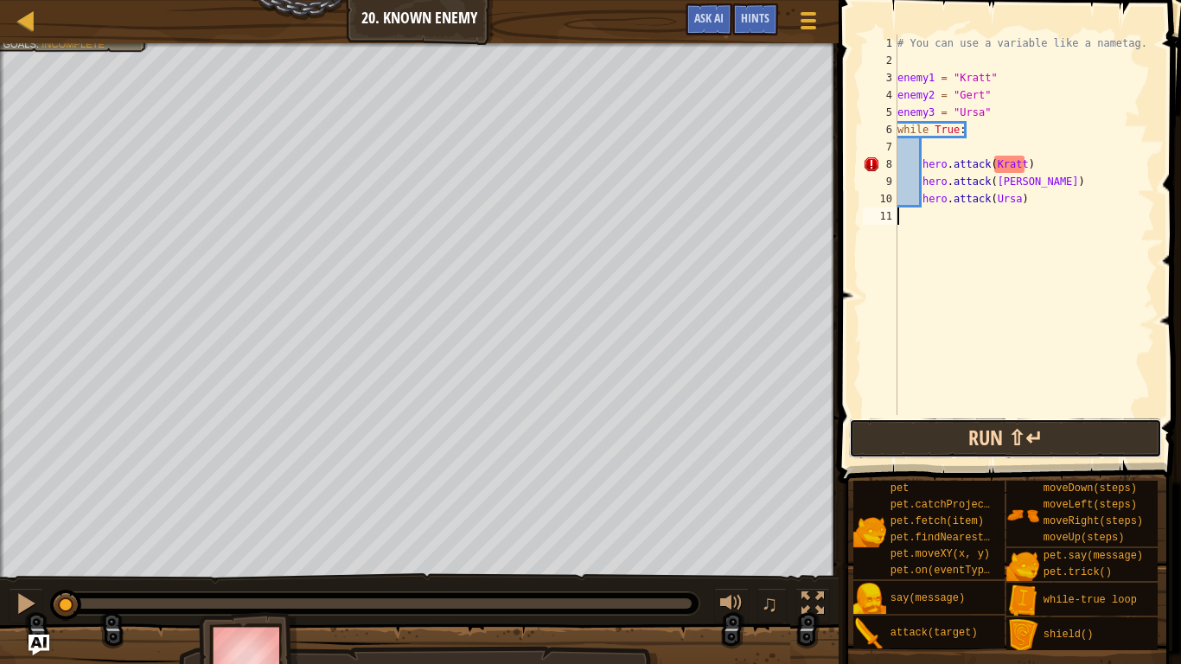
click at [1015, 445] on button "Run ⇧↵" at bounding box center [1005, 439] width 312 height 40
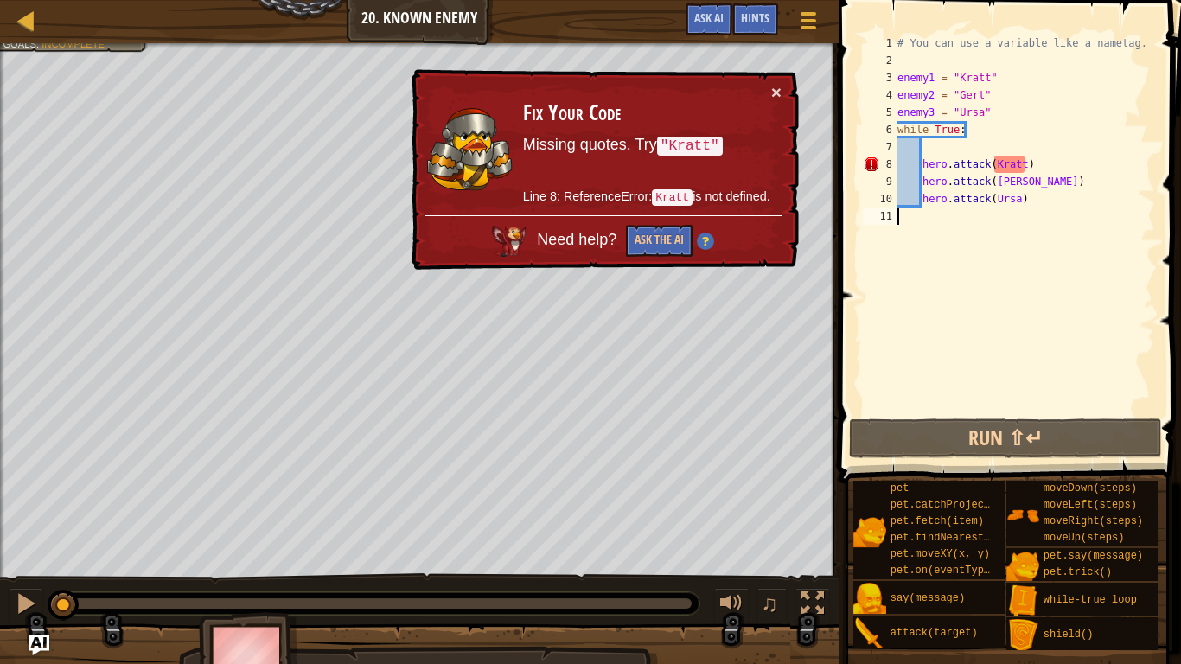
drag, startPoint x: 699, startPoint y: 613, endPoint x: 2, endPoint y: 605, distance: 697.1
click at [2, 547] on div "♫" at bounding box center [419, 599] width 839 height 52
click at [1041, 205] on div "# You can use a variable like a nametag. enemy1 = "Kratt" enemy2 = "Gert" enemy…" at bounding box center [1024, 242] width 261 height 415
click at [1043, 167] on div "# You can use a variable like a nametag. enemy1 = "Kratt" enemy2 = "Gert" enemy…" at bounding box center [1024, 242] width 261 height 415
click at [675, 234] on button "Ask the AI" at bounding box center [659, 241] width 67 height 32
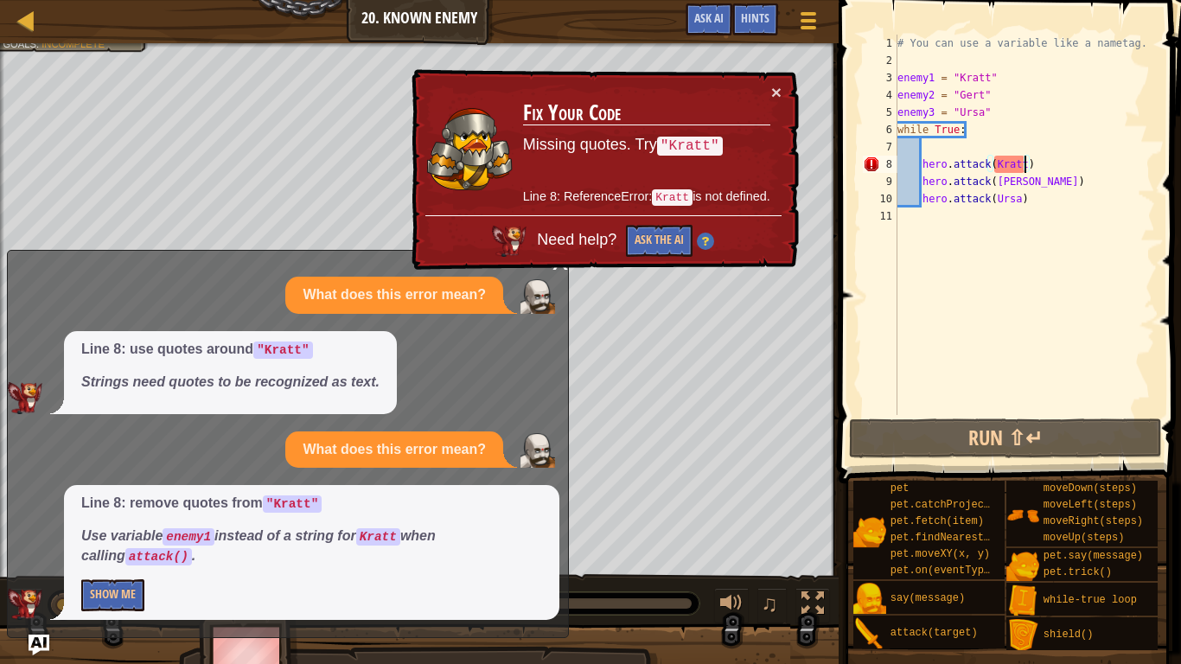
click at [1026, 164] on div "# You can use a variable like a nametag. enemy1 = "Kratt" enemy2 = "Gert" enemy…" at bounding box center [1024, 242] width 261 height 415
click at [1039, 166] on div "# You can use a variable like a nametag. enemy1 = "Kratt" enemy2 = "Gert" enemy…" at bounding box center [1024, 242] width 261 height 415
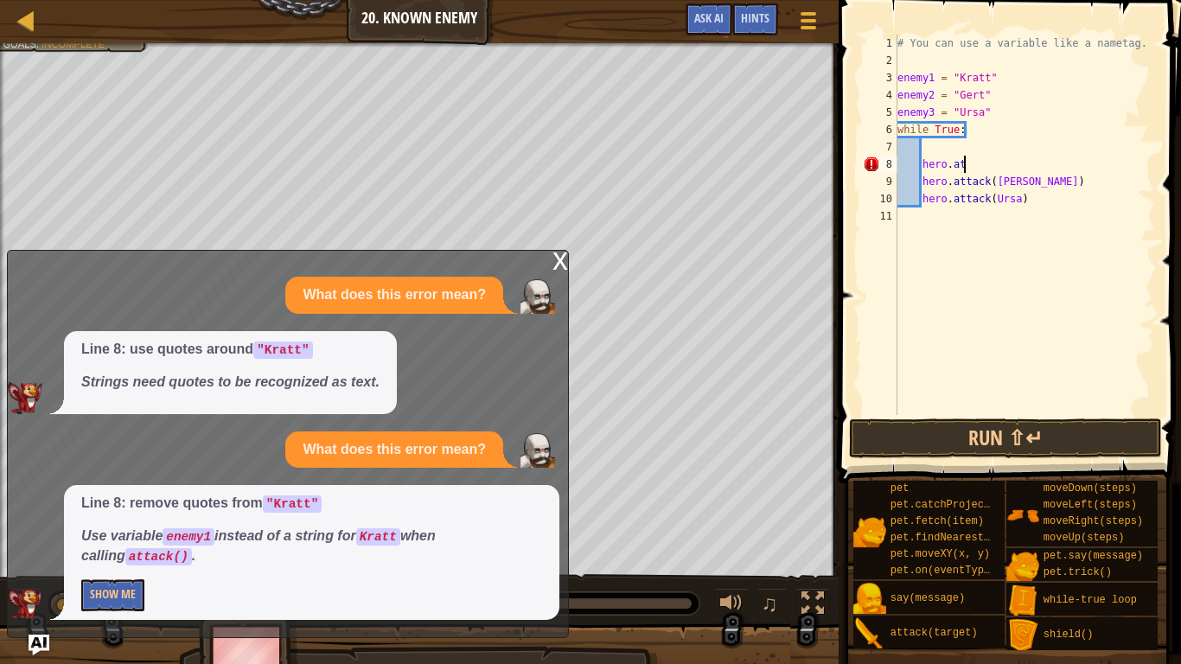
type textarea "hero"
click at [1029, 212] on div "# You can use a variable like a nametag. enemy1 = "Kratt" enemy2 = "Gert" enemy…" at bounding box center [1024, 242] width 261 height 415
click at [1035, 203] on div "# You can use a variable like a nametag. enemy1 = "Kratt" enemy2 = "Gert" enemy…" at bounding box center [1024, 242] width 261 height 415
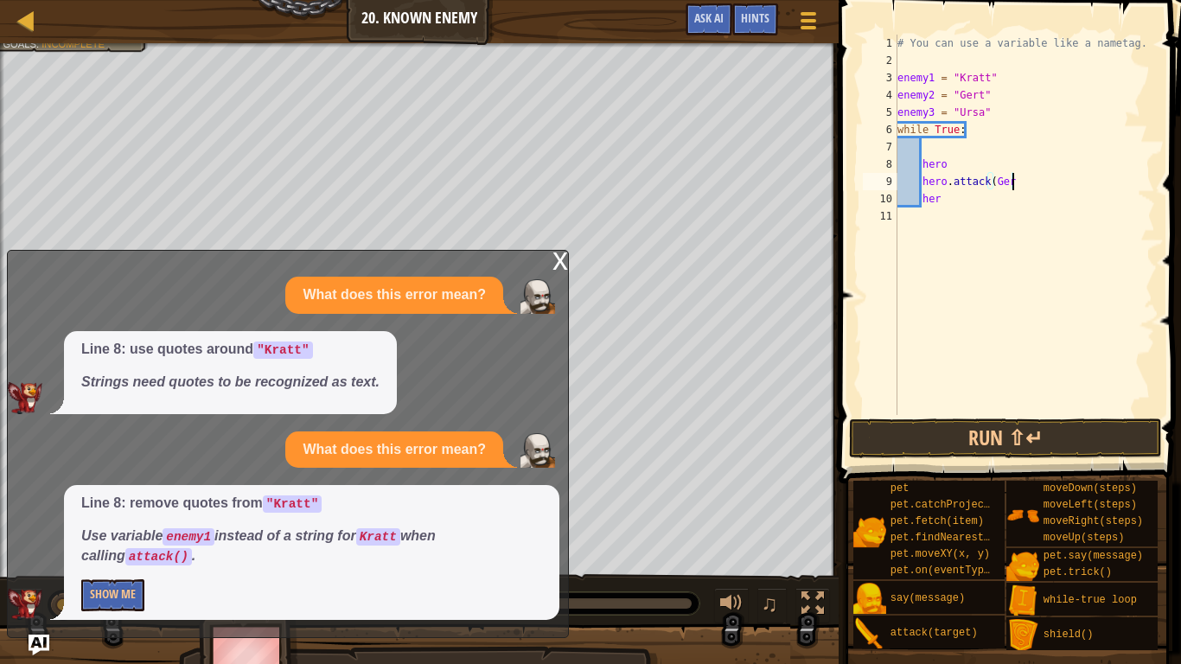
click at [1037, 186] on div "# You can use a variable like a nametag. enemy1 = "Kratt" enemy2 = "Gert" enemy…" at bounding box center [1024, 242] width 261 height 415
type textarea "h"
click at [1003, 209] on div "# You can use a variable like a nametag. enemy1 = "Kratt" enemy2 = "Gert" enemy…" at bounding box center [1024, 242] width 261 height 415
type textarea "h"
click at [1007, 143] on div "# You can use a variable like a nametag. enemy1 = "Kratt" enemy2 = "Gert" enemy…" at bounding box center [1024, 242] width 261 height 415
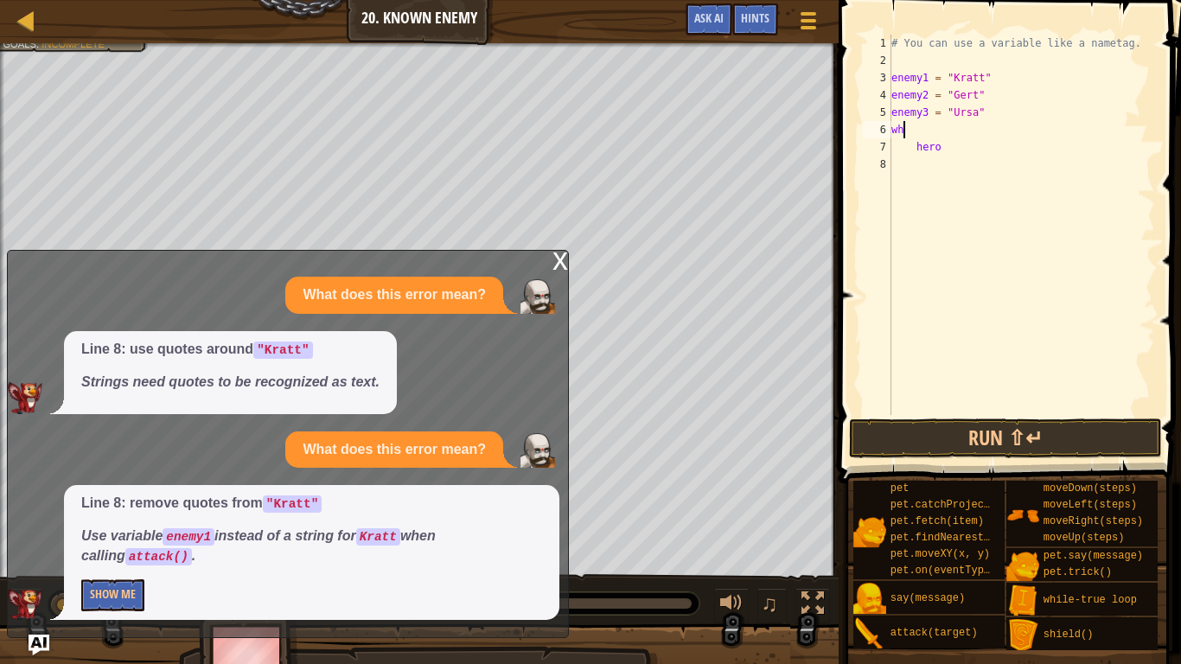
type textarea "w"
click at [1007, 157] on div "# You can use a variable like a nametag. enemy1 = "Kratt" enemy2 = "Gert" enemy…" at bounding box center [1021, 242] width 267 height 415
type textarea "h"
click at [1008, 138] on div "# You can use a variable like a nametag. enemy1 = "Kratt" enemy2 = "Gert" enemy…" at bounding box center [1021, 242] width 267 height 415
click at [1027, 105] on div "# You can use a variable like a nametag. enemy1 = "Kratt" enemy2 = "Ger enemy3 …" at bounding box center [1021, 242] width 267 height 415
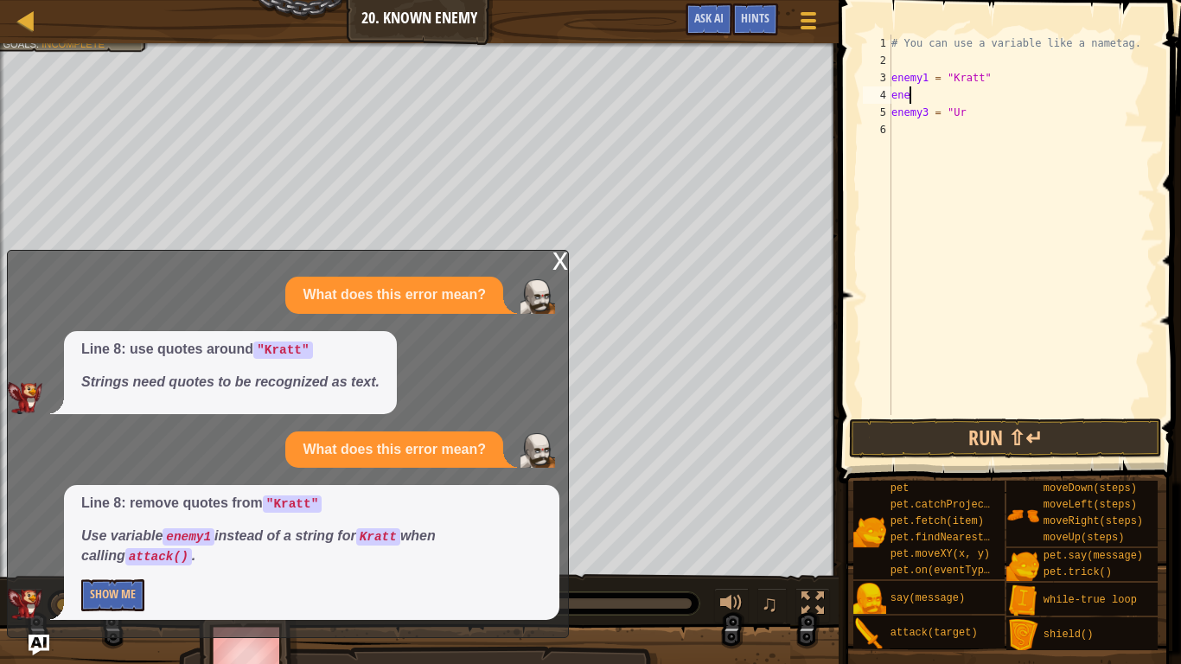
type textarea "e"
click at [1026, 116] on div "# You can use a variable like a nametag. enemy1 = "Kratt" enemy3 = "Ur" at bounding box center [1021, 242] width 267 height 415
type textarea "e"
click at [1031, 82] on div "# You can use a variable like a nametag. enemy1 = "Kratt"" at bounding box center [1021, 242] width 267 height 415
type textarea "e"
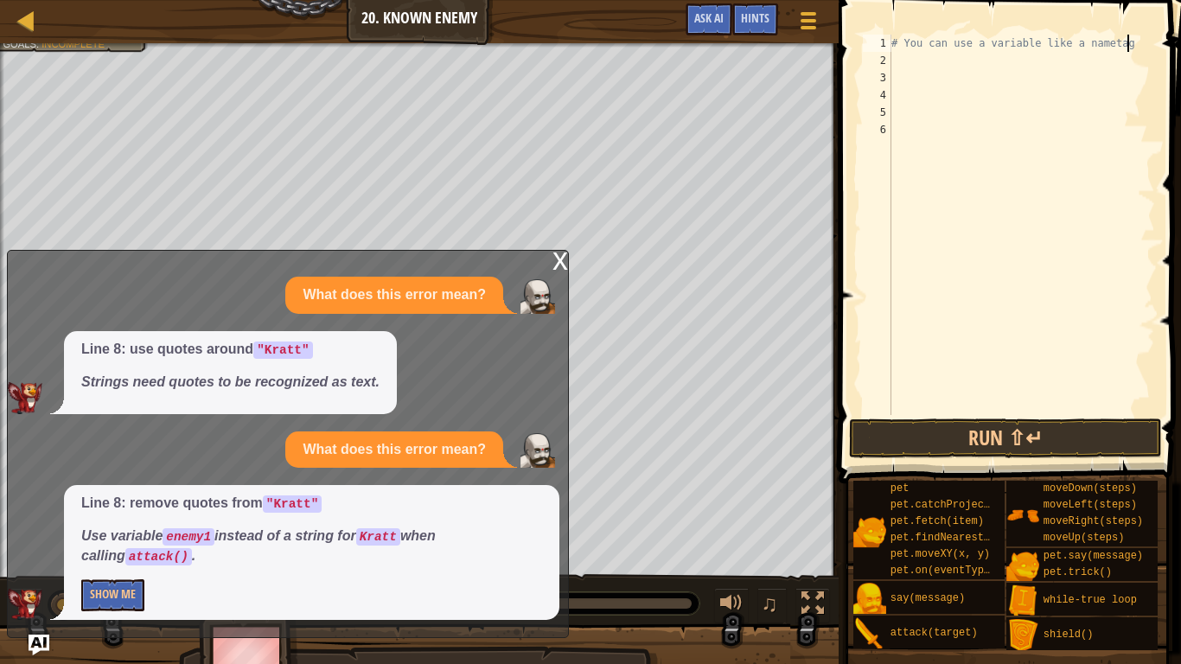
click at [1138, 45] on div "# You can use a variable like a nametag" at bounding box center [1021, 242] width 267 height 415
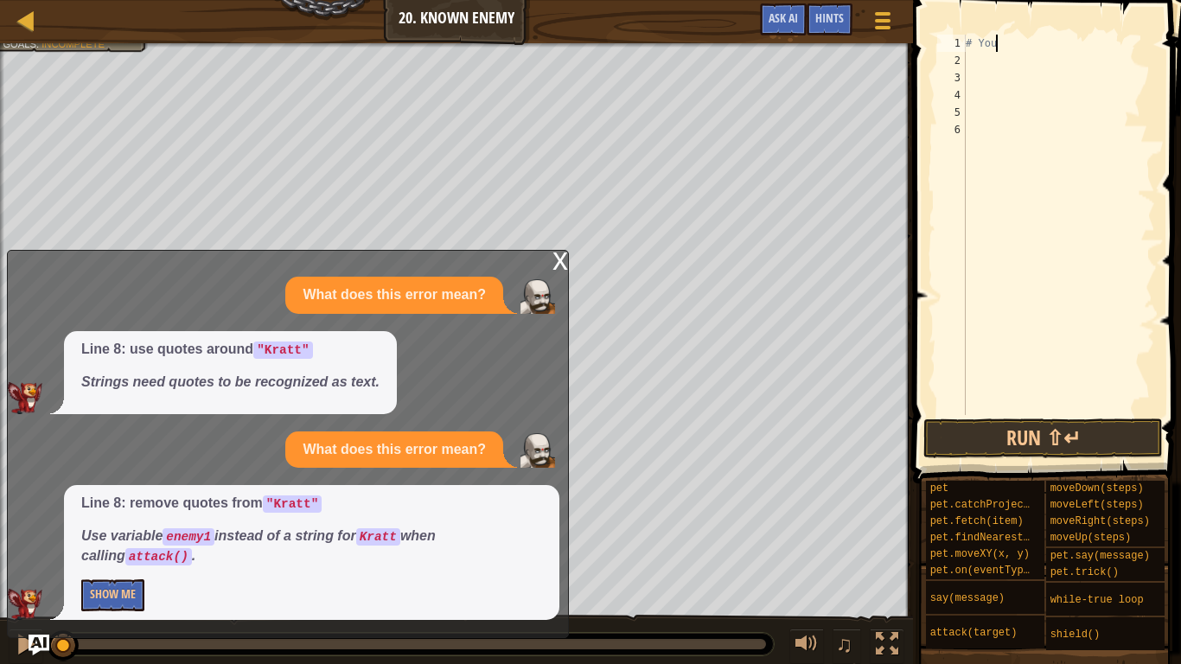
type textarea "#"
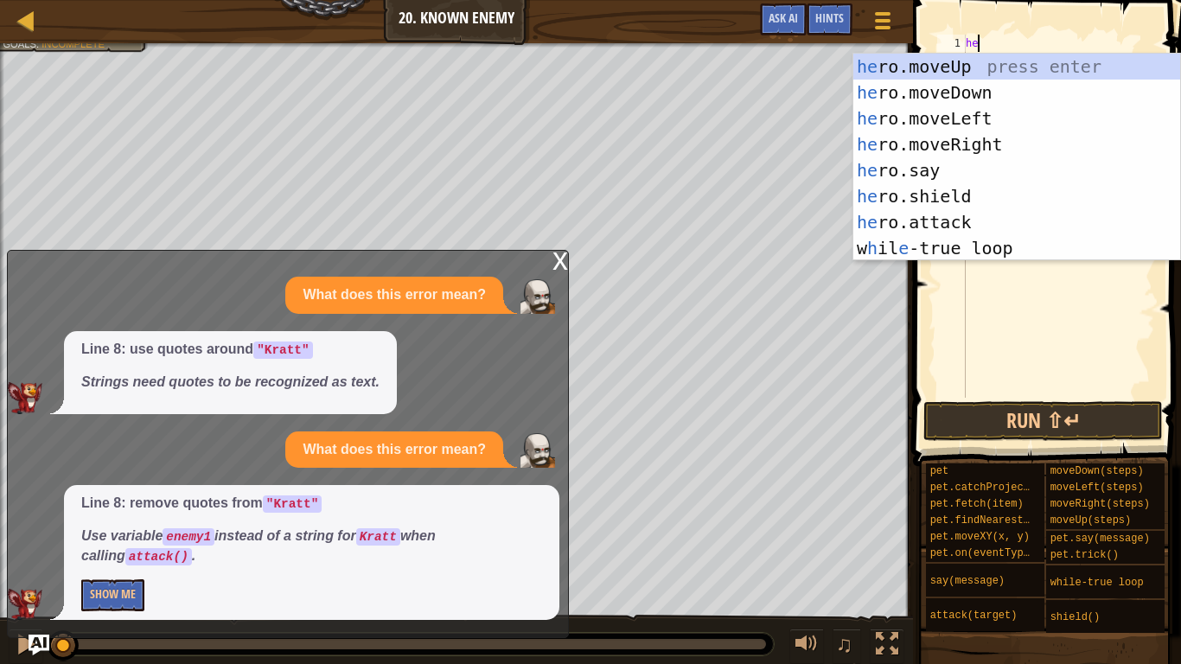
scroll to position [8, 1]
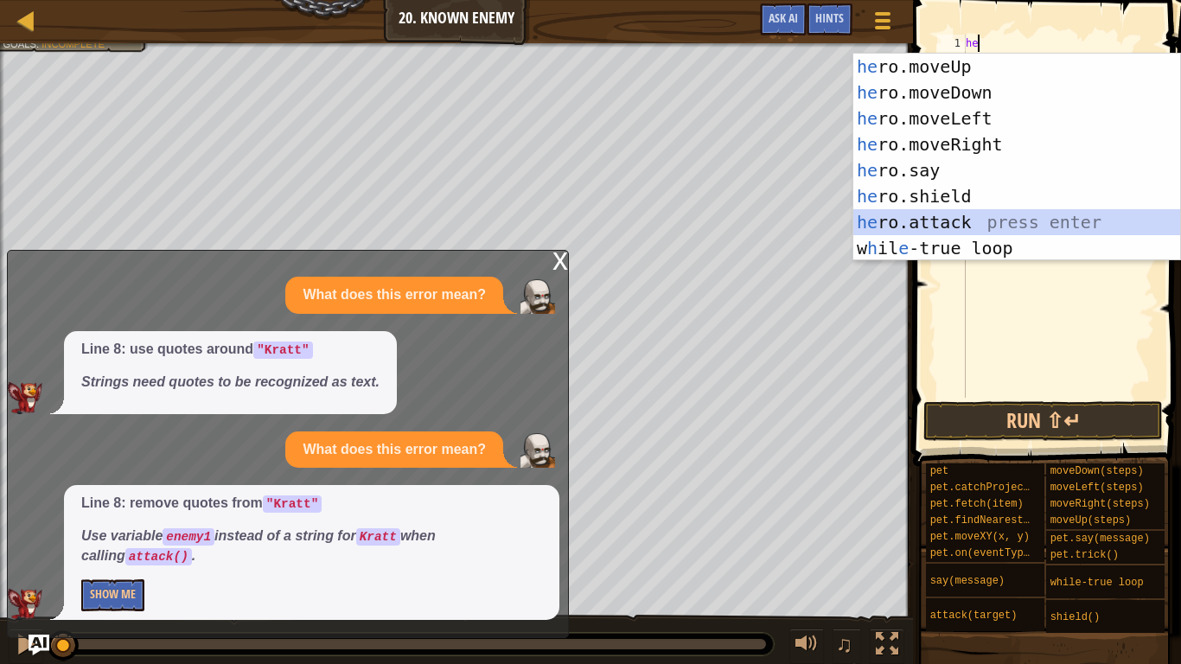
click at [1047, 221] on div "he ro.moveUp press enter he ro.moveDown press enter he ro.moveLeft press enter …" at bounding box center [1017, 183] width 327 height 259
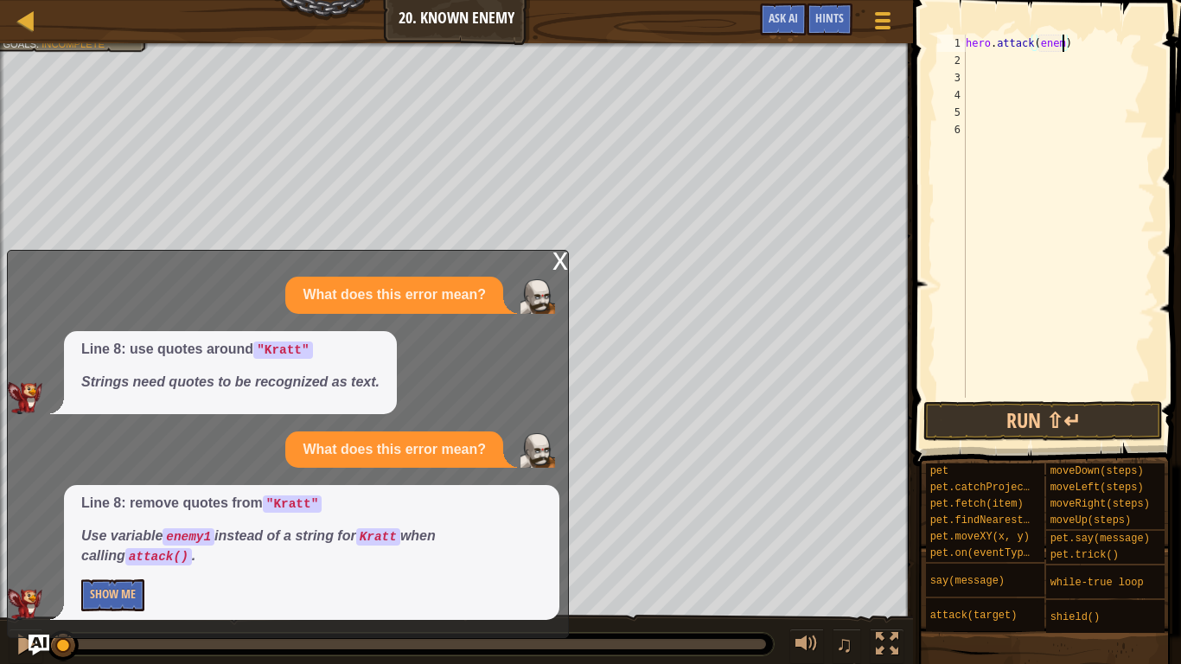
scroll to position [8, 15]
type textarea "hero.attack(enemy1)"
click at [1040, 67] on div "hero . attack ( enemy1 )" at bounding box center [1059, 234] width 193 height 398
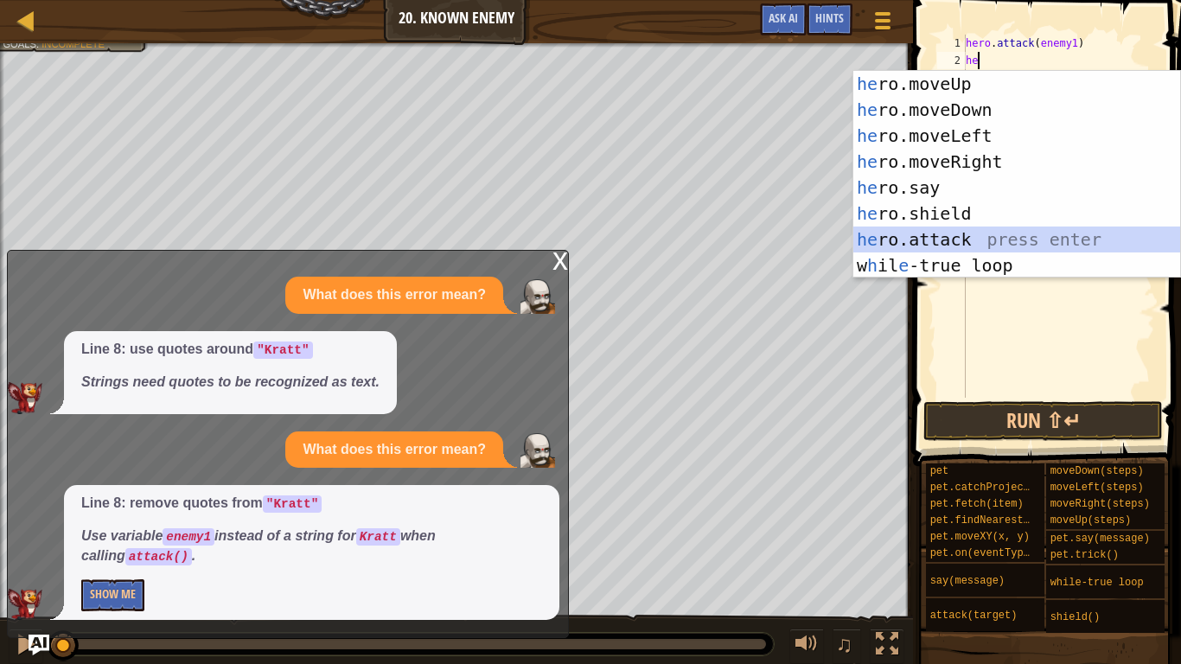
click at [1013, 227] on div "he ro.moveUp press enter he ro.moveDown press enter he ro.moveLeft press enter …" at bounding box center [1017, 200] width 327 height 259
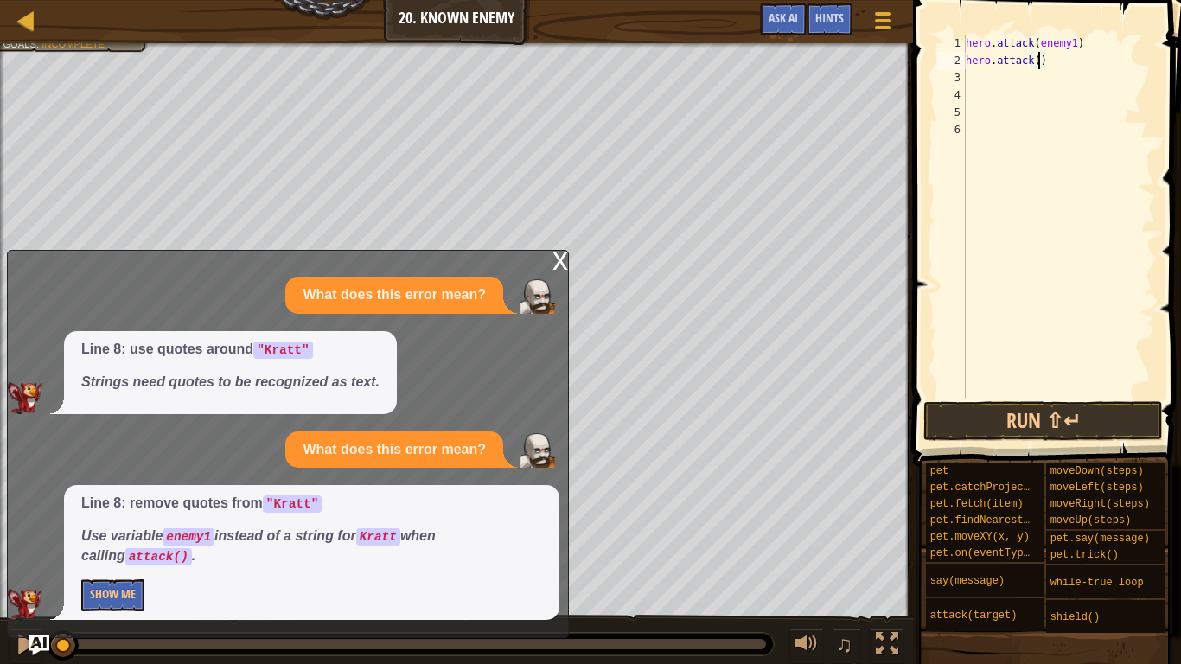
type textarea "hero.attack(2)"
click at [1052, 83] on div "hero . attack ( enemy1 ) hero . attack ( 2 )" at bounding box center [1059, 234] width 193 height 398
click at [1047, 61] on div "hero . attack ( enemy1 ) hero . attack ( 2 )" at bounding box center [1059, 234] width 193 height 398
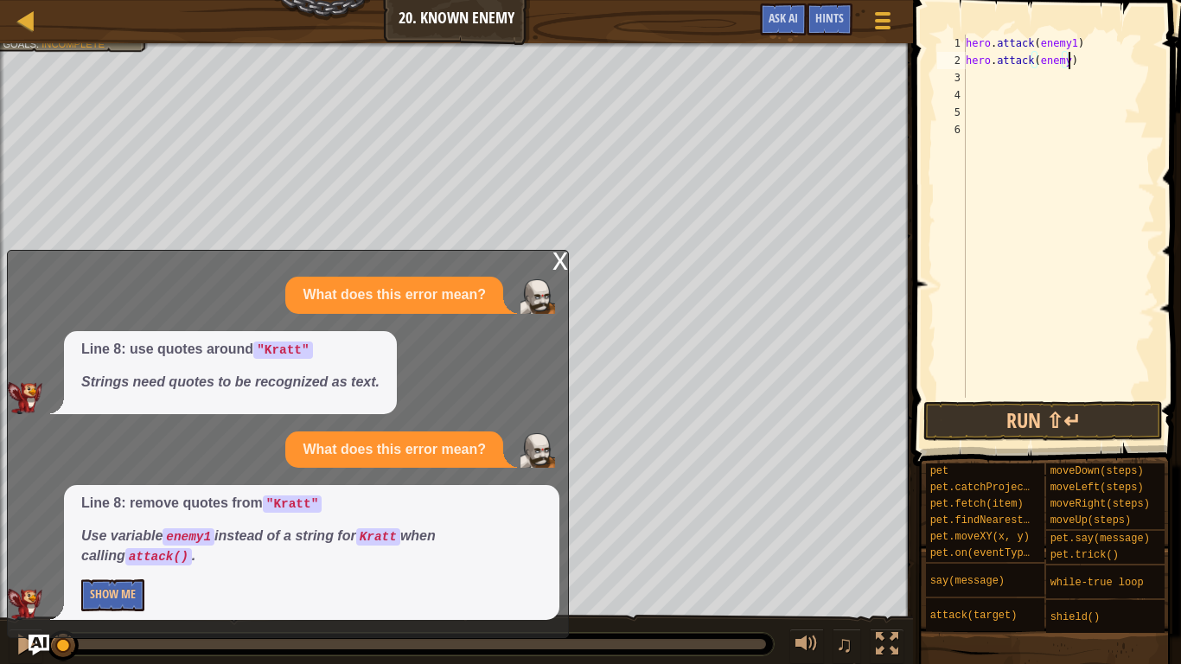
scroll to position [8, 15]
type textarea "hero.attack(enemy3)"
click at [1047, 73] on div "hero . attack ( enemy1 ) hero . attack ( enemy3 )" at bounding box center [1059, 234] width 193 height 398
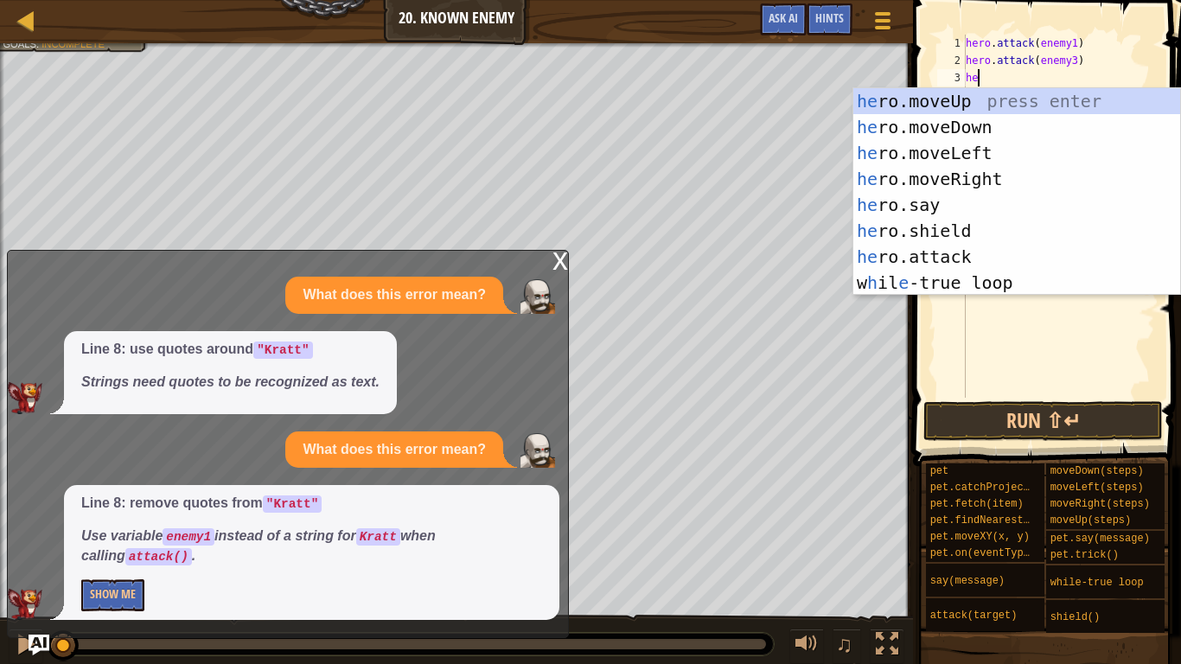
scroll to position [8, 2]
click at [1039, 248] on div "her o.moveUp press enter her o.moveDown press enter her o.moveLeft press enter …" at bounding box center [1017, 217] width 327 height 259
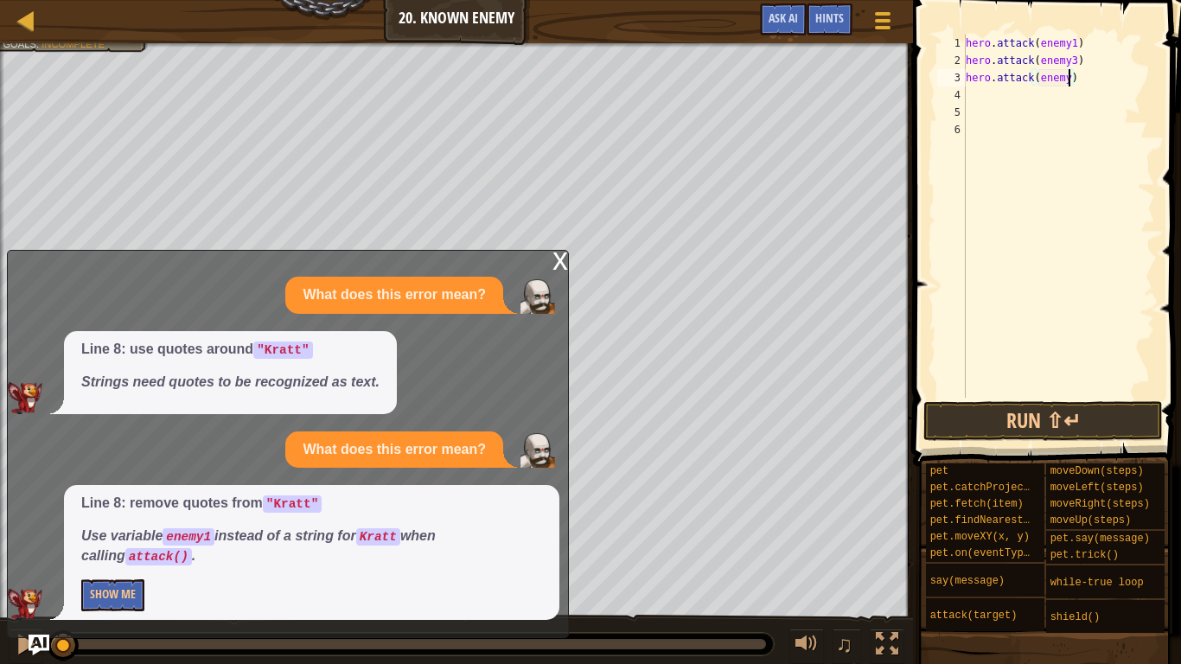
scroll to position [8, 16]
click at [969, 40] on div "hero . attack ( enemy1 ) hero . attack ( enemy3 ) hero . attack ( enemy2 )" at bounding box center [1059, 234] width 193 height 398
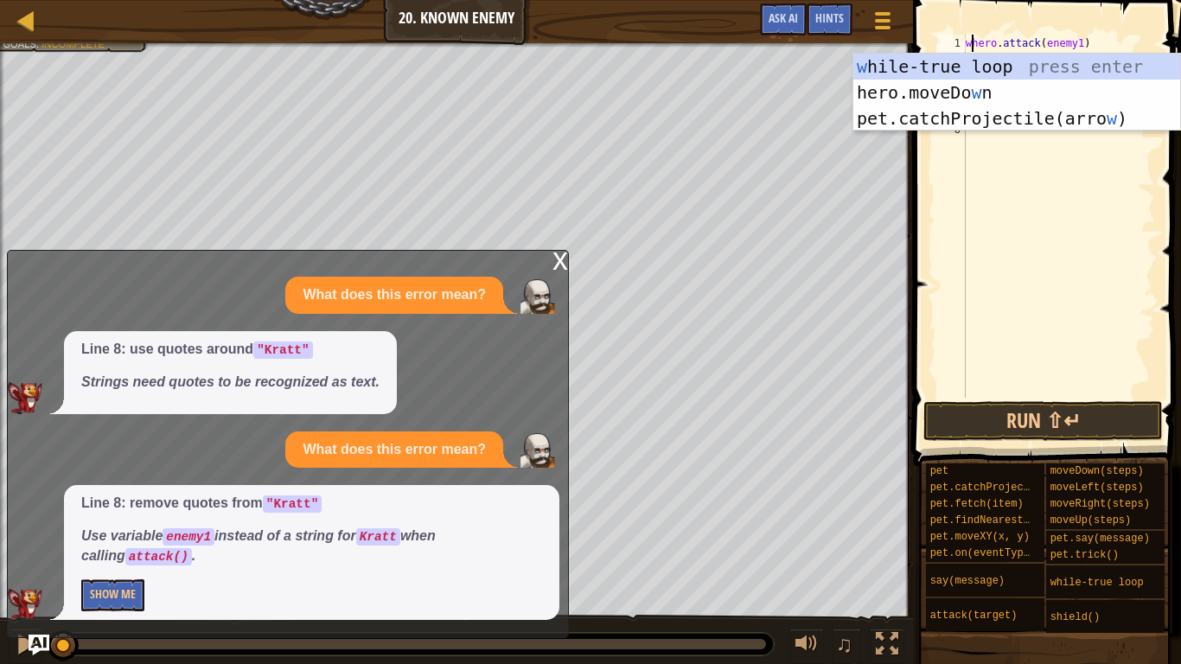
scroll to position [8, 2]
click at [970, 67] on div "w [PERSON_NAME]-true loop press enter hero.moveDo w n press enter pet.catchProj…" at bounding box center [1017, 119] width 327 height 130
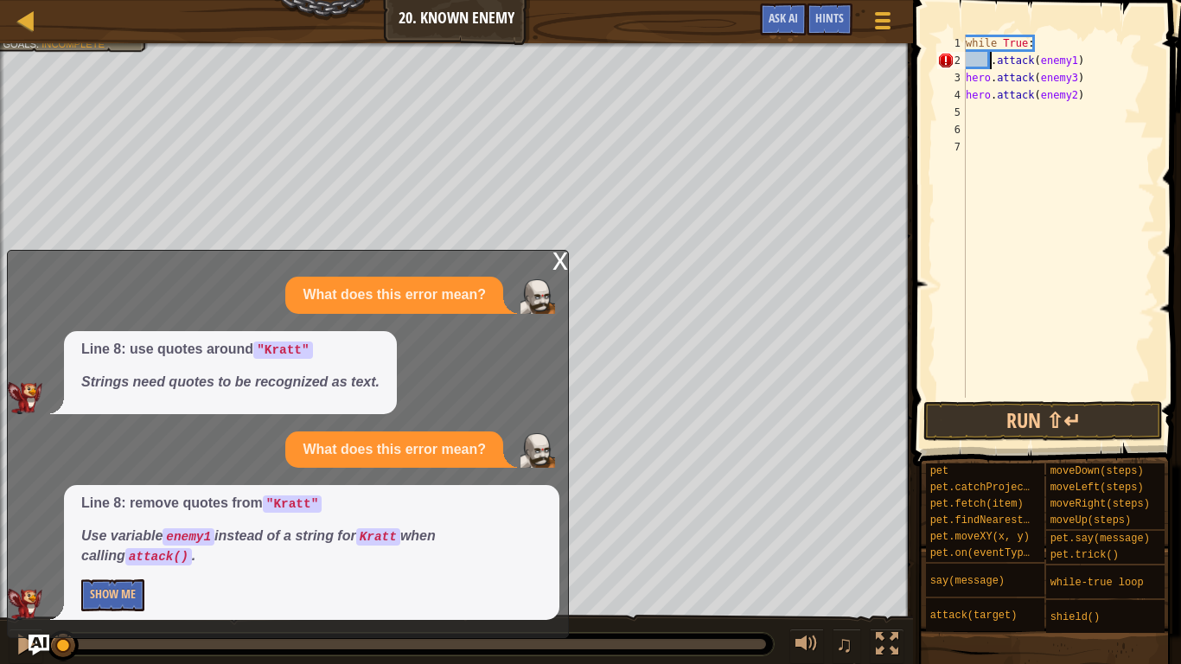
click at [963, 77] on div "3" at bounding box center [952, 77] width 29 height 17
click at [968, 96] on div "while True : . attack ( enemy1 ) hero . attack ( enemy3 ) hero . attack ( enemy…" at bounding box center [1059, 234] width 193 height 398
drag, startPoint x: 983, startPoint y: 66, endPoint x: 988, endPoint y: 114, distance: 48.6
click at [988, 114] on div "while True : . attack ( enemy1 ) hero . attack ( enemy3 ) hero . attack ( enemy…" at bounding box center [1059, 234] width 193 height 398
type textarea "hero.attack(enemy2)"
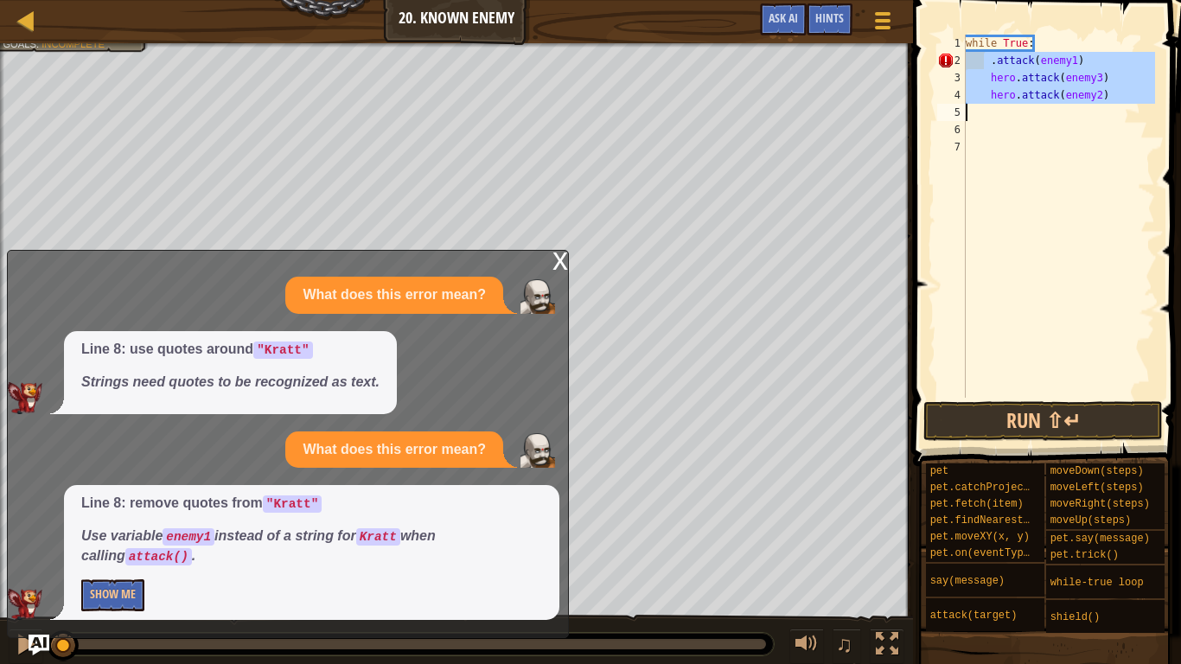
click at [1001, 165] on div "while True : . attack ( enemy1 ) hero . attack ( enemy3 ) hero . attack ( enemy…" at bounding box center [1059, 234] width 193 height 398
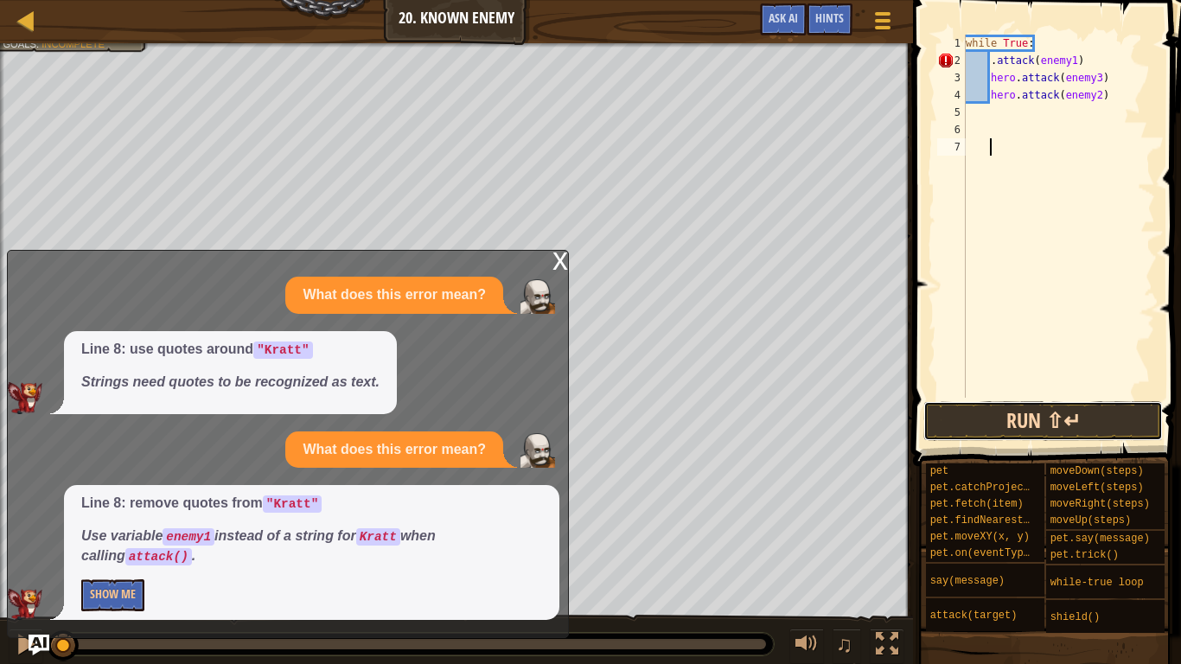
click at [1025, 409] on button "Run ⇧↵" at bounding box center [1044, 421] width 240 height 40
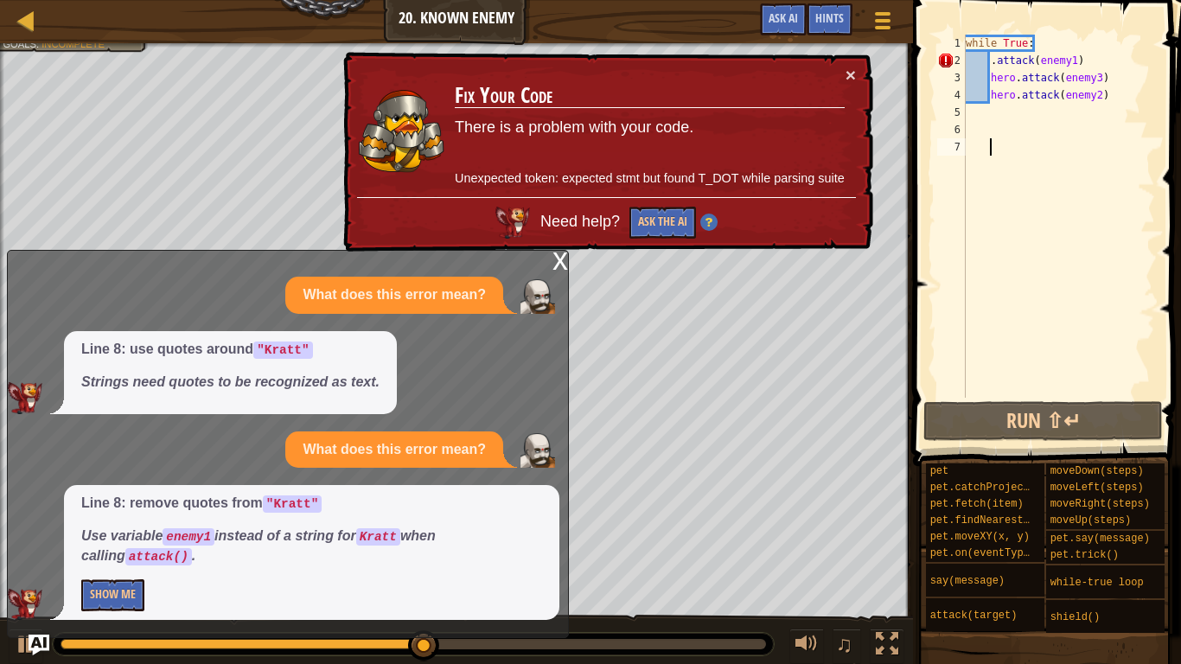
click at [997, 61] on div "while True : . attack ( enemy1 ) hero . attack ( enemy3 ) hero . attack ( enemy…" at bounding box center [1059, 234] width 193 height 398
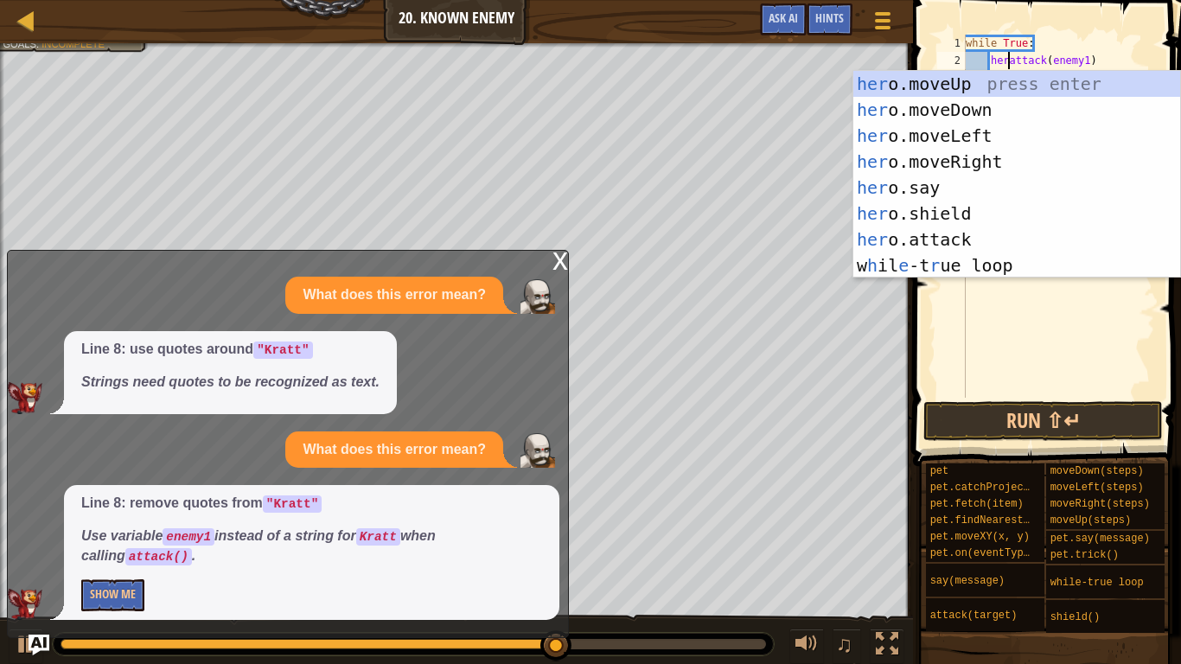
scroll to position [8, 8]
type textarea "hero.attack(enemy1)"
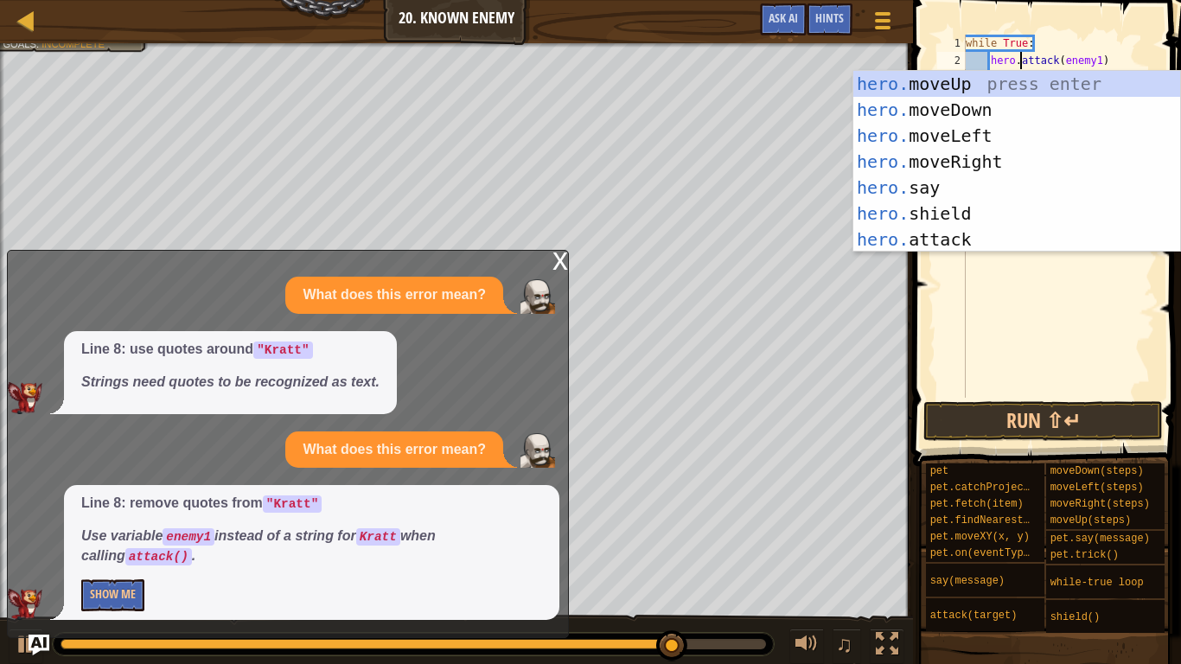
click at [1143, 295] on div "while True : hero . attack ( enemy1 ) hero . attack ( enemy3 ) hero . attack ( …" at bounding box center [1059, 234] width 193 height 398
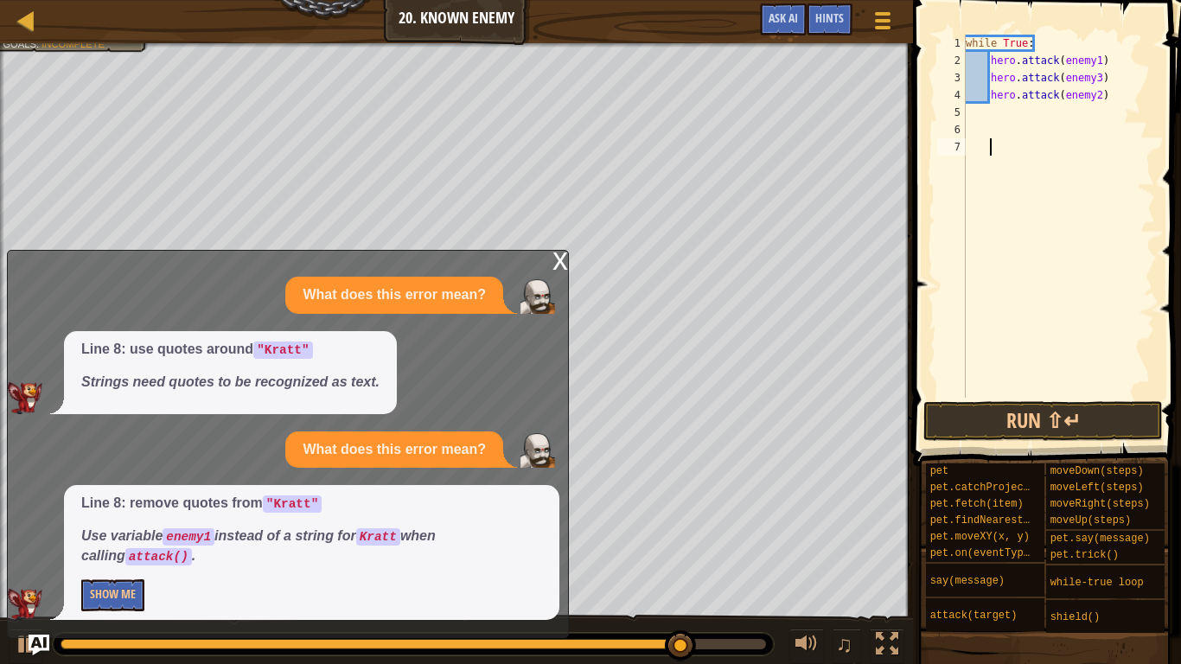
scroll to position [8, 3]
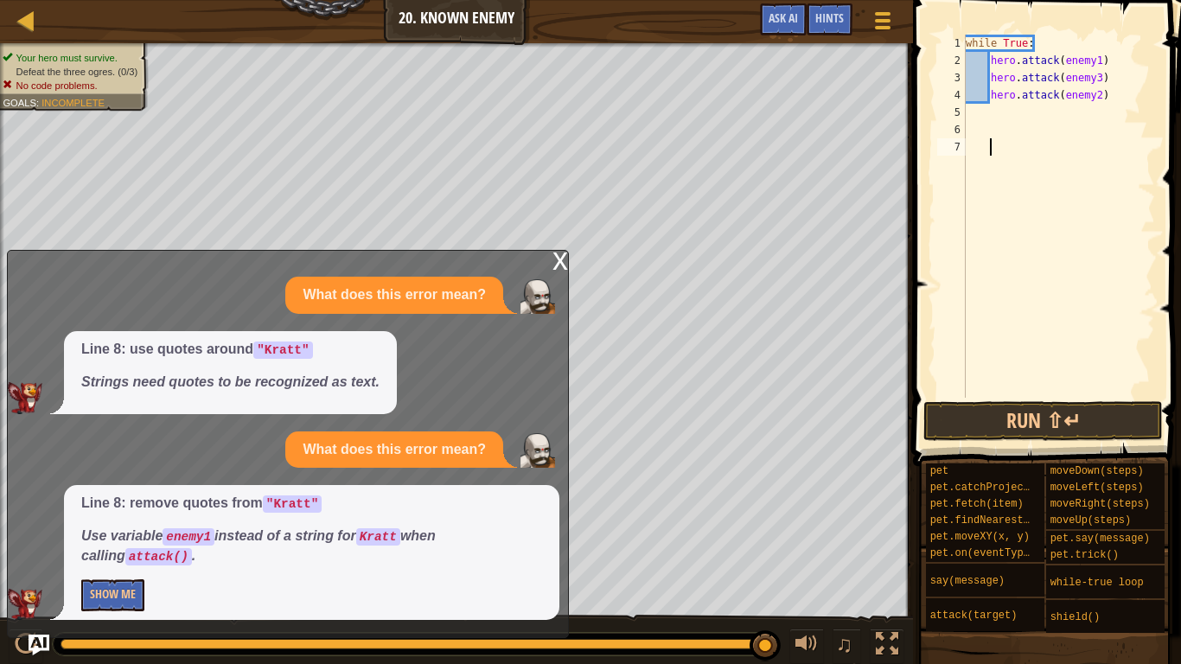
click at [556, 262] on div "x" at bounding box center [561, 259] width 16 height 17
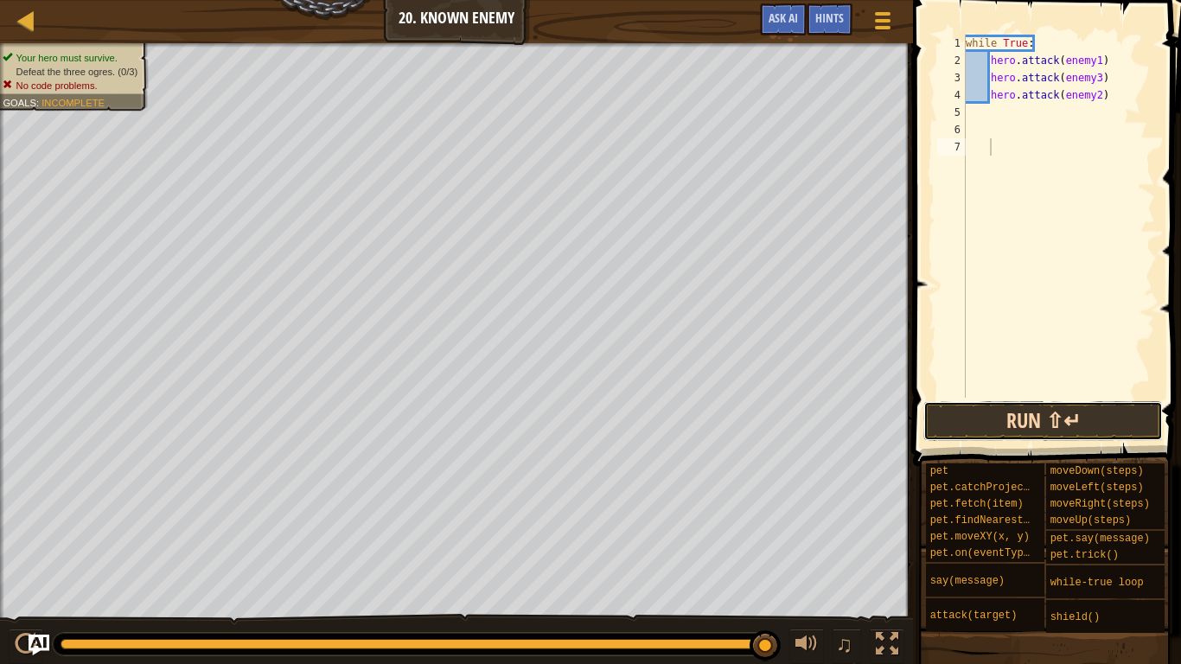
click at [985, 426] on button "Run ⇧↵" at bounding box center [1044, 421] width 240 height 40
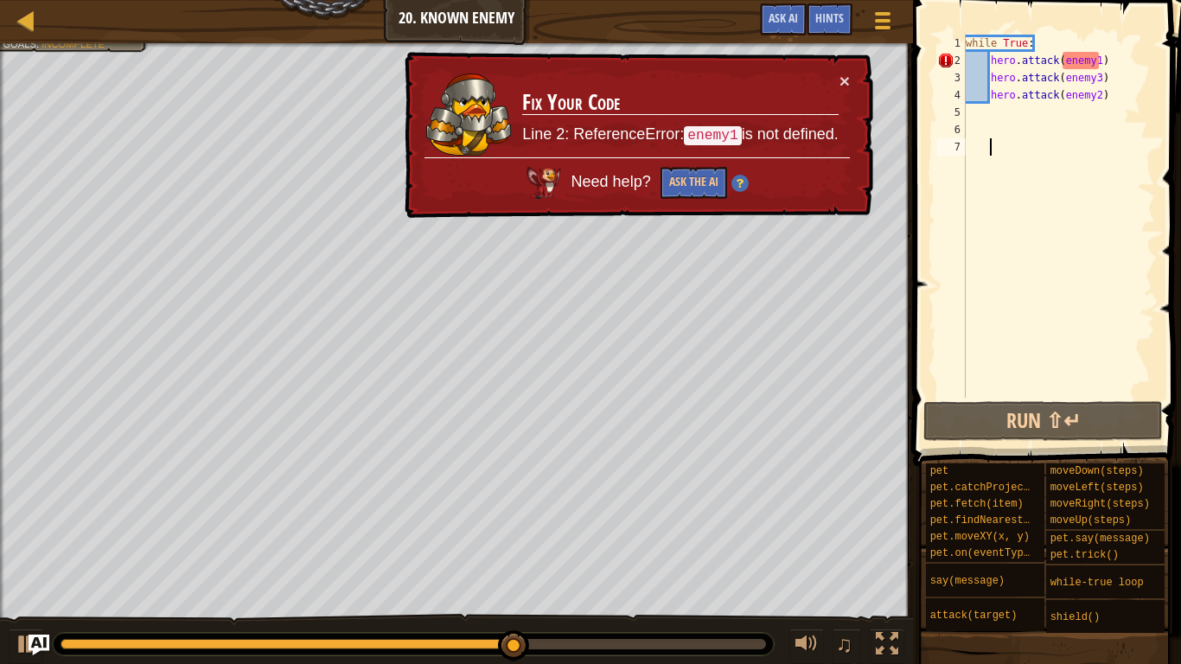
click at [1102, 92] on div "while True : hero . attack ( enemy1 ) hero . attack ( enemy3 ) hero . attack ( …" at bounding box center [1059, 234] width 193 height 398
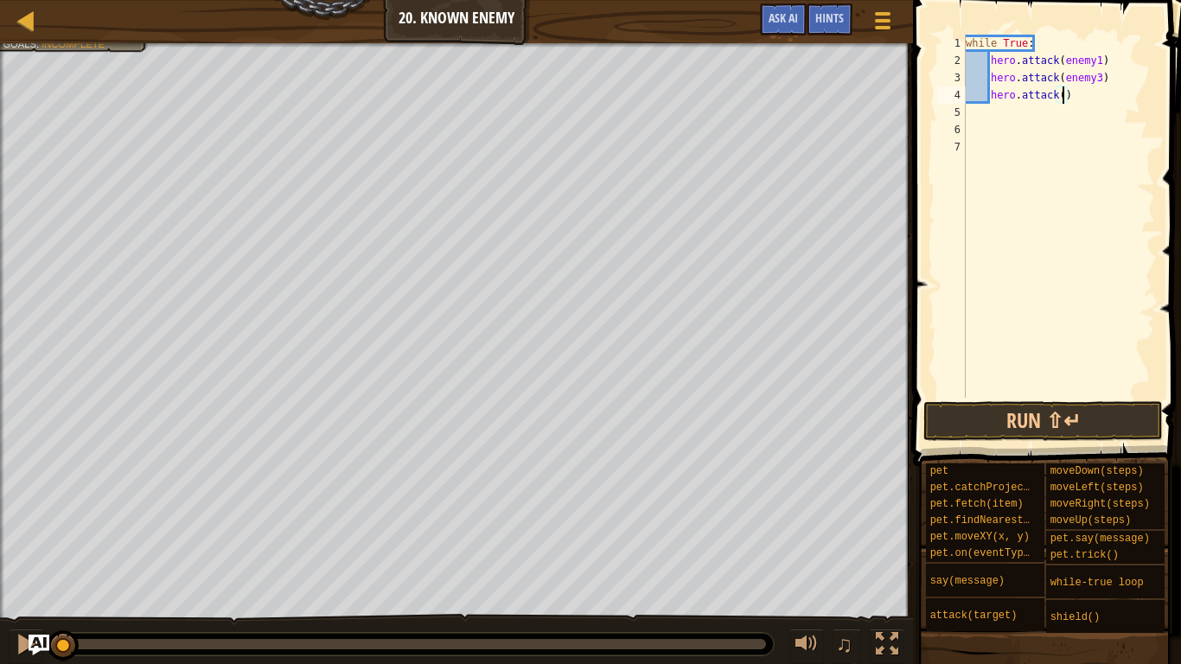
drag, startPoint x: 760, startPoint y: 652, endPoint x: 0, endPoint y: 656, distance: 760.2
click at [0, 547] on div "♫" at bounding box center [456, 640] width 913 height 52
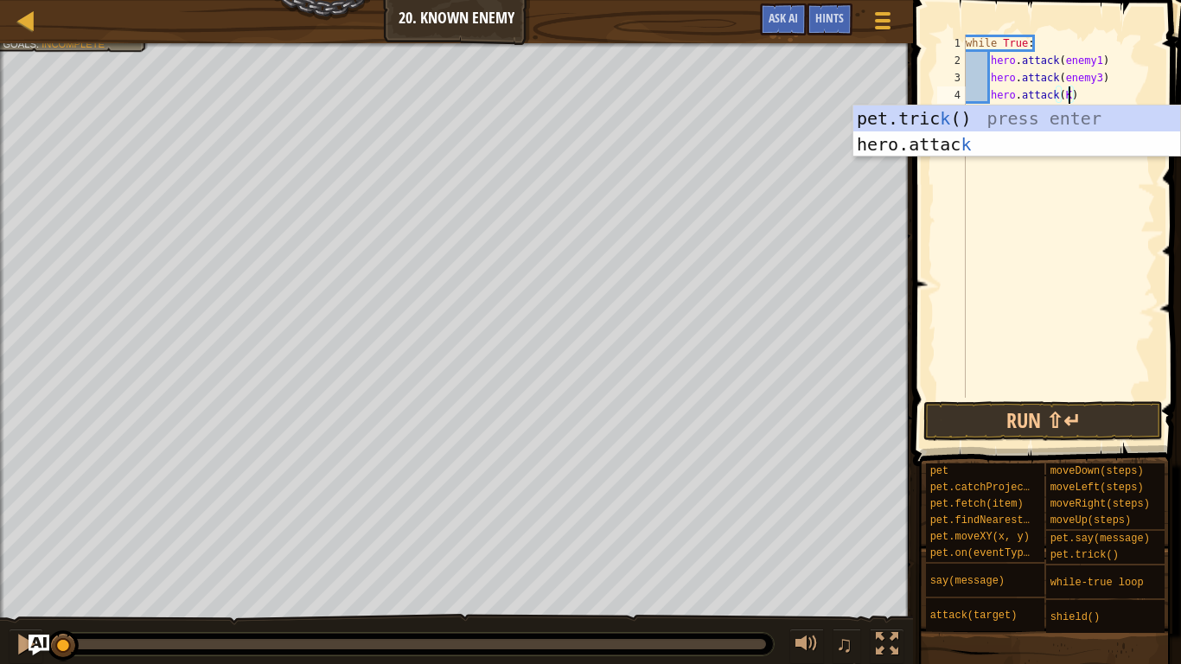
scroll to position [8, 14]
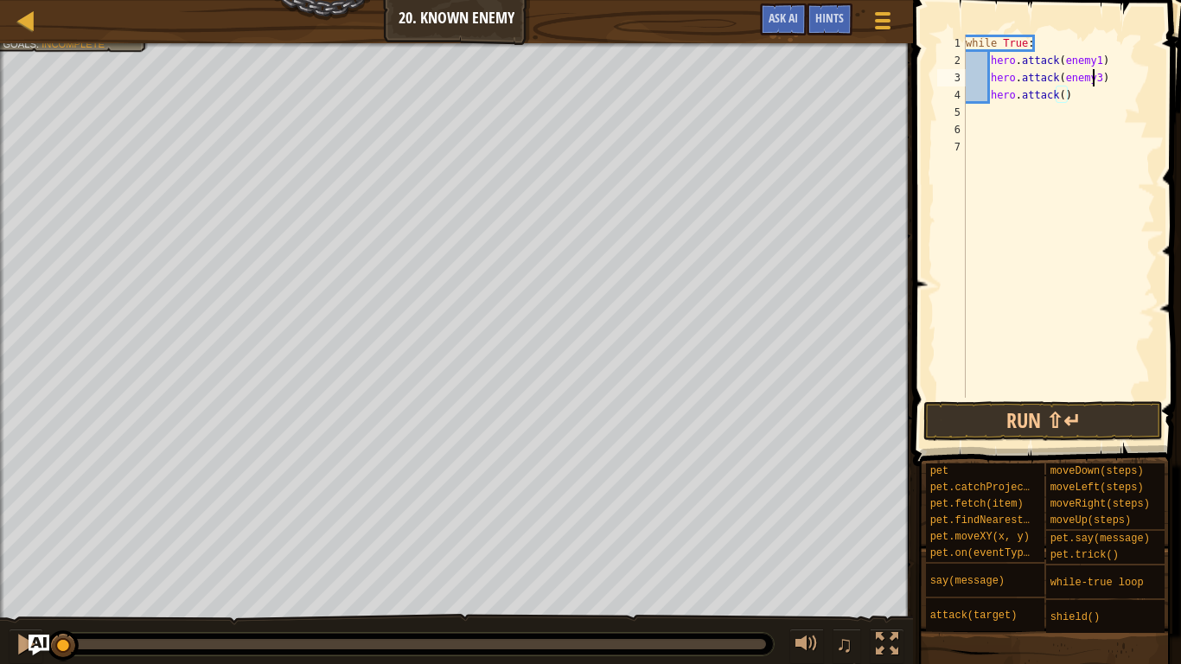
click at [1094, 77] on div "while True : hero . attack ( enemy1 ) hero . attack ( enemy3 ) hero . attack ( )" at bounding box center [1059, 234] width 193 height 398
click at [1098, 76] on div "while True : hero . attack ( enemy1 ) hero . attack ( enemy3 ) hero . attack ( )" at bounding box center [1059, 234] width 193 height 398
click at [1100, 63] on div "while True : hero . attack ( enemy1 ) hero . attack ( ) hero . attack ( )" at bounding box center [1059, 234] width 193 height 398
click at [1062, 76] on div "while True : hero . attack ( Kratt ) hero . attack ( ) hero . attack ( )" at bounding box center [1059, 234] width 193 height 398
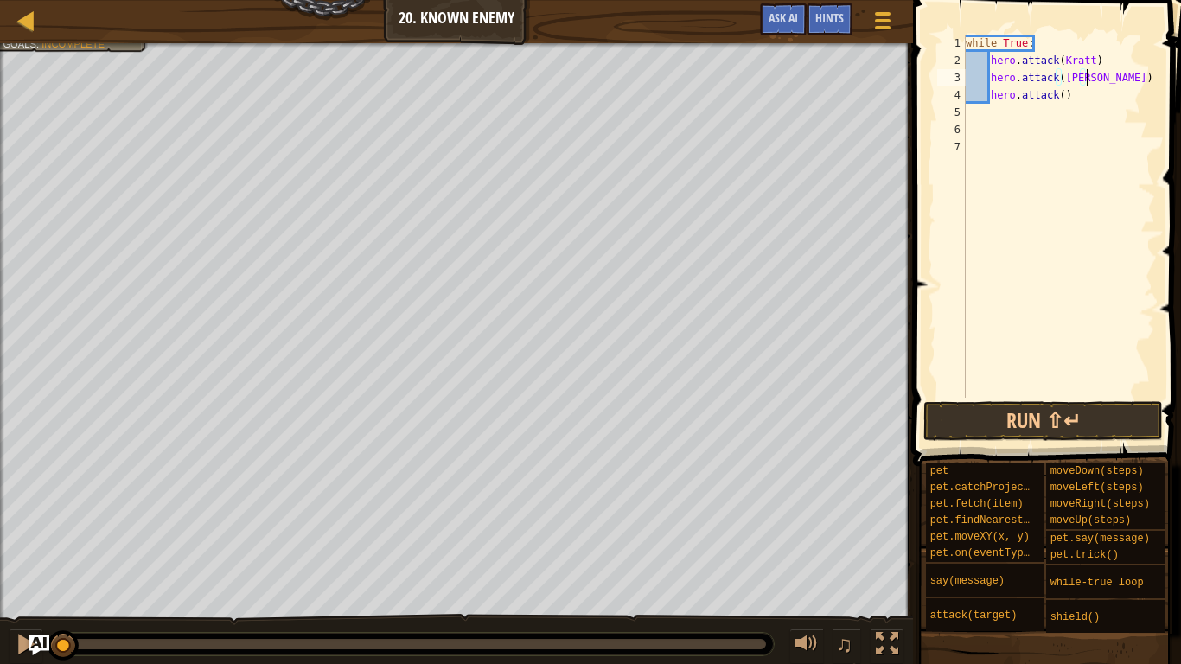
scroll to position [8, 17]
click at [1062, 99] on div "while True : hero . attack ( Kratt ) hero . attack ( Gert ) hero . attack ( )" at bounding box center [1059, 234] width 193 height 398
type textarea "hero.attack(Ursa)"
click at [1109, 408] on button "Run ⇧↵" at bounding box center [1044, 421] width 240 height 40
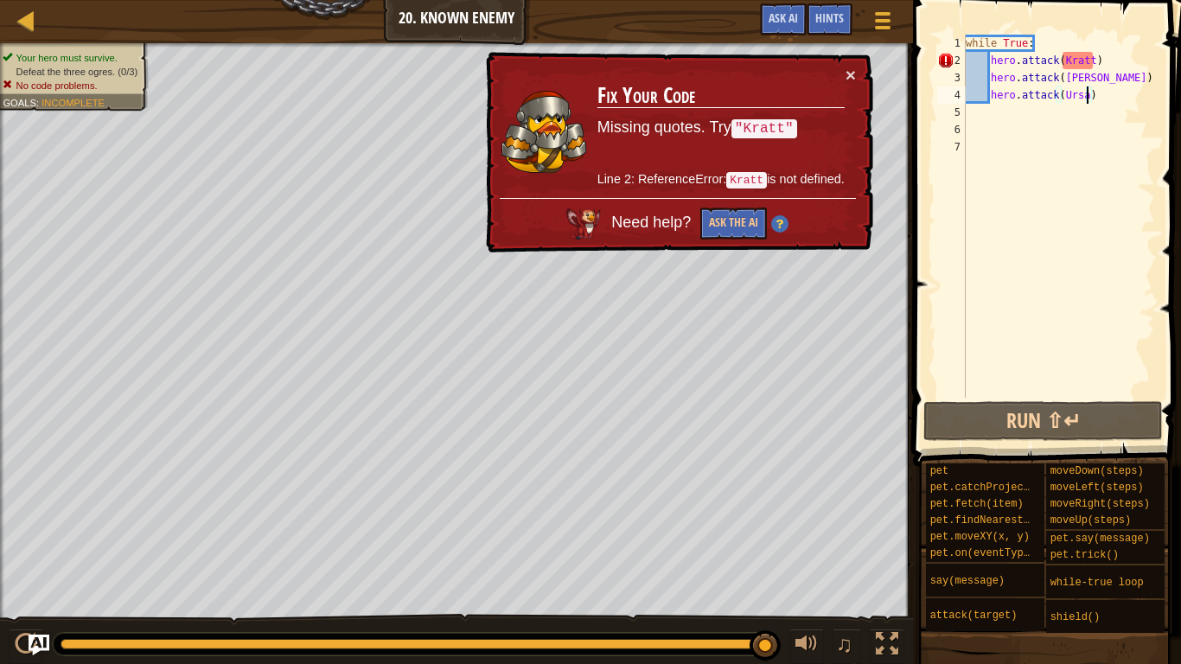
click at [1011, 117] on div "while True : hero . attack ( Kratt ) hero . attack ( Gert ) hero . attack ( Urs…" at bounding box center [1059, 234] width 193 height 398
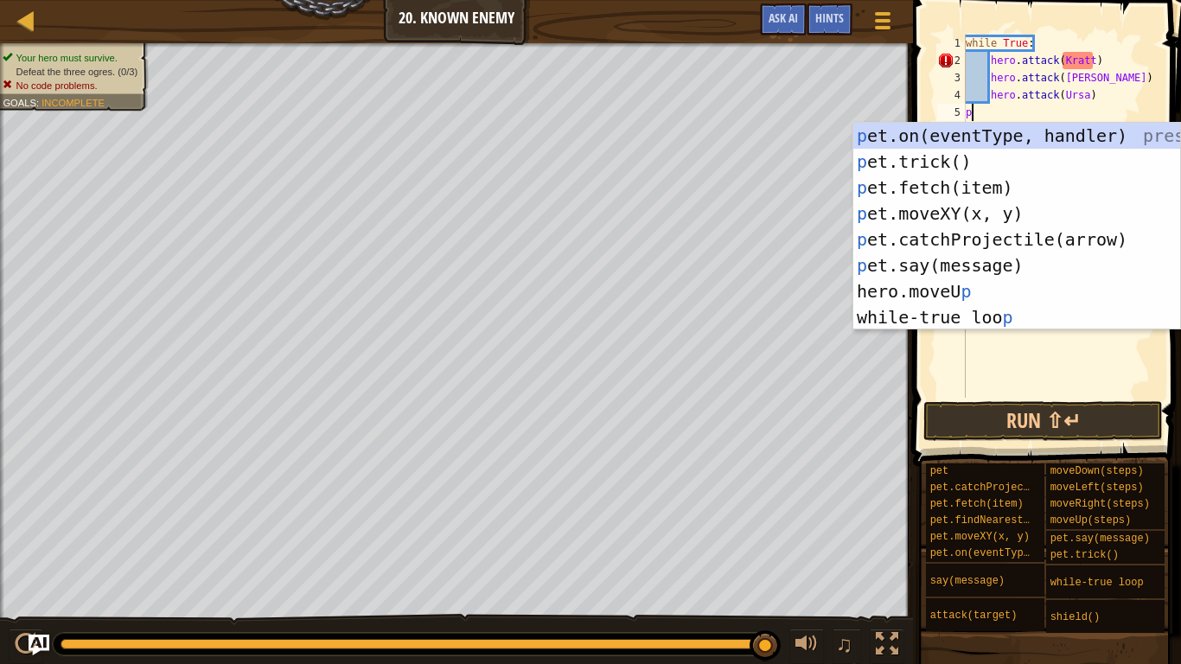
scroll to position [8, 1]
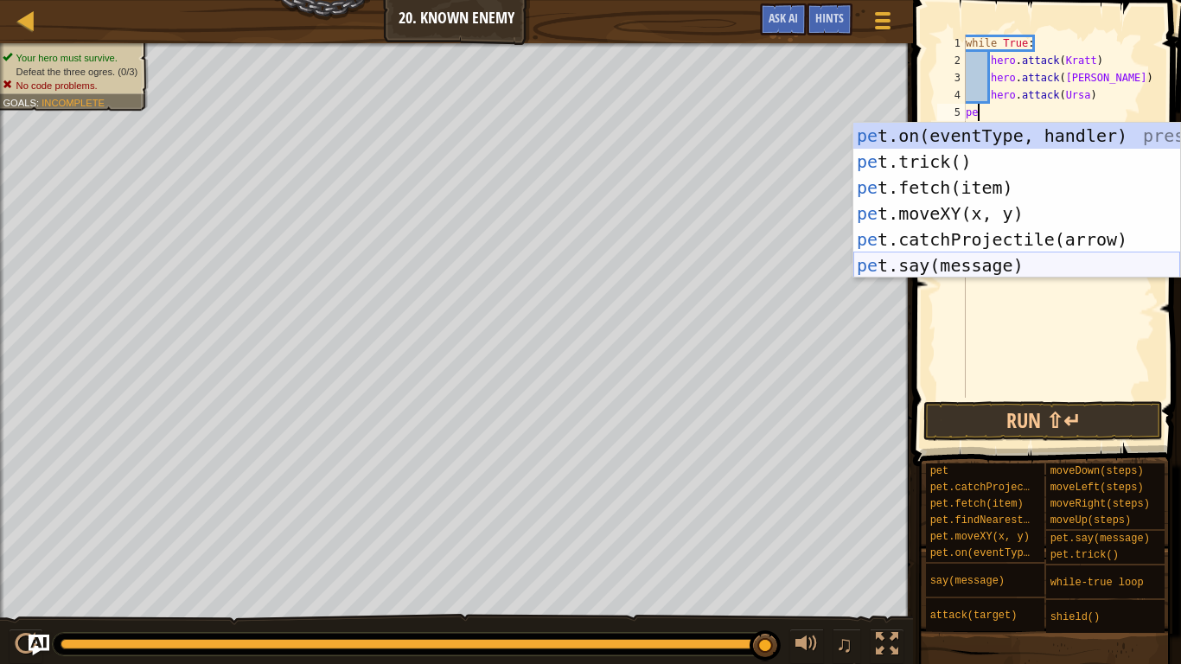
click at [1014, 264] on div "pe t.on(eventType, handler) press enter pe t.trick() press enter pe t.fetch(ite…" at bounding box center [1017, 227] width 327 height 208
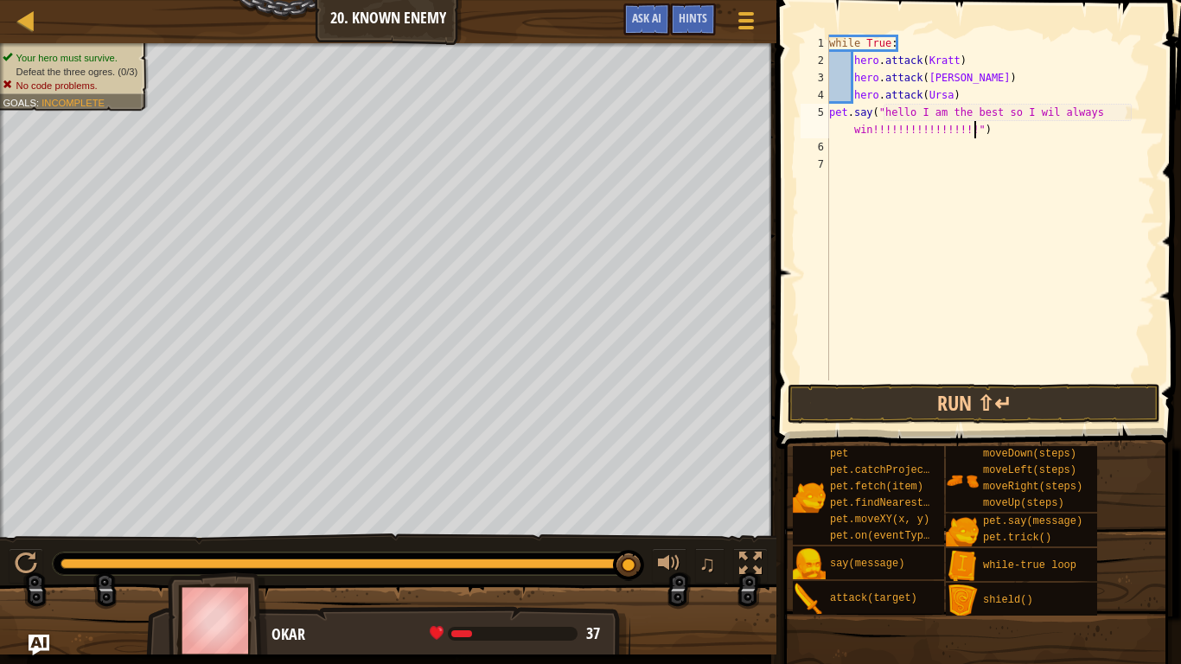
scroll to position [8, 58]
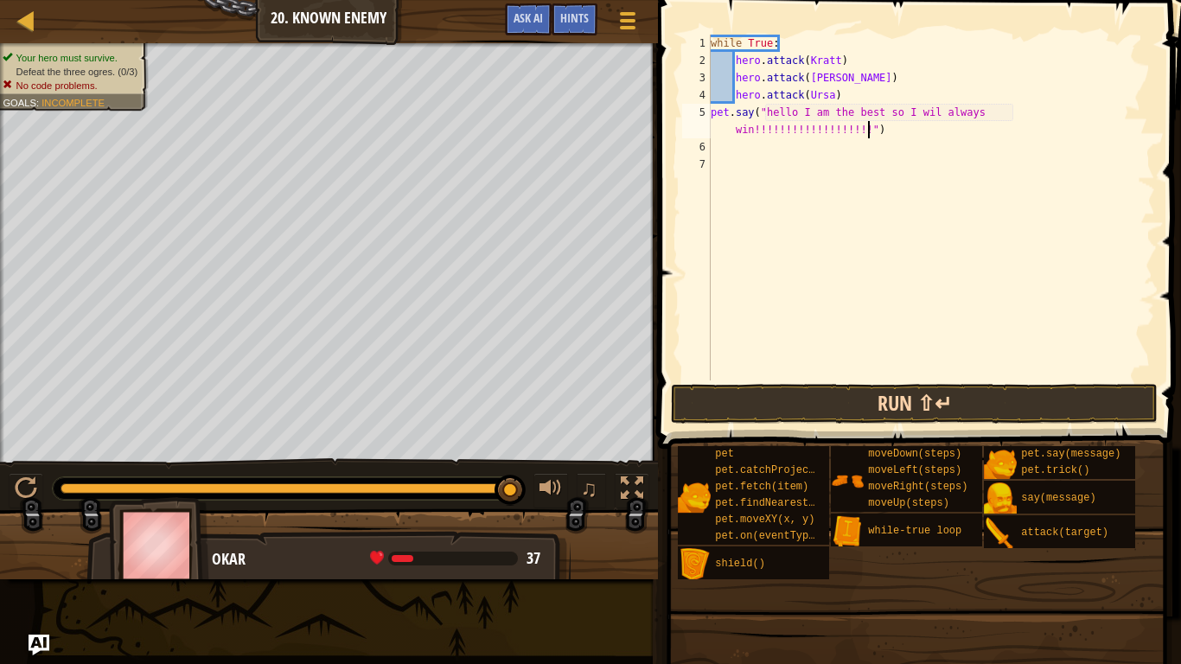
click at [1092, 445] on div "pet pet.catchProjectile(arrow) pet.fetch(item) pet.findNearestByType(type) pet.…" at bounding box center [923, 530] width 492 height 171
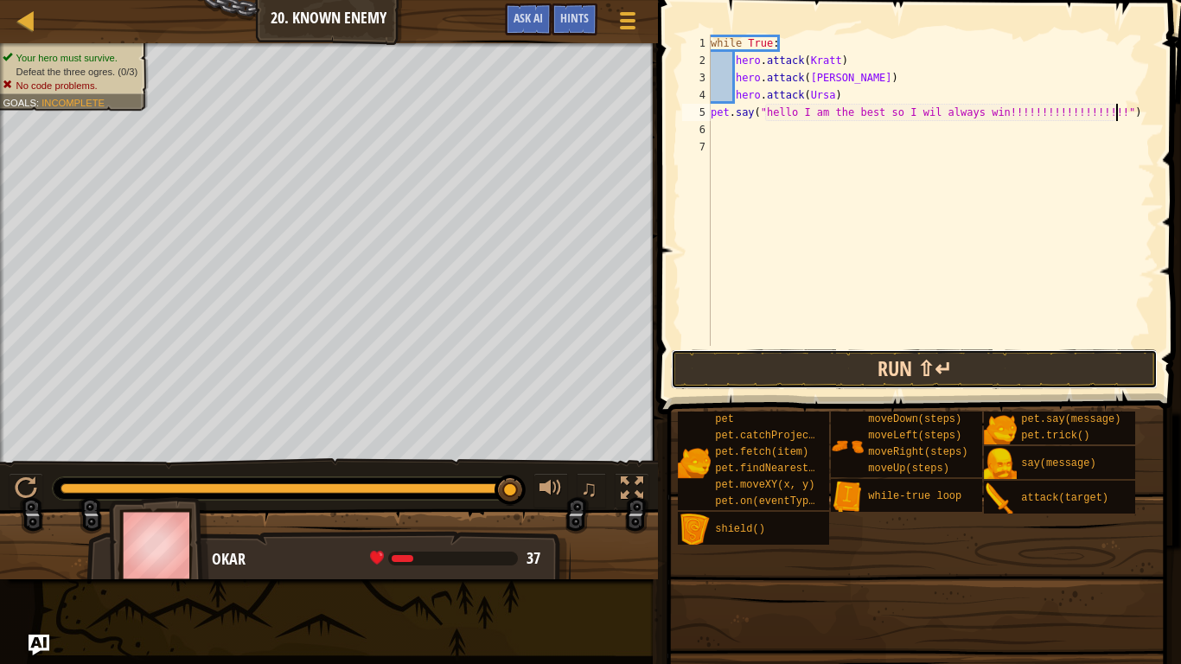
click at [1061, 370] on button "Run ⇧↵" at bounding box center [915, 369] width 488 height 40
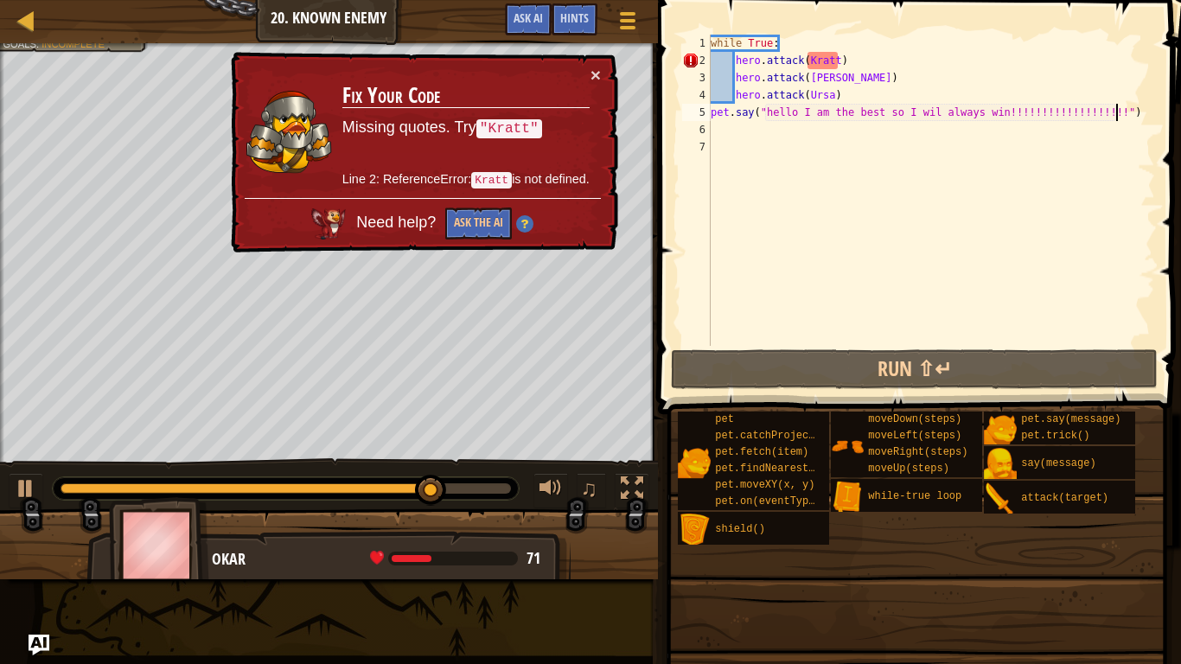
click at [872, 93] on div "while True : hero . attack ( Kratt ) hero . attack ( Gert ) hero . attack ( Urs…" at bounding box center [931, 208] width 448 height 346
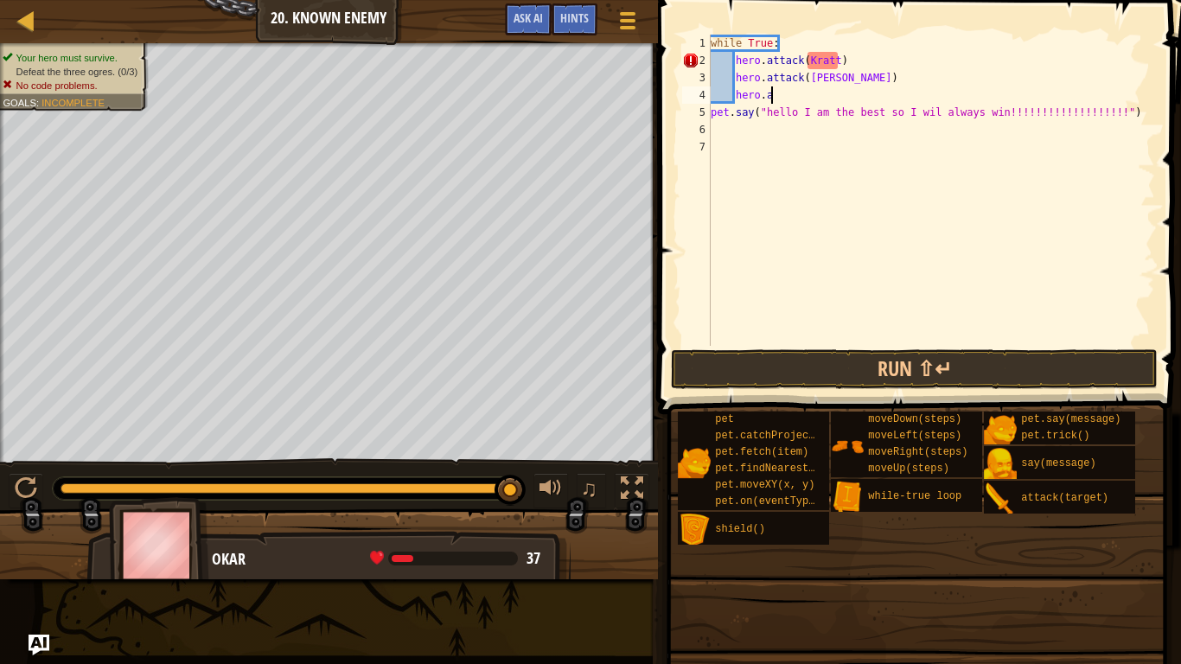
type textarea "h"
click at [886, 72] on div "while True : hero . attack ( Kratt ) hero . attack ( Gert ) pet . say ( "hello …" at bounding box center [931, 208] width 448 height 346
type textarea "h"
click at [893, 54] on div "while True : hero . attack ( Kratt ) pet . say ( "hello I am the best so I wil …" at bounding box center [931, 208] width 448 height 346
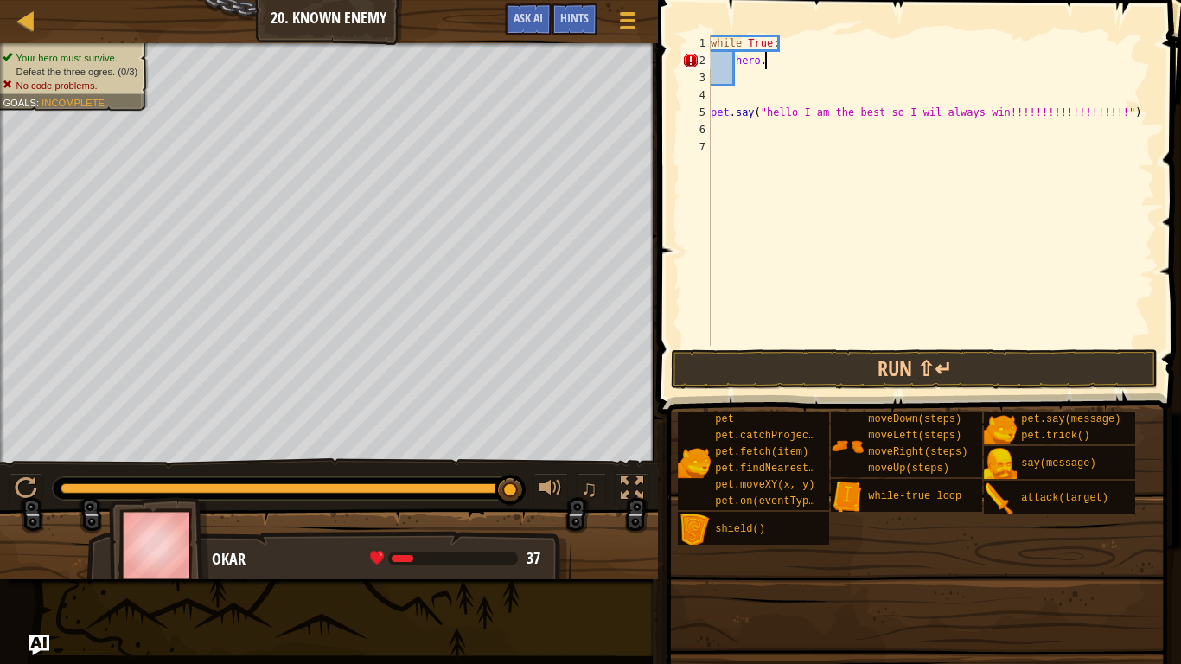
type textarea "h"
click at [890, 30] on span at bounding box center [921, 182] width 537 height 465
click at [891, 44] on div "while True pet . say ( "hello I am the best so I wil always win!!!!!!!!!!!!!!!!…" at bounding box center [931, 208] width 448 height 346
type textarea "w"
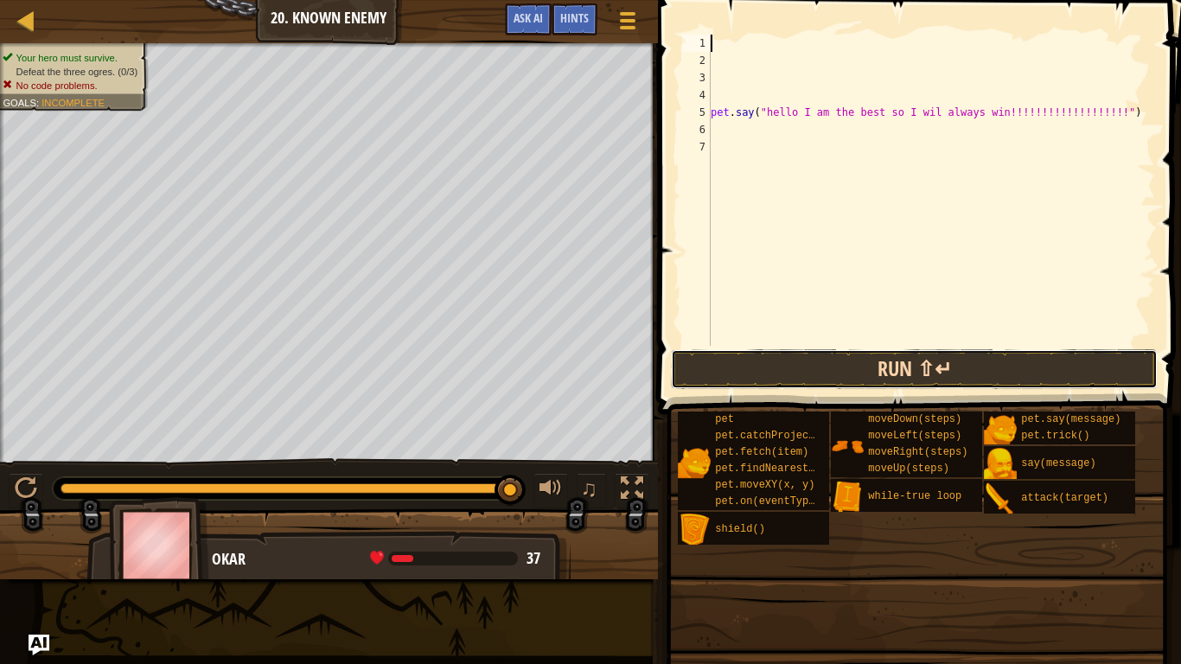
click at [769, 381] on button "Run ⇧↵" at bounding box center [915, 369] width 488 height 40
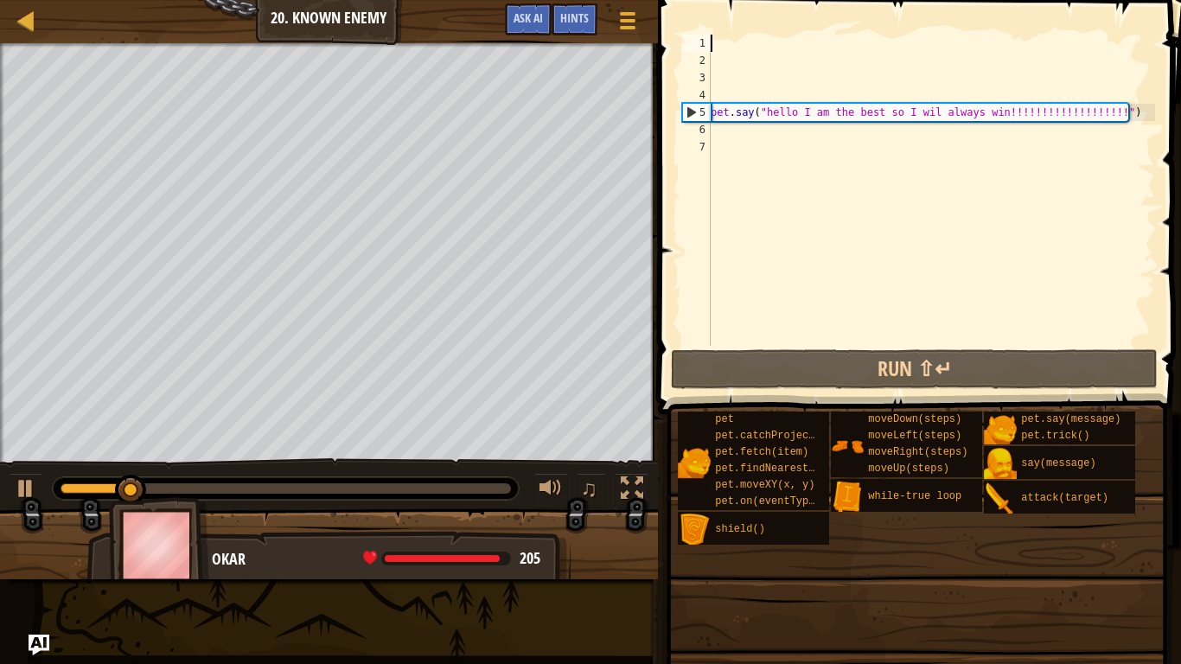
click at [749, 88] on div "pet . say ( "hello I am the best so I wil always win!!!!!!!!!!!!!!!!!!!" )" at bounding box center [931, 208] width 448 height 346
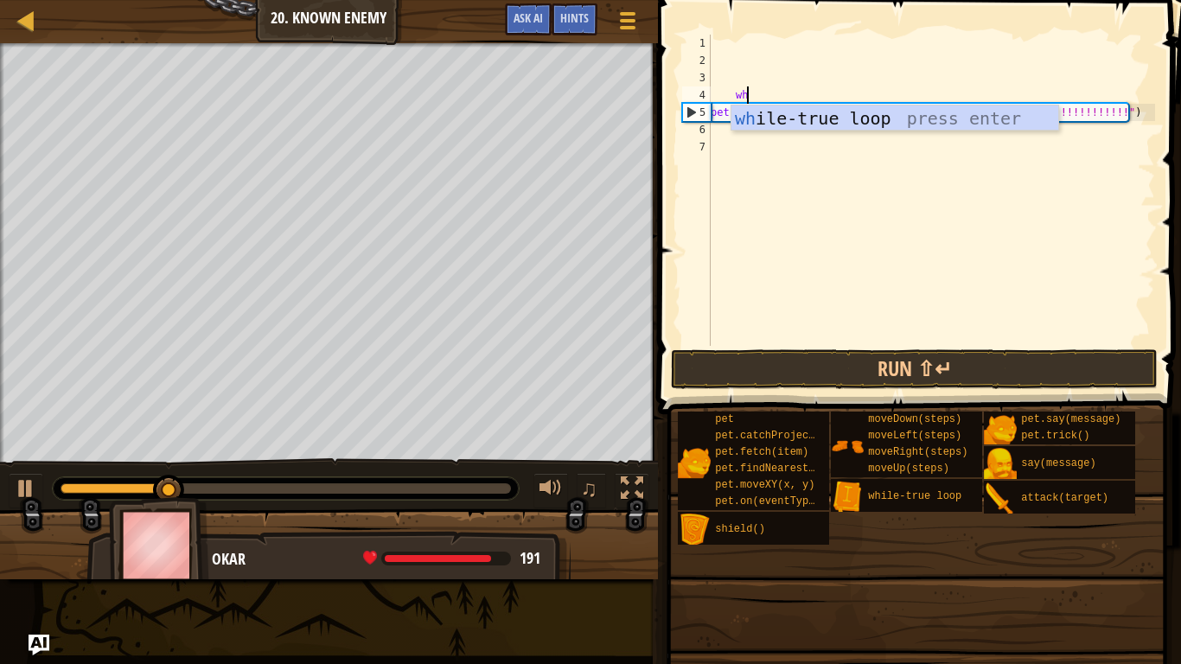
type textarea "whi"
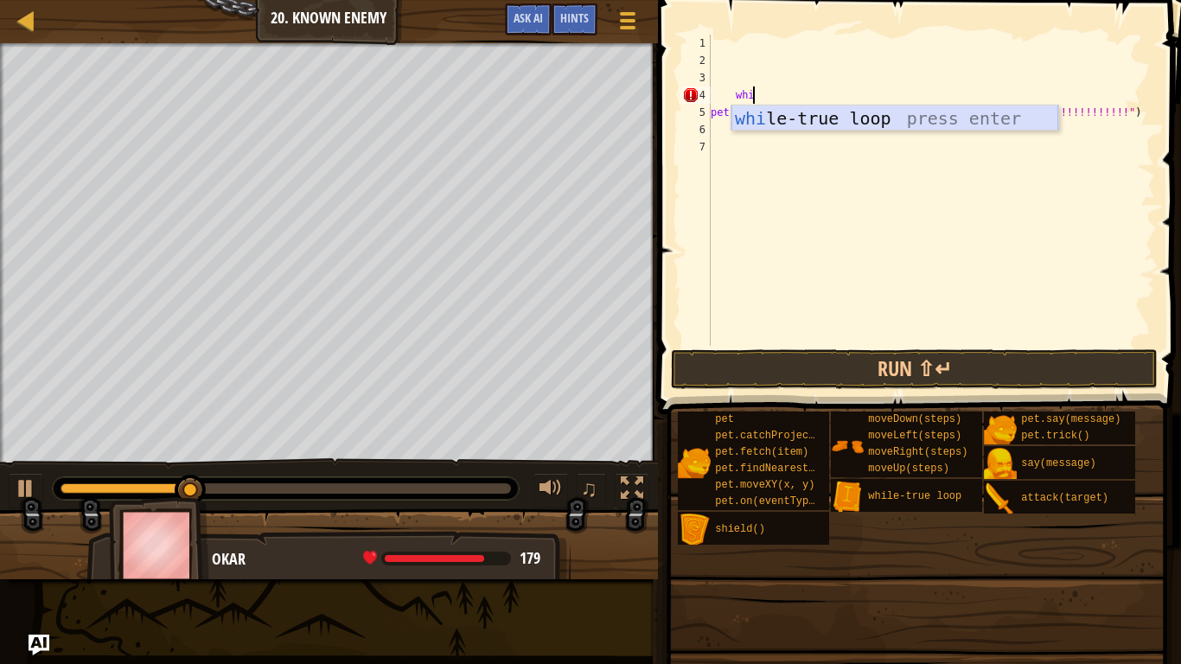
click at [756, 124] on div "whi le-true loop press enter" at bounding box center [895, 145] width 327 height 78
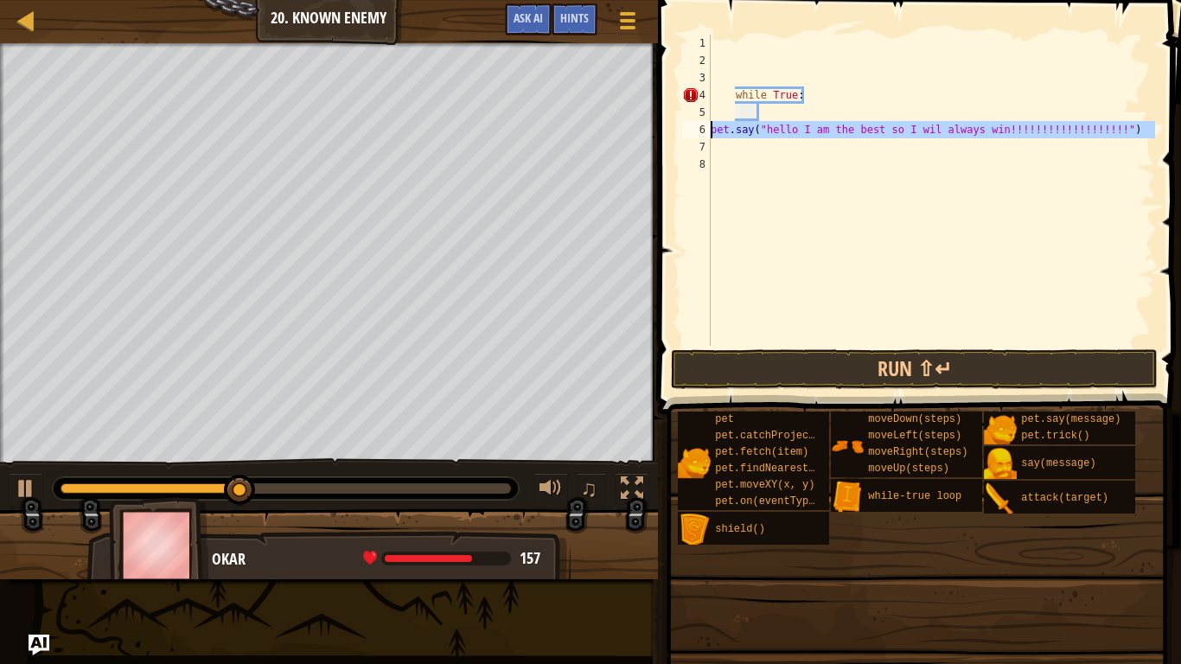
click at [709, 128] on div "6" at bounding box center [696, 129] width 29 height 17
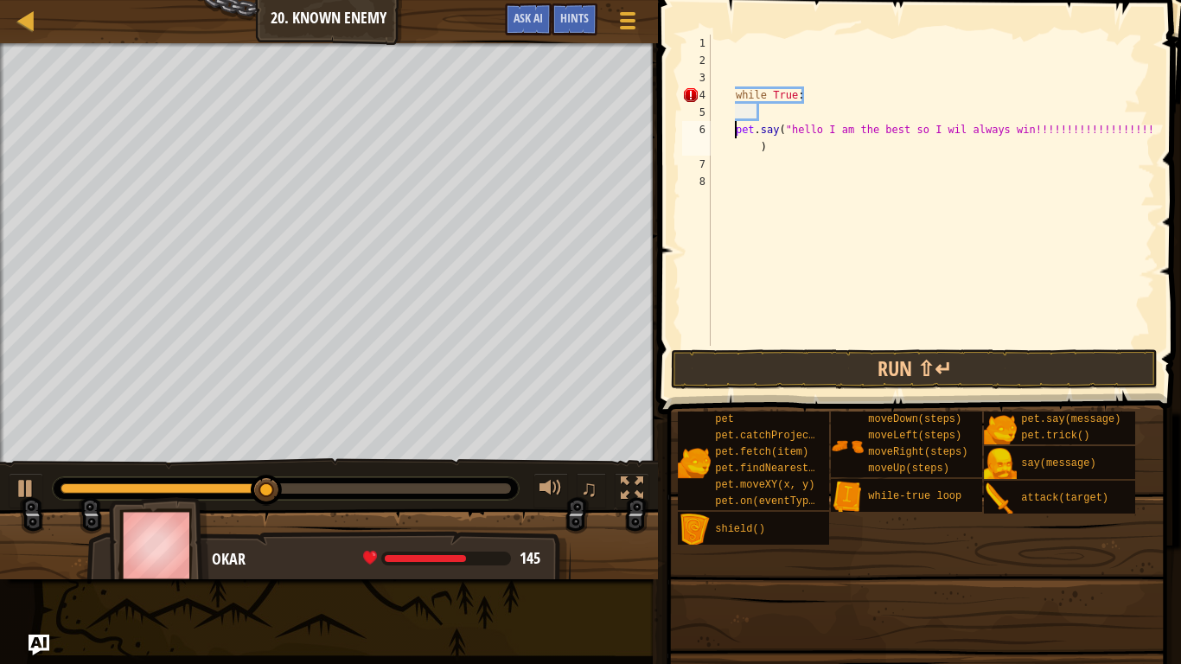
type textarea "pet.say("hello I am the best so I wil always win!!!!!!!!!!!!!!!!!!!")"
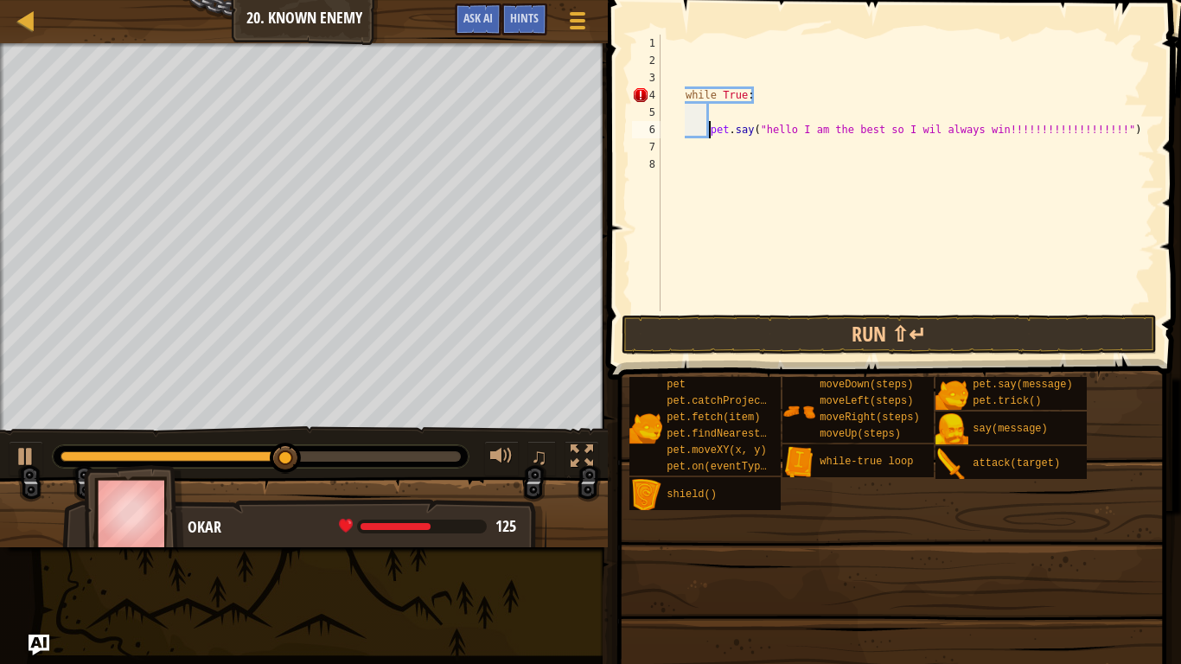
click at [713, 143] on div "while True : pet . say ( "hello I am the best so I wil always win!!!!!!!!!!!!!!…" at bounding box center [906, 190] width 498 height 311
click at [1135, 132] on div "while True : pet . say ( "hello I am the best so I wil always win!!!!!!!!!!!!!!…" at bounding box center [906, 190] width 498 height 311
type textarea "pet.say("hello I am the best so I wil always win!!!!!!!!!!!!!!!!!!!")"
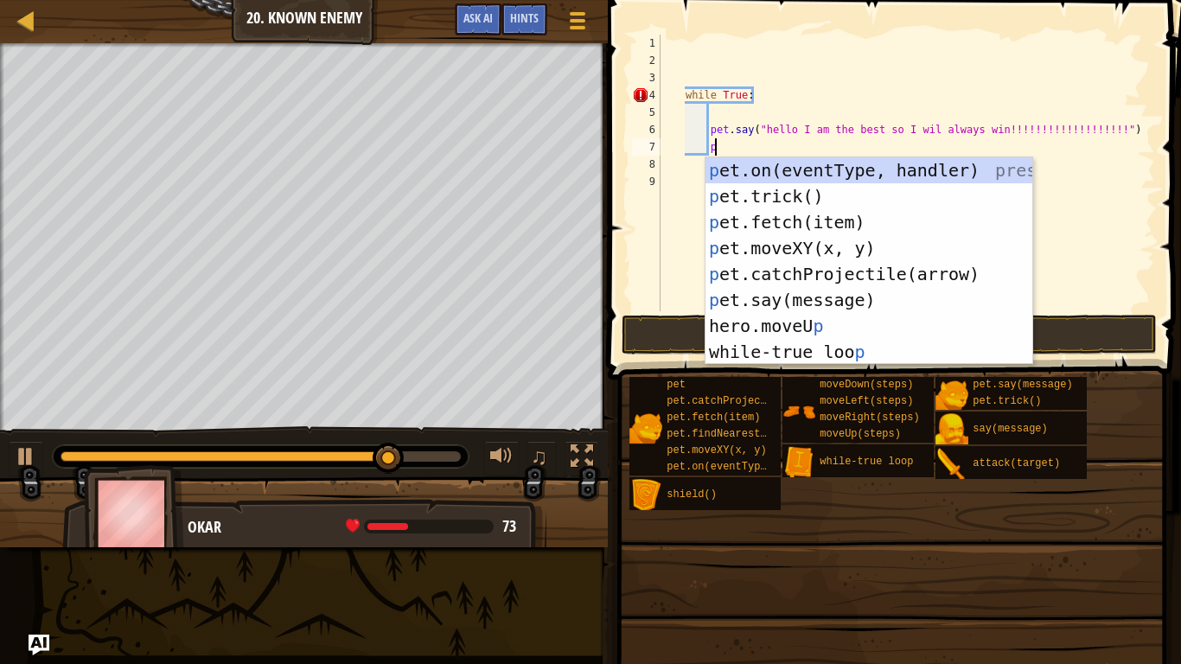
type textarea "pe"
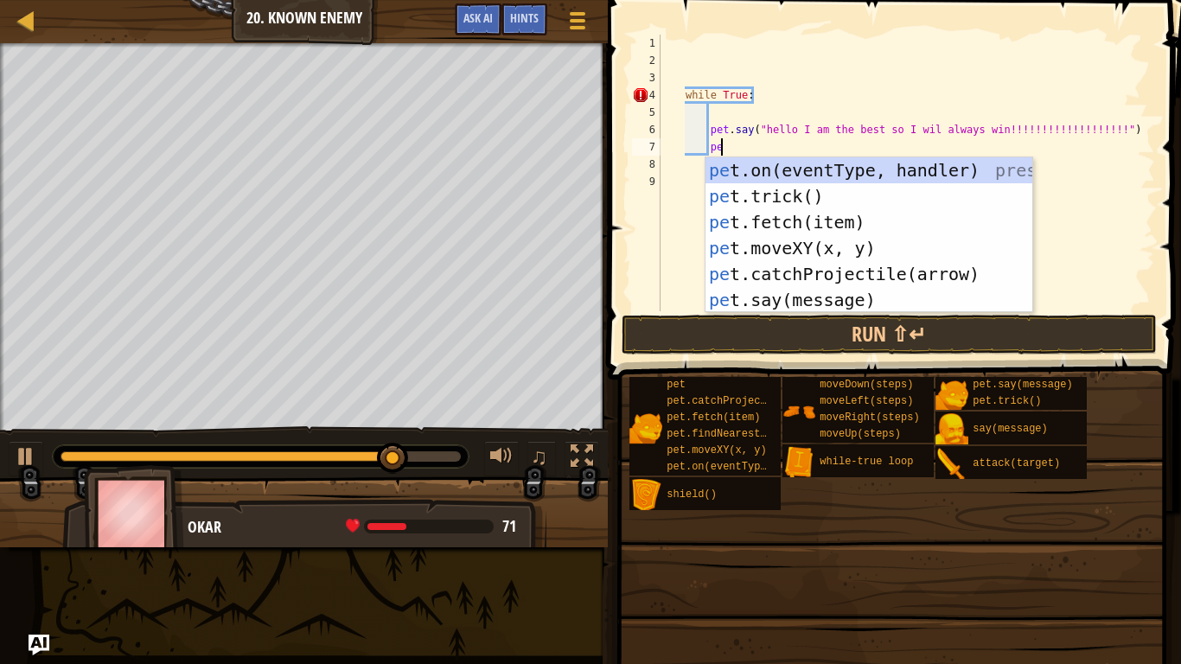
scroll to position [8, 8]
click at [847, 194] on div "pe t.on(eventType, handler) press enter pe t.trick() press enter pe t.fetch(ite…" at bounding box center [869, 261] width 327 height 208
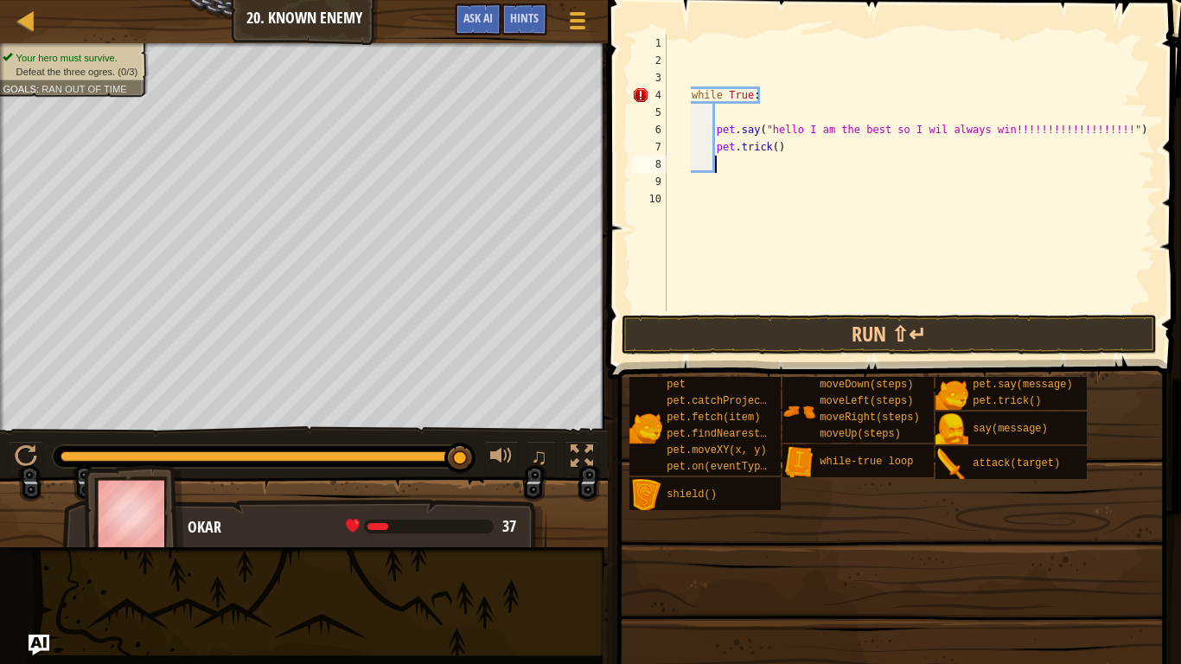
click at [776, 147] on div "while True : pet . say ( "hello I am the best so I wil always win!!!!!!!!!!!!!!…" at bounding box center [909, 190] width 492 height 311
type textarea "pet.trick(5)"
click at [774, 168] on div "while True : pet . say ( "hello I am the best so I wil always win!!!!!!!!!!!!!!…" at bounding box center [909, 190] width 492 height 311
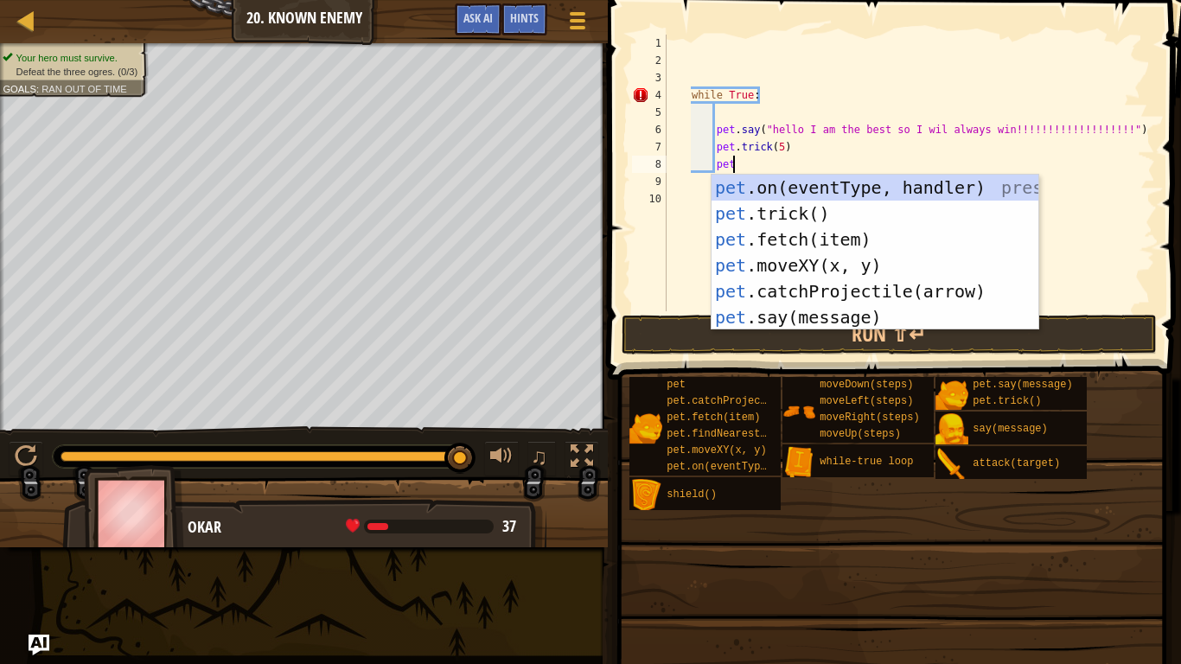
scroll to position [8, 9]
click at [912, 309] on div "pet .on(eventType, handler) press enter pet .trick() press enter pet .fetch(ite…" at bounding box center [875, 279] width 327 height 208
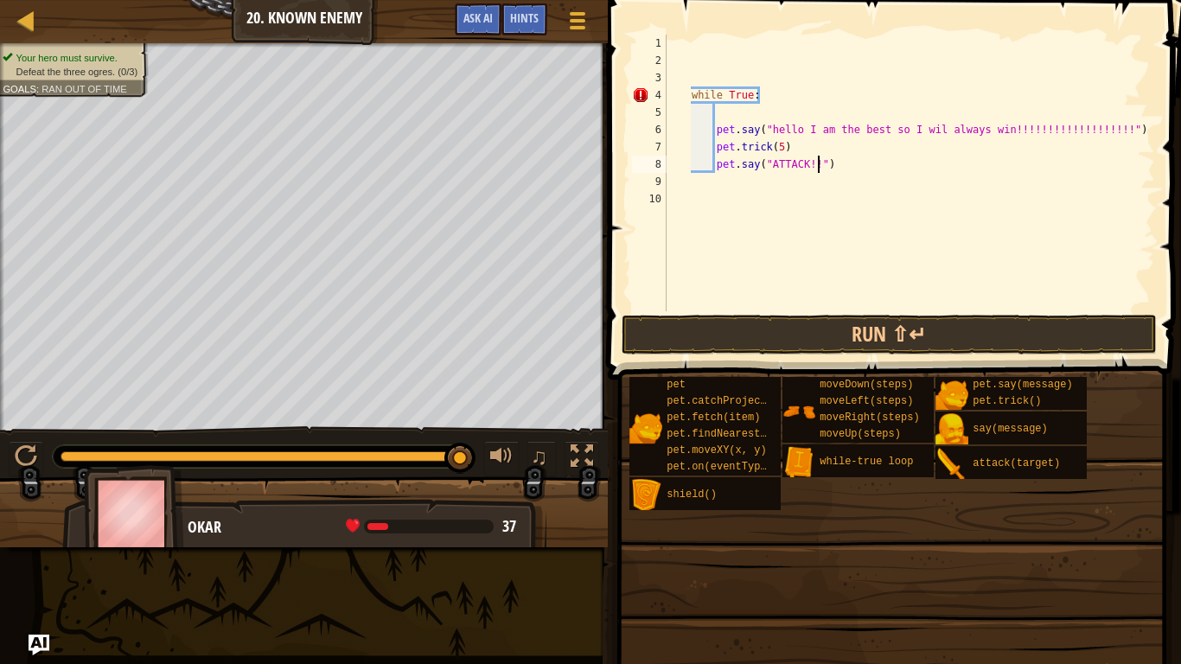
scroll to position [8, 23]
type textarea "pet.say("ATTACK!!!")"
click at [881, 336] on button "Run ⇧↵" at bounding box center [890, 335] width 536 height 40
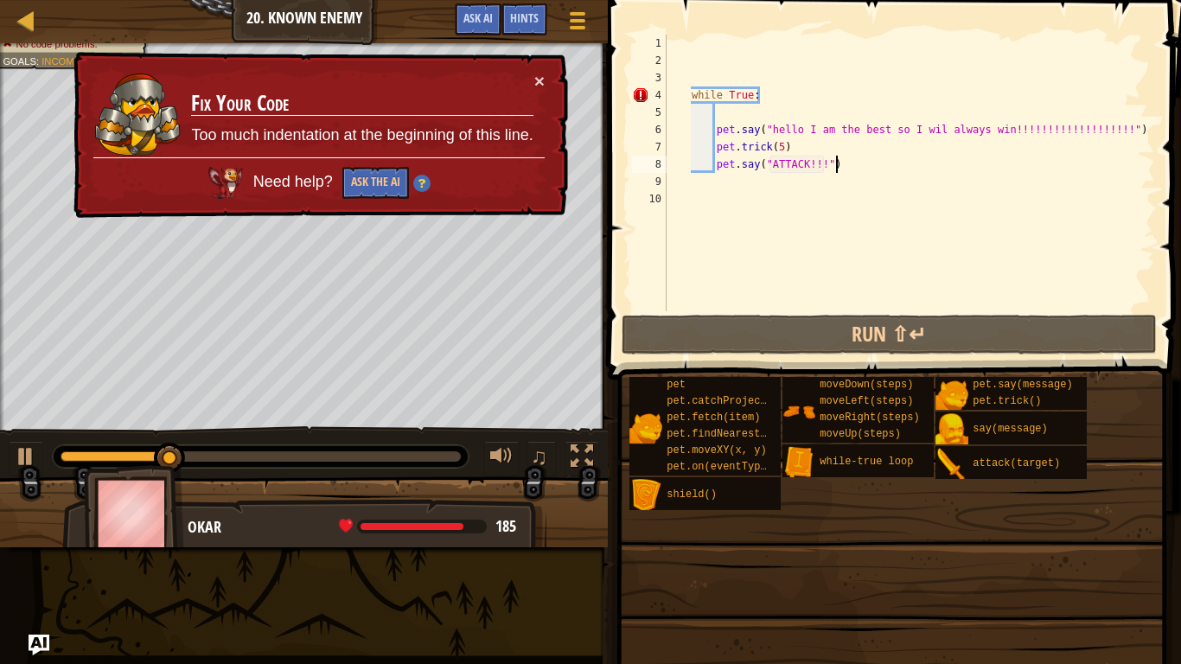
click at [867, 168] on div "while True : pet . say ( "hello I am the best so I wil always win!!!!!!!!!!!!!!…" at bounding box center [909, 190] width 492 height 311
click at [688, 105] on div "while True : pet . say ( "hello I am the best so I wil always win!!!!!!!!!!!!!!…" at bounding box center [909, 190] width 492 height 311
click at [689, 93] on div "while True : pet . say ( "hello I am the best so I wil always win!!!!!!!!!!!!!!…" at bounding box center [909, 190] width 492 height 311
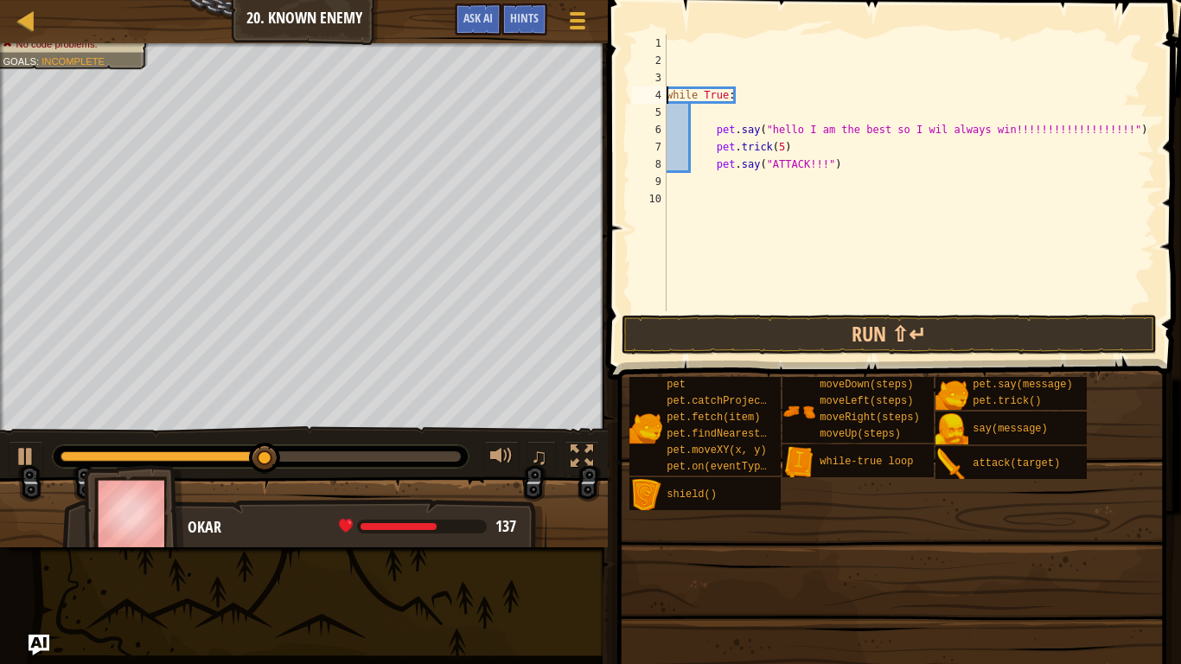
click at [714, 163] on div "while True : pet . say ( "hello I am the best so I wil always win!!!!!!!!!!!!!!…" at bounding box center [909, 190] width 492 height 311
click at [714, 146] on div "while True : pet . say ( "hello I am the best so I wil always win!!!!!!!!!!!!!!…" at bounding box center [909, 190] width 492 height 311
click at [712, 130] on div "while True : pet . say ( "hello I am the best so I wil always win!!!!!!!!!!!!!!…" at bounding box center [909, 190] width 492 height 311
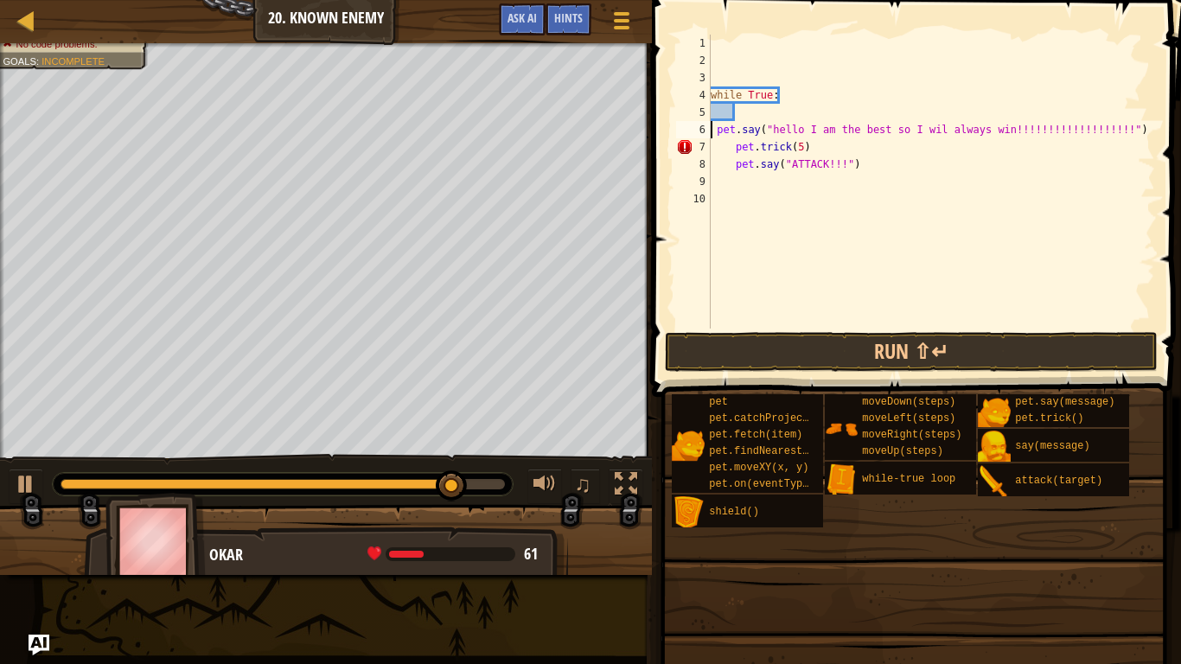
click at [717, 132] on div "while True : pet . say ( "hello I am the best so I wil always win!!!!!!!!!!!!!!…" at bounding box center [931, 199] width 448 height 329
type textarea "pet.say("hello I am the best so I wil always win!!!!!!!!!!!!!!!!!!!")"
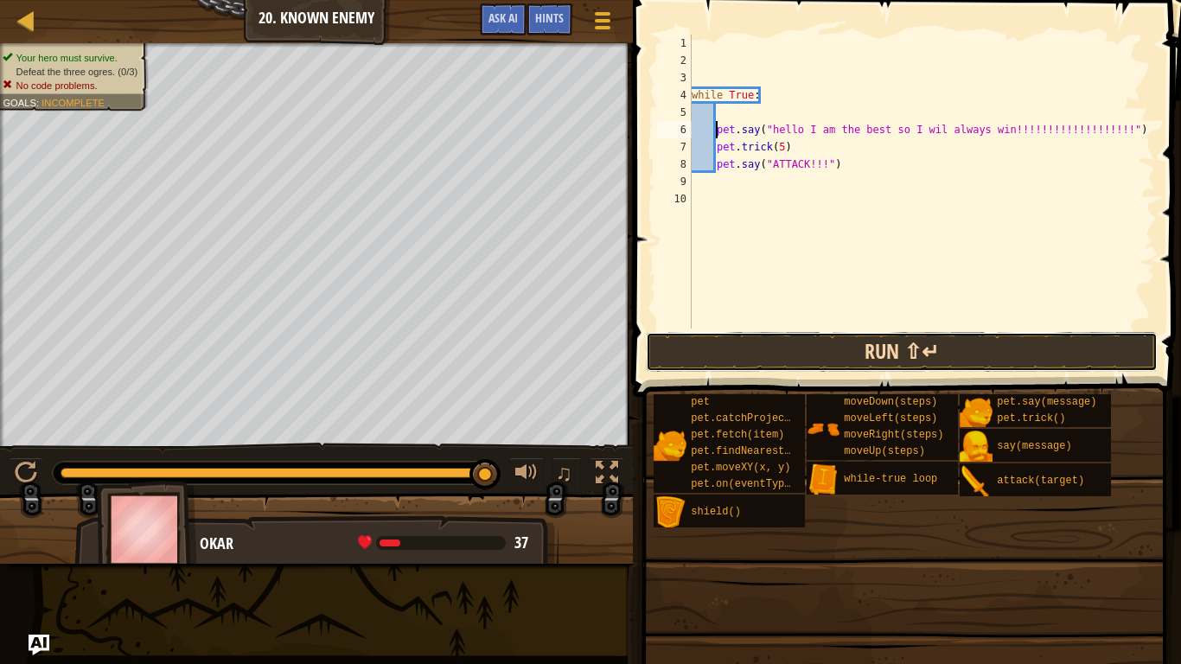
click at [810, 354] on button "Run ⇧↵" at bounding box center [902, 352] width 512 height 40
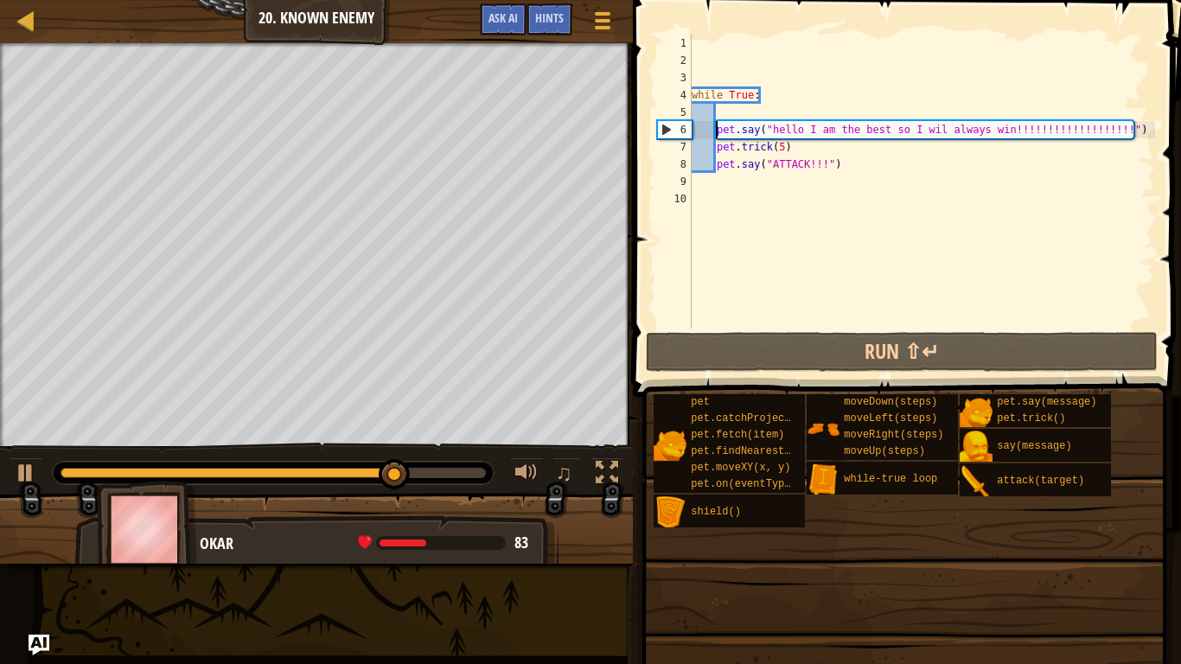
click at [849, 174] on div "while True : pet . say ( "hello I am the best so I wil always win!!!!!!!!!!!!!!…" at bounding box center [921, 199] width 467 height 329
click at [849, 168] on div "while True : pet . say ( "hello I am the best so I wil always win!!!!!!!!!!!!!!…" at bounding box center [921, 199] width 467 height 329
type textarea "pet.say("ATTACK!!!")"
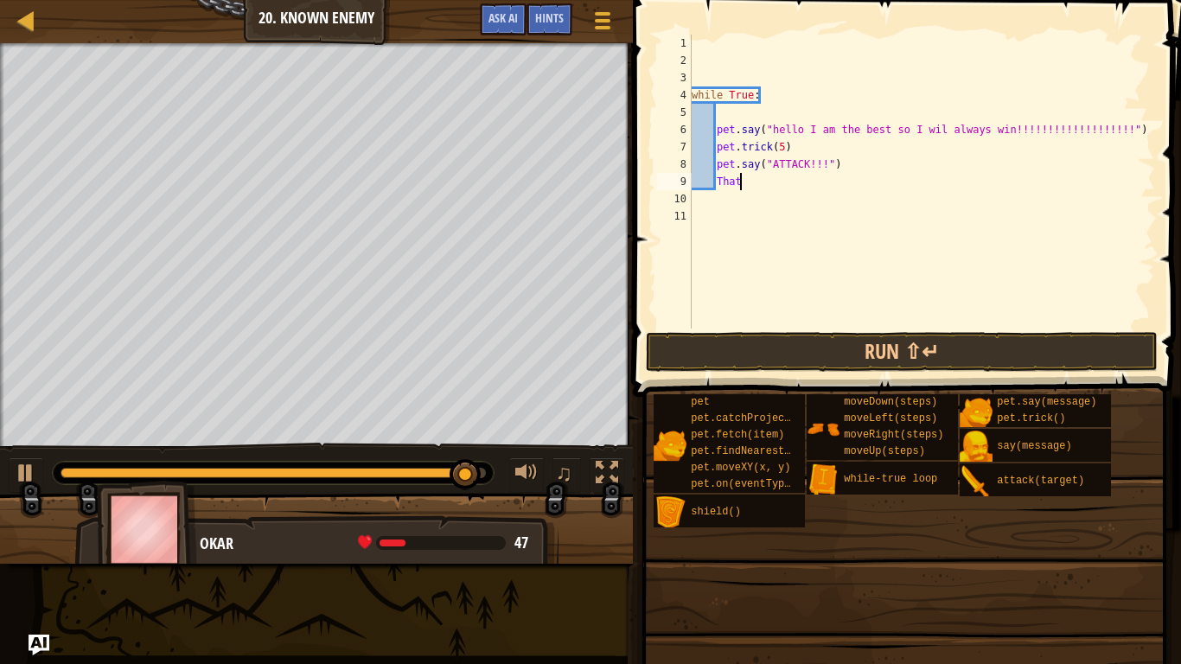
scroll to position [8, 6]
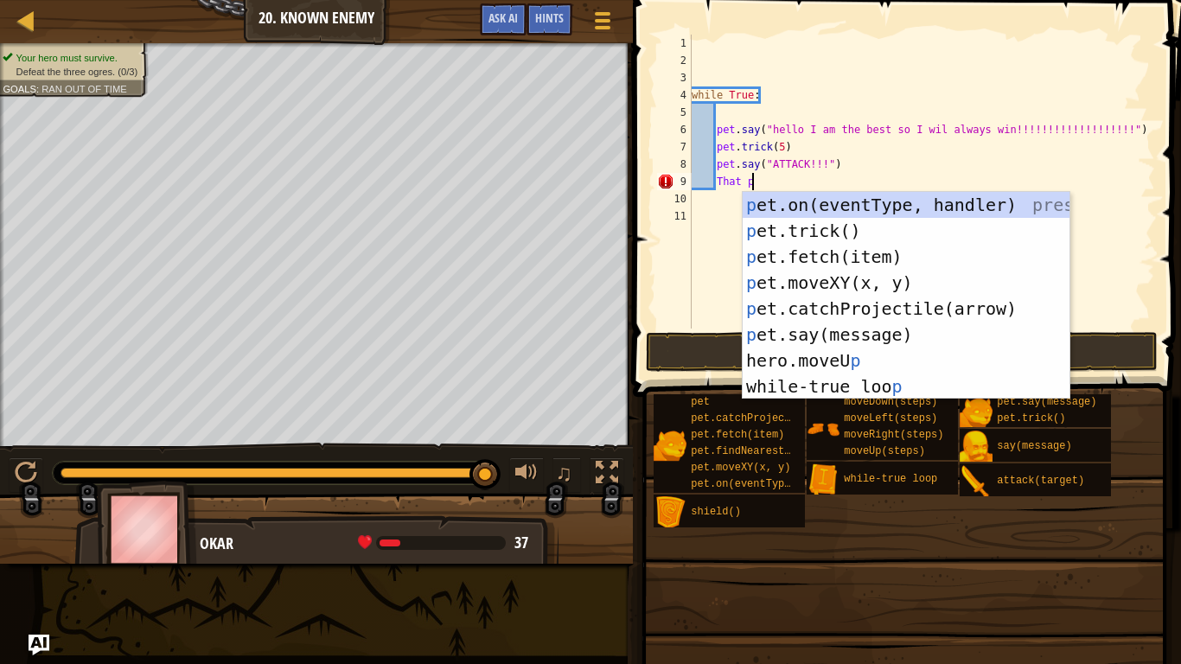
type textarea "T"
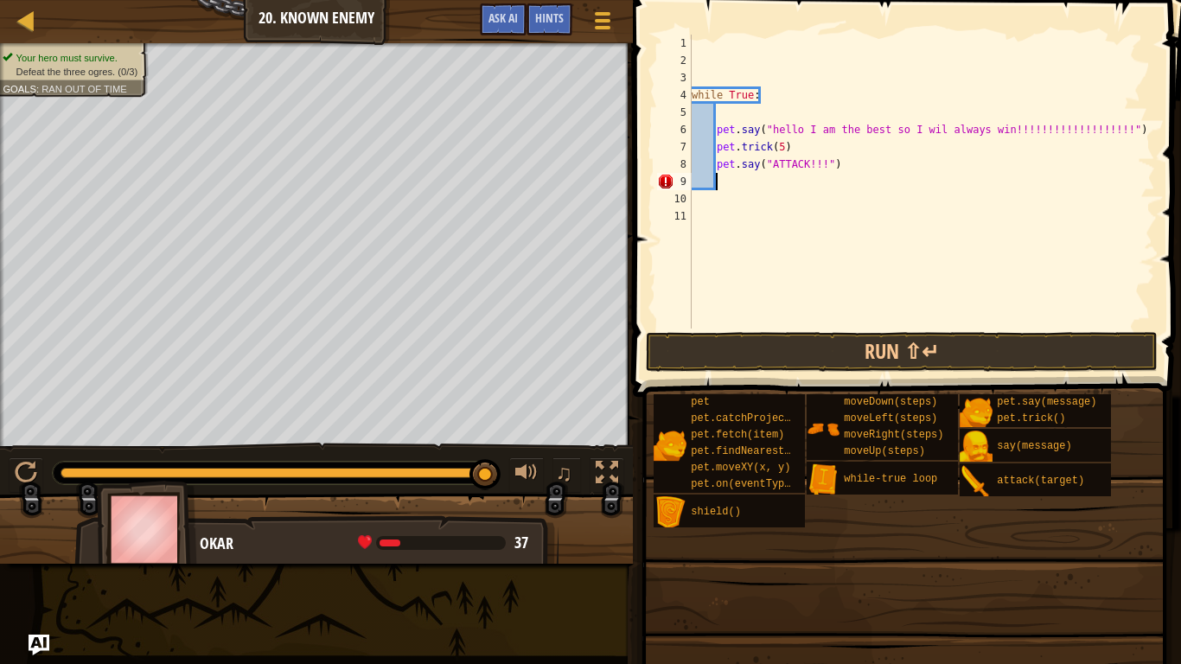
scroll to position [8, 4]
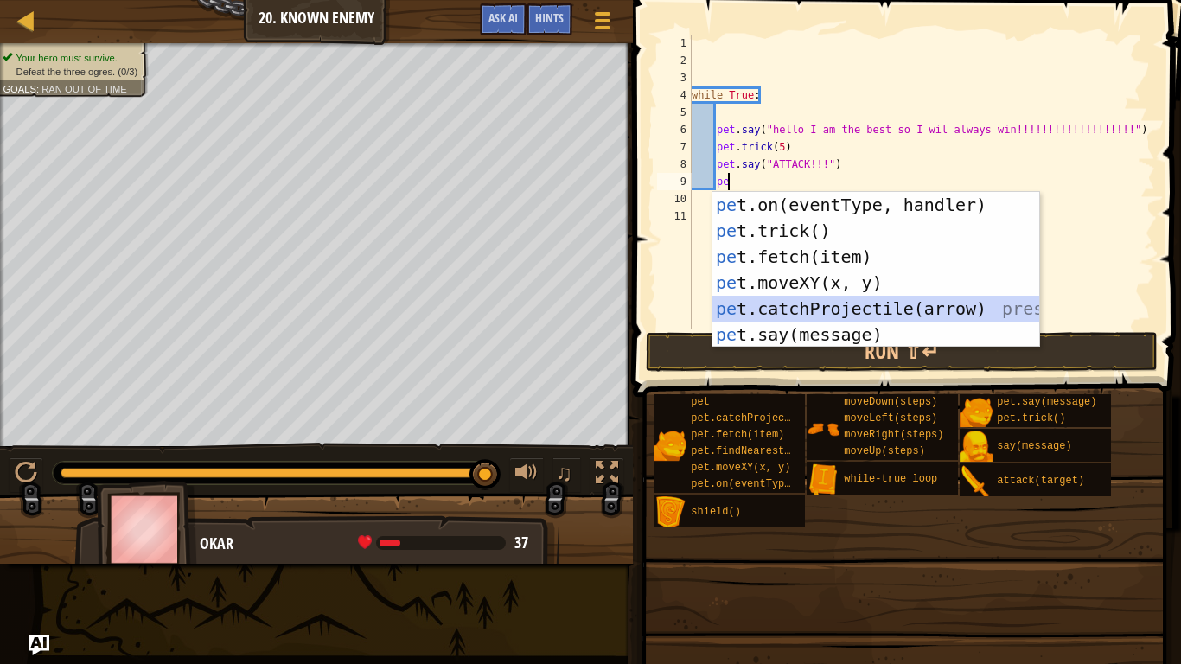
click at [873, 321] on div "pe t.on(eventType, handler) press enter pe t.trick() press enter pe t.fetch(ite…" at bounding box center [876, 296] width 327 height 208
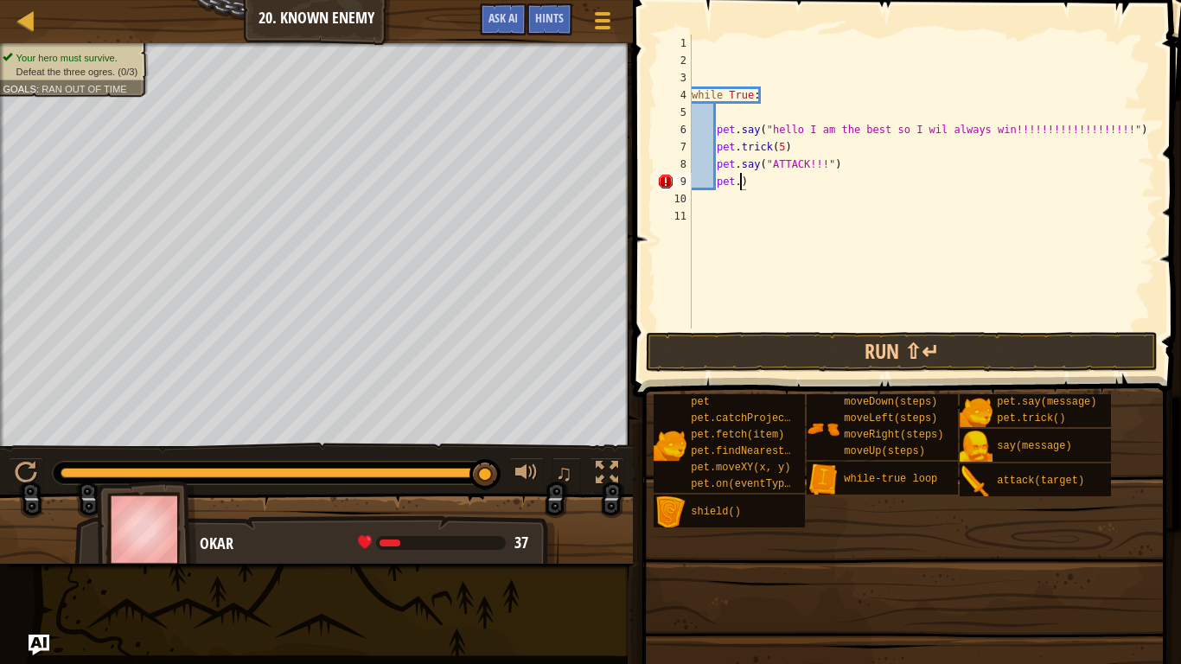
click at [877, 188] on div "while True : pet . say ( "hello I am the best so I wil always win!!!!!!!!!!!!!!…" at bounding box center [921, 199] width 467 height 329
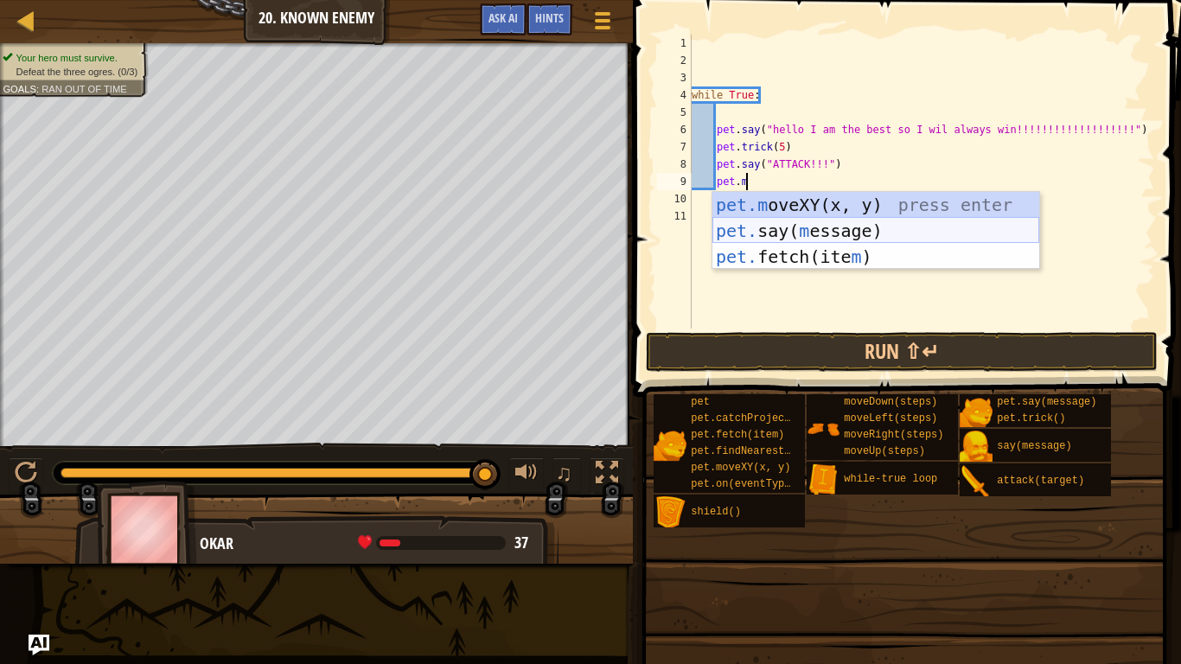
click at [889, 232] on div "pet.m oveXY(x, y) press enter pet. say( m essage) press enter pet. fetch(ite m …" at bounding box center [876, 257] width 327 height 130
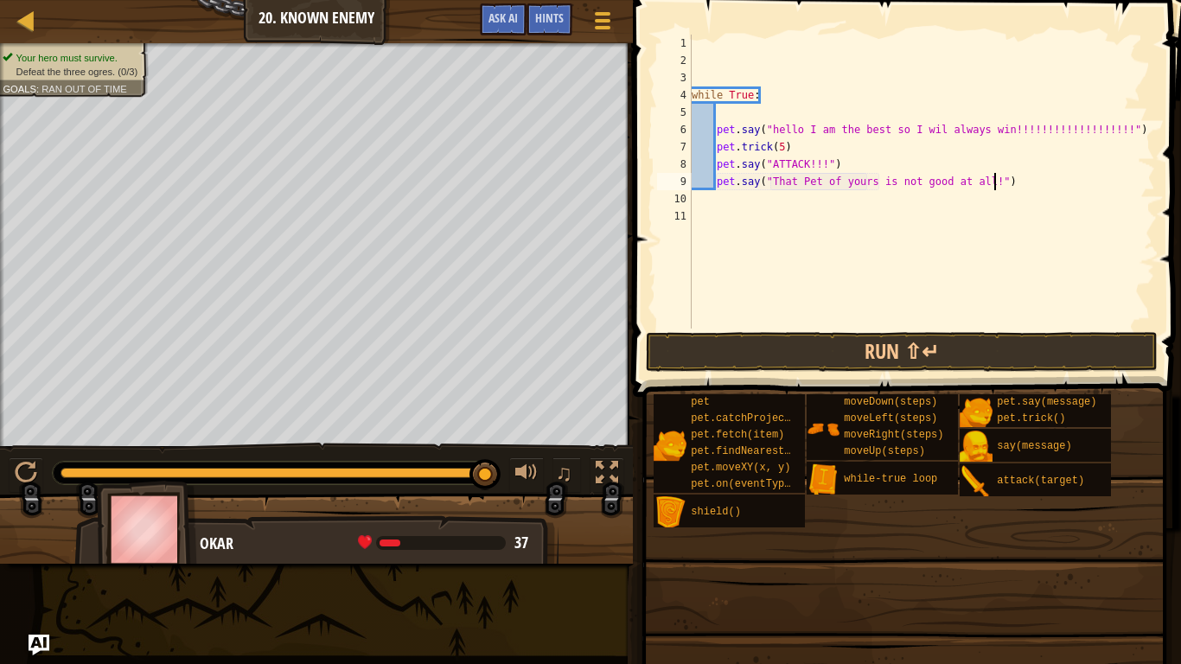
scroll to position [8, 44]
click at [1010, 184] on div "while True : pet . say ( "hello I am the best so I wil always win!!!!!!!!!!!!!!…" at bounding box center [921, 199] width 467 height 329
click at [873, 342] on button "Run ⇧↵" at bounding box center [902, 352] width 512 height 40
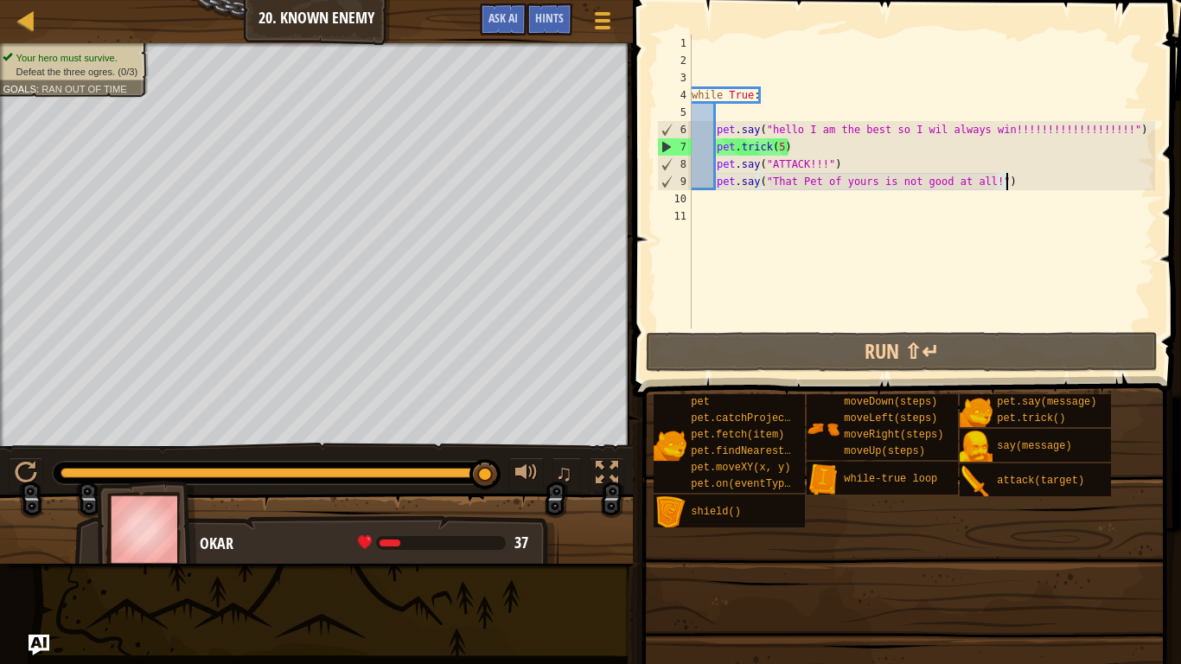
click at [1034, 186] on div "while True : pet . say ( "hello I am the best so I wil always win!!!!!!!!!!!!!!…" at bounding box center [921, 199] width 467 height 329
click at [112, 71] on div "Your hero must survive. Defeat the three ogres. (0/3) Goals : Ran out of time" at bounding box center [316, 245] width 633 height 404
click at [1111, 162] on div "while True : pet . say ( "hello I am the best so I wil always win!!!!!!!!!!!!!!…" at bounding box center [921, 199] width 467 height 329
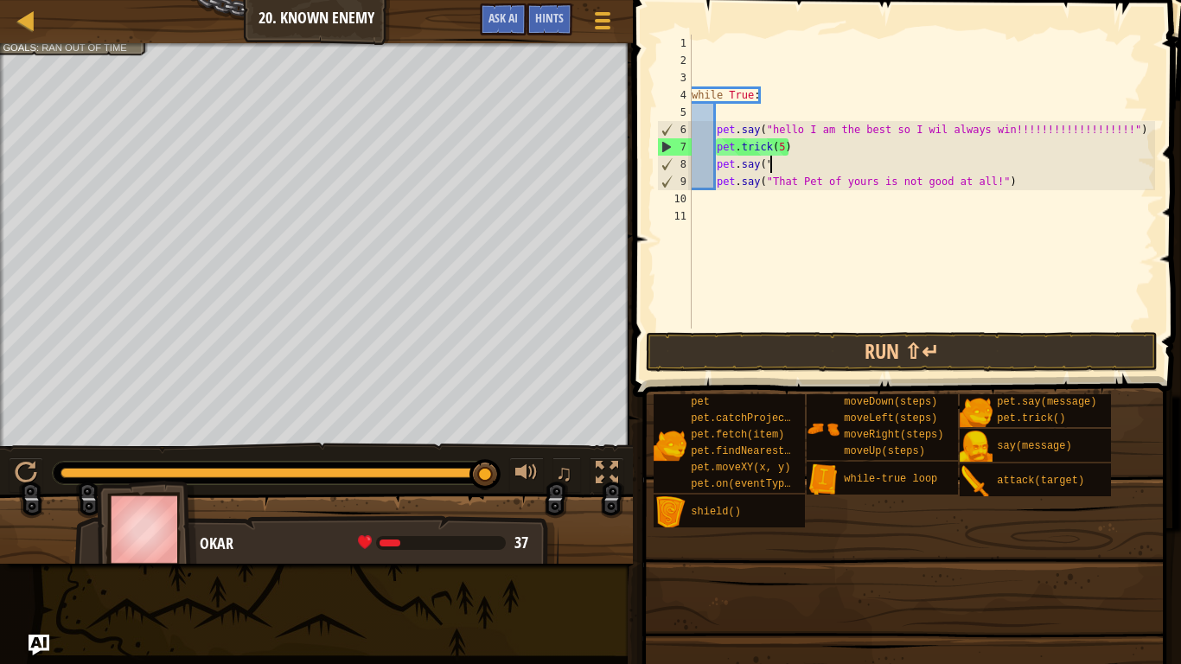
scroll to position [8, 6]
type textarea "pet."
click at [1100, 194] on div "while True : pet . say ( "hello I am the best so I wil always win!!!!!!!!!!!!!!…" at bounding box center [921, 199] width 467 height 329
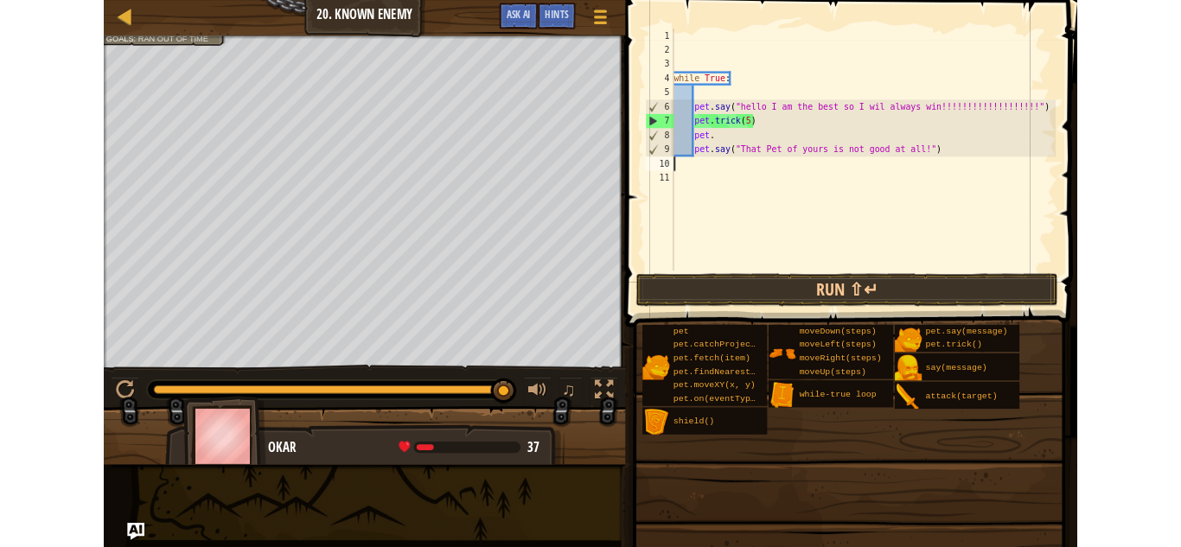
scroll to position [8, 0]
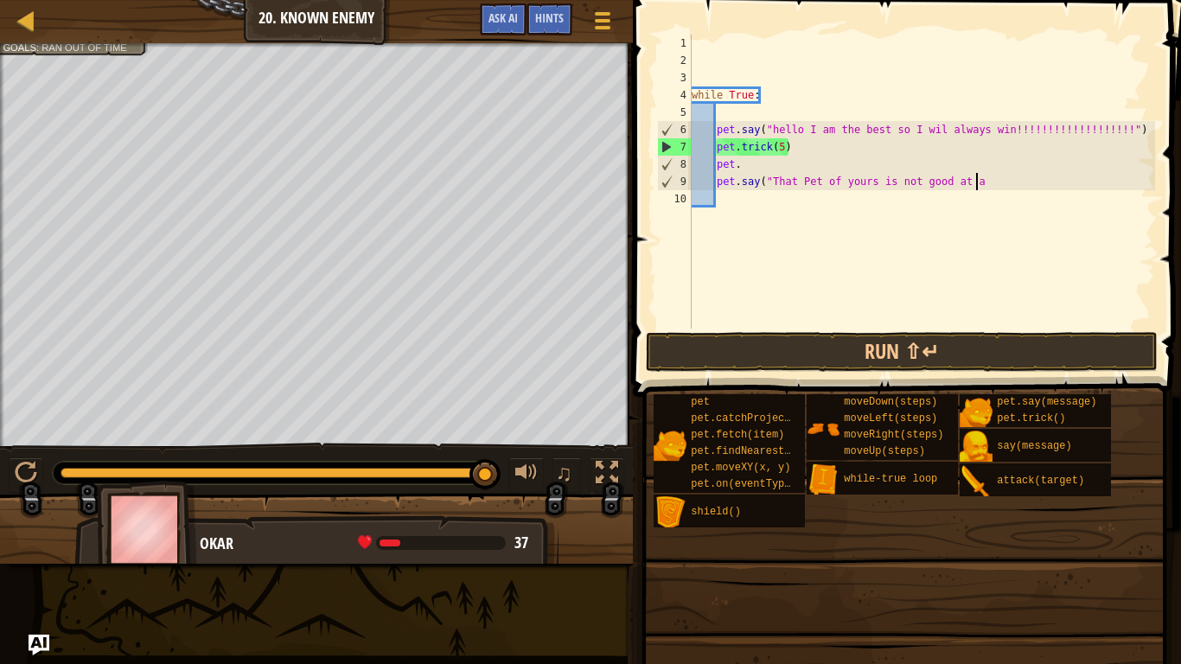
click at [1103, 182] on div "while True : pet . say ( "hello I am the best so I wil always win!!!!!!!!!!!!!!…" at bounding box center [921, 199] width 467 height 329
type textarea "p"
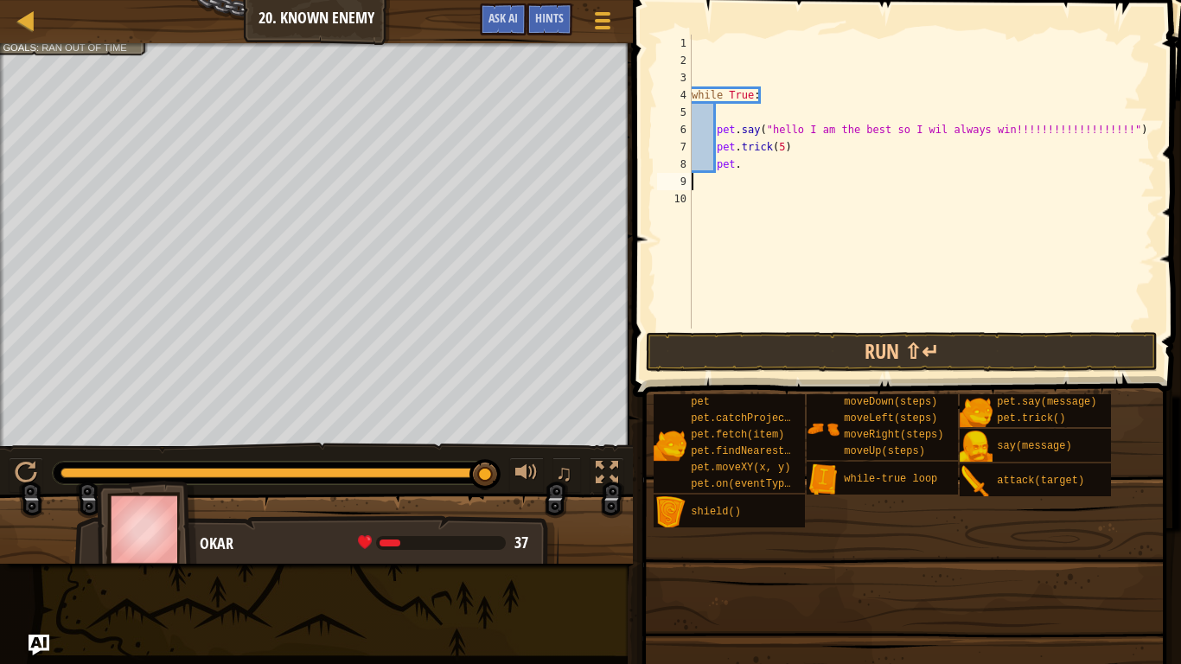
click at [1119, 170] on div "while True : pet . say ( "hello I am the best so I wil always win!!!!!!!!!!!!!!…" at bounding box center [921, 199] width 467 height 329
type textarea "p"
click at [1114, 141] on div "while True : pet . say ( "hello I am the best so I wil always win!!!!!!!!!!!!!!…" at bounding box center [918, 199] width 473 height 329
type textarea "p"
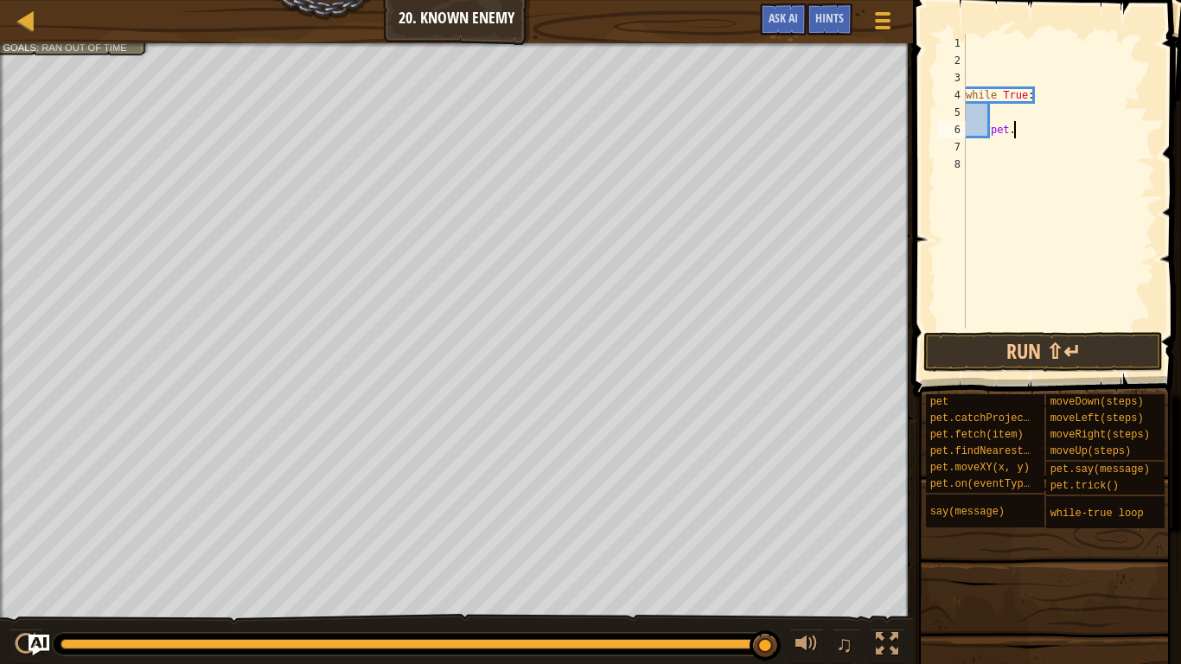
type textarea "p"
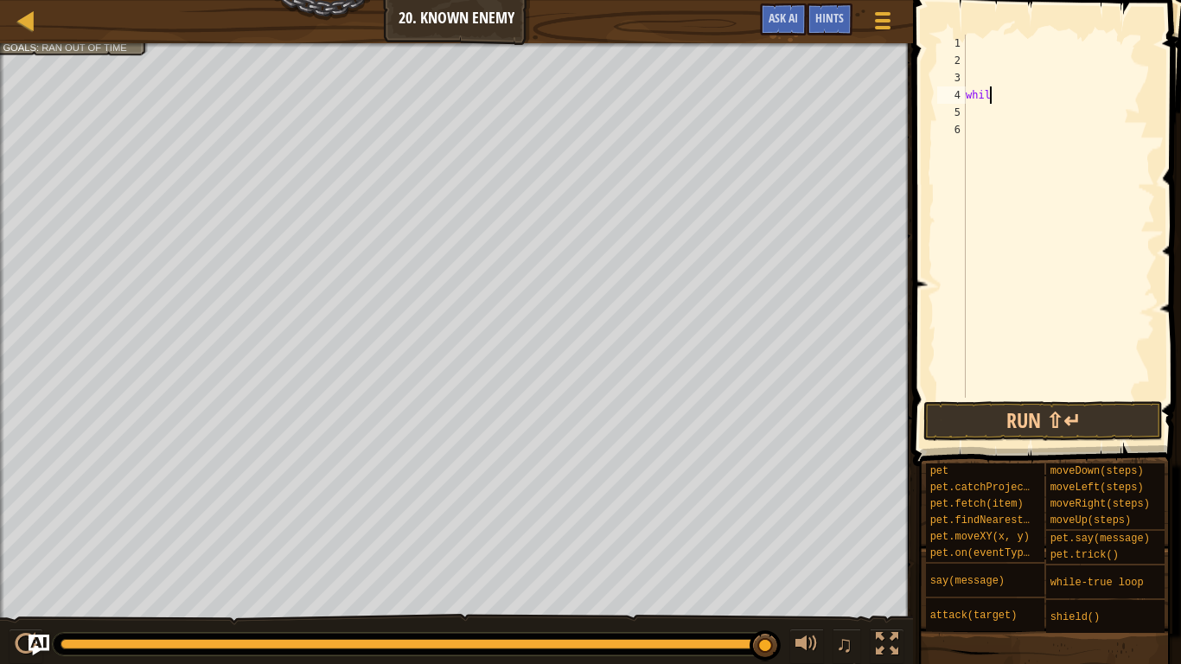
type textarea "w"
click at [16, 18] on div at bounding box center [27, 21] width 22 height 22
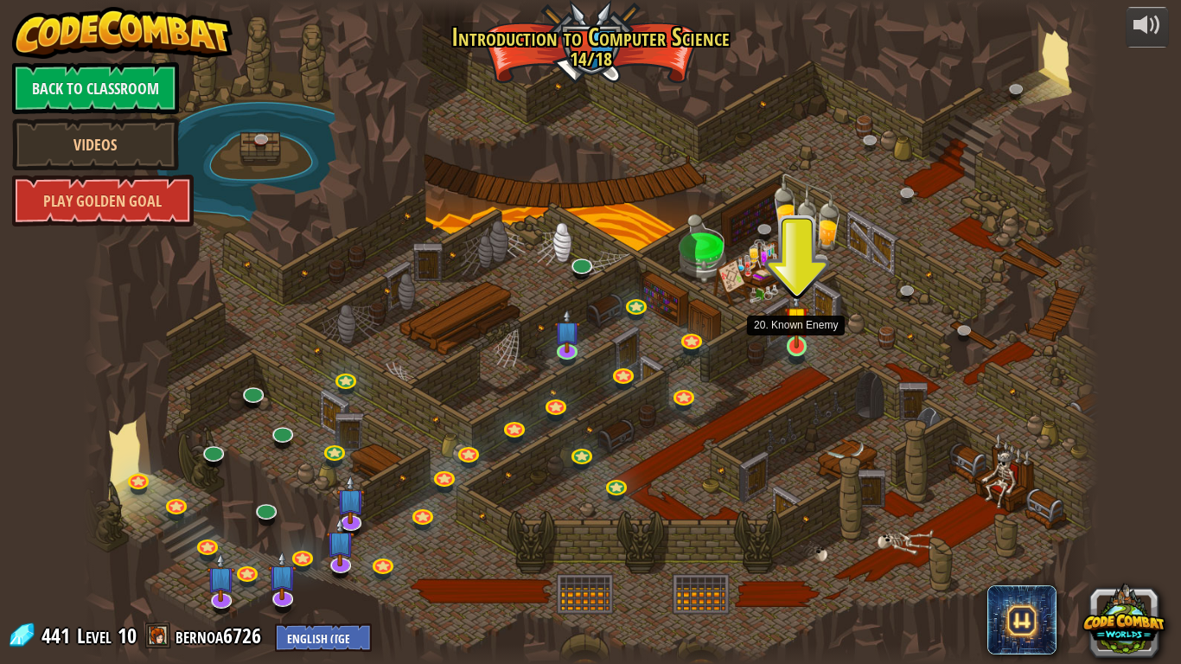
click at [797, 345] on img at bounding box center [797, 319] width 26 height 59
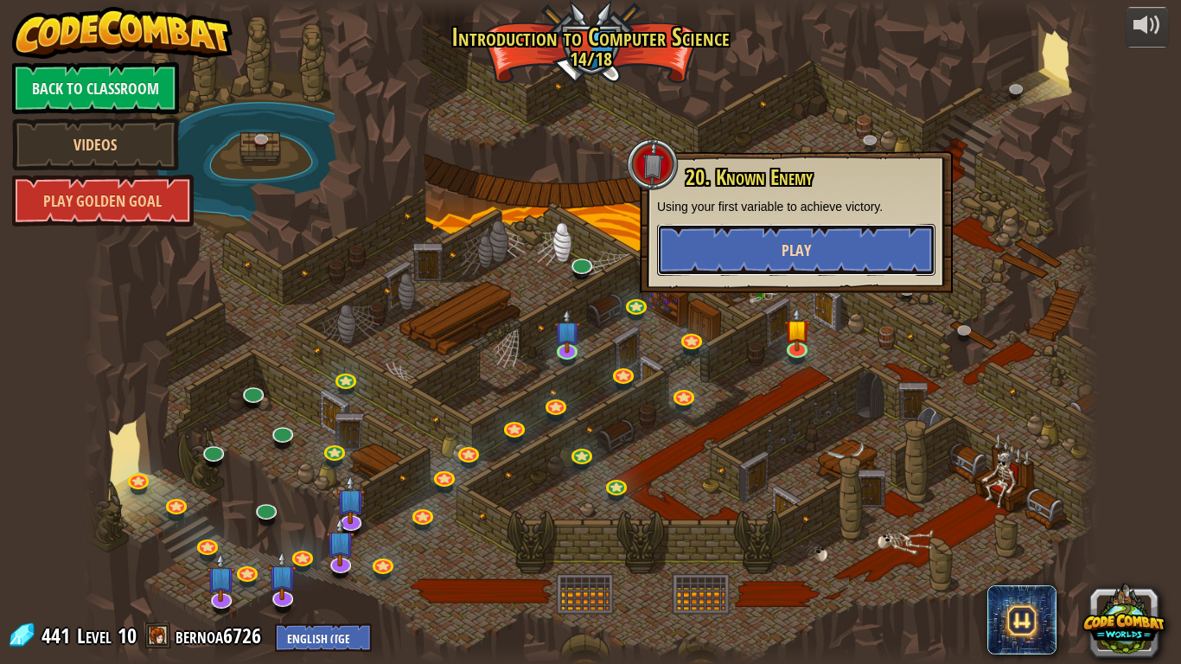
click at [760, 256] on button "Play" at bounding box center [796, 250] width 278 height 52
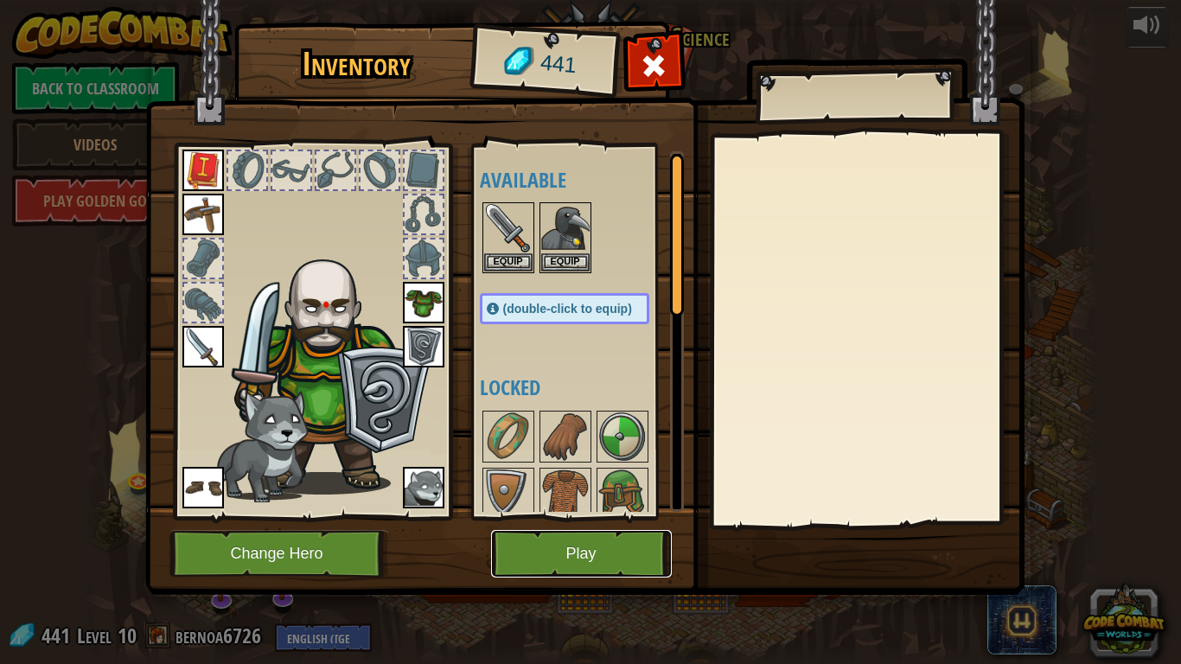
click at [588, 547] on button "Play" at bounding box center [581, 554] width 181 height 48
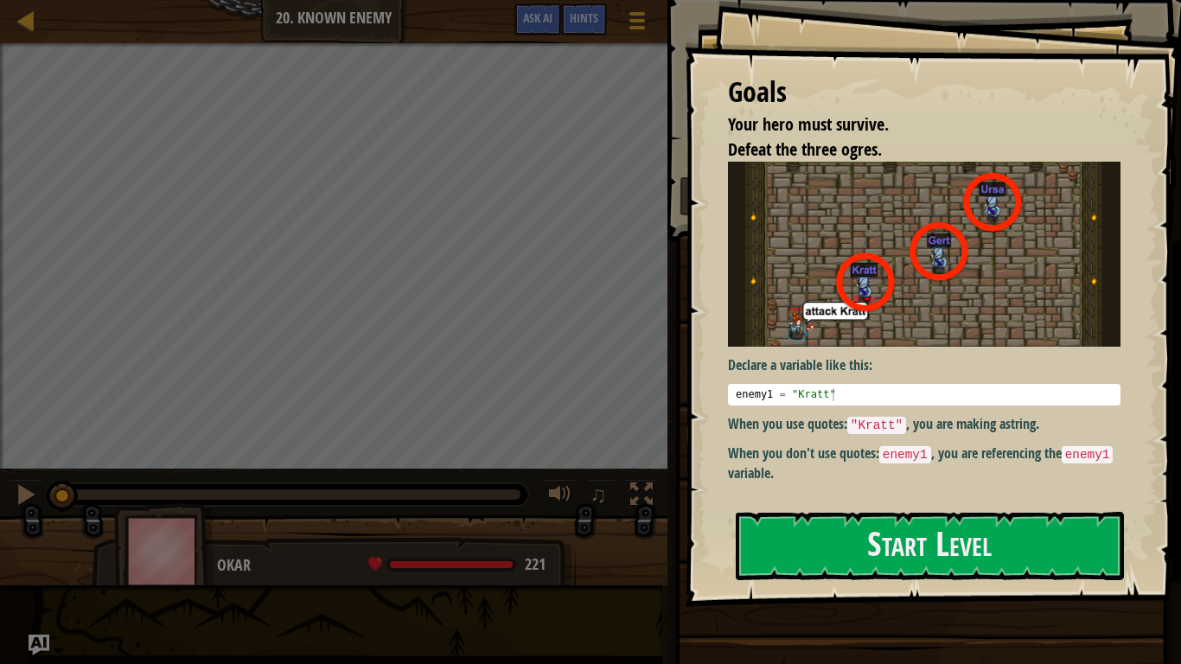
drag, startPoint x: 1003, startPoint y: 534, endPoint x: 923, endPoint y: 460, distance: 109.0
click at [923, 460] on div "Goals Your hero must survive. Defeat the three ogres. Declare a variable like t…" at bounding box center [933, 303] width 496 height 607
